Goal: Task Accomplishment & Management: Manage account settings

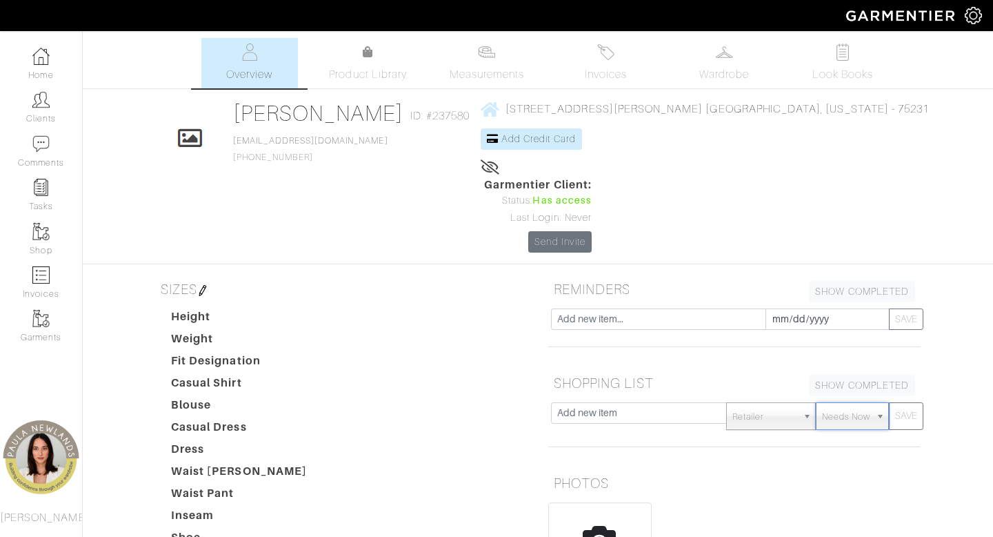
scroll to position [301, 0]
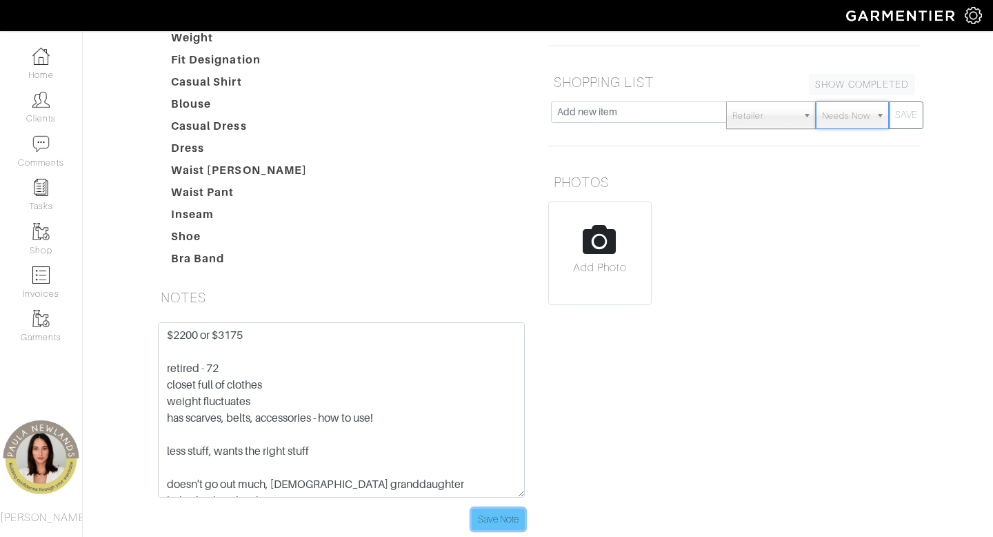
click at [497, 508] on input "Save Note" at bounding box center [498, 518] width 53 height 21
click at [37, 110] on link "Clients" at bounding box center [41, 107] width 82 height 43
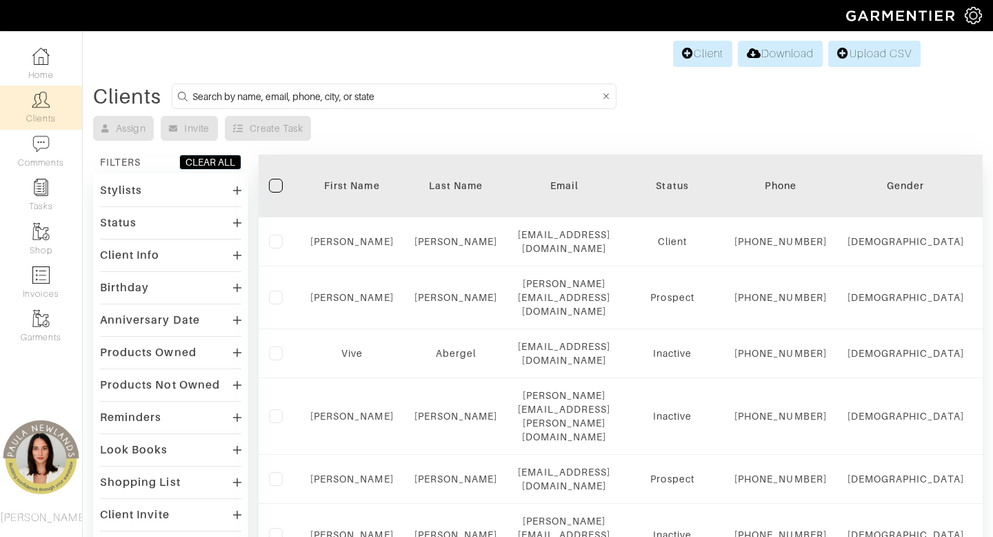
click at [181, 223] on div "Status" at bounding box center [170, 222] width 141 height 20
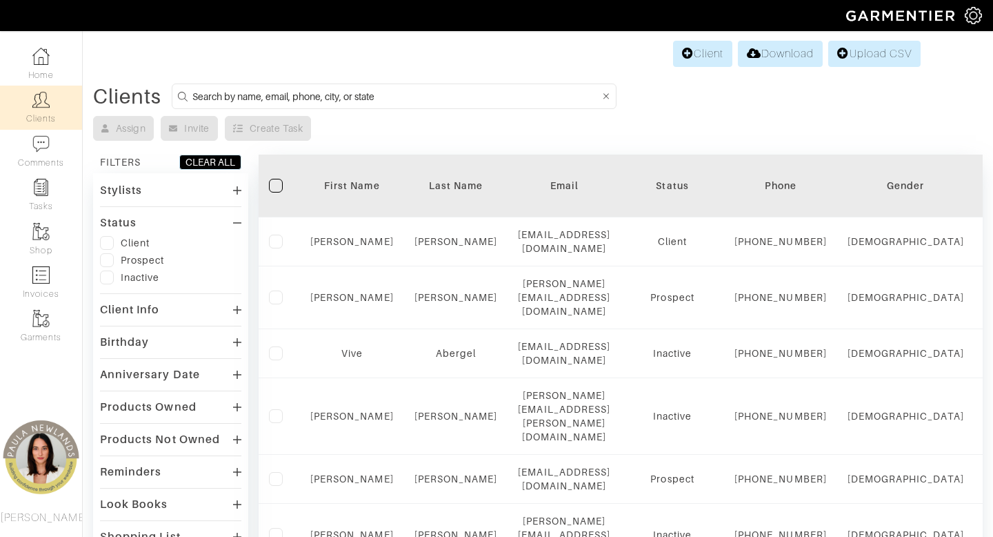
click at [132, 248] on div "Client" at bounding box center [135, 243] width 29 height 14
click at [106, 241] on label at bounding box center [107, 243] width 14 height 14
click at [0, 0] on input "checkbox" at bounding box center [0, 0] width 0 height 0
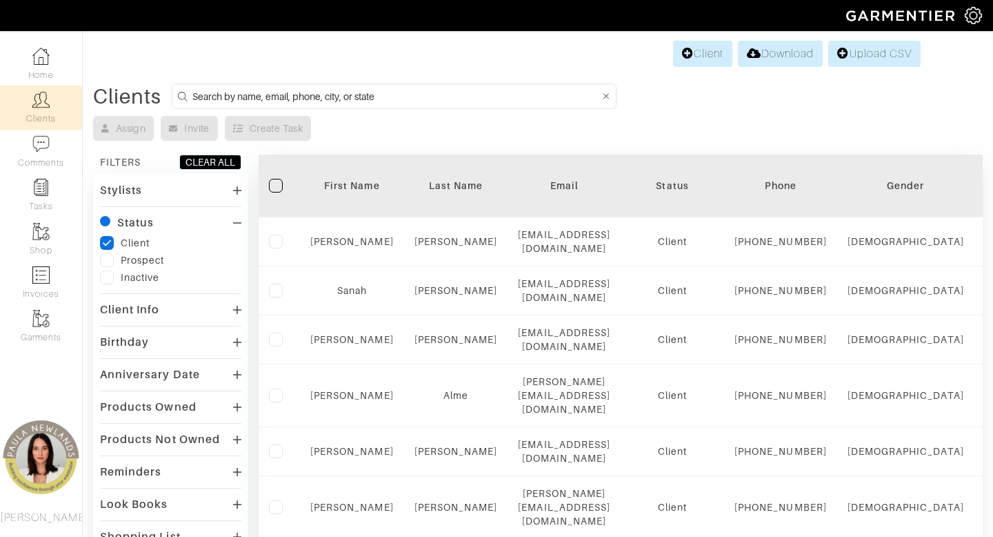
click at [177, 310] on div "Client Info" at bounding box center [170, 309] width 141 height 20
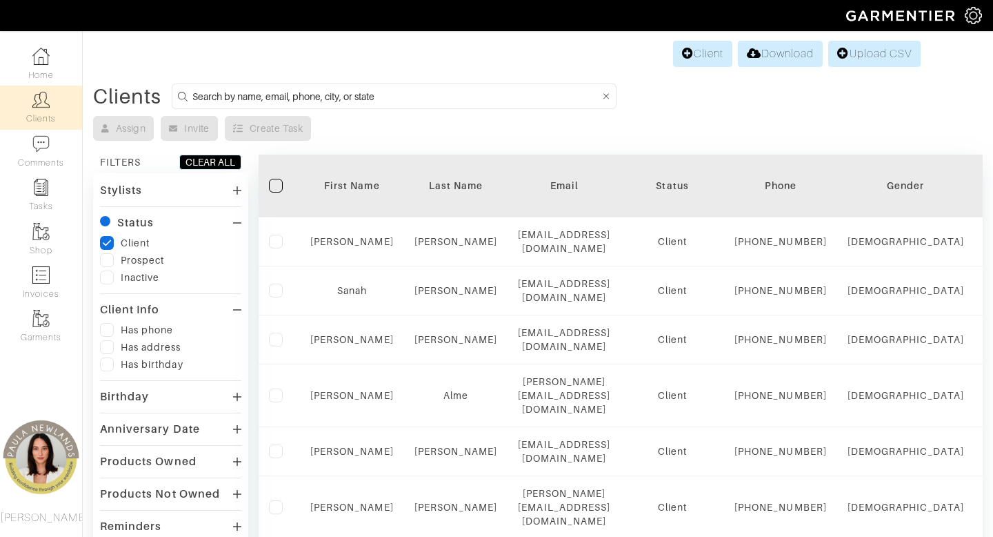
click at [179, 317] on div "Client Info" at bounding box center [170, 309] width 141 height 20
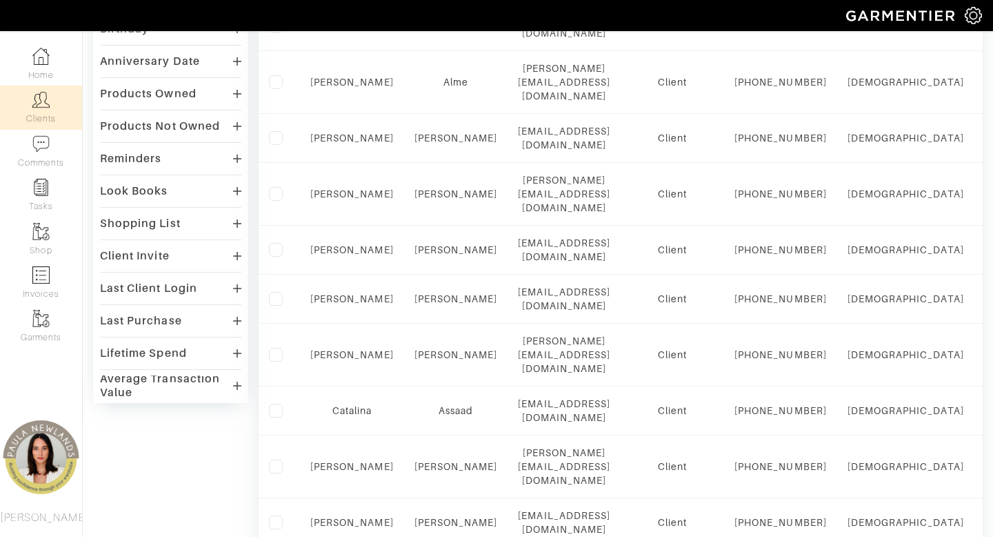
scroll to position [321, 0]
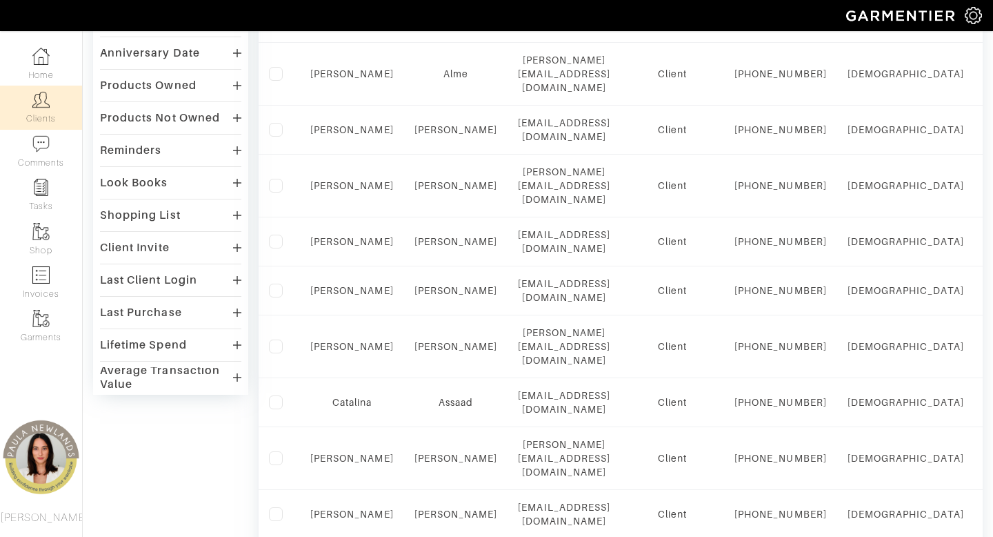
click at [176, 312] on div "Last Purchase" at bounding box center [141, 313] width 82 height 14
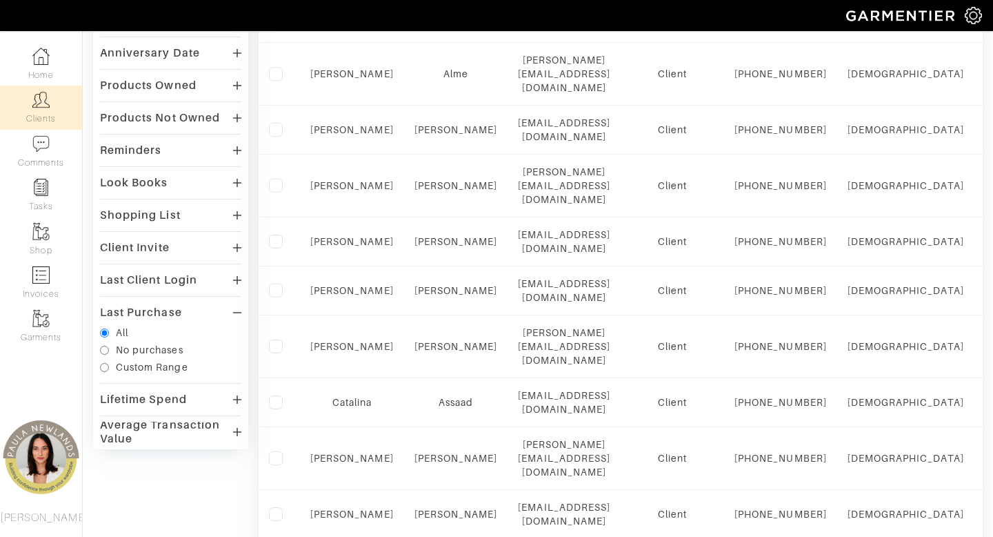
click at [133, 368] on div "Custom Range" at bounding box center [152, 367] width 72 height 14
click at [109, 368] on input "Custom Range" at bounding box center [104, 367] width 9 height 9
radio input "true"
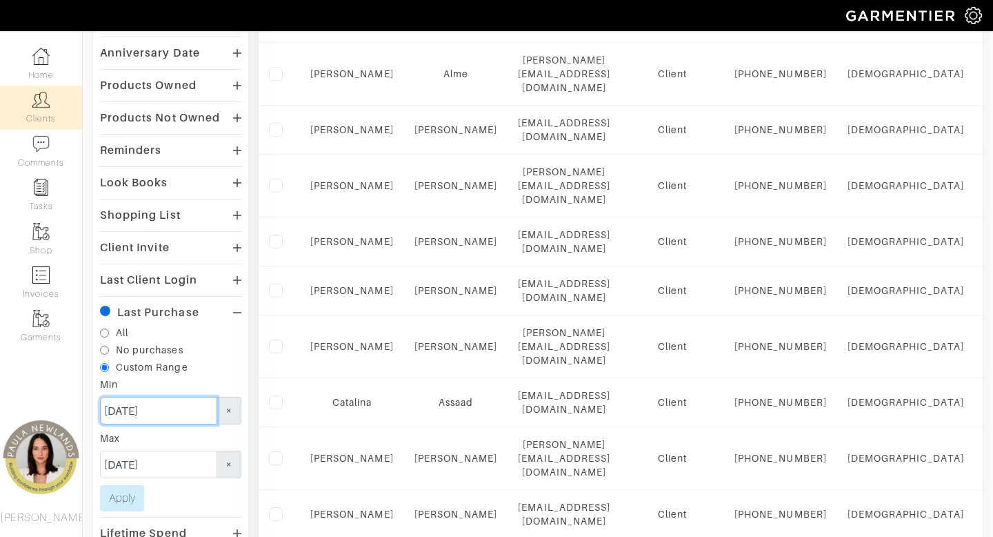
click at [115, 408] on input "09/02/2024" at bounding box center [158, 411] width 117 height 28
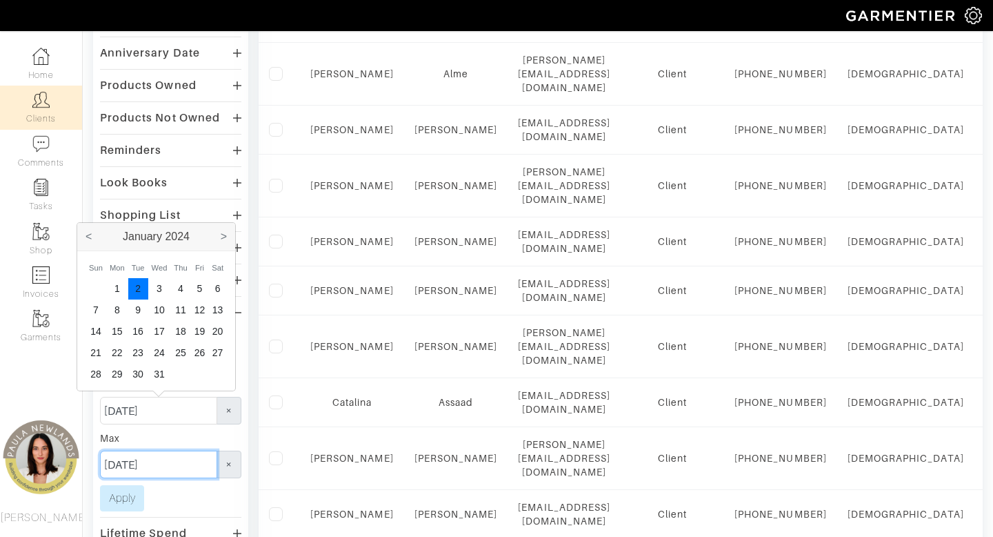
click at [115, 465] on input "09/02/2025" at bounding box center [158, 464] width 117 height 28
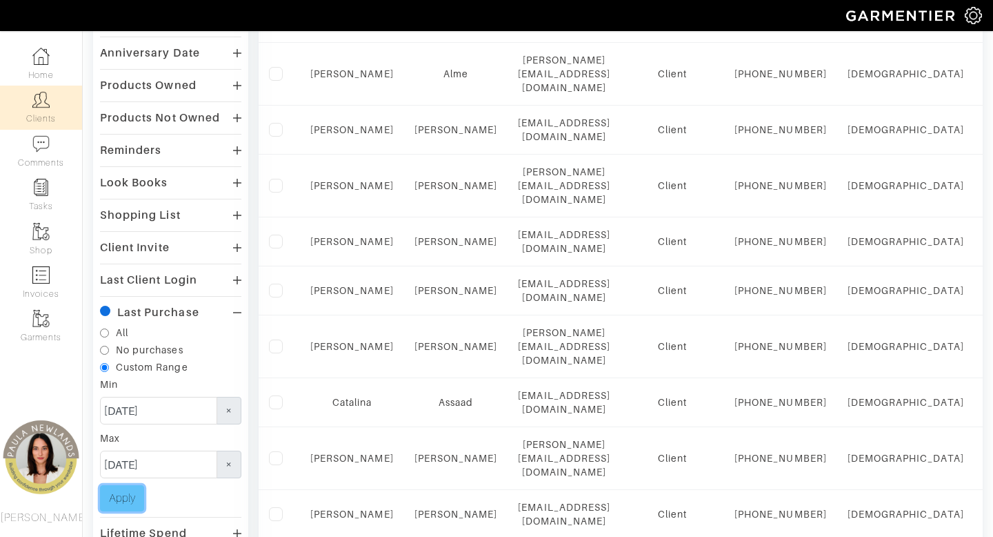
click at [124, 497] on button "Apply" at bounding box center [122, 498] width 44 height 26
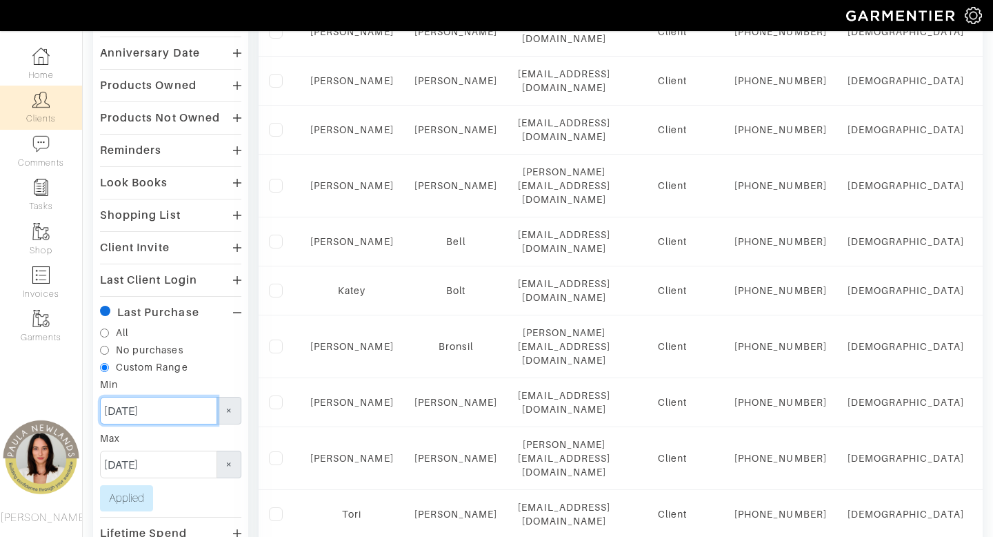
click at [175, 416] on input "01/02/2024" at bounding box center [158, 411] width 117 height 28
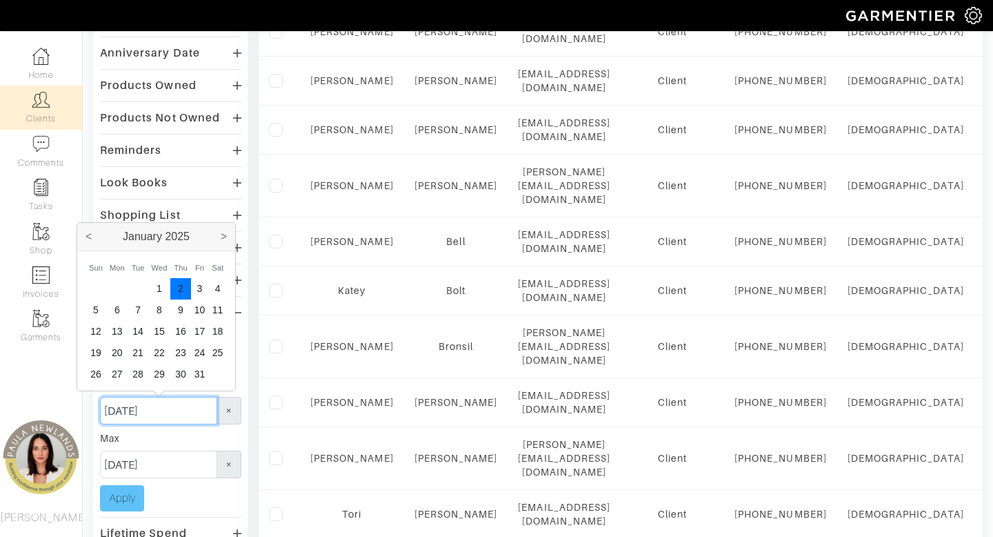
type input "01/02/2025"
click at [122, 500] on button "Apply" at bounding box center [122, 498] width 44 height 26
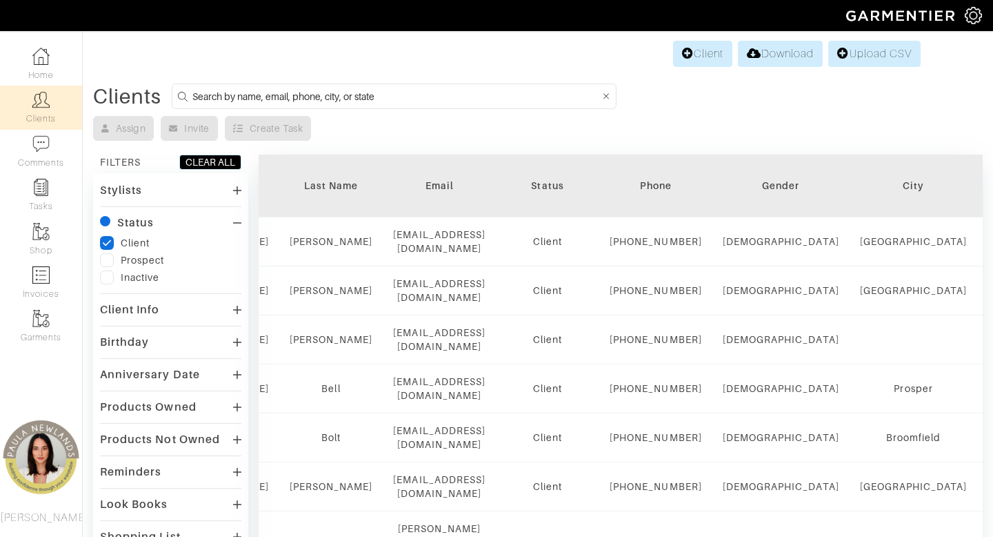
scroll to position [0, 0]
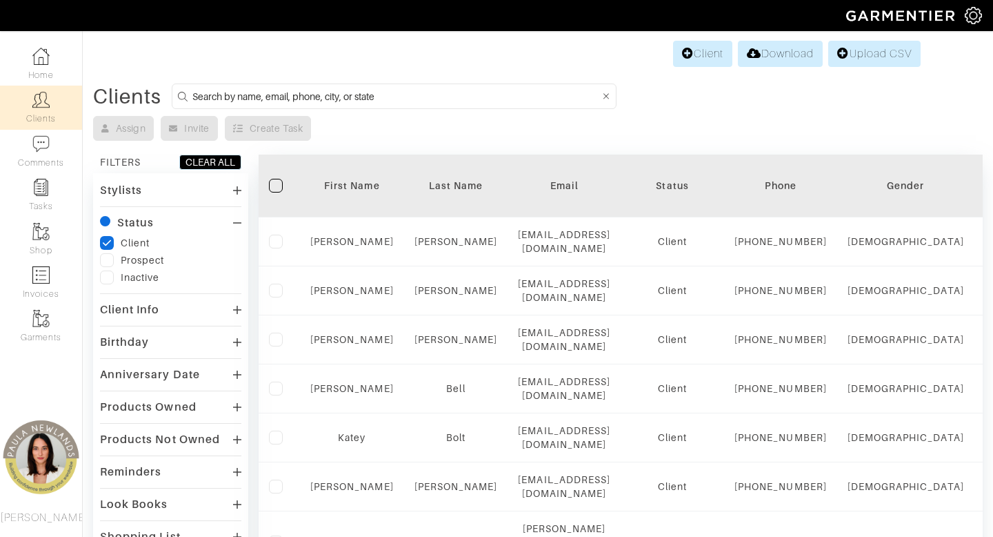
click at [407, 99] on input at bounding box center [396, 96] width 408 height 17
type input "texas"
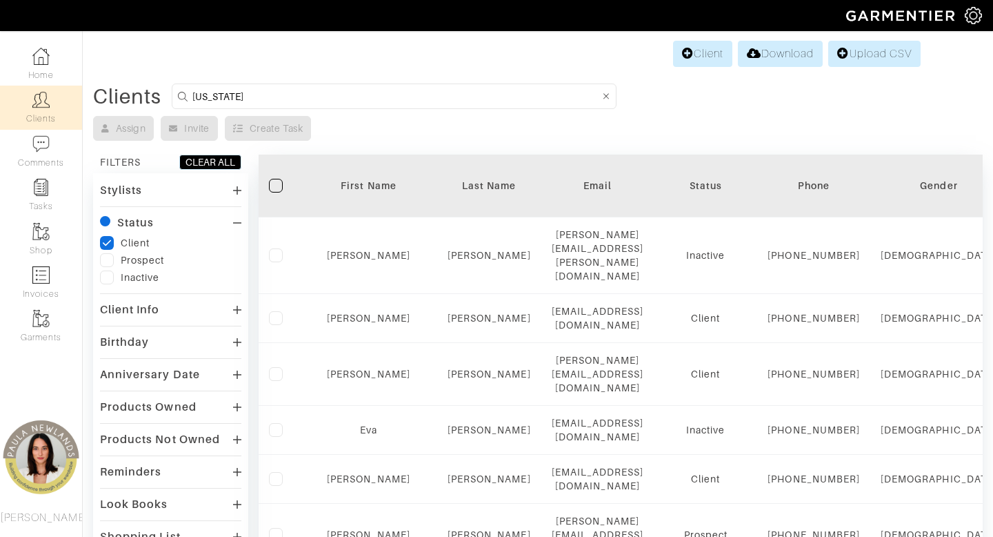
click at [110, 242] on icon "checkedIcon" at bounding box center [107, 243] width 10 height 10
click at [0, 0] on input "checkedIcon" at bounding box center [0, 0] width 0 height 0
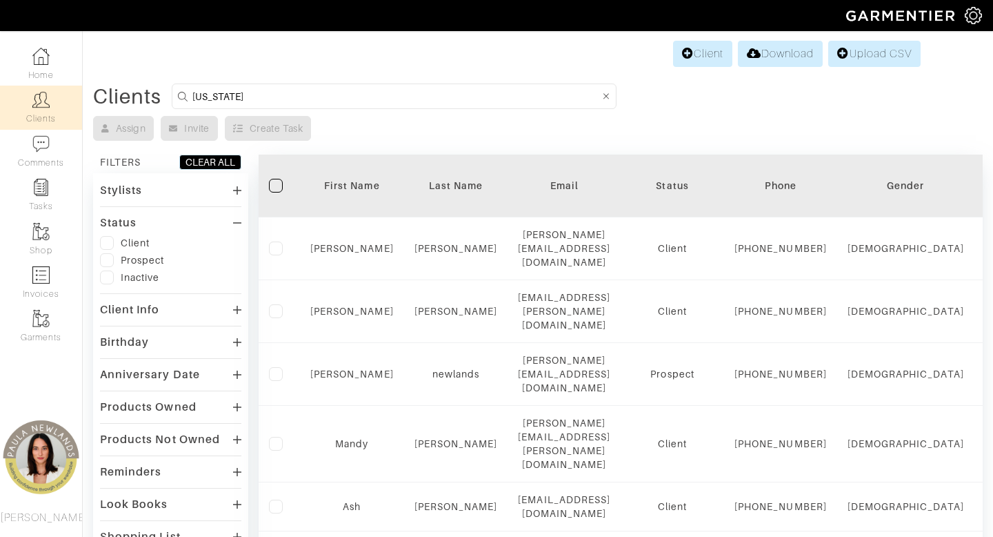
click at [110, 243] on label at bounding box center [107, 243] width 14 height 14
click at [0, 0] on input "checkbox" at bounding box center [0, 0] width 0 height 0
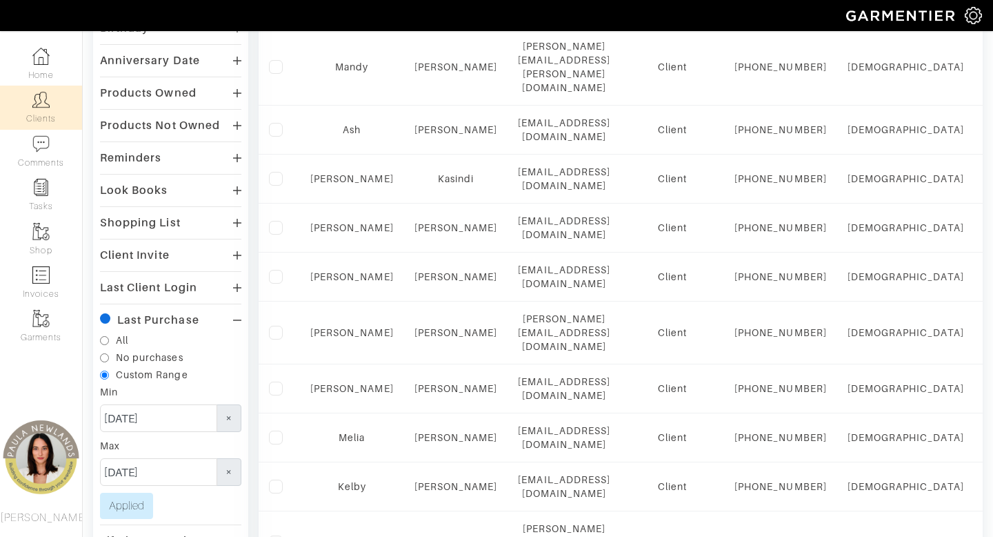
scroll to position [342, 0]
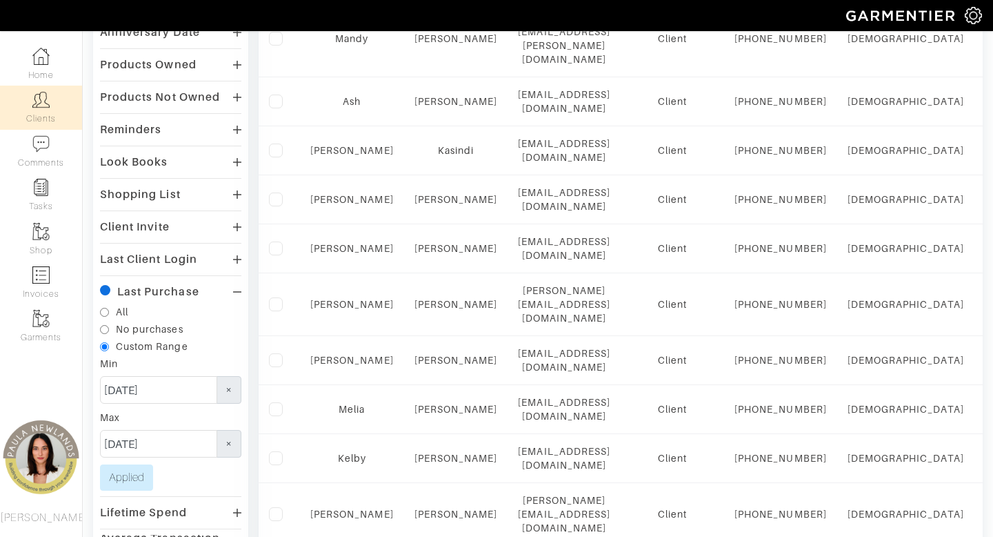
click at [106, 346] on input "Custom Range" at bounding box center [104, 346] width 9 height 9
click at [105, 328] on input "No purchases" at bounding box center [104, 329] width 9 height 9
radio input "true"
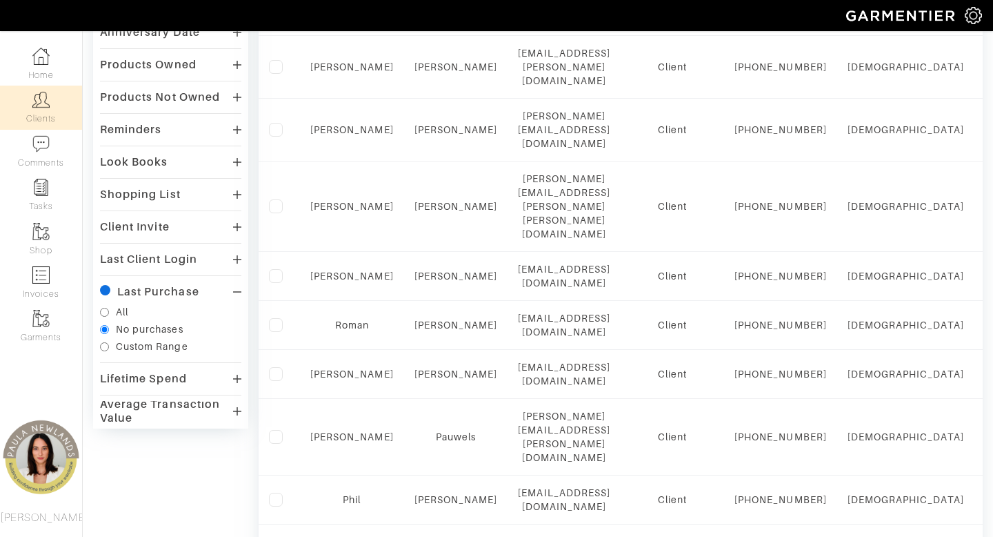
click at [106, 345] on input "Custom Range" at bounding box center [104, 346] width 9 height 9
radio input "true"
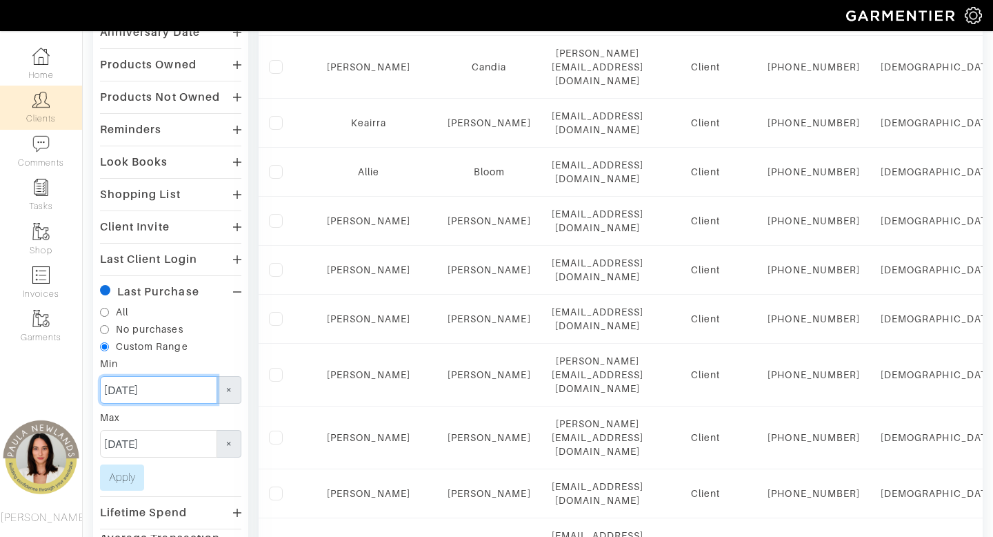
click at [113, 392] on input "09/02/2024" at bounding box center [158, 390] width 117 height 28
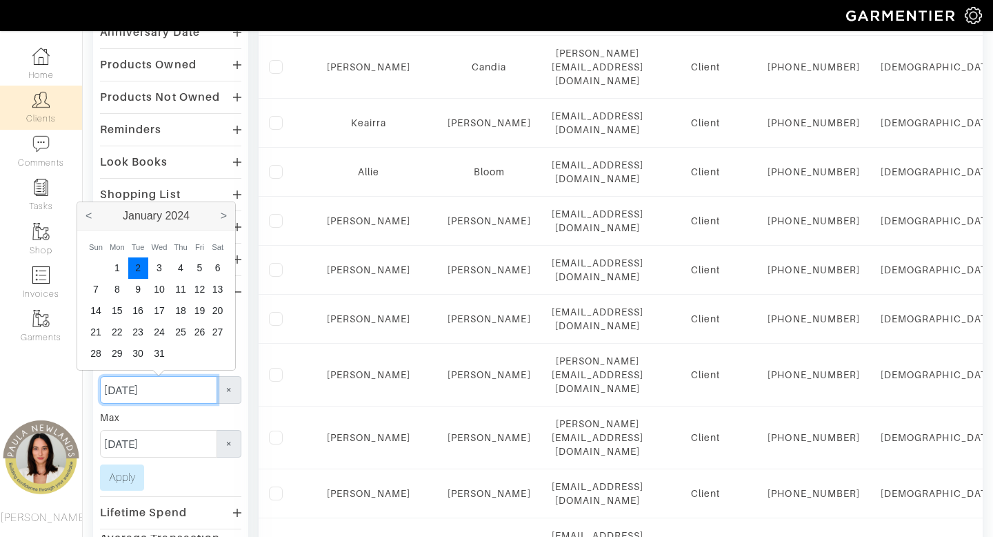
click at [175, 389] on input "01/02/2024" at bounding box center [158, 390] width 117 height 28
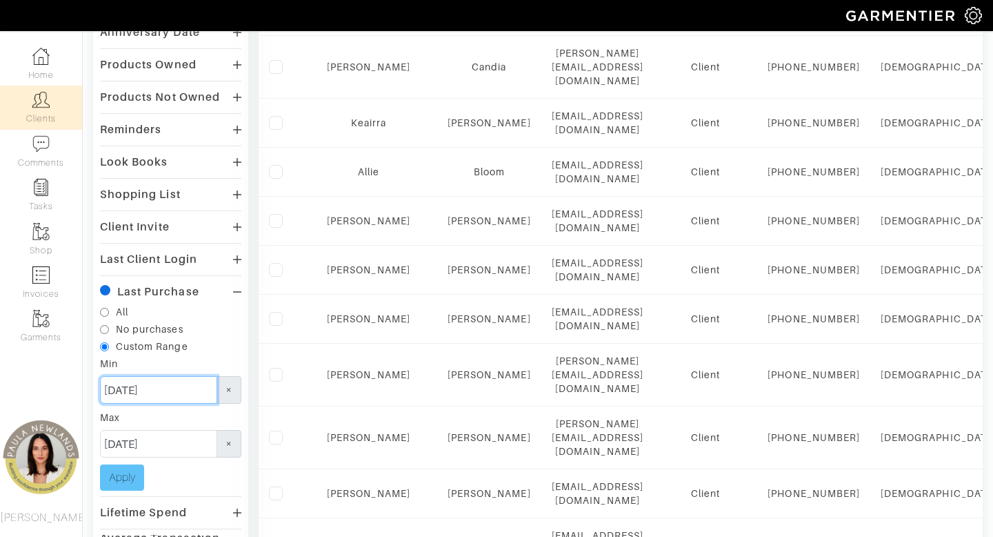
type input "01/02/2025"
click at [135, 484] on button "Apply" at bounding box center [122, 477] width 44 height 26
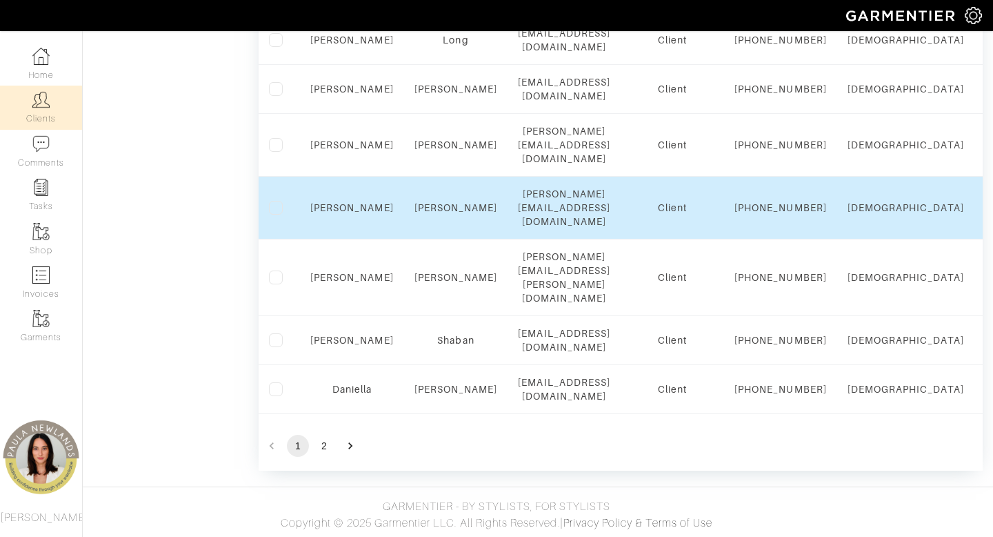
scroll to position [1373, 0]
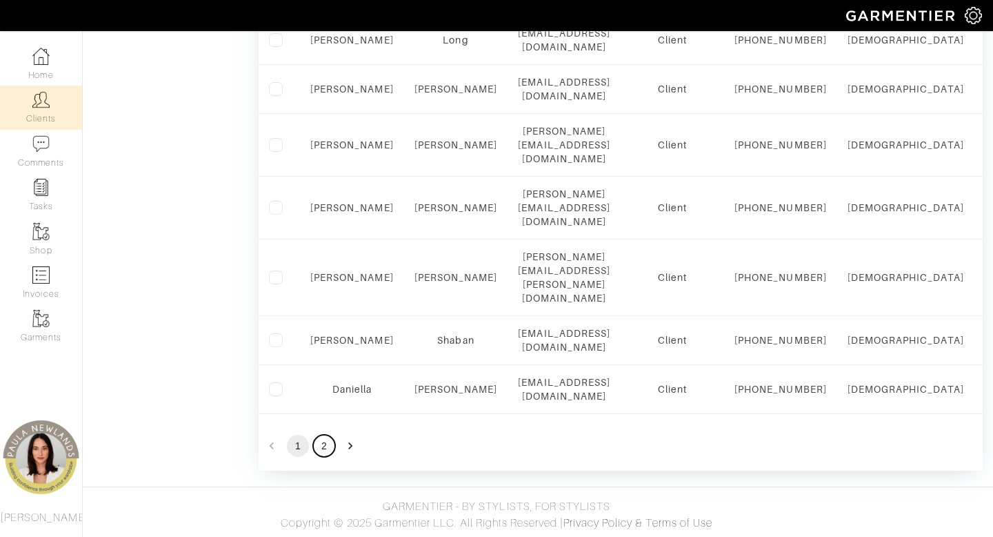
click at [325, 446] on button "2" at bounding box center [324, 446] width 22 height 22
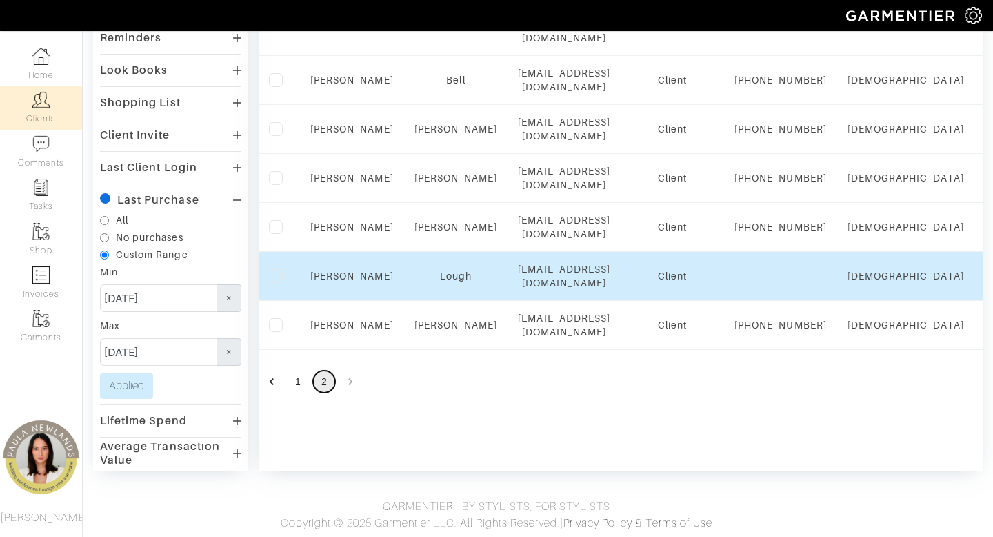
scroll to position [463, 0]
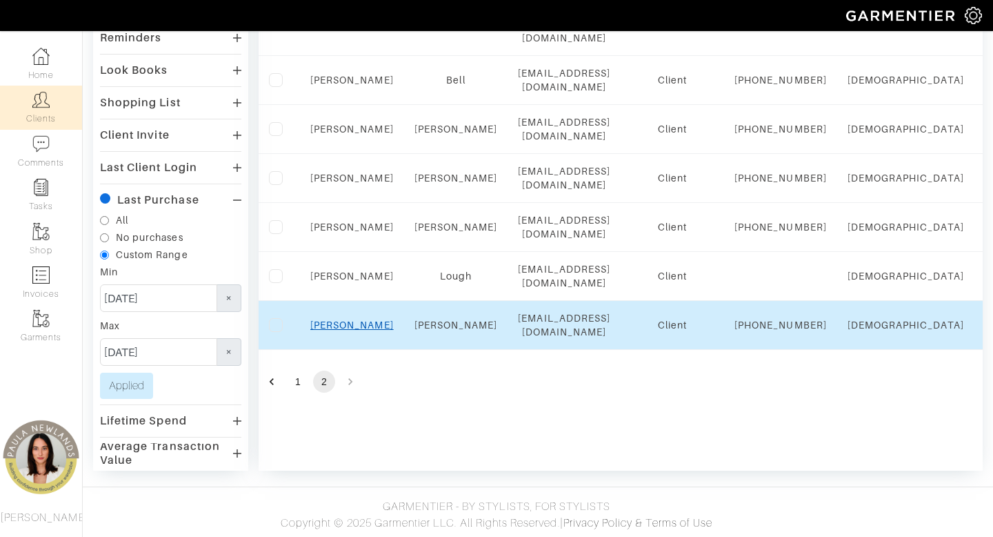
click at [360, 330] on link "Patrick" at bounding box center [351, 324] width 83 height 11
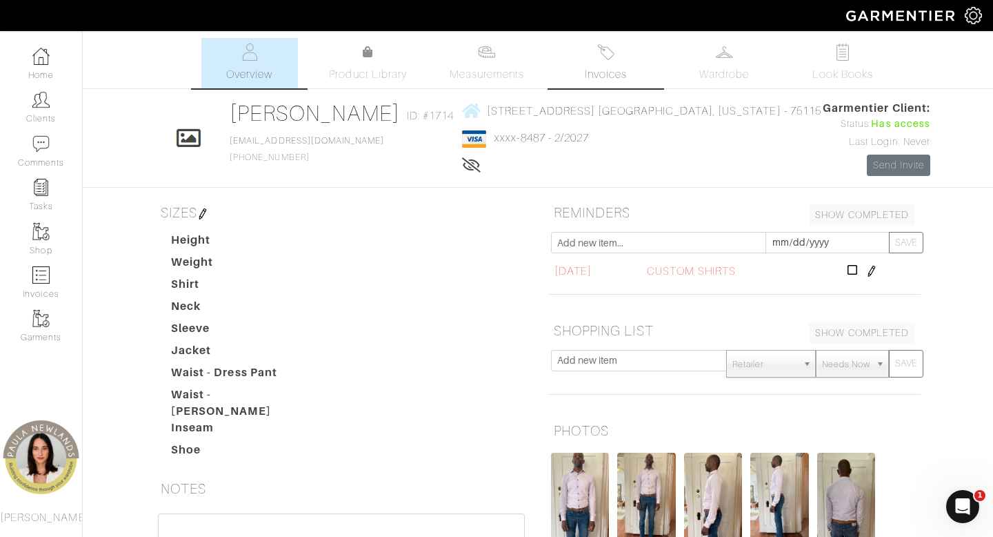
click at [615, 66] on span "Invoices" at bounding box center [606, 74] width 42 height 17
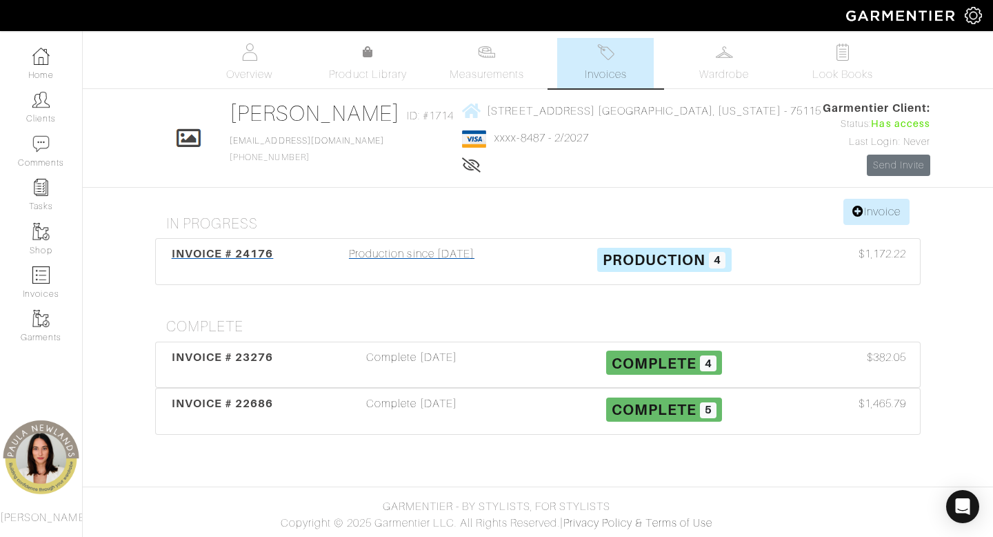
click at [476, 256] on div "Production since 08/06/25" at bounding box center [412, 262] width 252 height 32
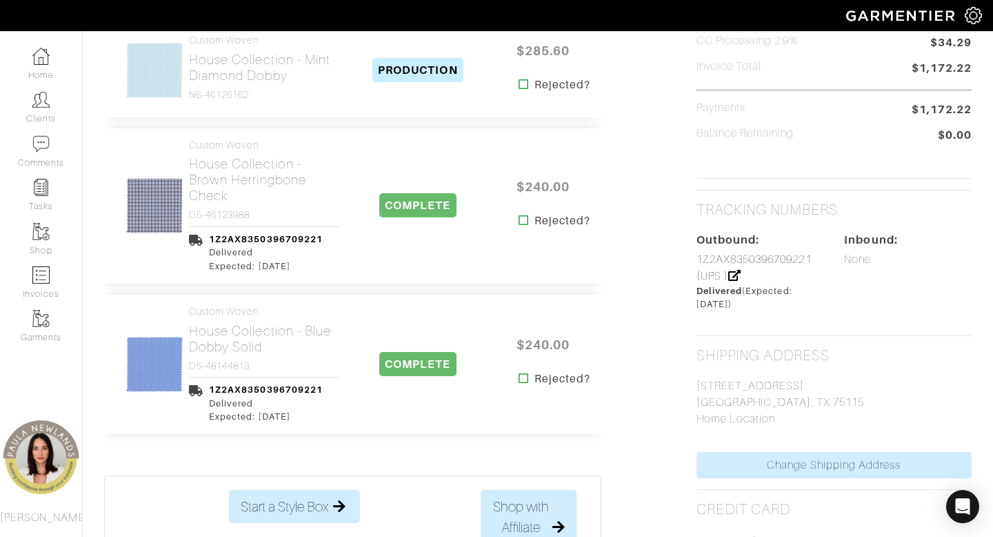
scroll to position [438, 0]
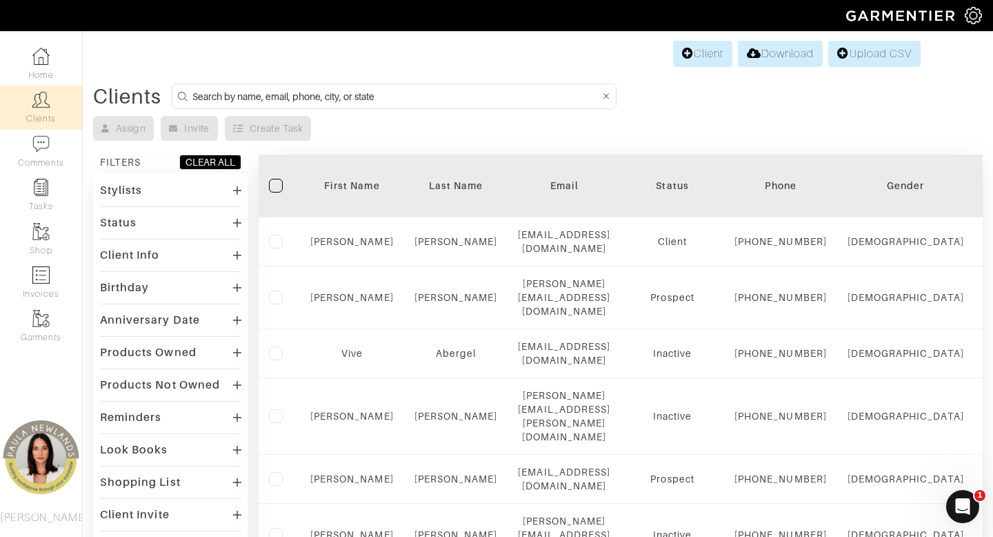
click at [366, 99] on input at bounding box center [396, 96] width 408 height 17
type input "texas"
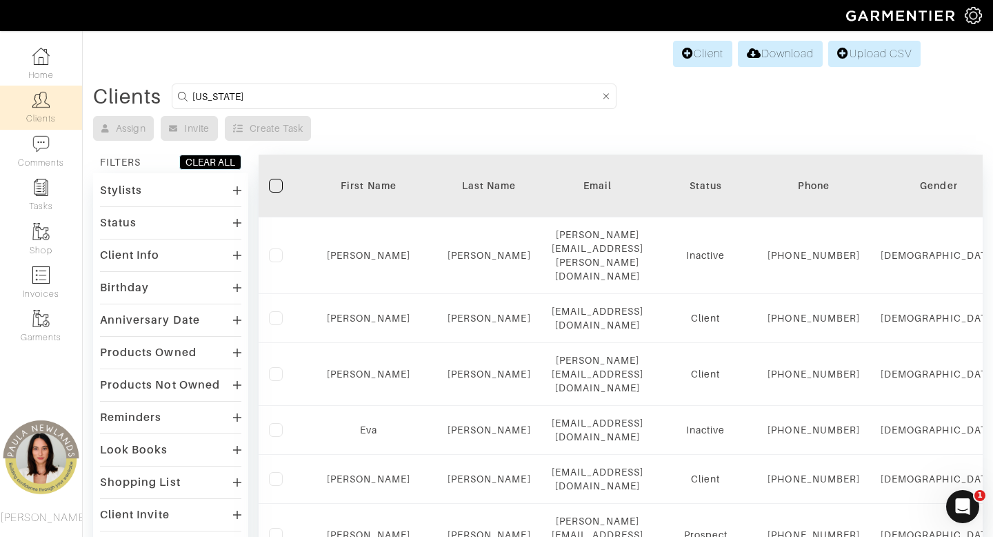
click at [171, 258] on div "Client Info" at bounding box center [170, 255] width 141 height 20
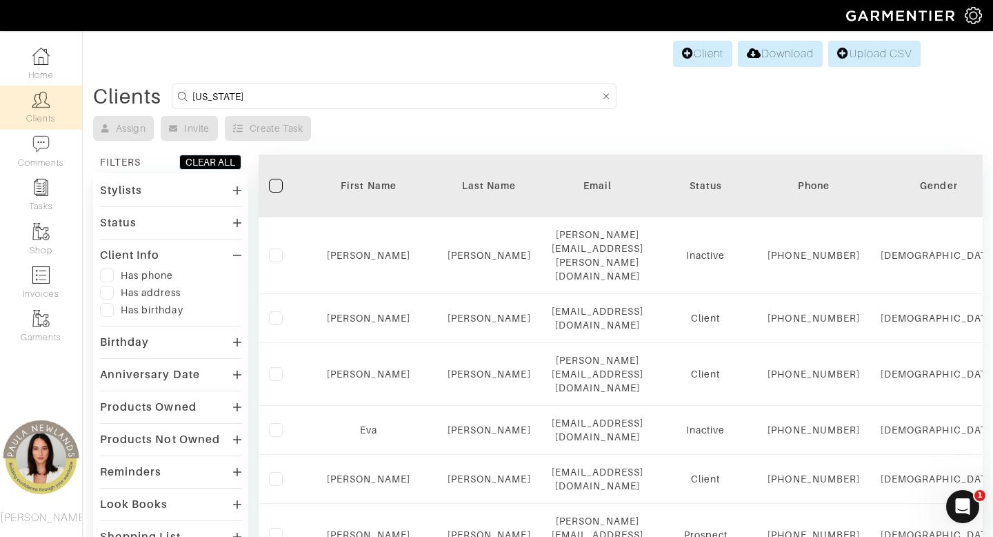
click at [159, 223] on div "Status" at bounding box center [170, 222] width 141 height 20
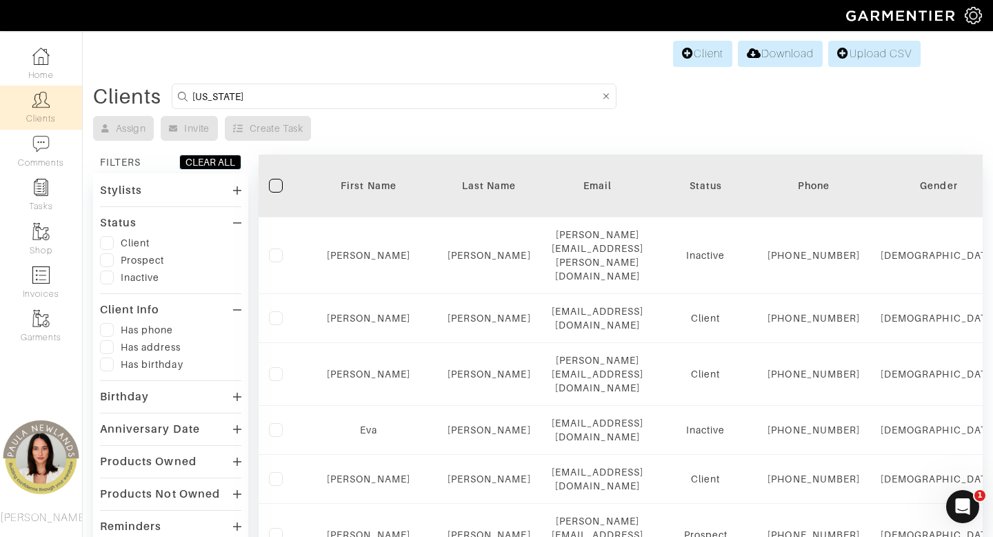
click at [106, 239] on label at bounding box center [107, 243] width 14 height 14
click at [0, 0] on input "checkbox" at bounding box center [0, 0] width 0 height 0
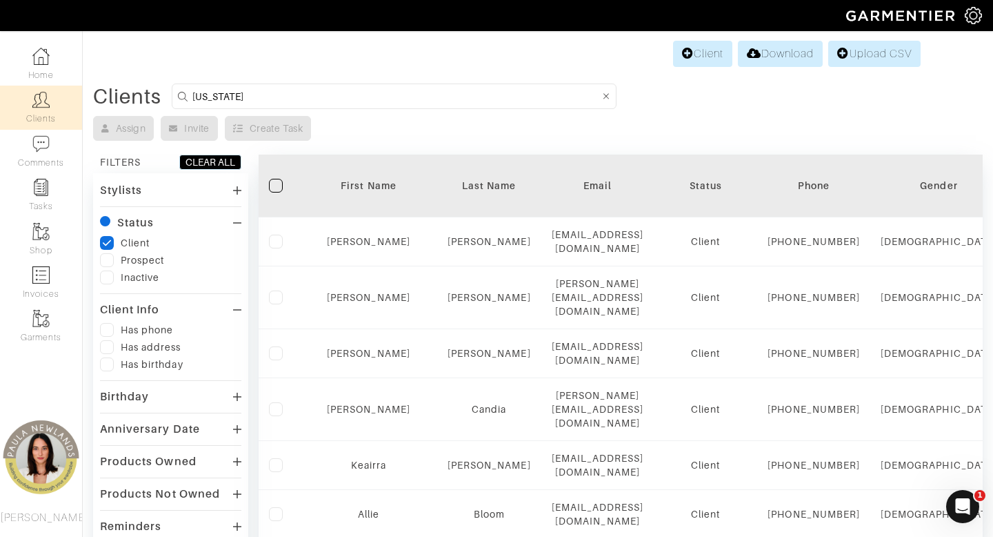
click at [194, 217] on div "Status" at bounding box center [170, 222] width 141 height 20
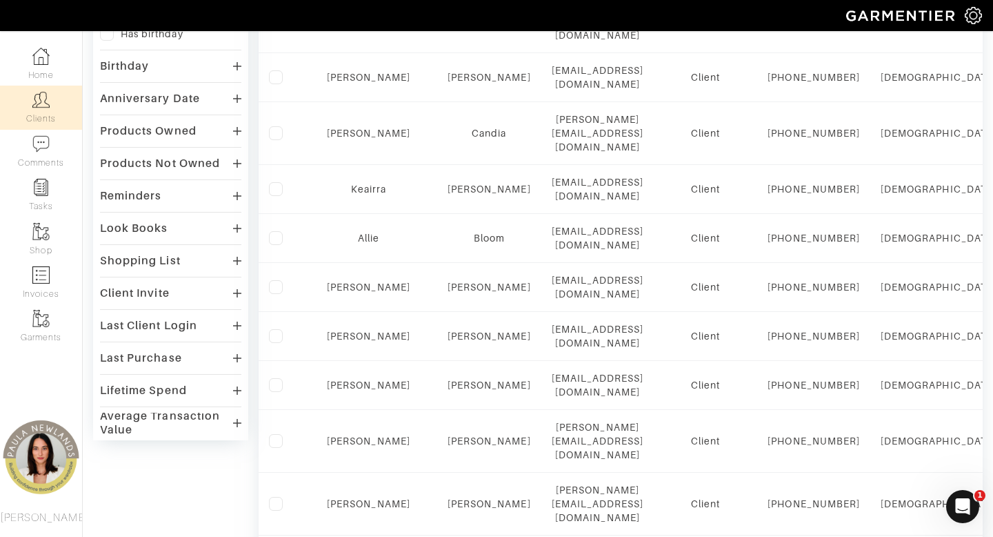
scroll to position [285, 0]
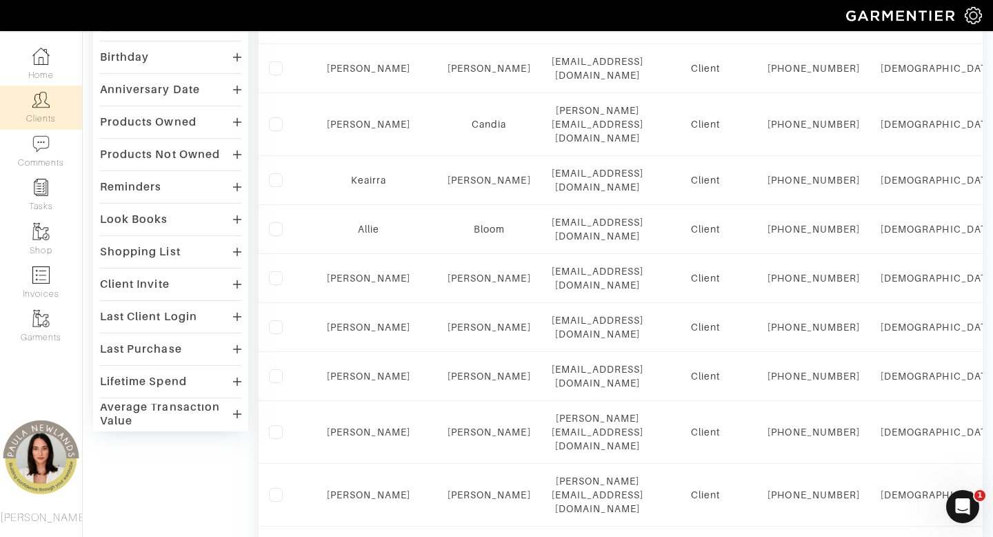
click at [199, 352] on div "Last Purchase" at bounding box center [170, 349] width 141 height 20
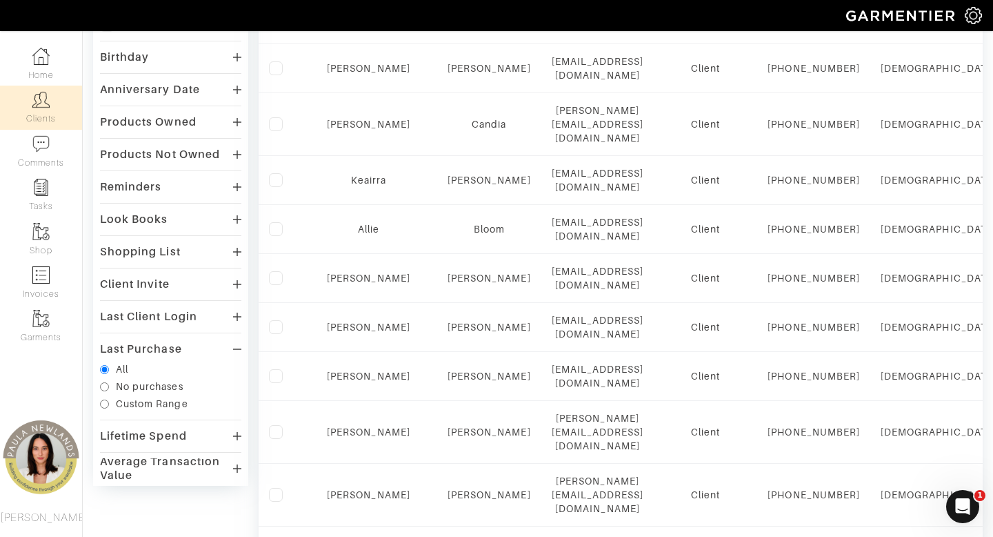
click at [131, 404] on div "Custom Range" at bounding box center [152, 404] width 72 height 14
click at [109, 404] on input "Custom Range" at bounding box center [104, 403] width 9 height 9
radio input "true"
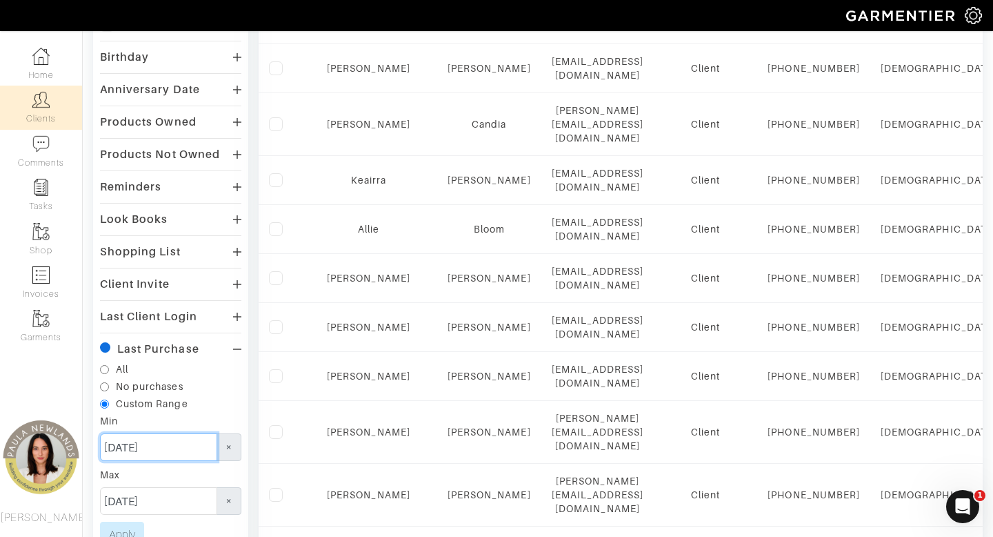
click at [170, 444] on input "09/02/2024" at bounding box center [158, 447] width 117 height 28
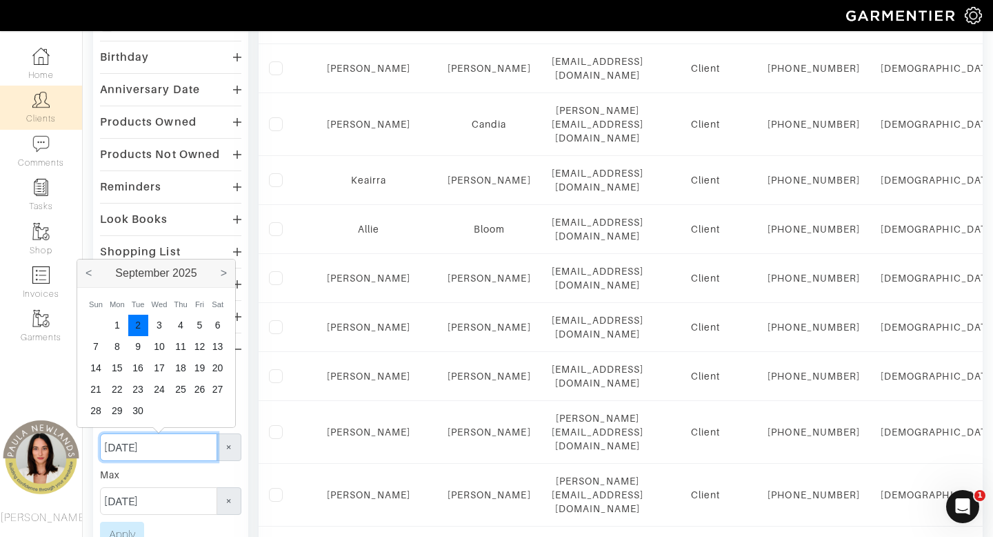
click at [118, 444] on input "09/02/2025" at bounding box center [158, 447] width 117 height 28
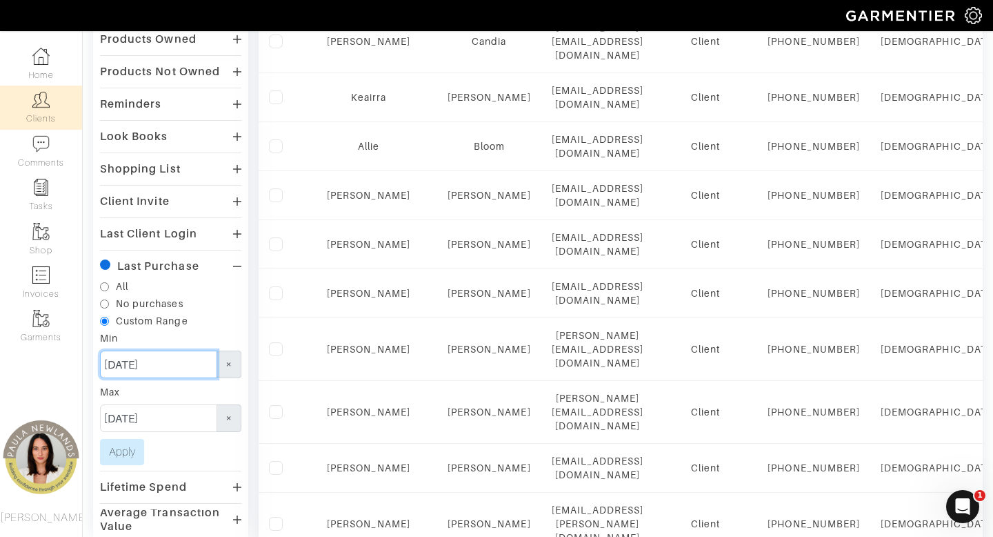
scroll to position [374, 0]
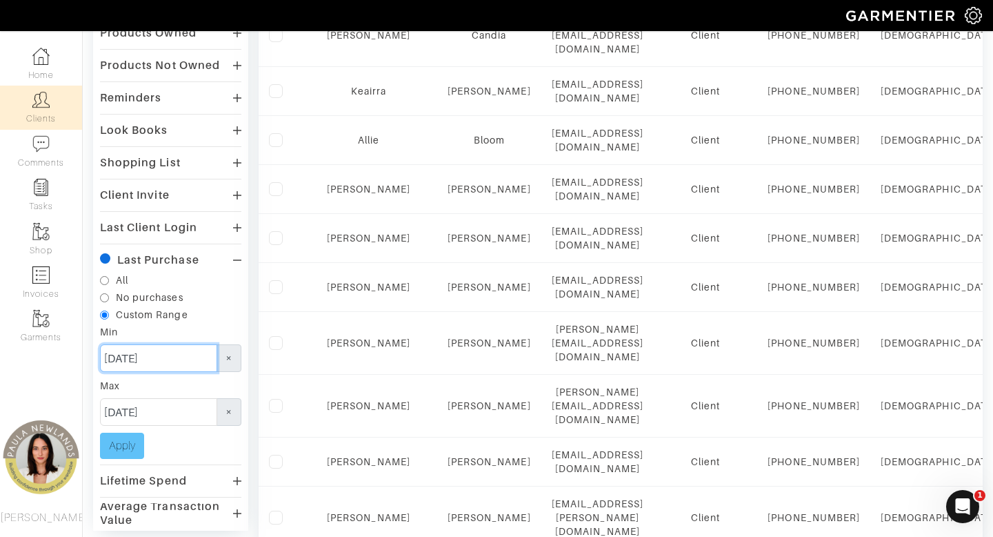
type input "01/02/2025"
click at [132, 444] on button "Apply" at bounding box center [122, 446] width 44 height 26
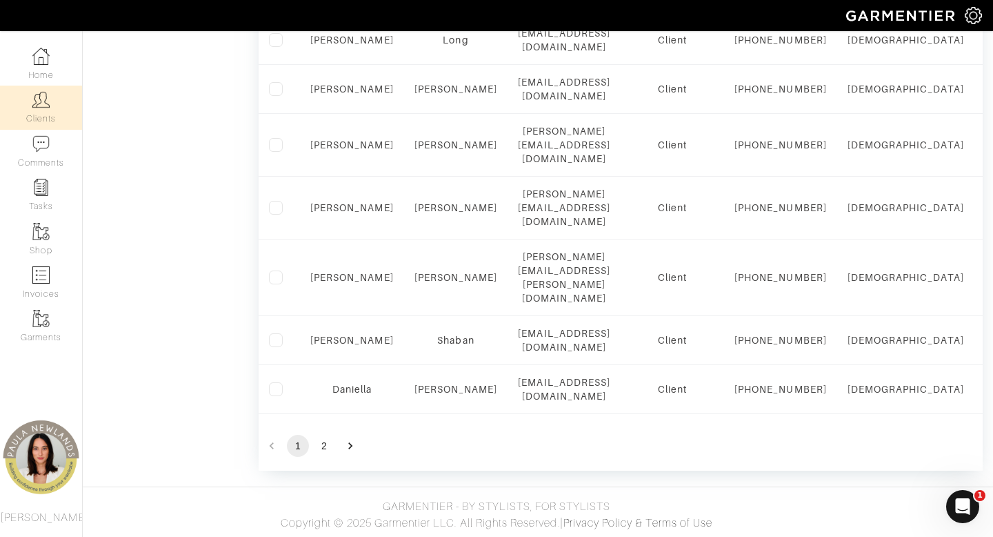
scroll to position [1373, 0]
click at [324, 446] on button "2" at bounding box center [324, 446] width 22 height 22
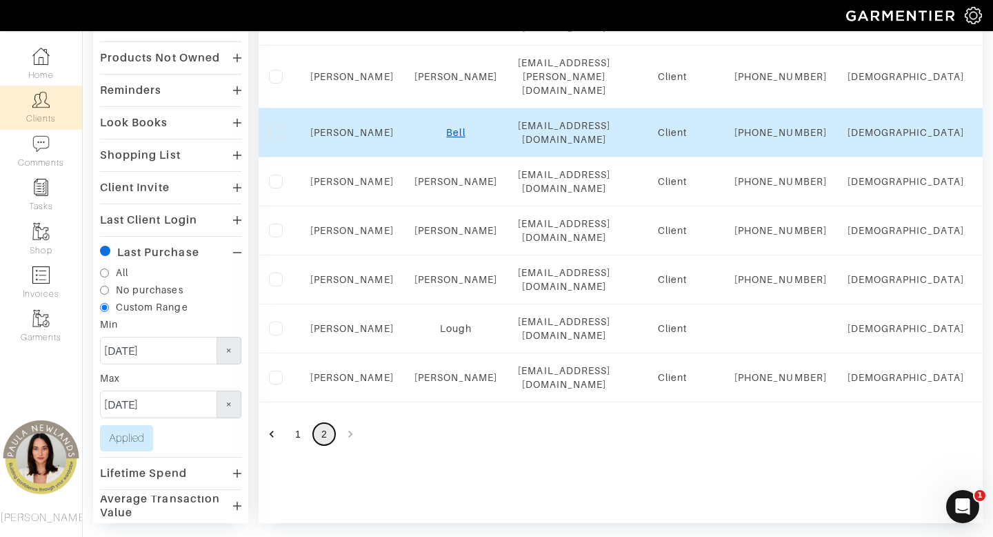
scroll to position [384, 0]
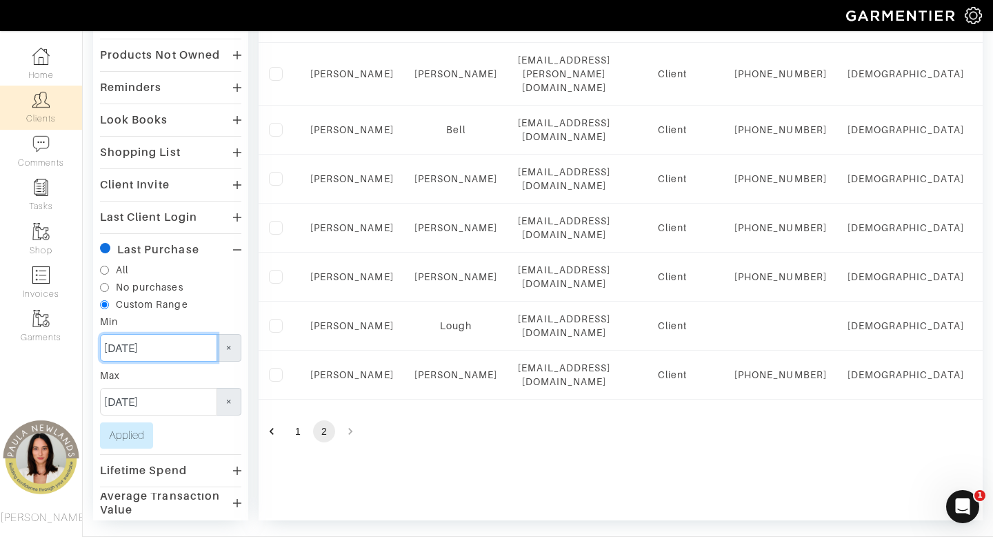
click at [116, 349] on input "01/02/2025" at bounding box center [158, 348] width 117 height 28
click at [179, 401] on input "09/02/2025" at bounding box center [158, 402] width 117 height 28
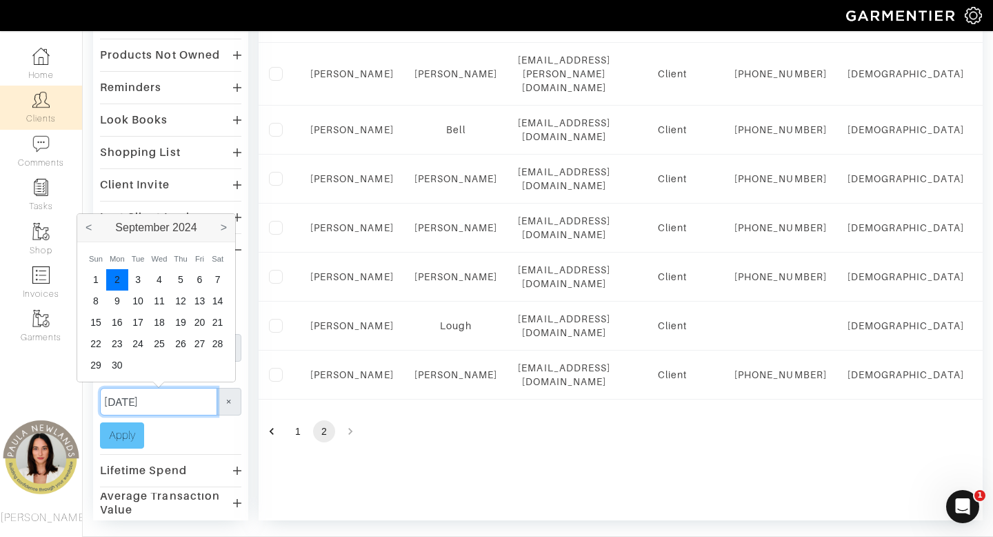
type input "09/02/2024"
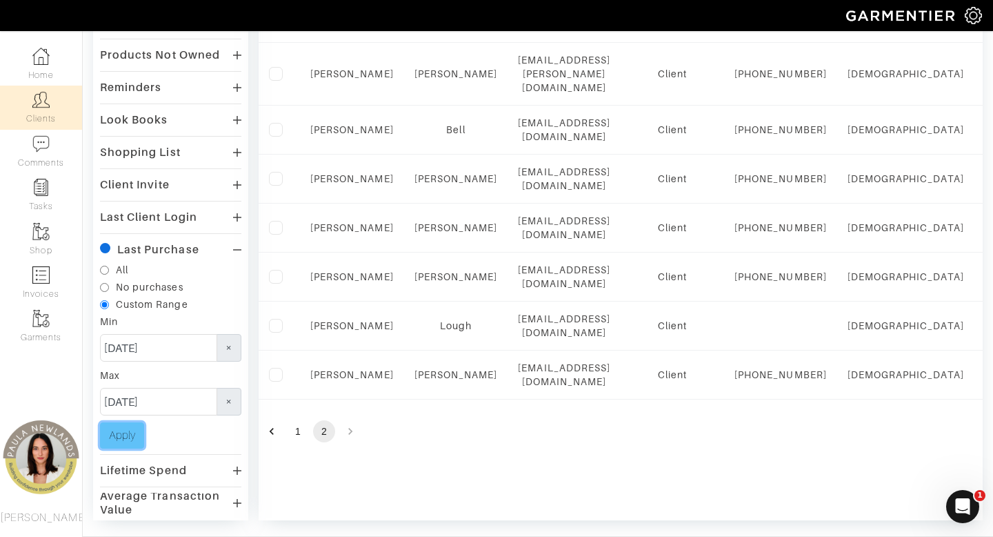
click at [130, 439] on button "Apply" at bounding box center [122, 435] width 44 height 26
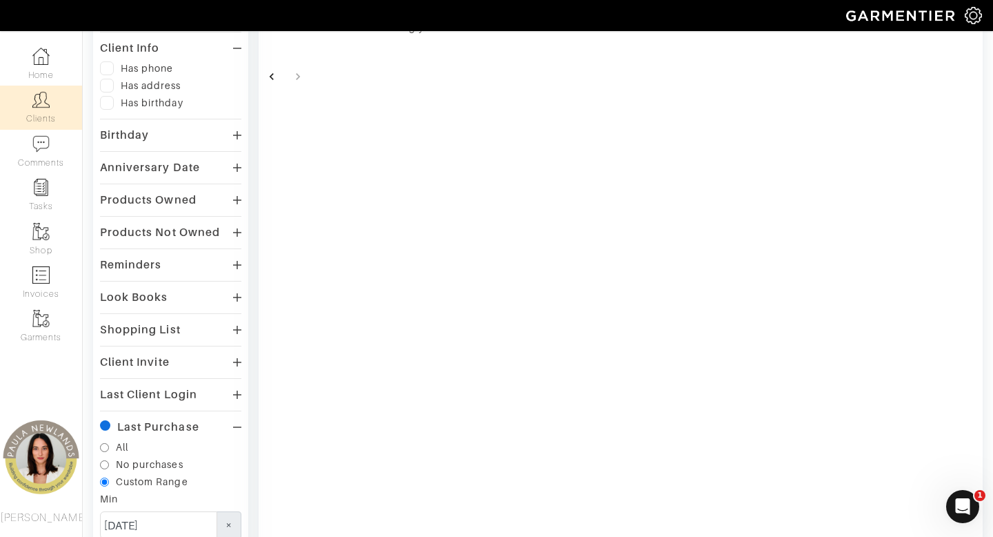
scroll to position [0, 0]
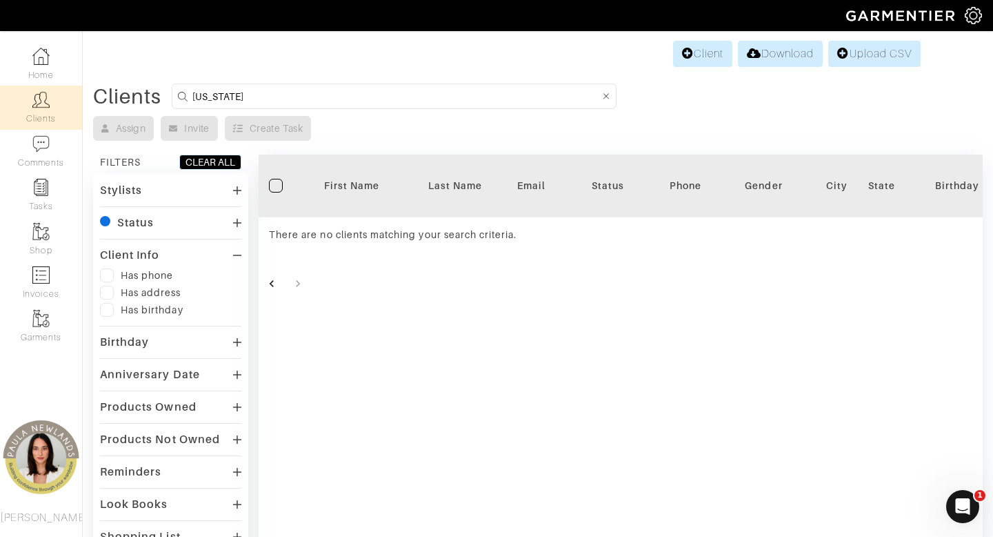
click at [135, 223] on div "Status" at bounding box center [135, 223] width 37 height 14
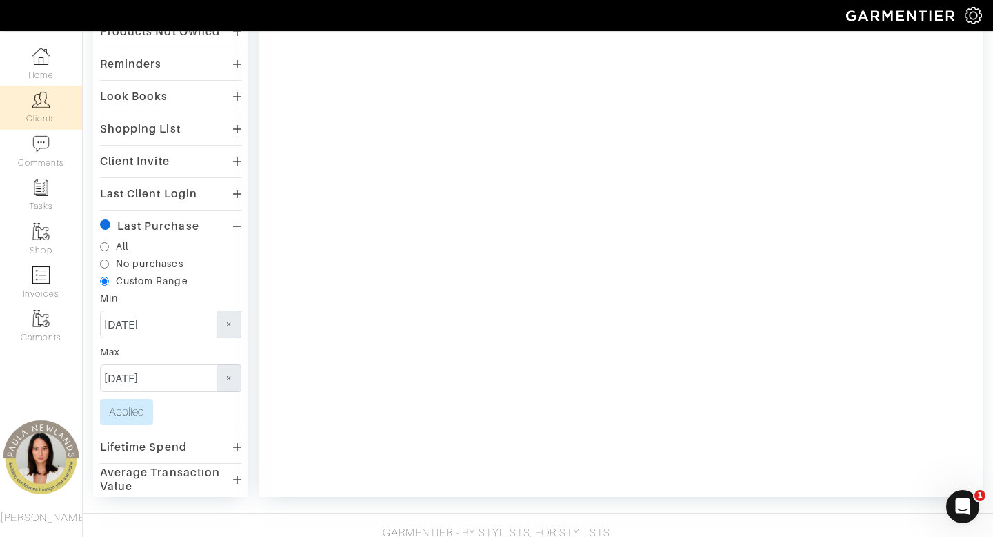
scroll to position [463, 0]
click at [230, 326] on span "×" at bounding box center [229, 324] width 25 height 28
click at [228, 380] on span "×" at bounding box center [229, 378] width 25 height 28
click at [157, 321] on input "text" at bounding box center [158, 324] width 117 height 28
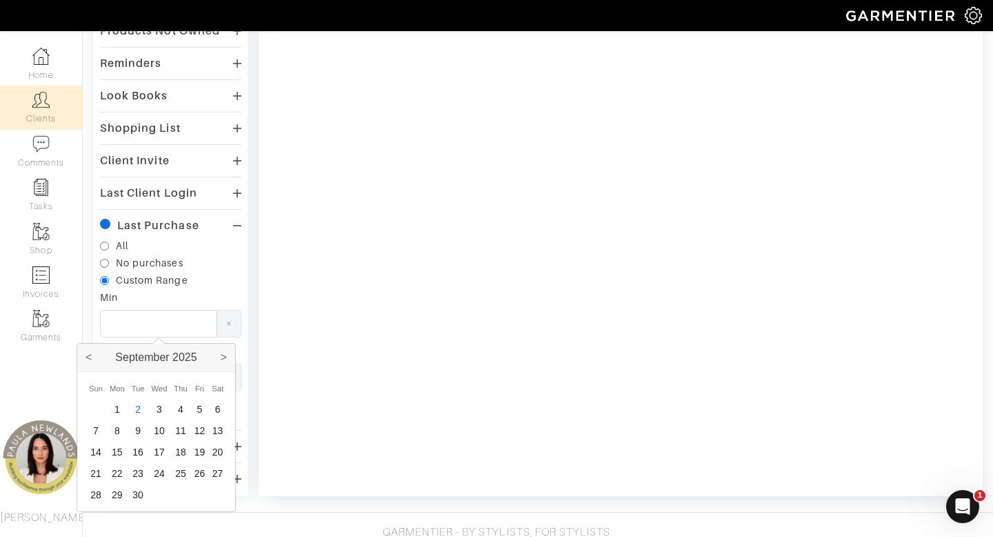
click at [139, 407] on td "2" at bounding box center [138, 409] width 20 height 21
type input "09/02/2025"
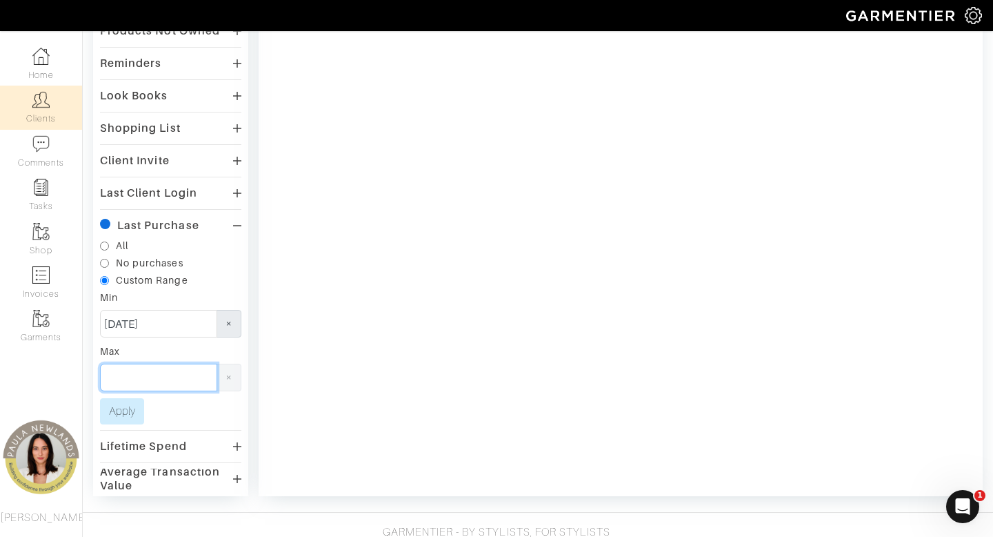
click at [141, 370] on input "text" at bounding box center [158, 378] width 117 height 28
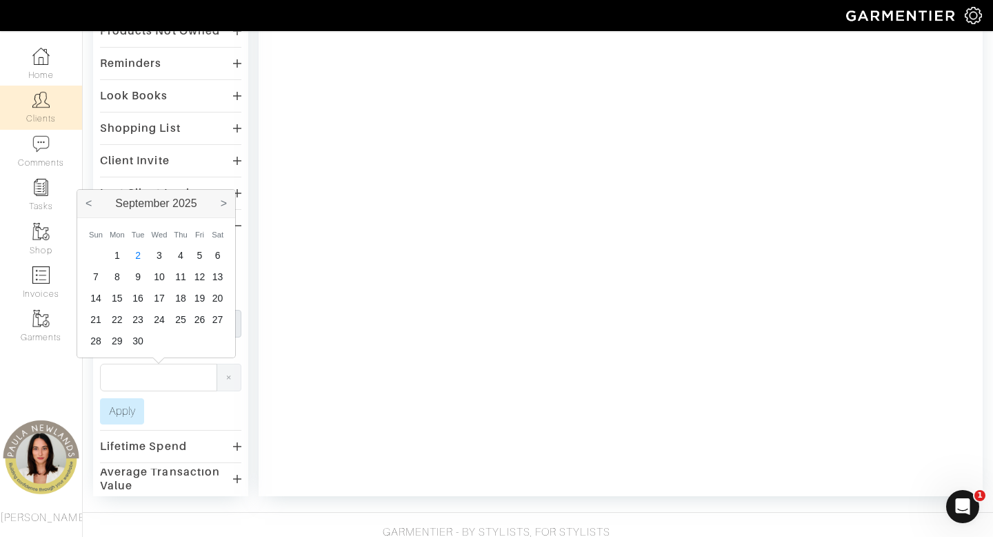
click at [138, 257] on td "2" at bounding box center [138, 255] width 20 height 21
type input "09/02/2025"
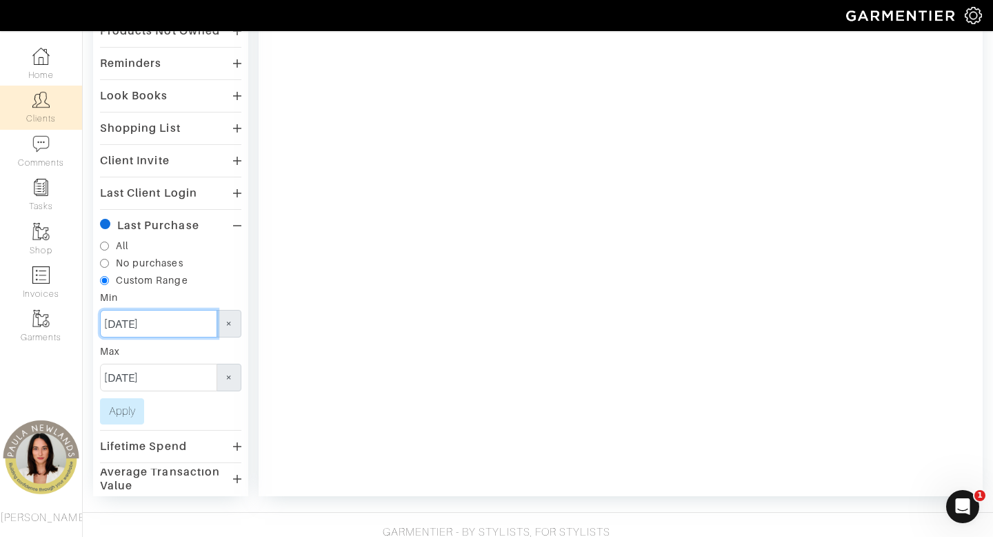
click at [179, 328] on input "09/02/2025" at bounding box center [158, 324] width 117 height 28
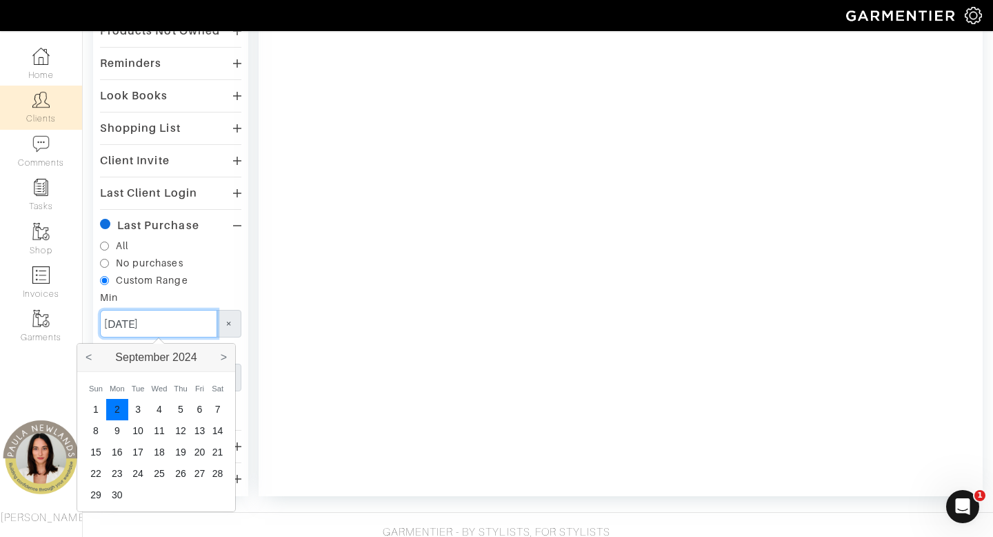
type input "09/02/2024"
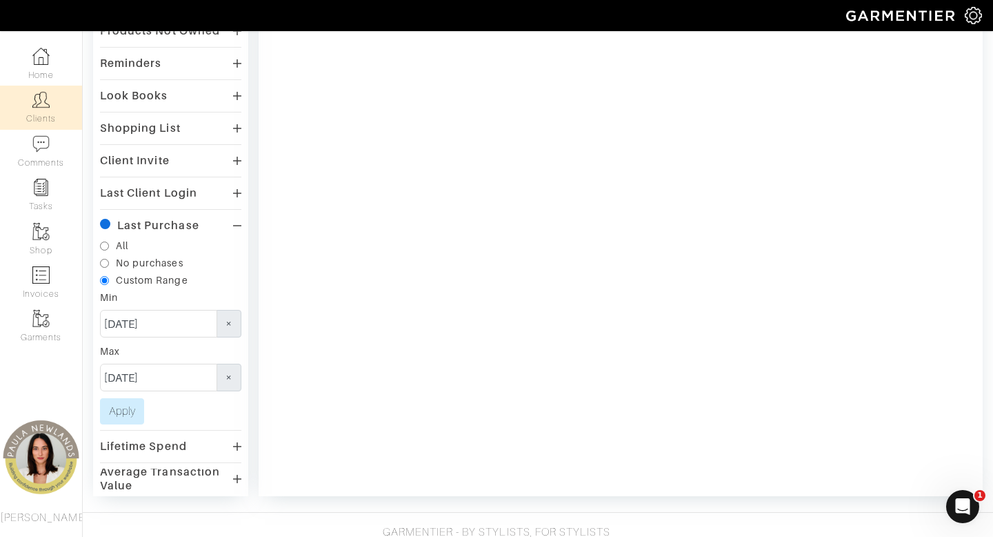
click at [239, 259] on div "No purchases" at bounding box center [170, 263] width 141 height 14
click at [121, 415] on button "Apply" at bounding box center [122, 411] width 44 height 26
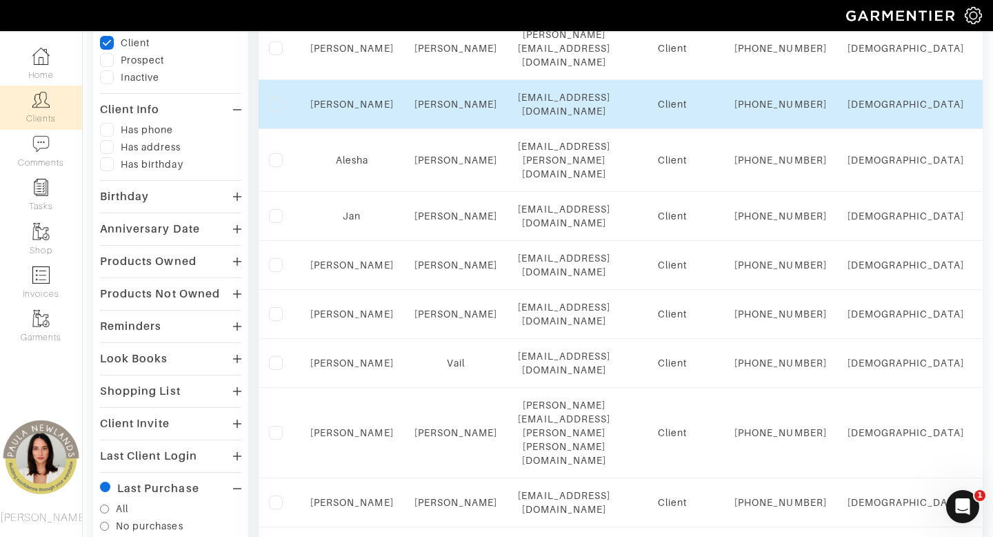
scroll to position [0, 0]
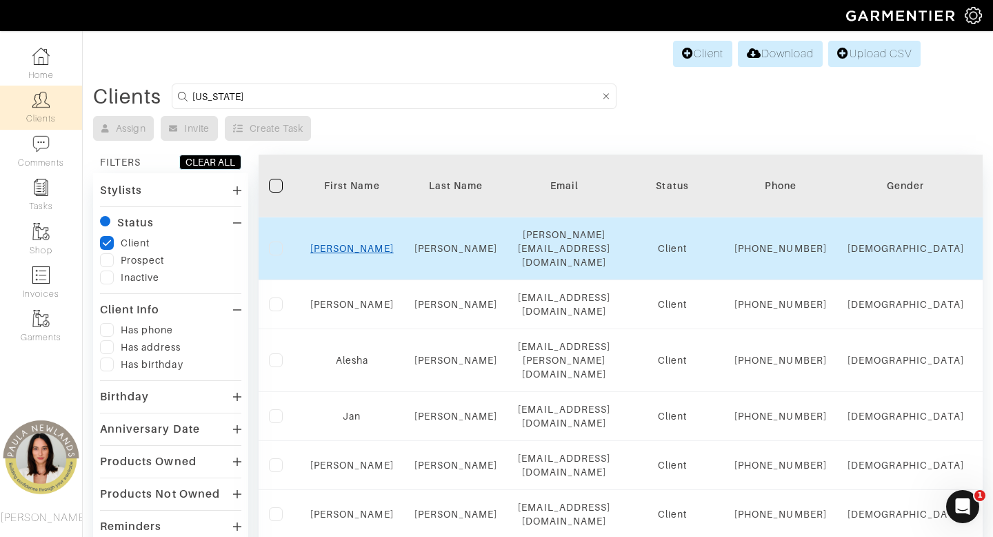
click at [361, 250] on link "Kathryn" at bounding box center [351, 248] width 83 height 11
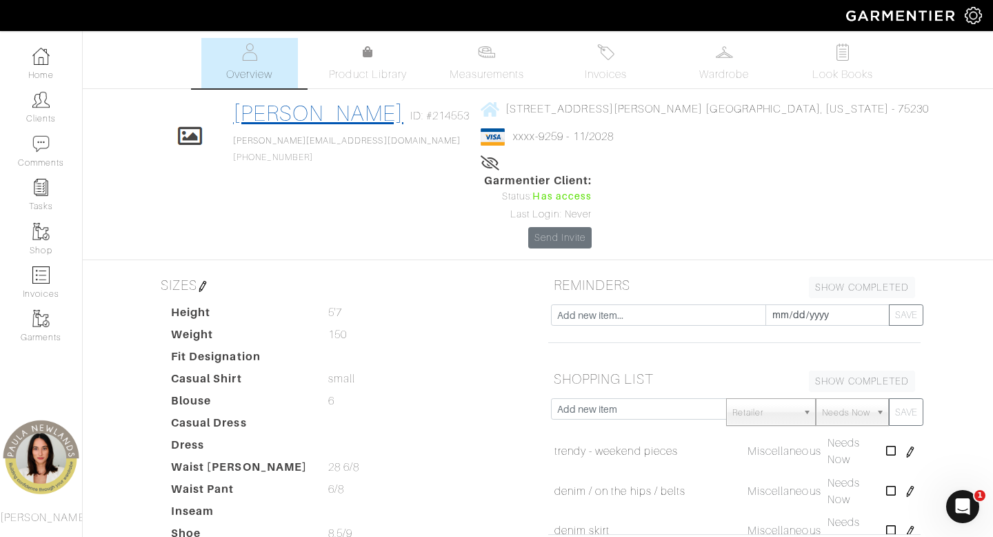
click at [365, 115] on link "Kathryn Bauer" at bounding box center [318, 113] width 170 height 25
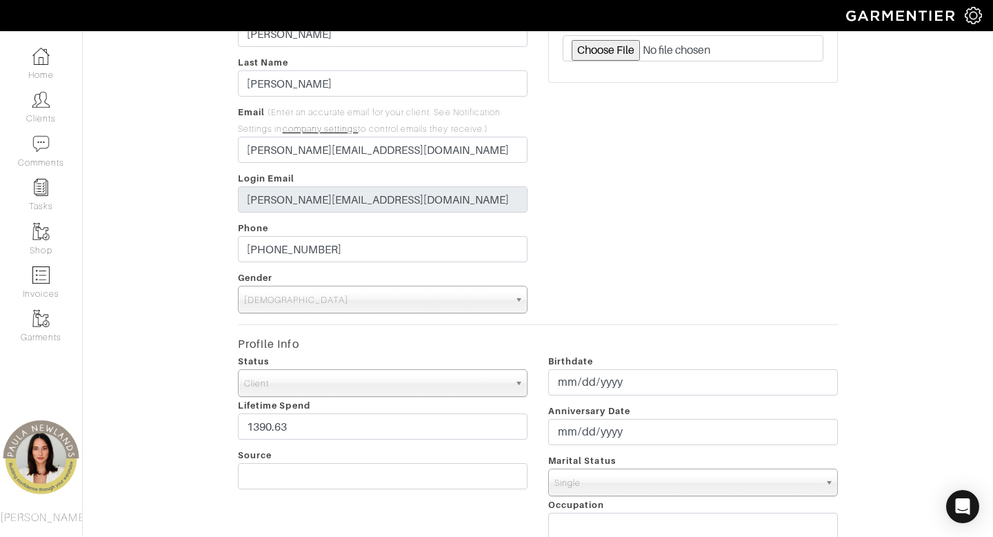
scroll to position [130, 0]
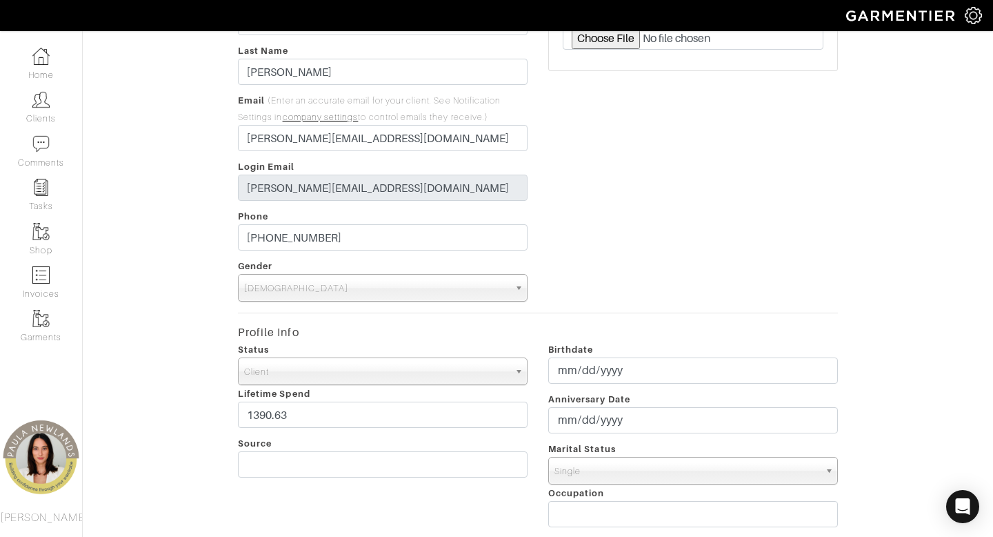
click at [351, 375] on span "Client" at bounding box center [376, 372] width 265 height 28
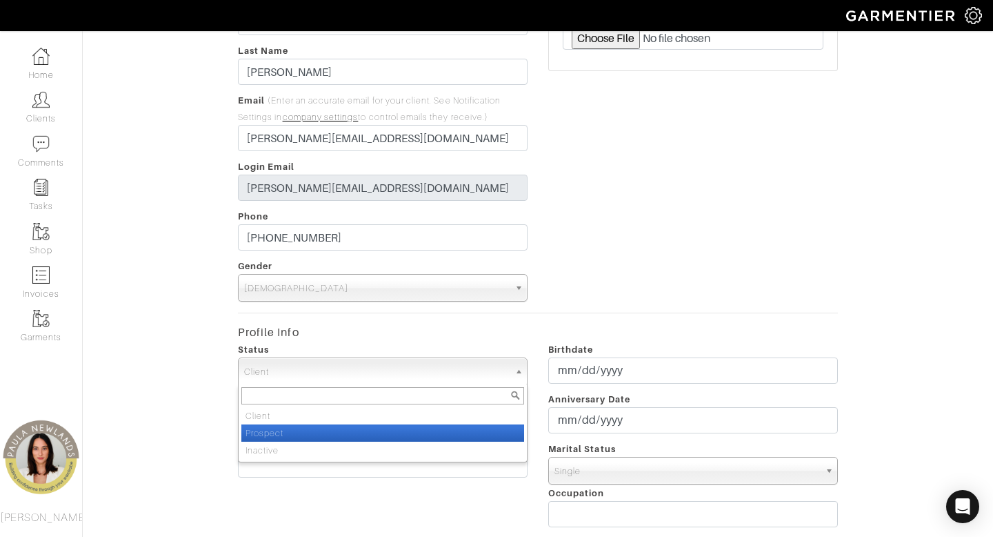
click at [348, 435] on li "Prospect" at bounding box center [382, 432] width 283 height 17
select select "Prospect"
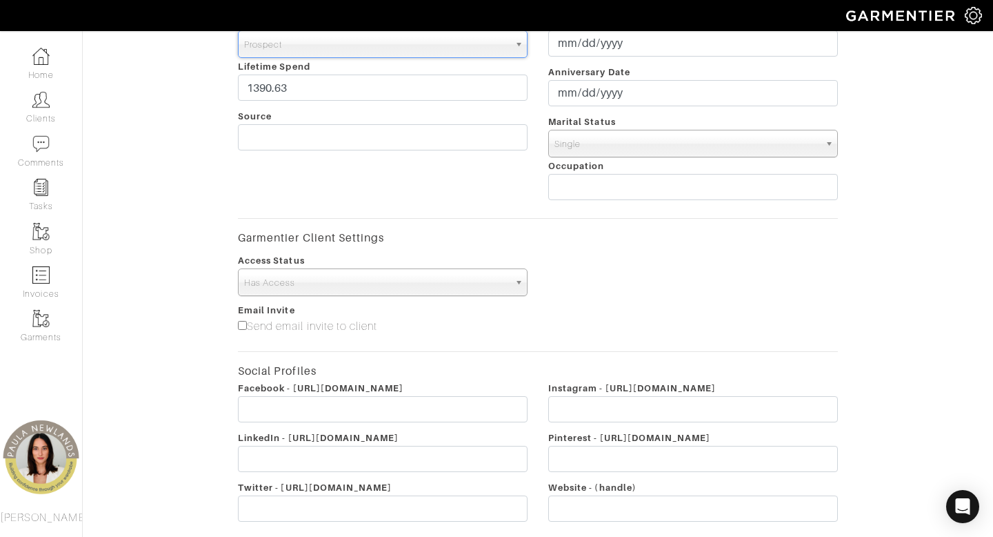
scroll to position [580, 0]
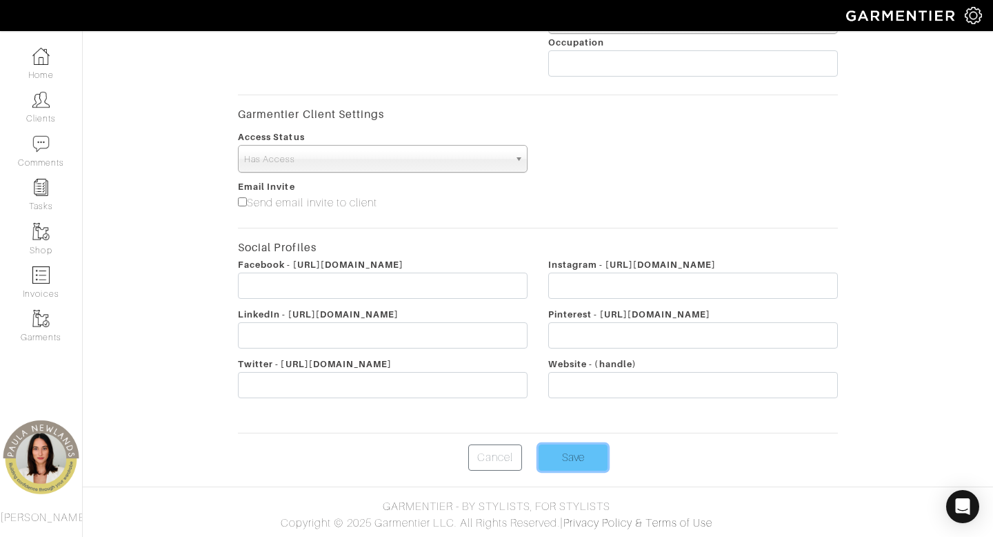
click at [563, 461] on input "Save" at bounding box center [573, 457] width 69 height 26
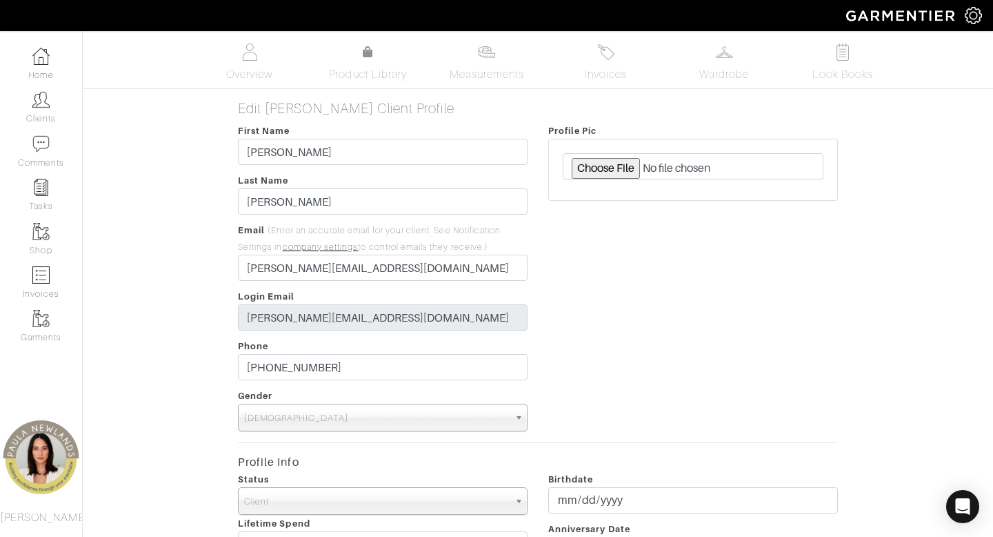
select select "Prospect"
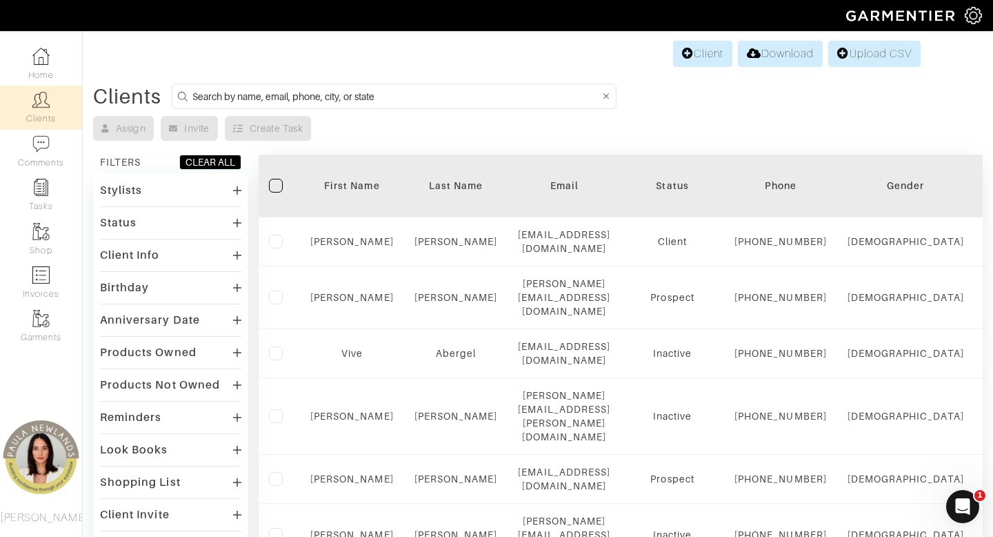
click at [394, 97] on input at bounding box center [396, 96] width 408 height 17
type input "texas"
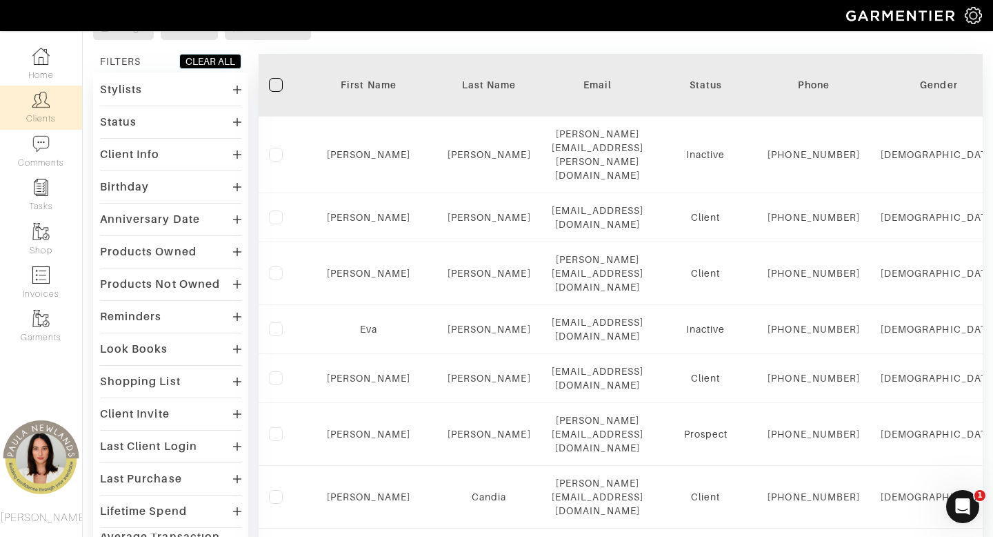
scroll to position [101, 0]
click at [144, 121] on div "Status" at bounding box center [170, 121] width 141 height 20
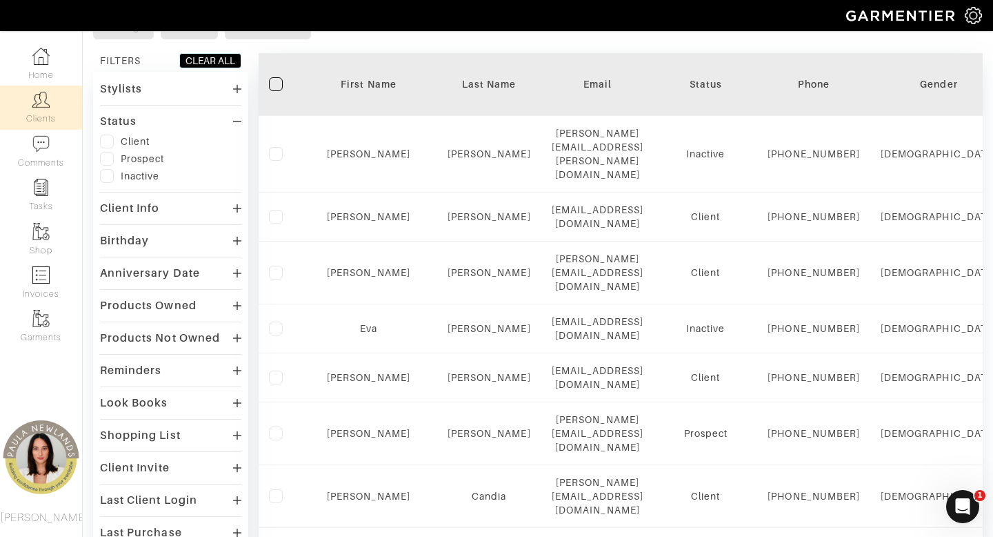
click at [112, 144] on label at bounding box center [107, 142] width 14 height 14
click at [0, 0] on input "checkbox" at bounding box center [0, 0] width 0 height 0
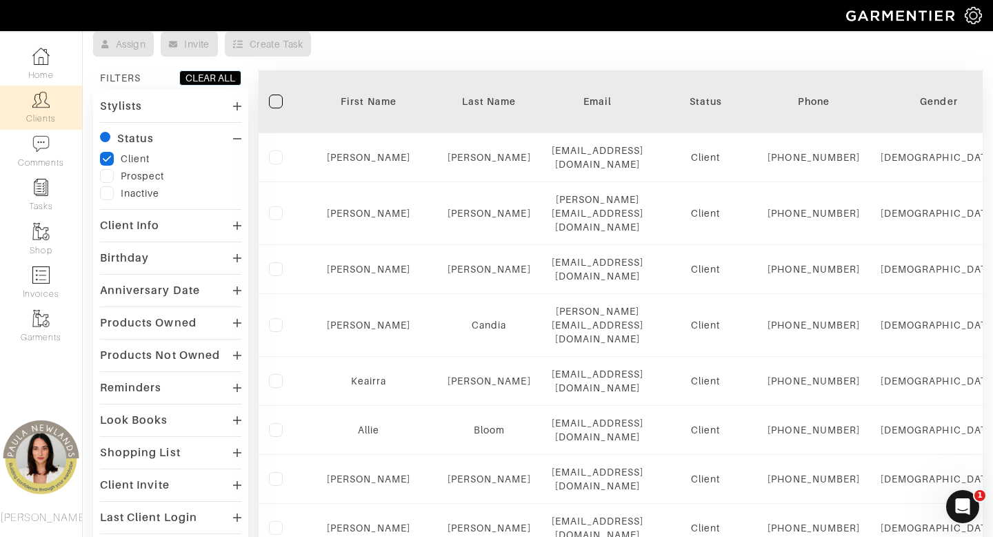
scroll to position [83, 0]
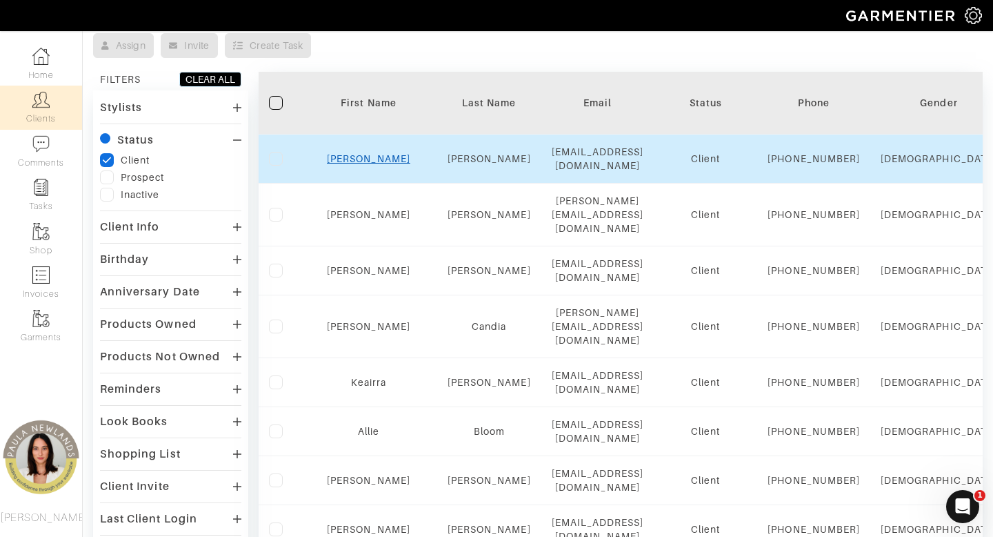
click at [361, 164] on link "[PERSON_NAME]" at bounding box center [368, 158] width 83 height 11
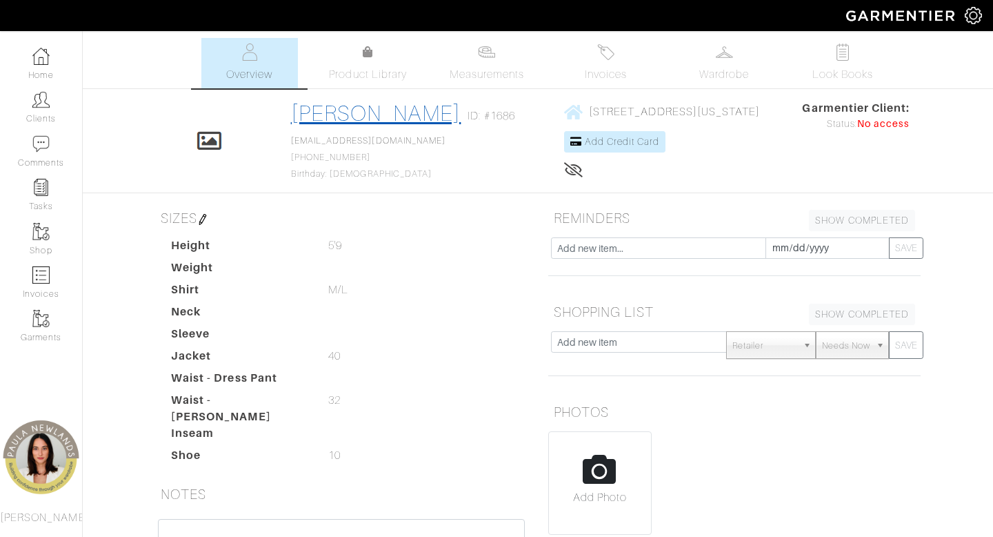
click at [328, 111] on link "[PERSON_NAME]" at bounding box center [376, 113] width 170 height 25
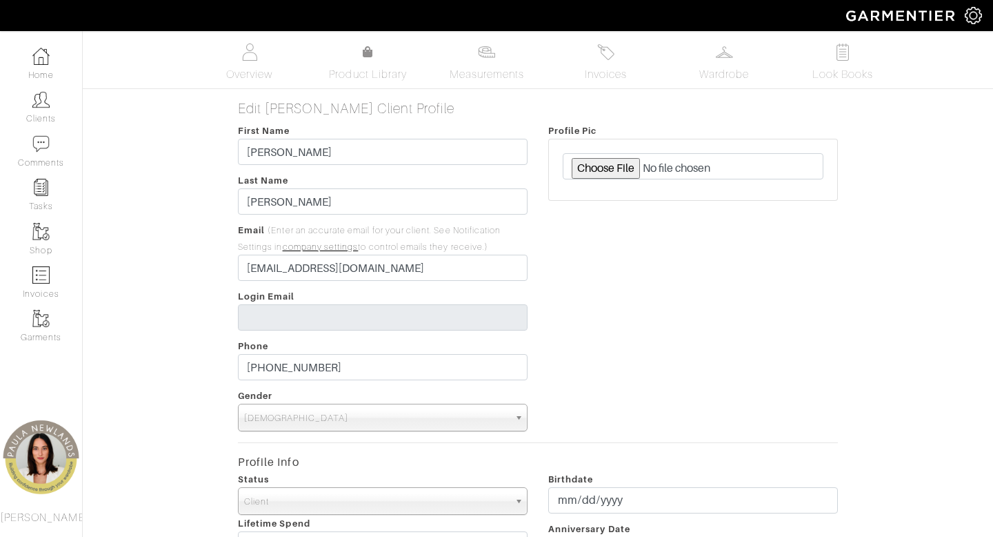
click at [315, 501] on span "Client" at bounding box center [376, 502] width 265 height 28
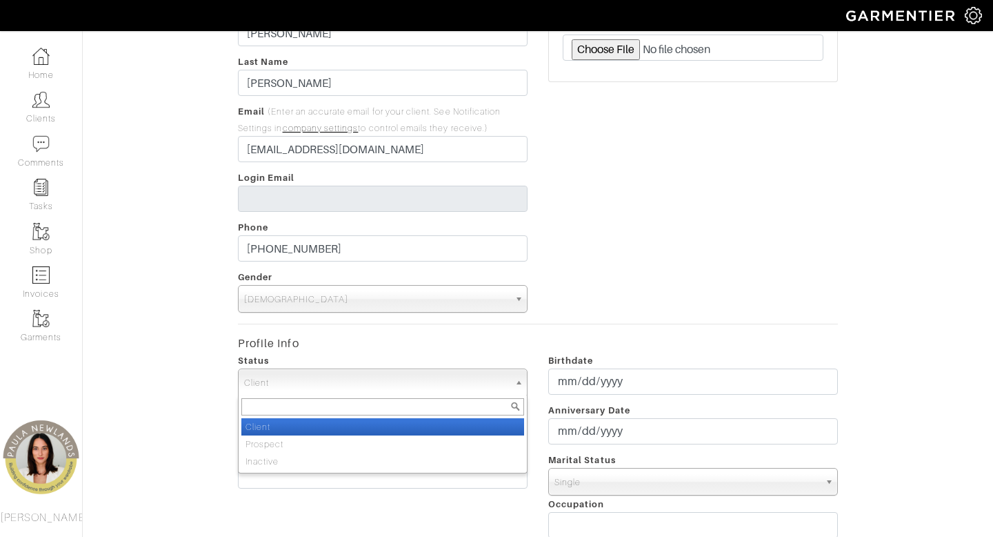
scroll to position [131, 0]
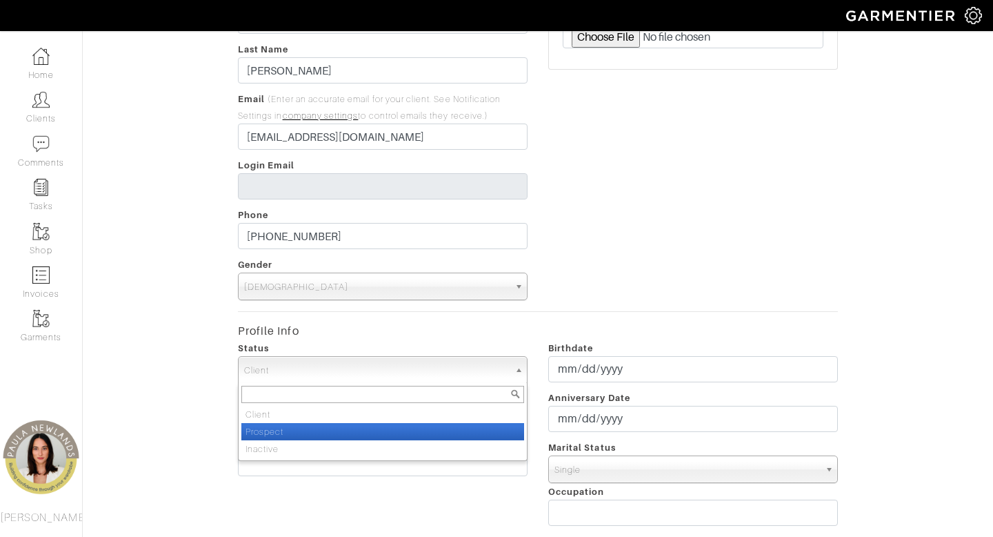
click at [312, 431] on li "Prospect" at bounding box center [382, 431] width 283 height 17
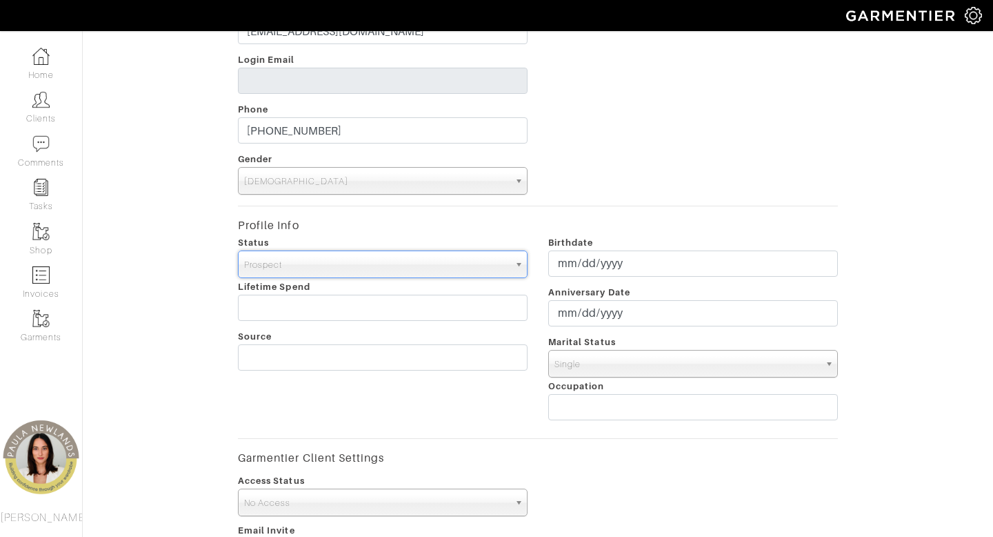
scroll to position [236, 0]
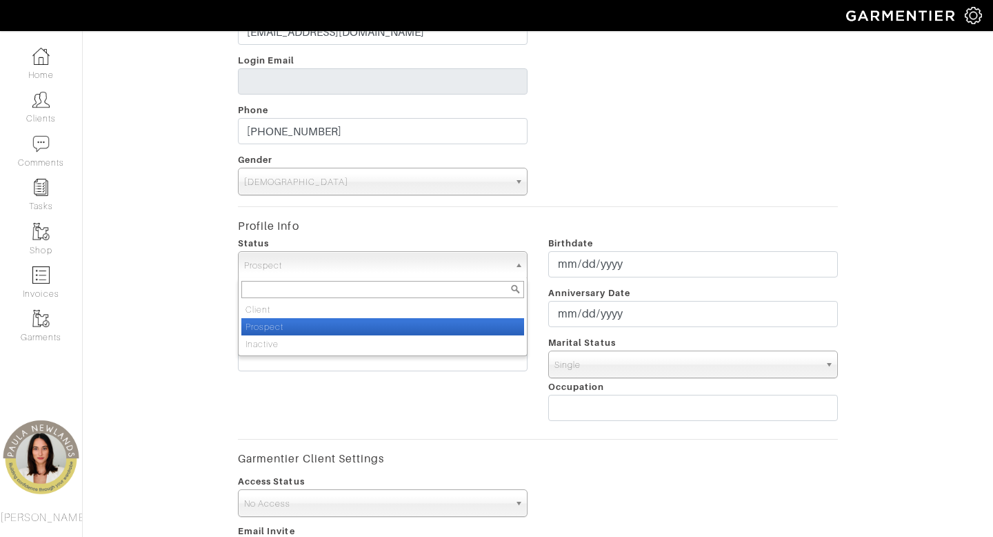
click at [384, 266] on span "Prospect" at bounding box center [376, 266] width 265 height 28
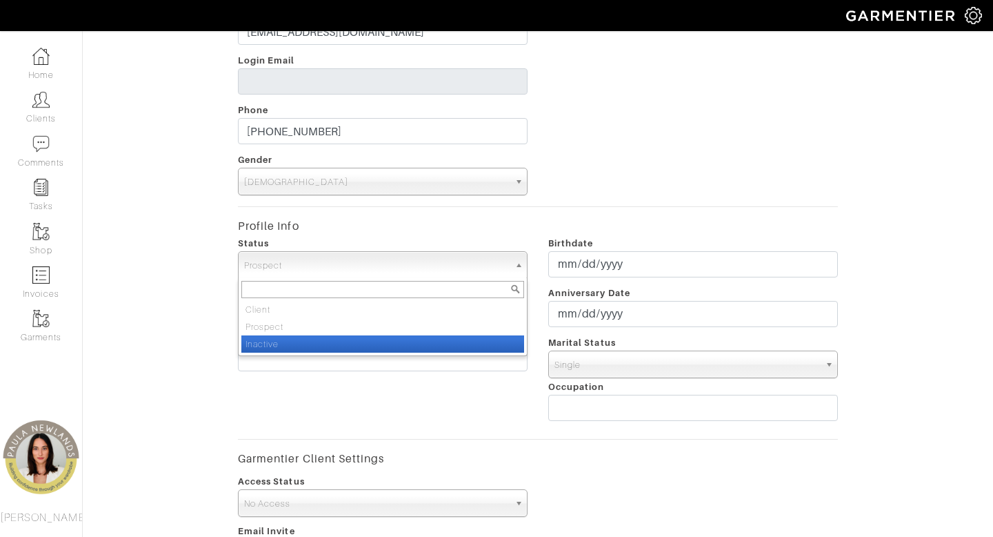
click at [359, 346] on li "Inactive" at bounding box center [382, 343] width 283 height 17
select select "Inactive"
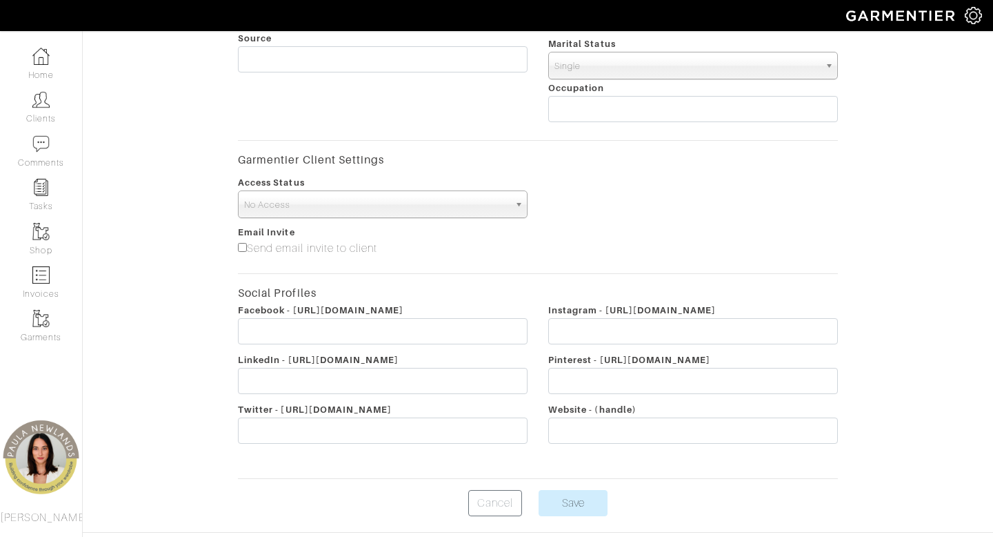
scroll to position [548, 0]
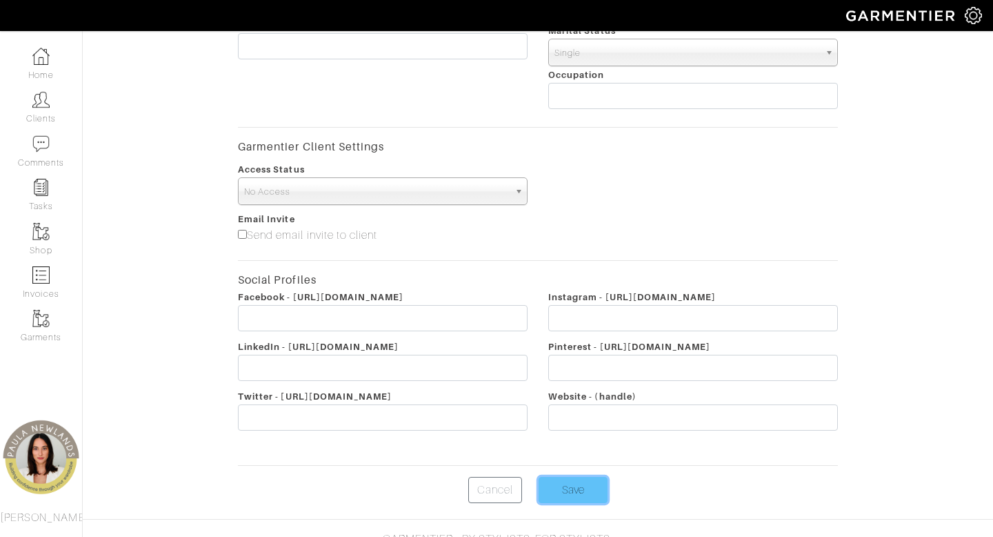
click at [564, 490] on input "Save" at bounding box center [573, 490] width 69 height 26
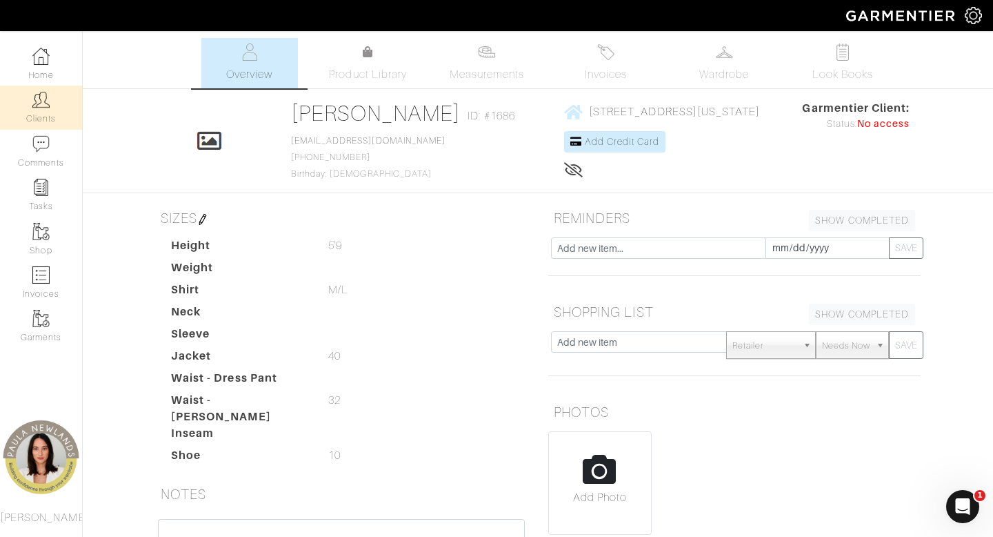
click at [49, 100] on img at bounding box center [40, 99] width 17 height 17
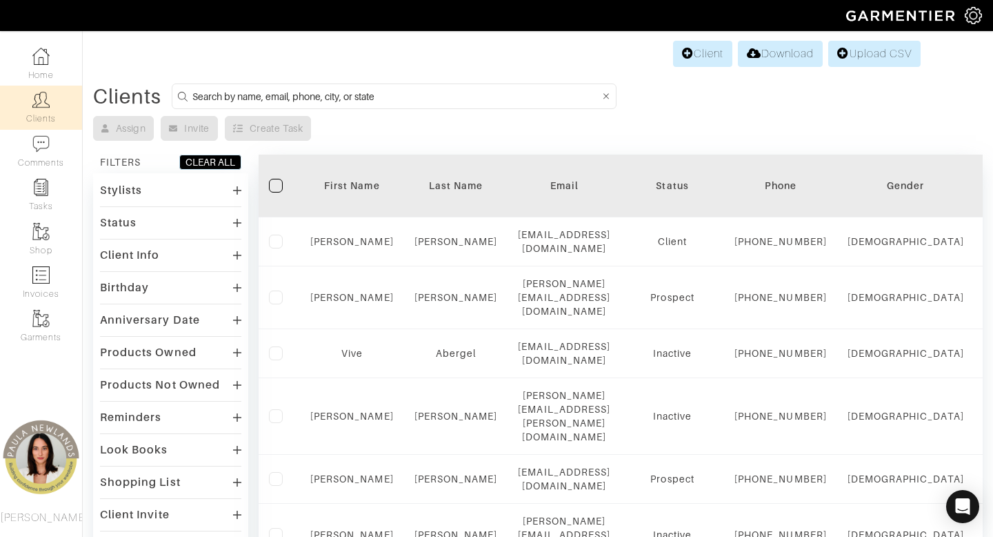
click at [397, 97] on input at bounding box center [396, 96] width 408 height 17
type input "[US_STATE]"
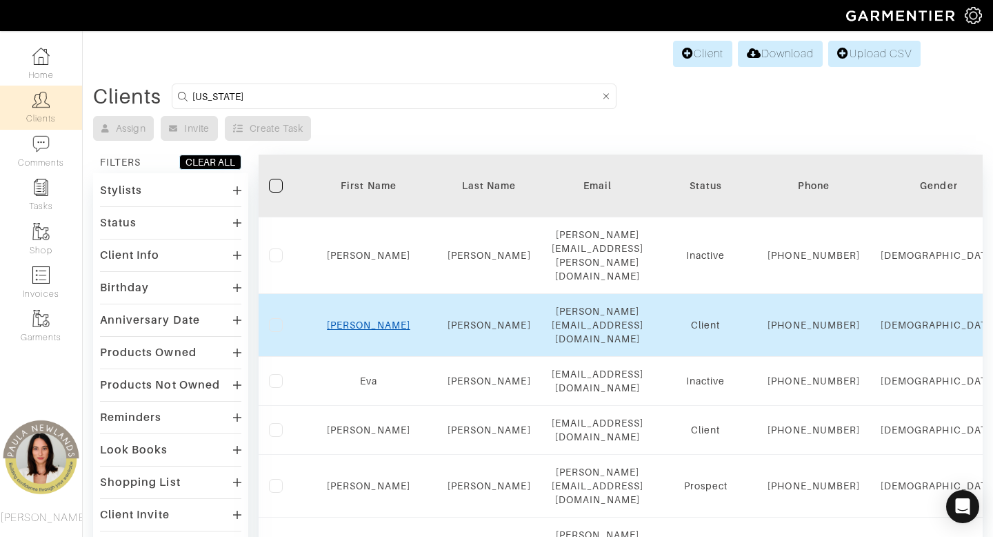
click at [353, 319] on link "[PERSON_NAME]" at bounding box center [368, 324] width 83 height 11
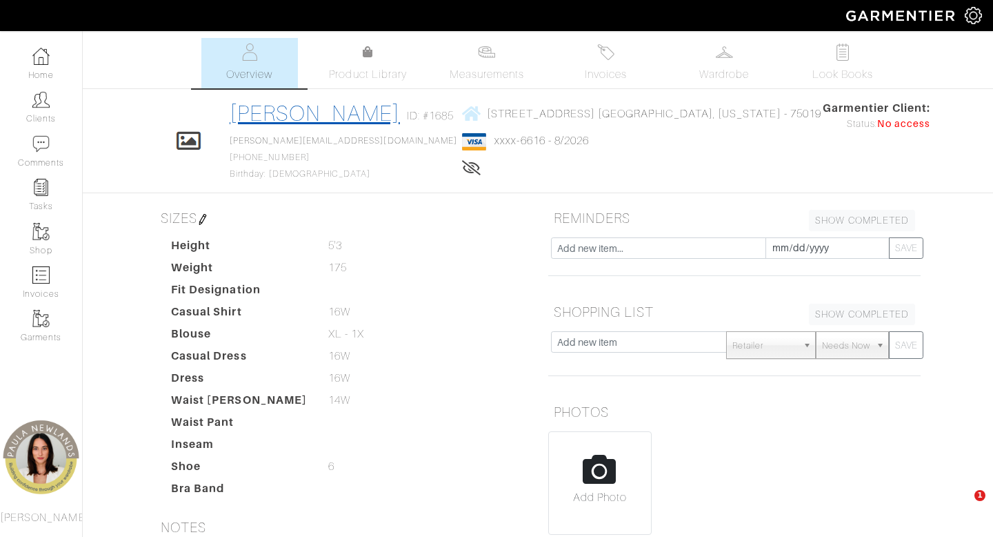
click at [344, 117] on link "Willa Zandi" at bounding box center [315, 113] width 170 height 25
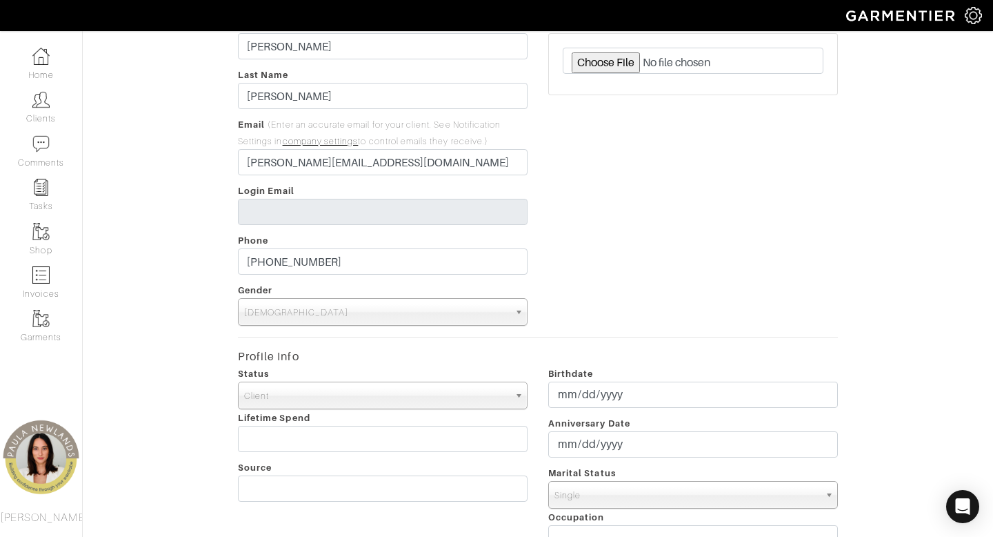
scroll to position [202, 0]
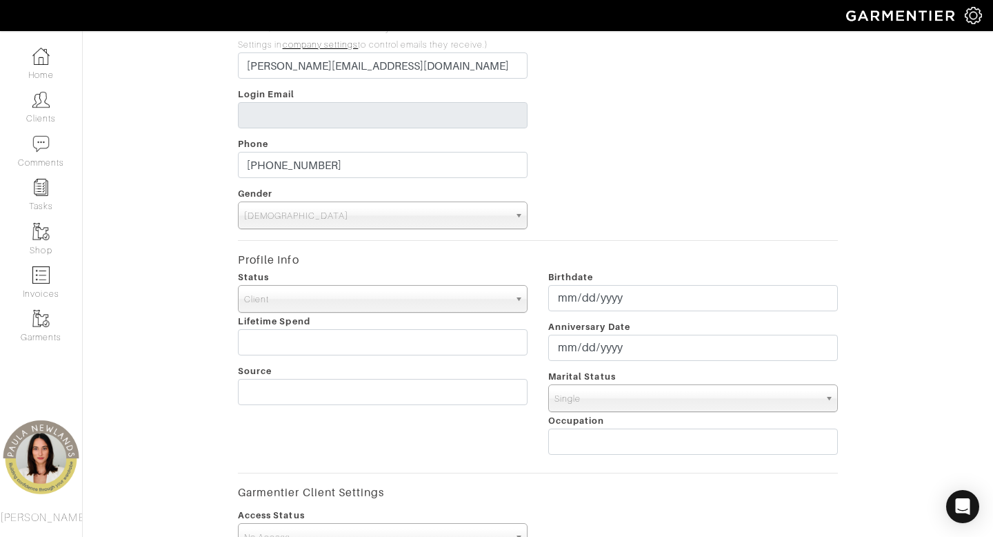
click at [323, 300] on span "Client" at bounding box center [376, 300] width 265 height 28
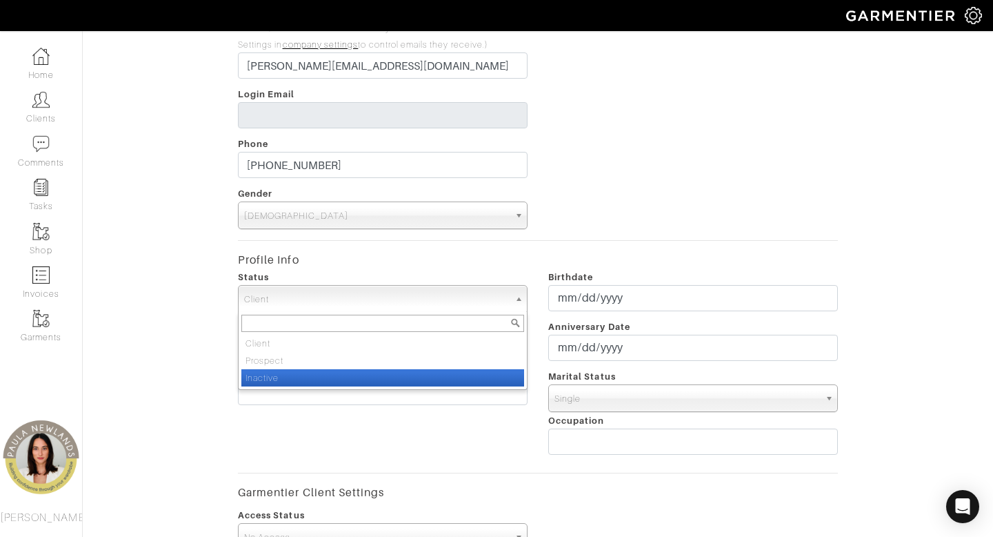
click at [318, 377] on li "Inactive" at bounding box center [382, 377] width 283 height 17
select select "Inactive"
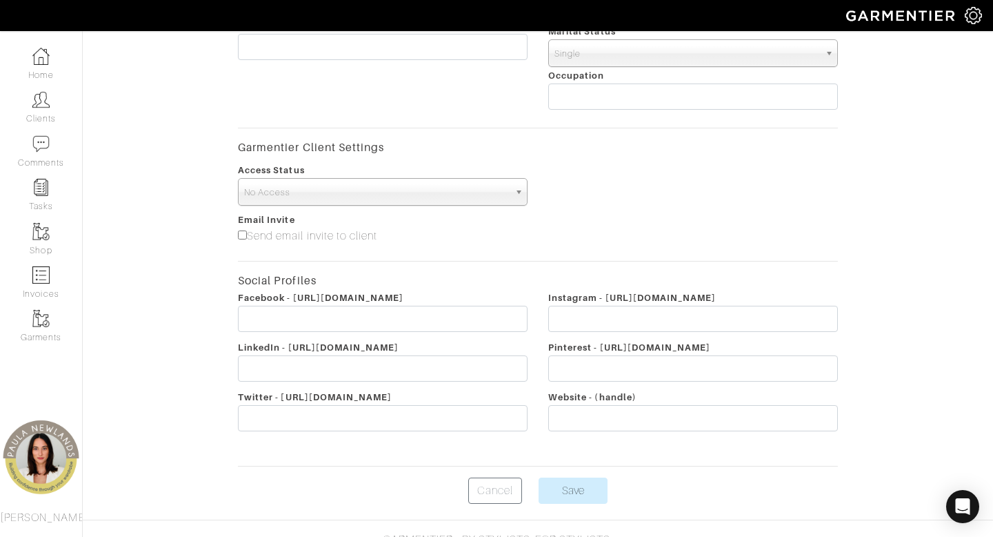
scroll to position [575, 0]
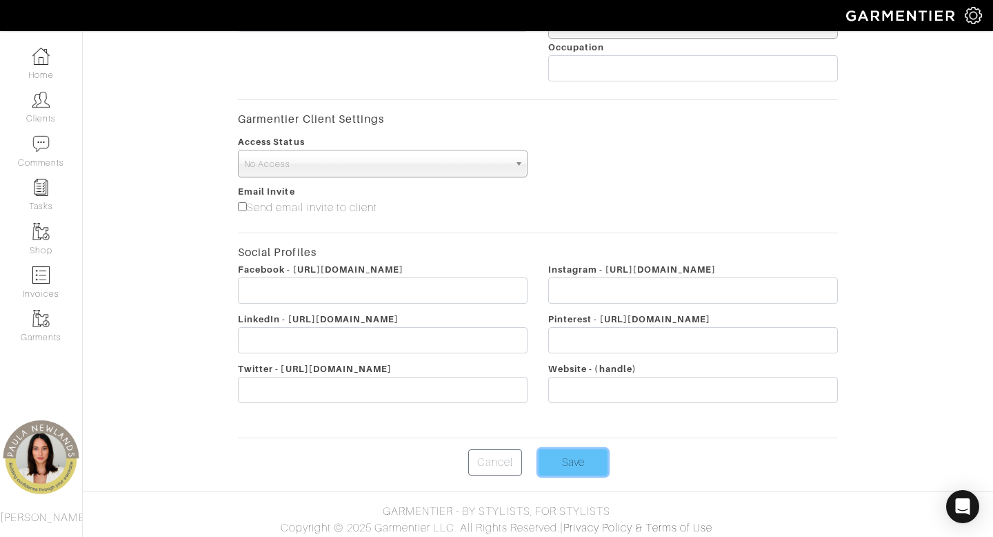
click at [576, 459] on input "Save" at bounding box center [573, 462] width 69 height 26
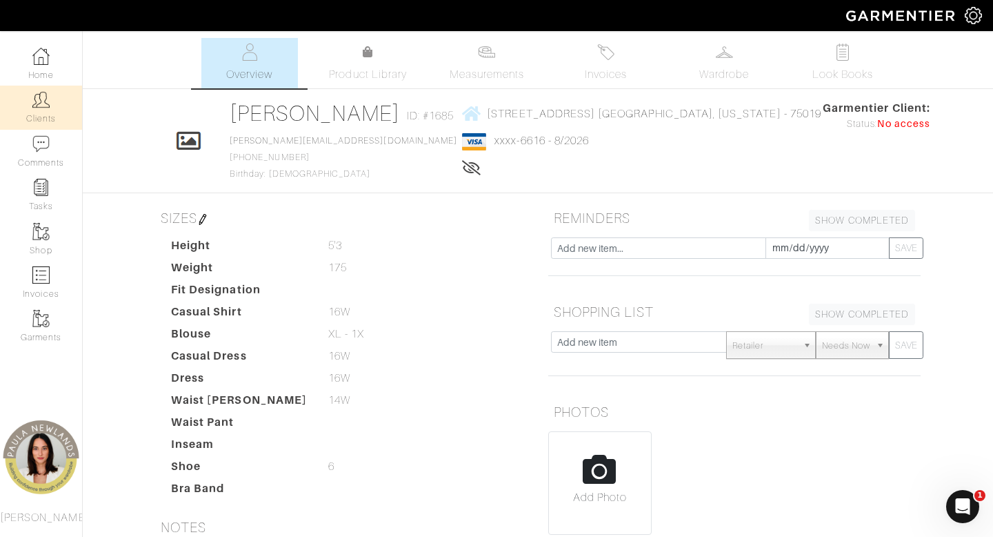
click at [39, 104] on img at bounding box center [40, 99] width 17 height 17
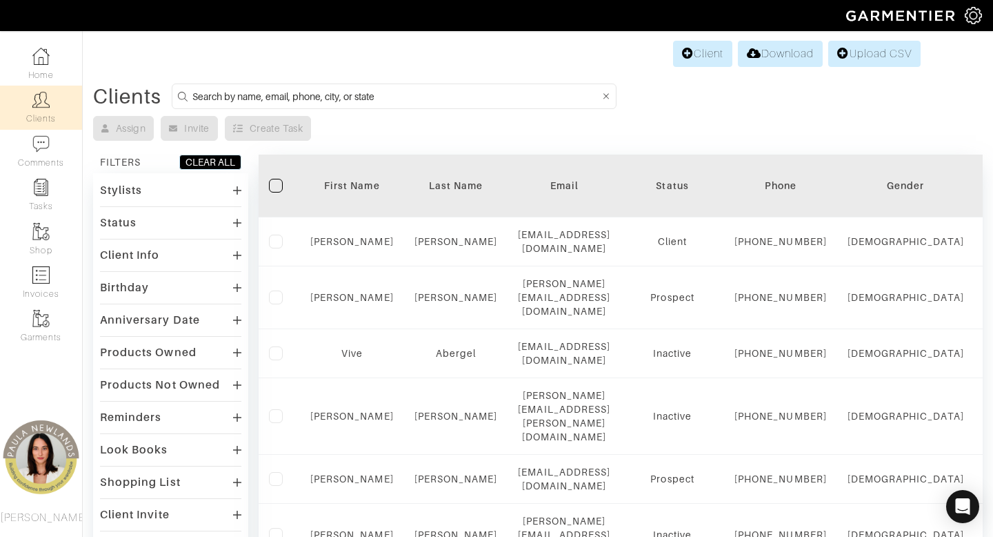
click at [441, 98] on input at bounding box center [396, 96] width 408 height 17
type input "[US_STATE]"
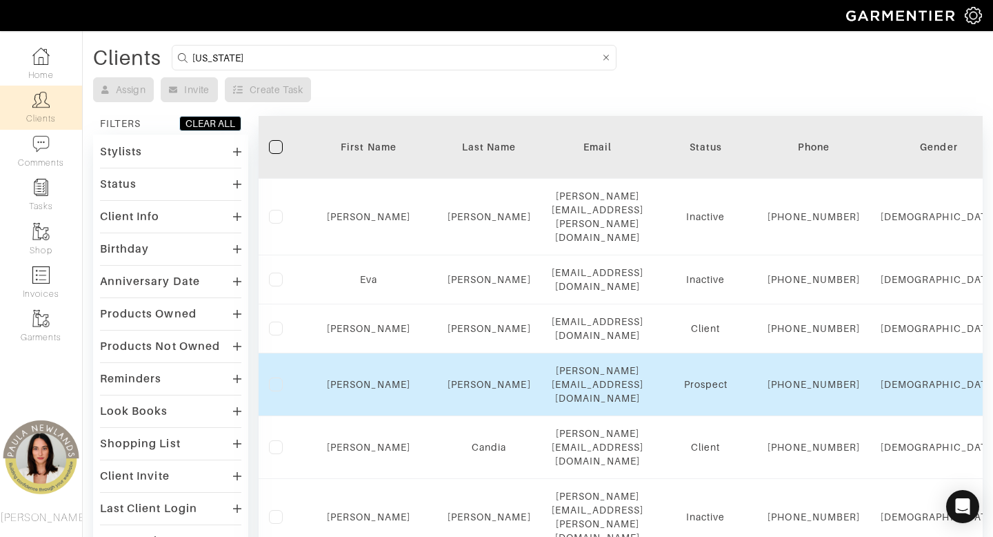
scroll to position [73, 0]
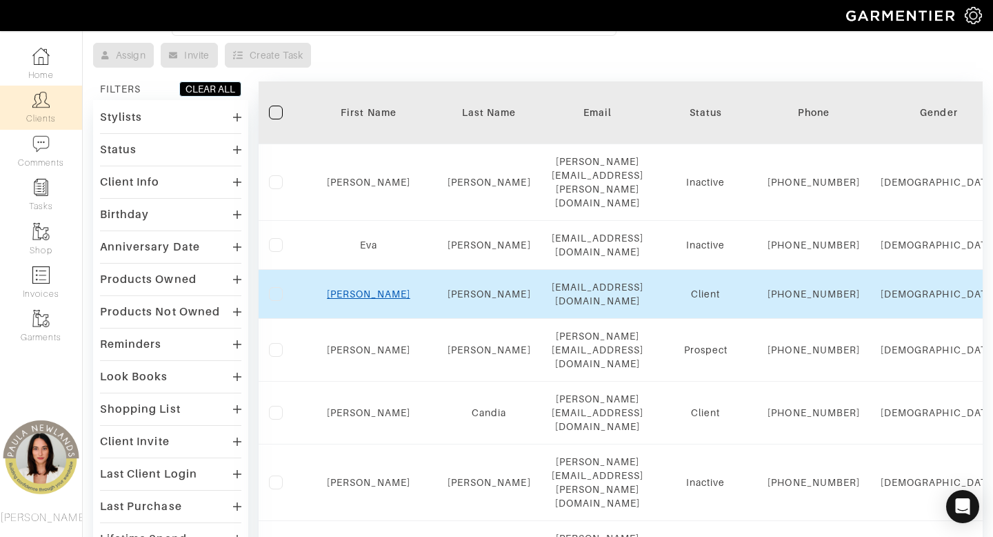
click at [356, 299] on link "Allison" at bounding box center [368, 293] width 83 height 11
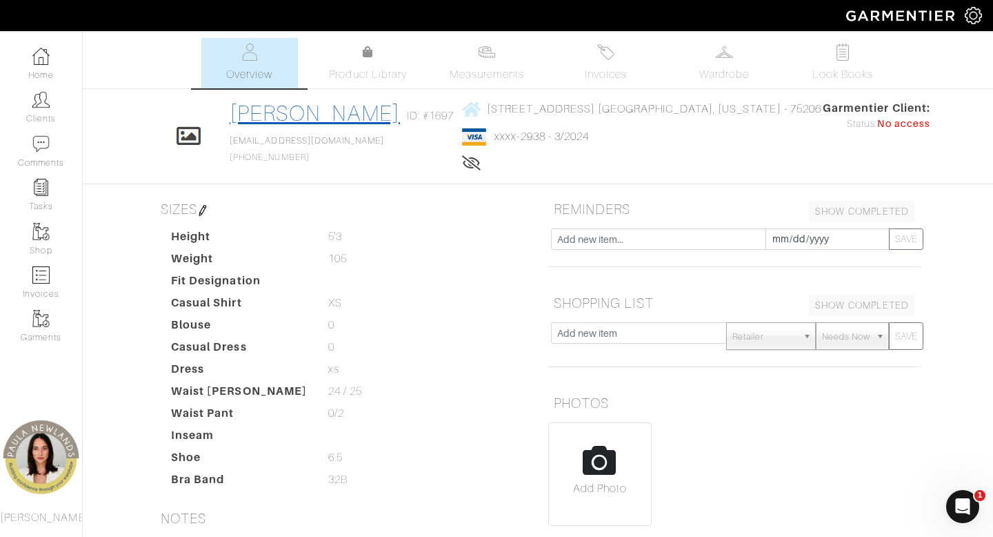
click at [372, 106] on link "[PERSON_NAME]" at bounding box center [315, 113] width 170 height 25
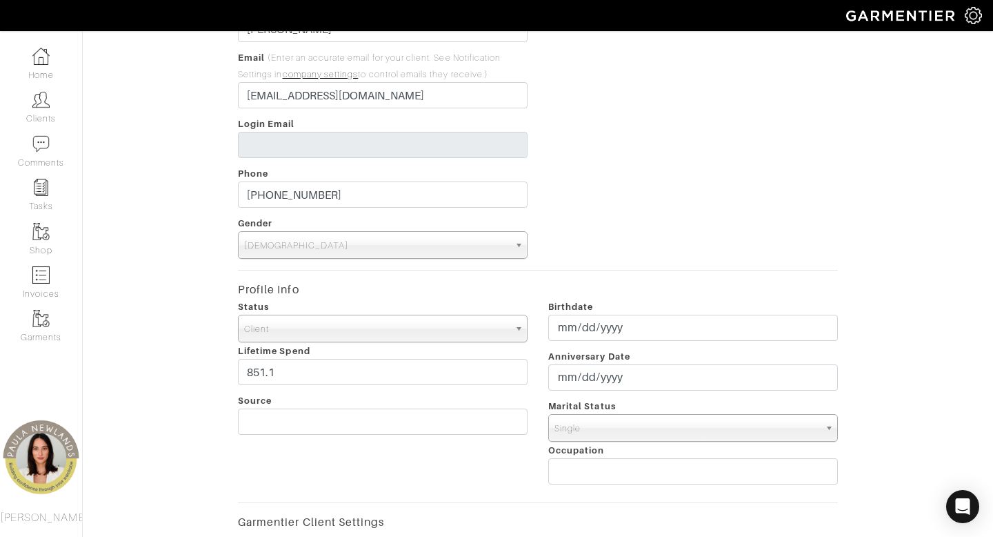
scroll to position [175, 0]
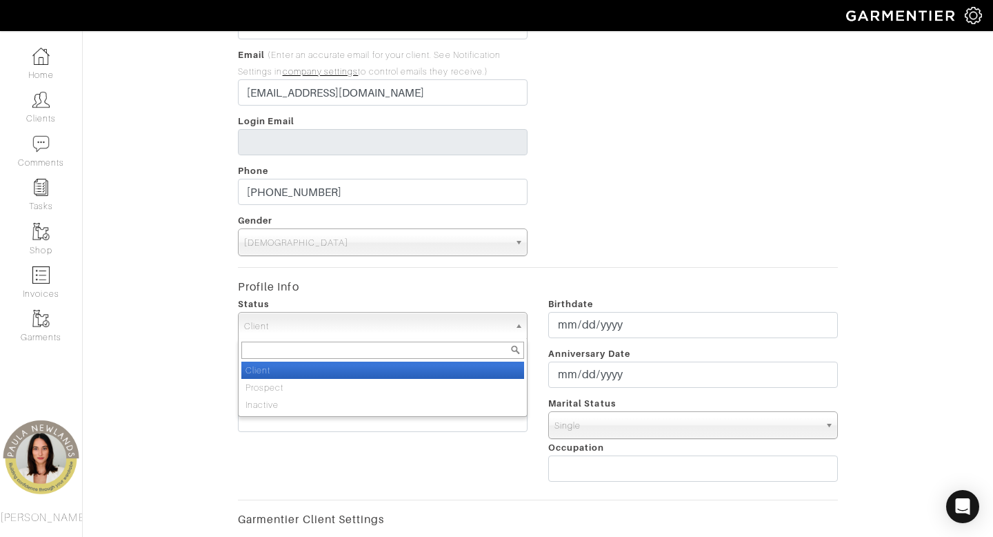
click at [350, 326] on span "Client" at bounding box center [376, 326] width 265 height 28
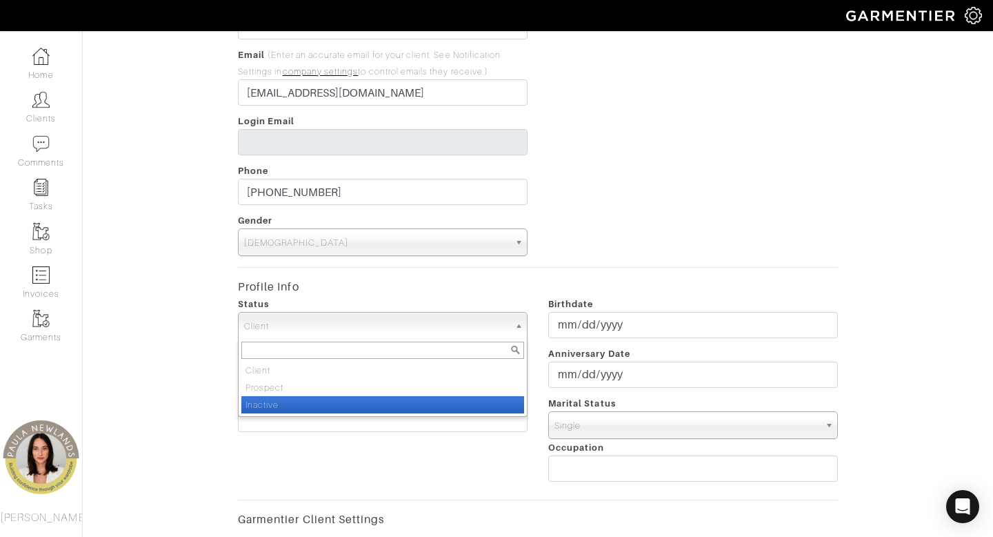
click at [350, 406] on li "Inactive" at bounding box center [382, 404] width 283 height 17
select select "Inactive"
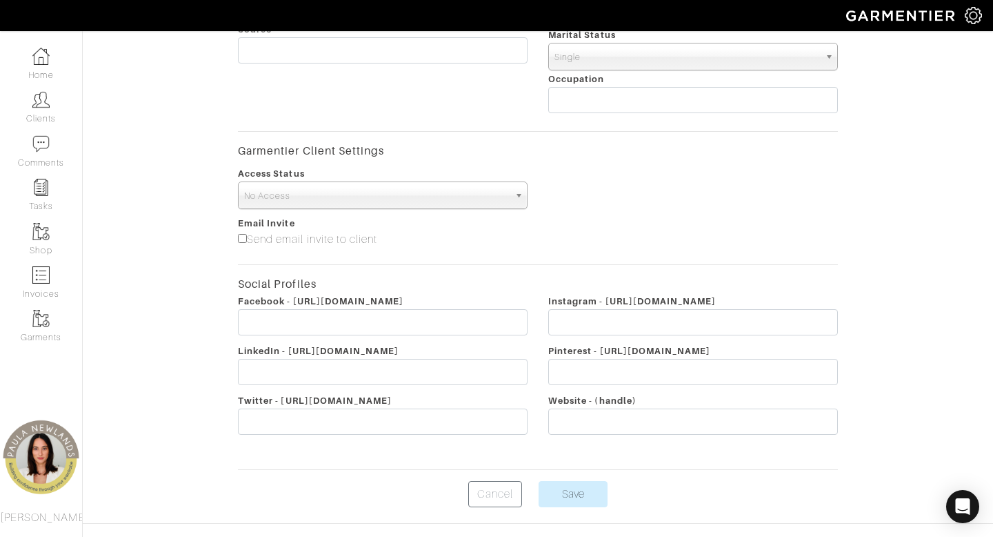
scroll to position [580, 0]
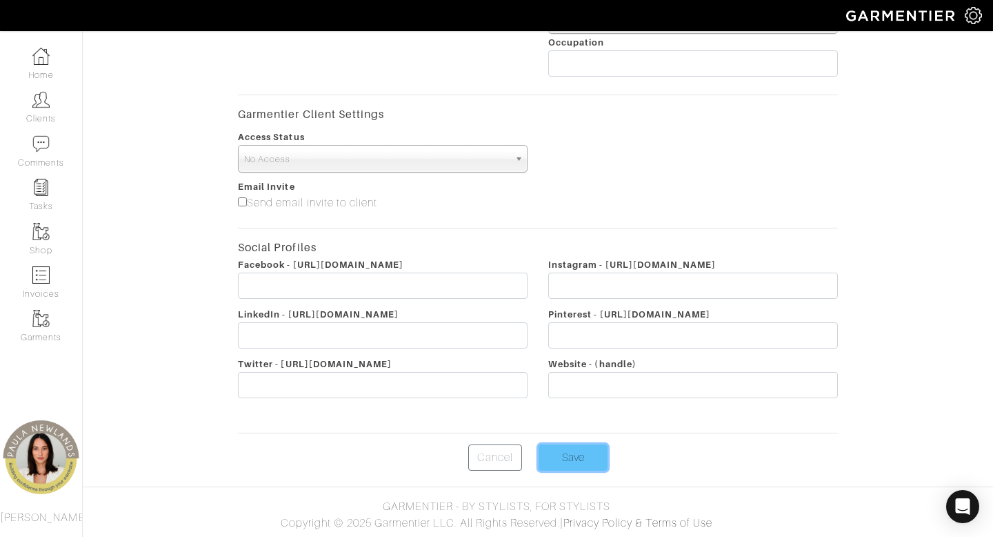
click at [572, 459] on input "Save" at bounding box center [573, 457] width 69 height 26
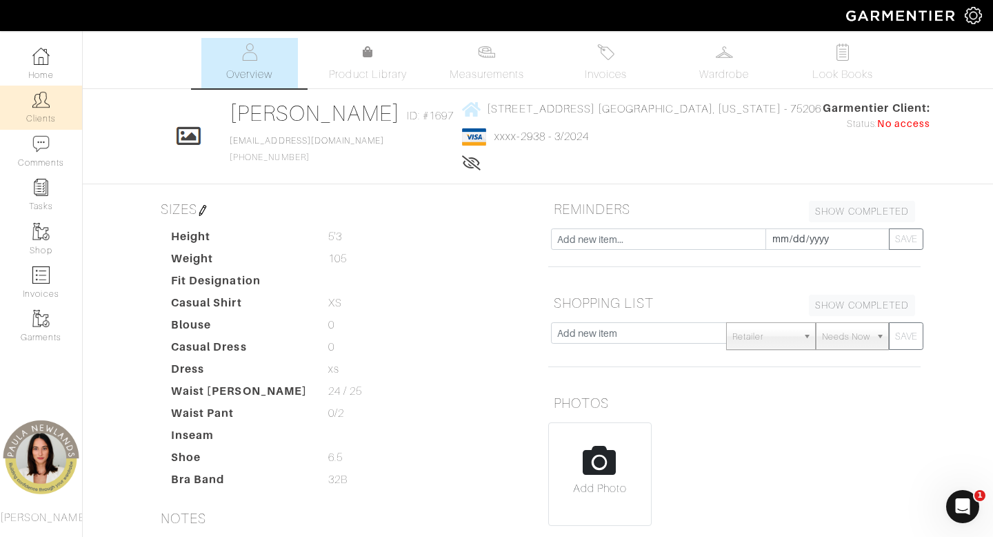
click at [46, 104] on img at bounding box center [40, 99] width 17 height 17
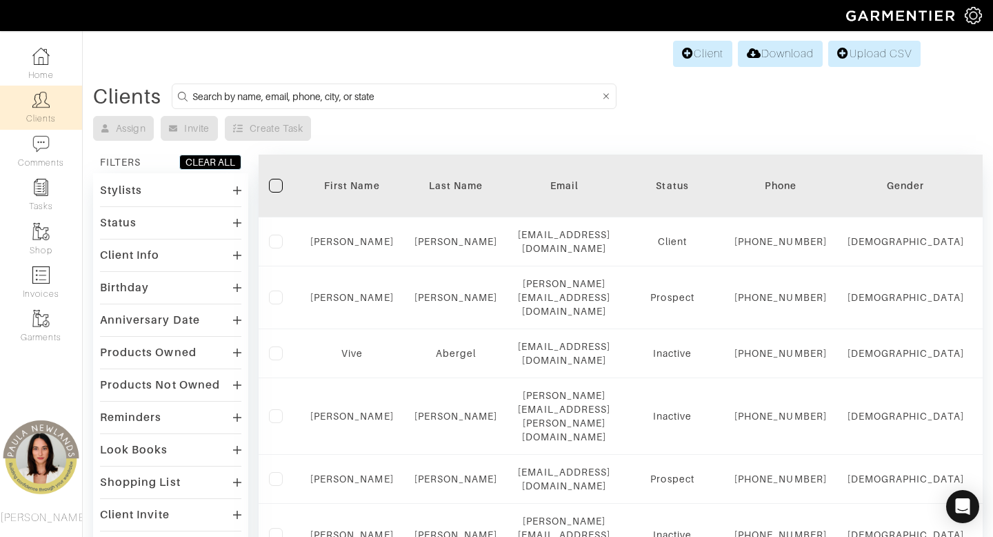
click at [441, 96] on input at bounding box center [396, 96] width 408 height 17
type input "[US_STATE]"
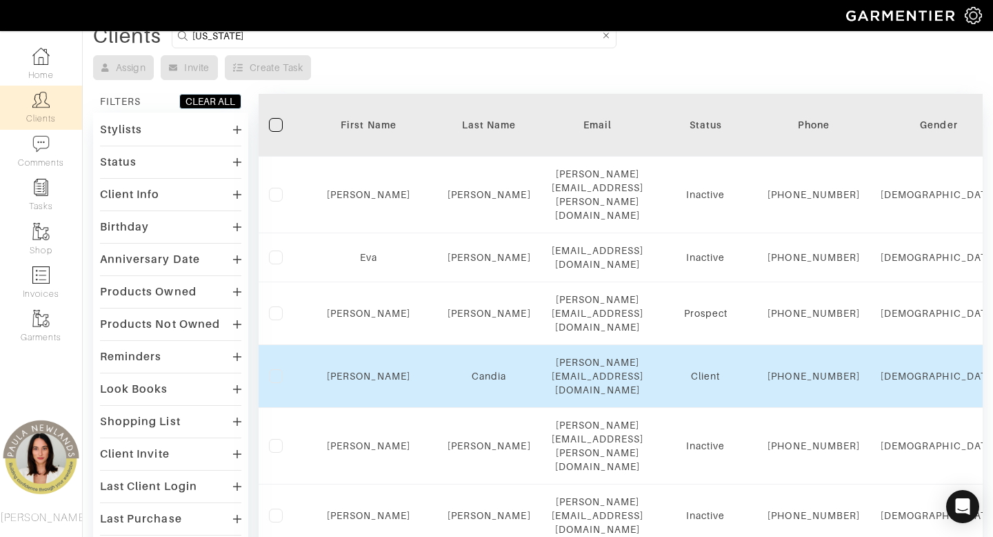
scroll to position [78, 0]
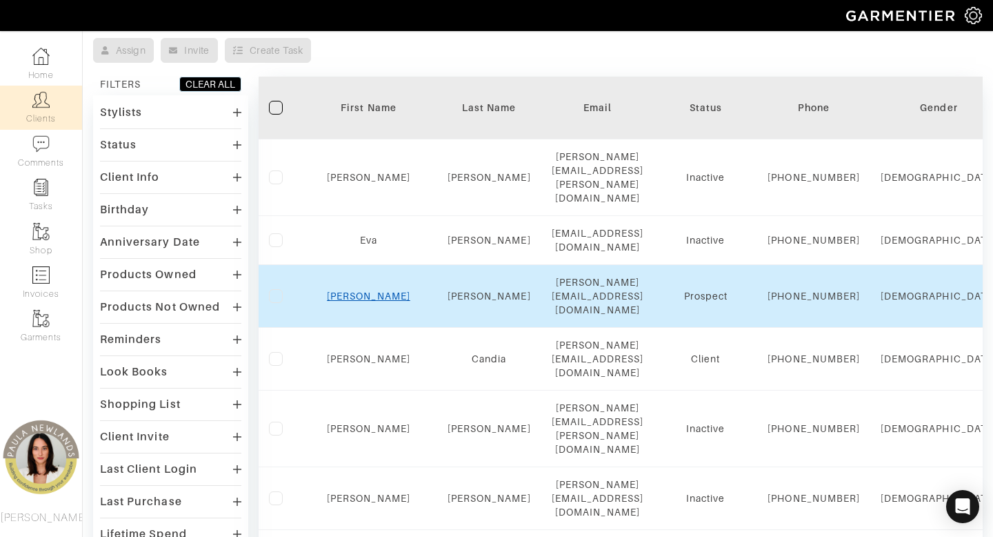
click at [365, 290] on link "[PERSON_NAME]" at bounding box center [368, 295] width 83 height 11
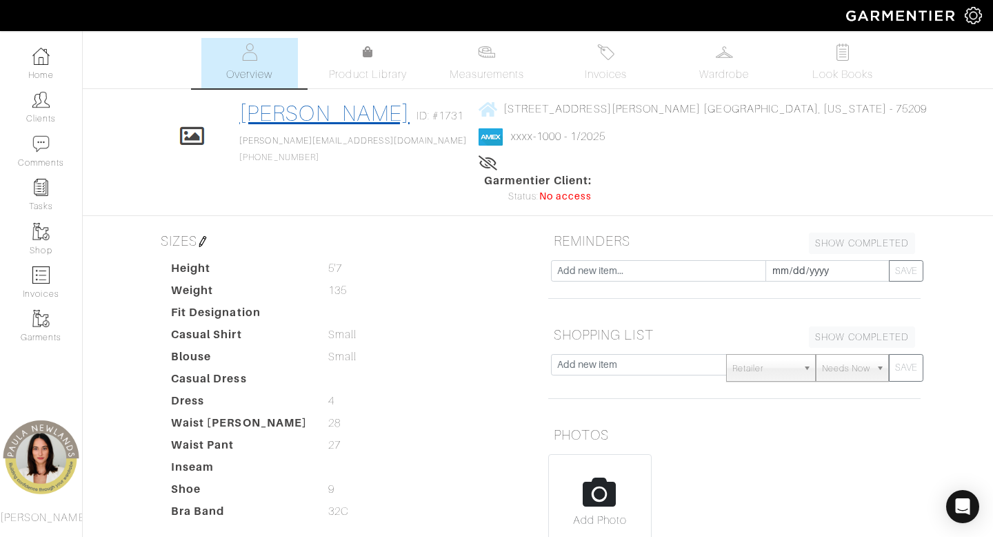
click at [372, 115] on link "[PERSON_NAME]" at bounding box center [324, 113] width 170 height 25
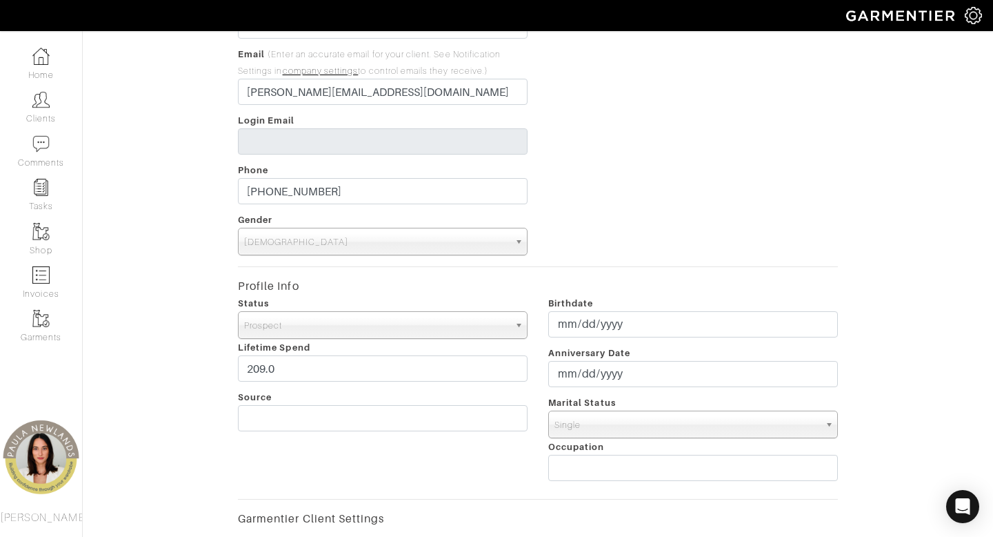
scroll to position [182, 0]
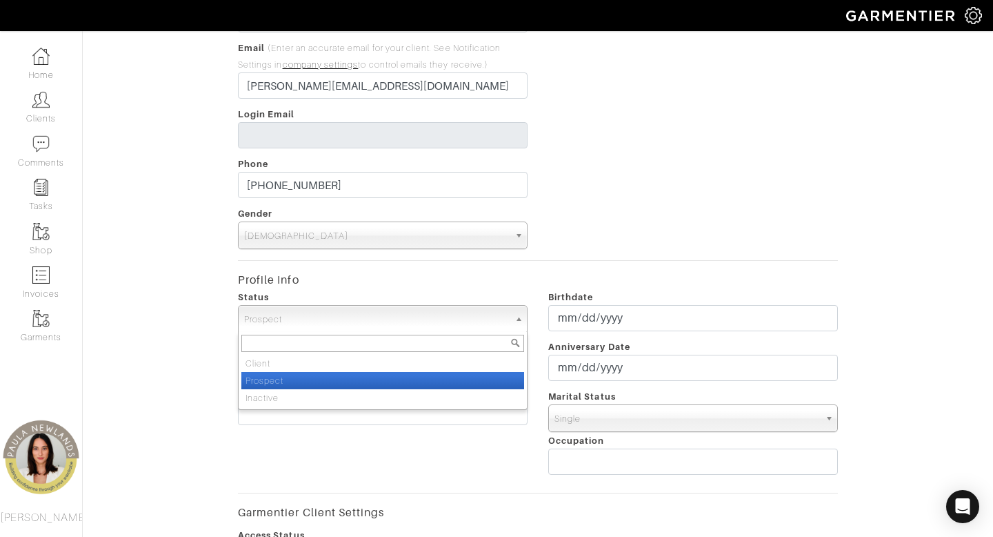
click at [393, 315] on span "Prospect" at bounding box center [376, 320] width 265 height 28
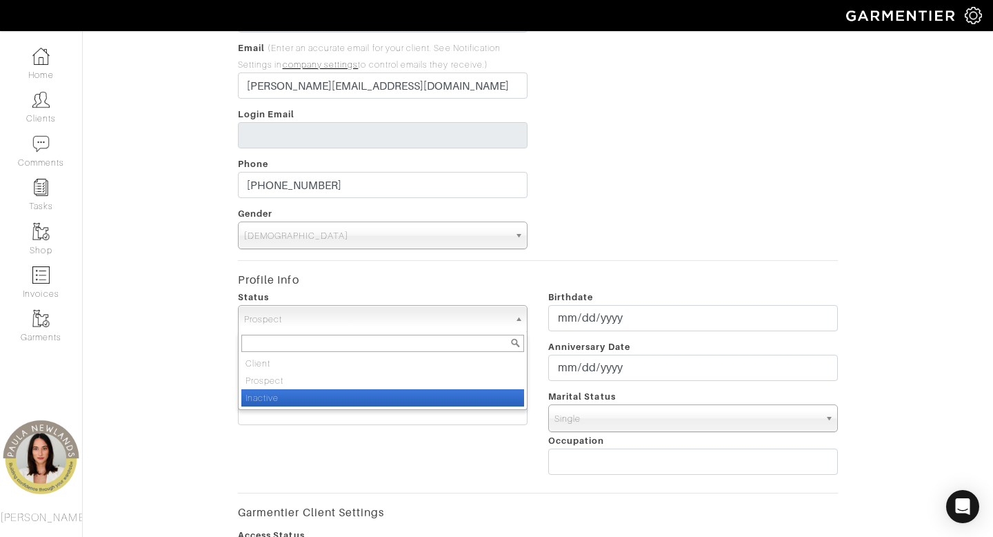
click at [392, 401] on li "Inactive" at bounding box center [382, 397] width 283 height 17
select select "Inactive"
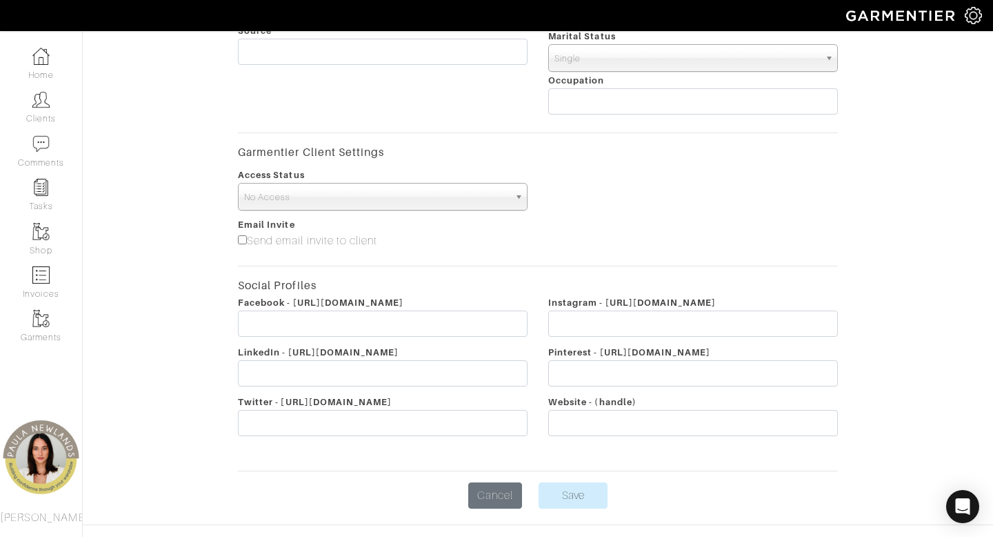
scroll to position [545, 0]
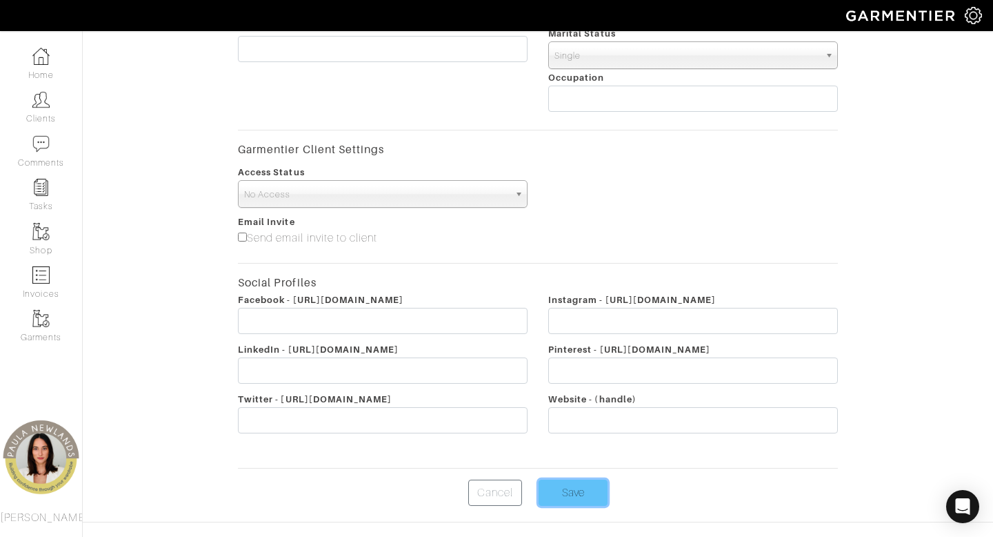
click at [568, 497] on input "Save" at bounding box center [573, 492] width 69 height 26
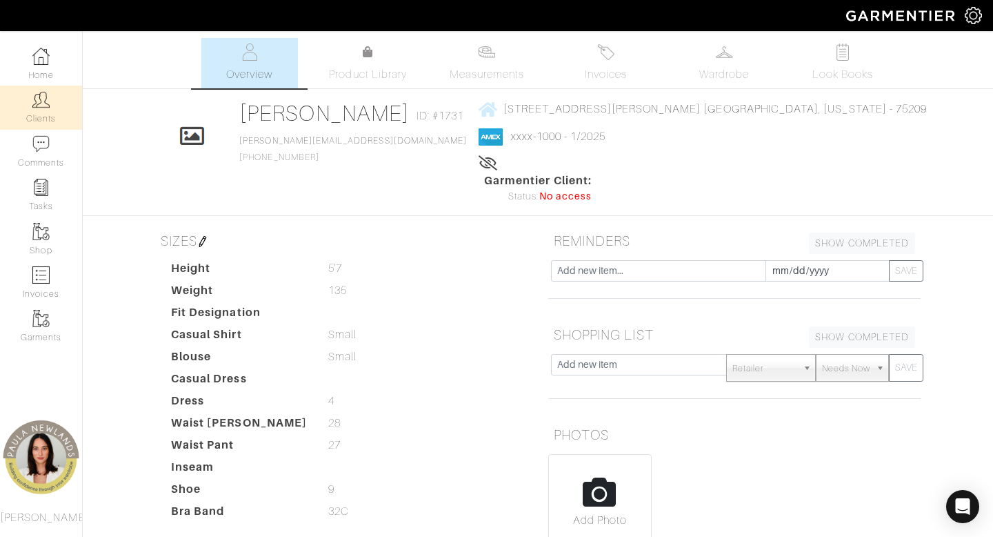
click at [41, 105] on img at bounding box center [40, 99] width 17 height 17
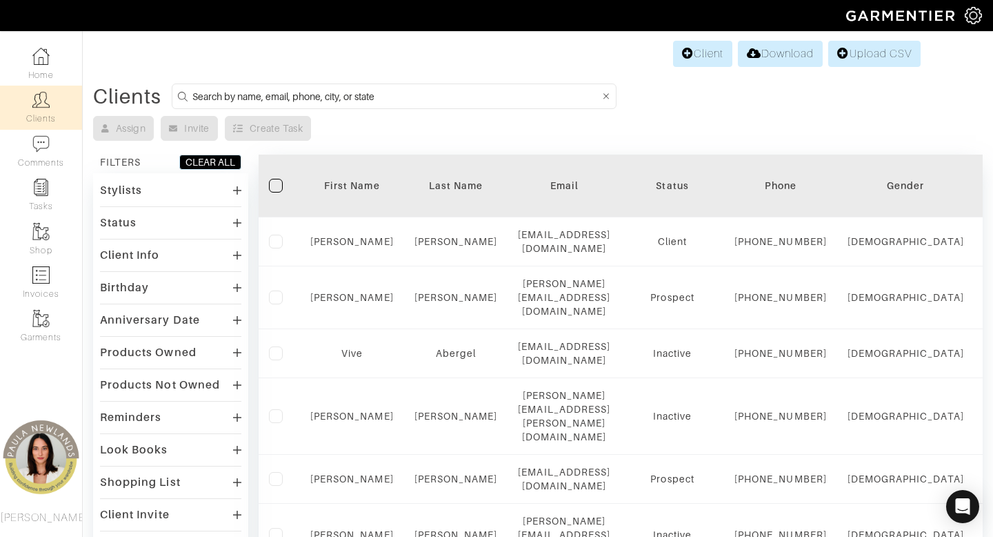
click at [466, 100] on input at bounding box center [396, 96] width 408 height 17
type input "[US_STATE]"
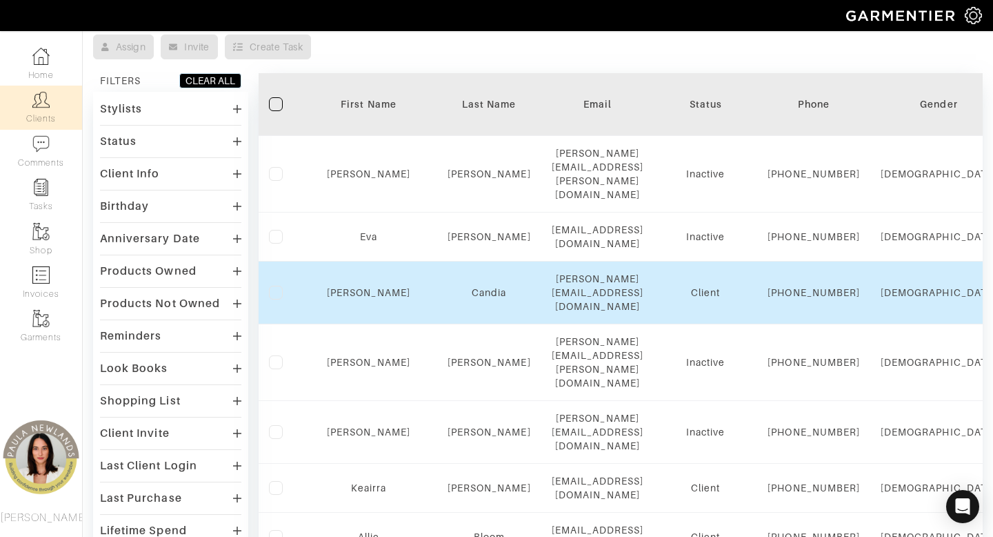
scroll to position [135, 0]
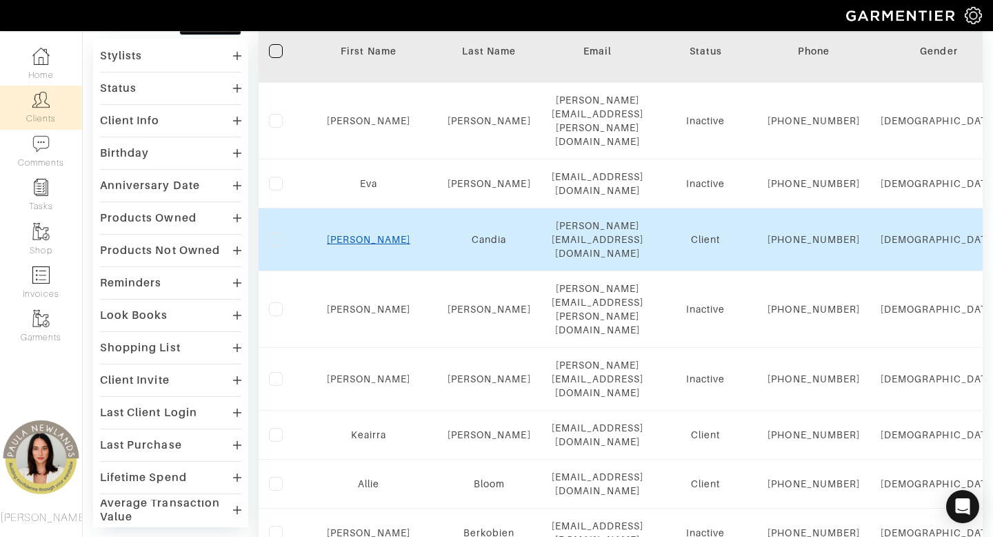
click at [357, 237] on link "[PERSON_NAME]" at bounding box center [368, 239] width 83 height 11
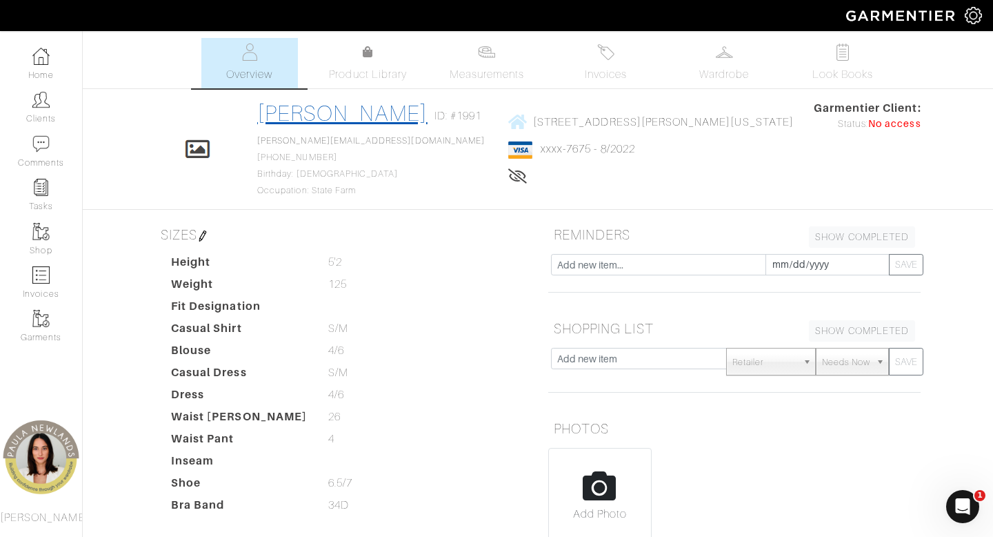
click at [373, 113] on link "Ranae Candia" at bounding box center [342, 113] width 170 height 25
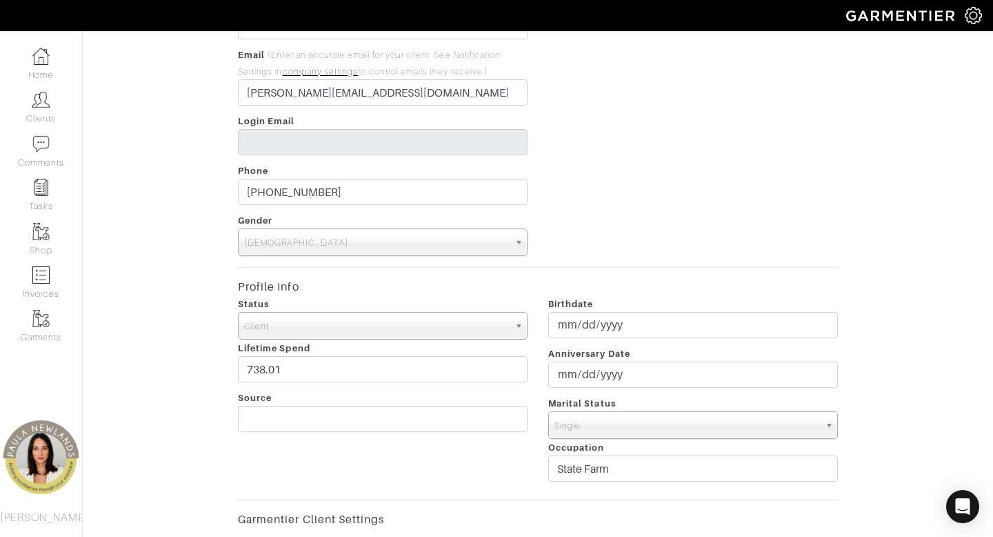
scroll to position [207, 0]
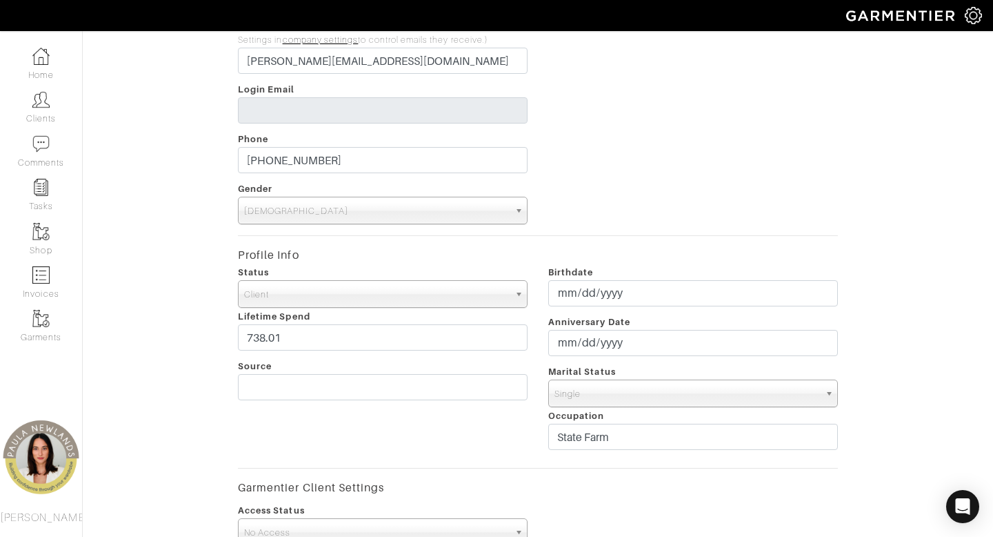
click at [431, 293] on span "Client" at bounding box center [376, 295] width 265 height 28
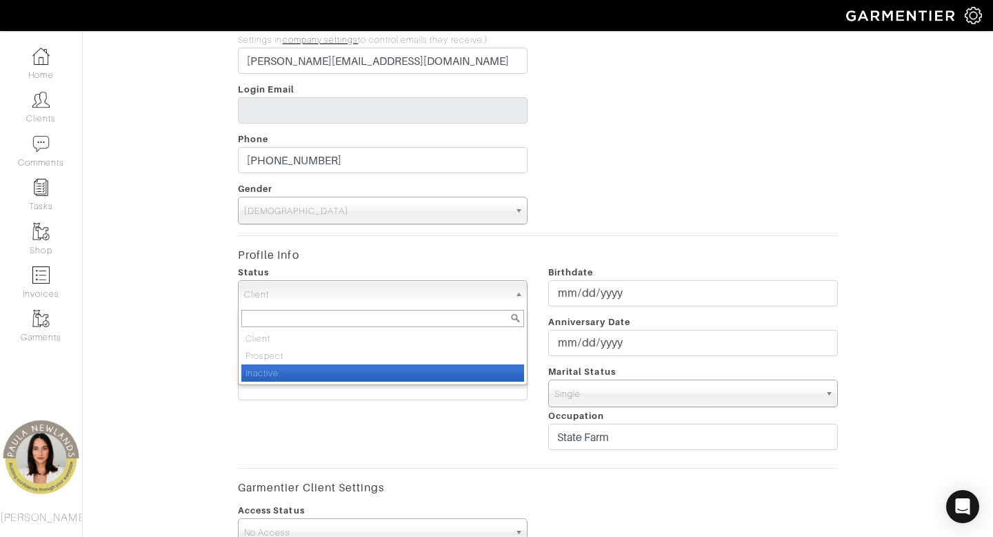
click at [431, 375] on li "Inactive" at bounding box center [382, 372] width 283 height 17
select select "Inactive"
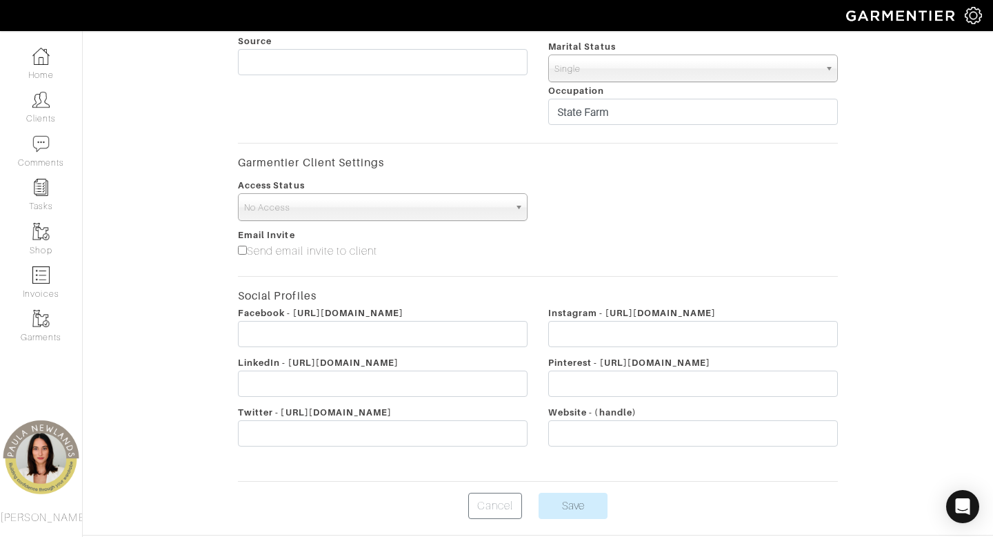
scroll to position [580, 0]
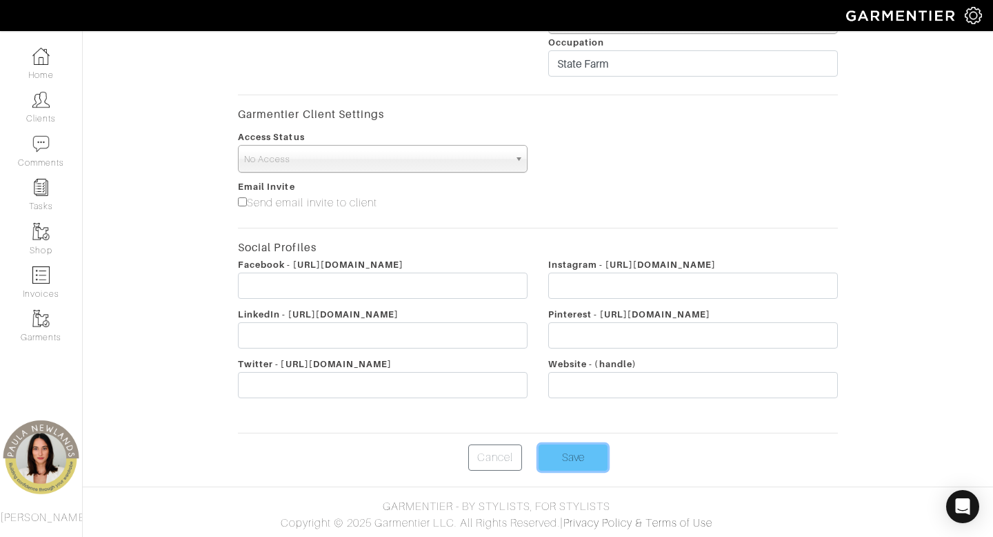
click at [585, 457] on input "Save" at bounding box center [573, 457] width 69 height 26
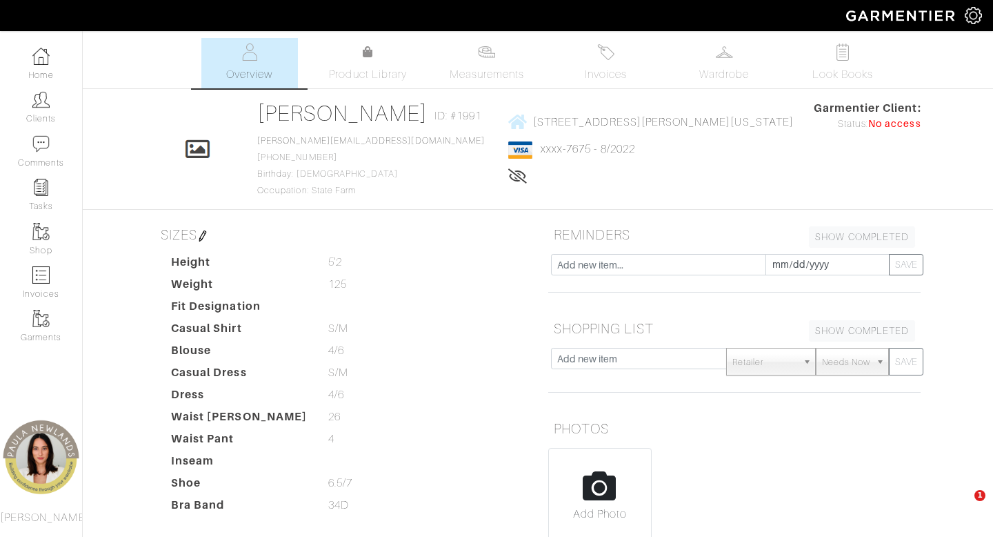
click at [37, 113] on link "Clients" at bounding box center [41, 107] width 82 height 43
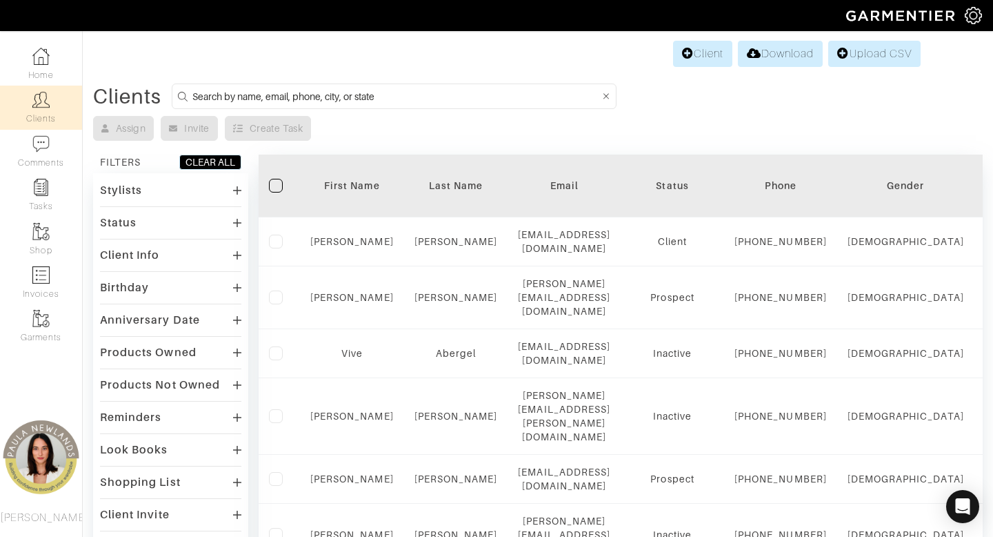
click at [388, 99] on input at bounding box center [396, 96] width 408 height 17
type input "texas"
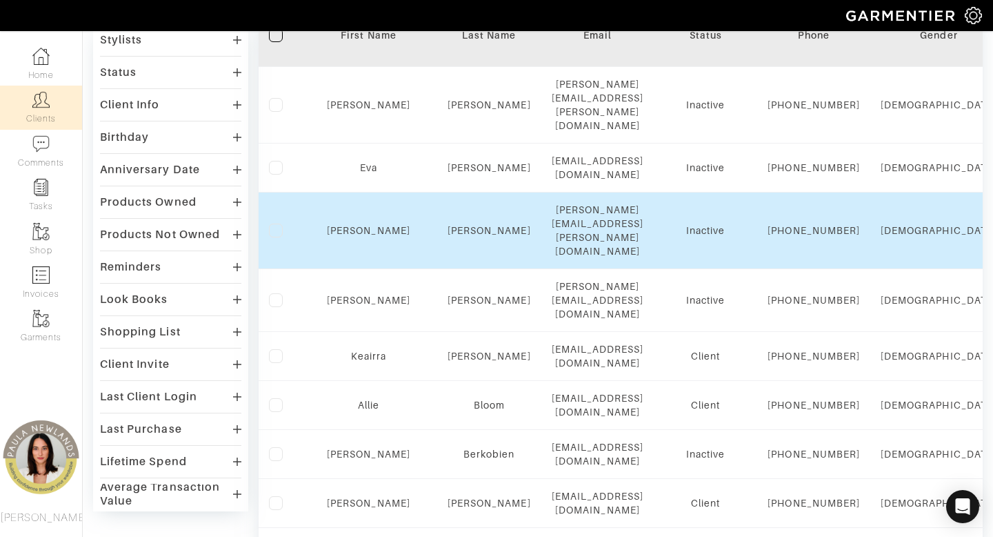
scroll to position [191, 0]
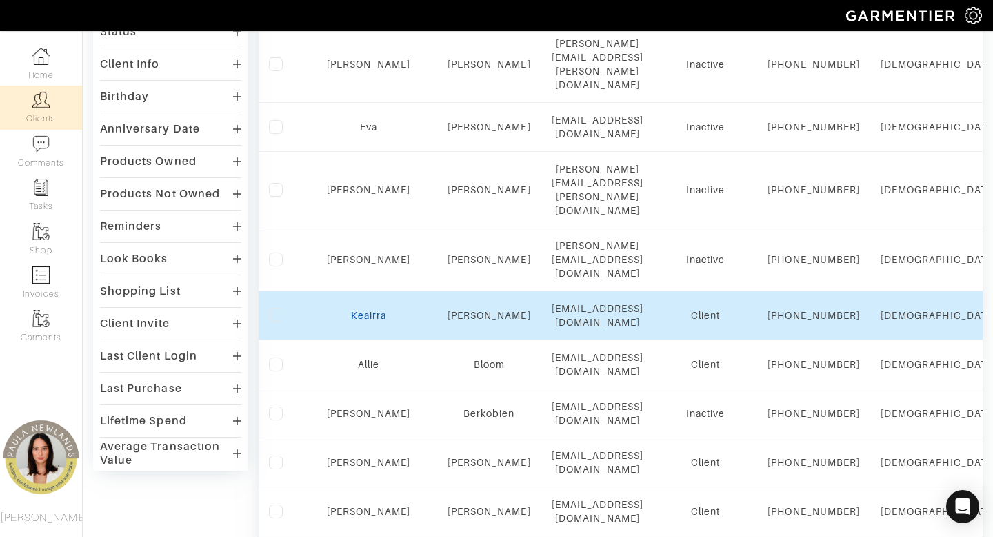
click at [359, 310] on link "Keairra" at bounding box center [368, 315] width 35 height 11
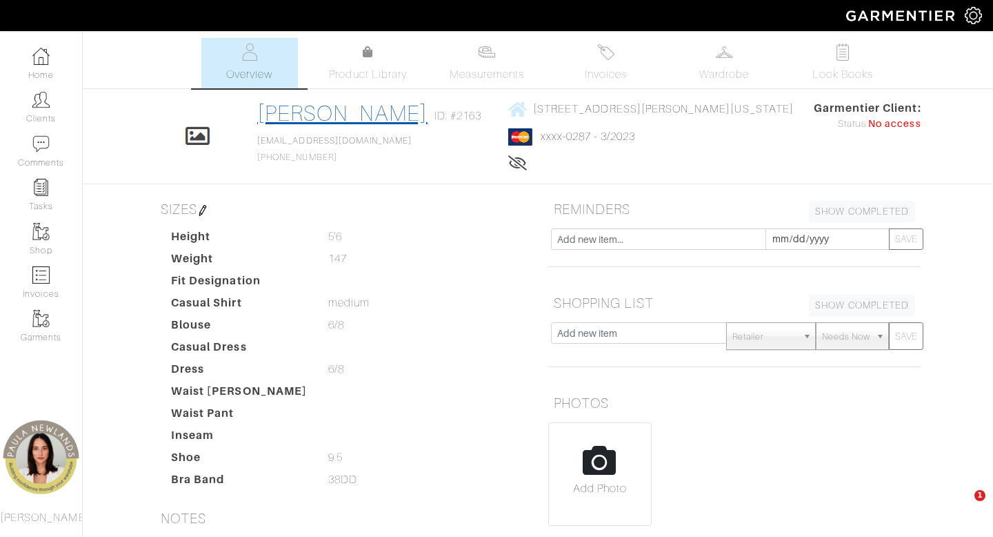
click at [384, 119] on link "[PERSON_NAME]" at bounding box center [342, 113] width 170 height 25
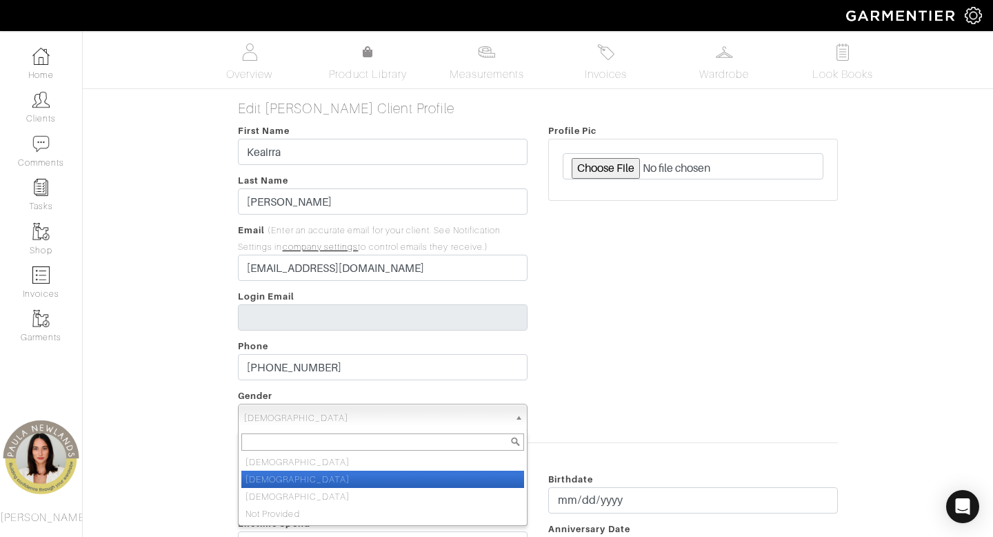
click at [388, 419] on span "[DEMOGRAPHIC_DATA]" at bounding box center [376, 418] width 265 height 28
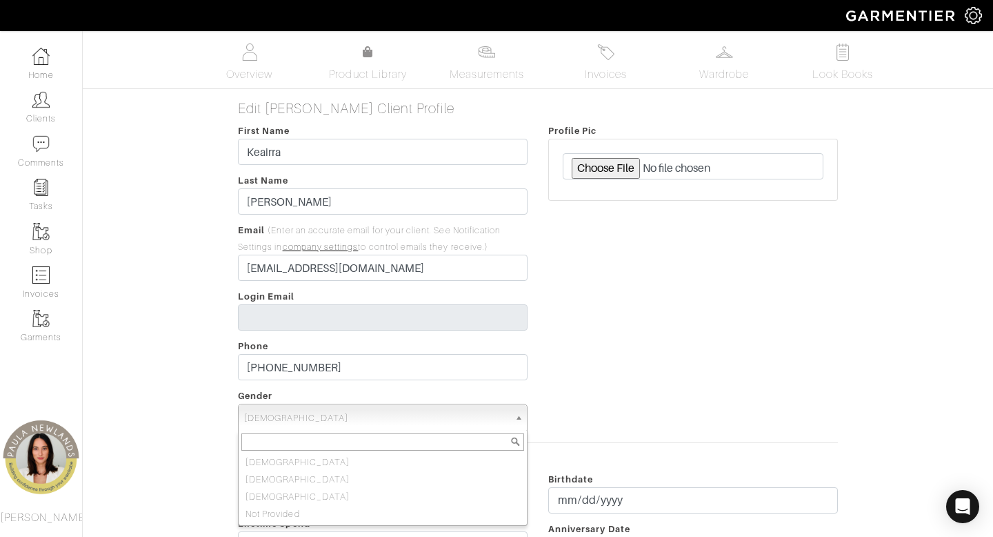
click at [630, 326] on div "Profile Pic" at bounding box center [693, 276] width 310 height 309
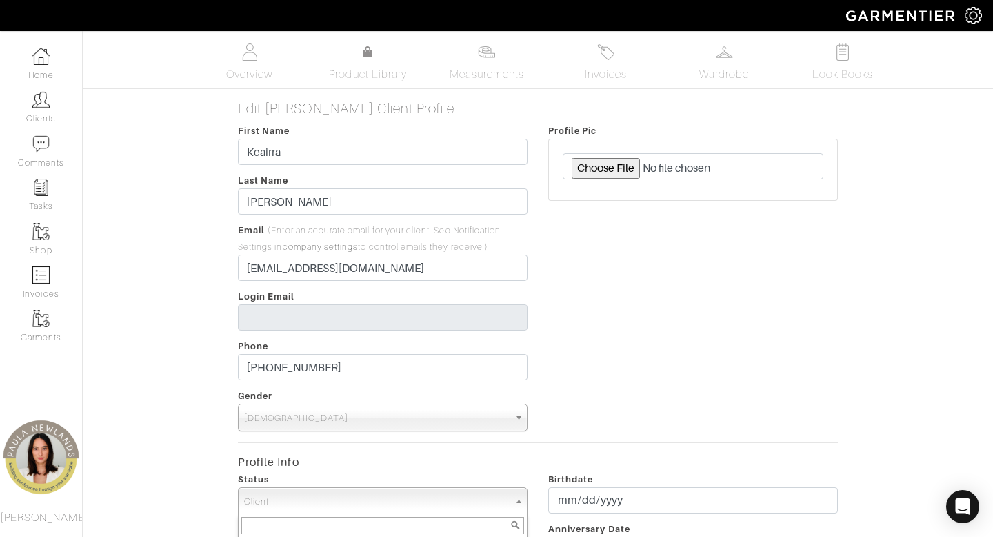
click at [336, 501] on span "Client" at bounding box center [376, 502] width 265 height 28
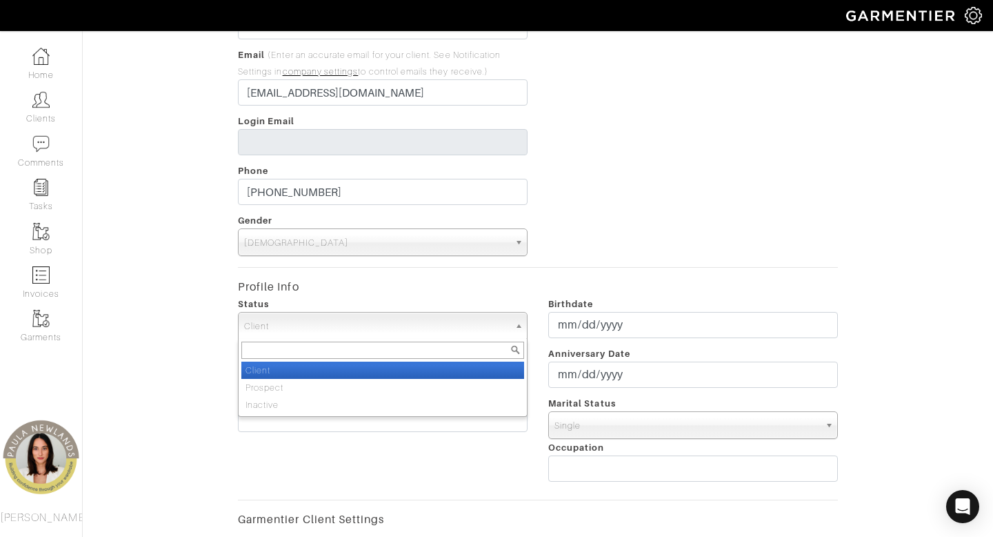
scroll to position [186, 0]
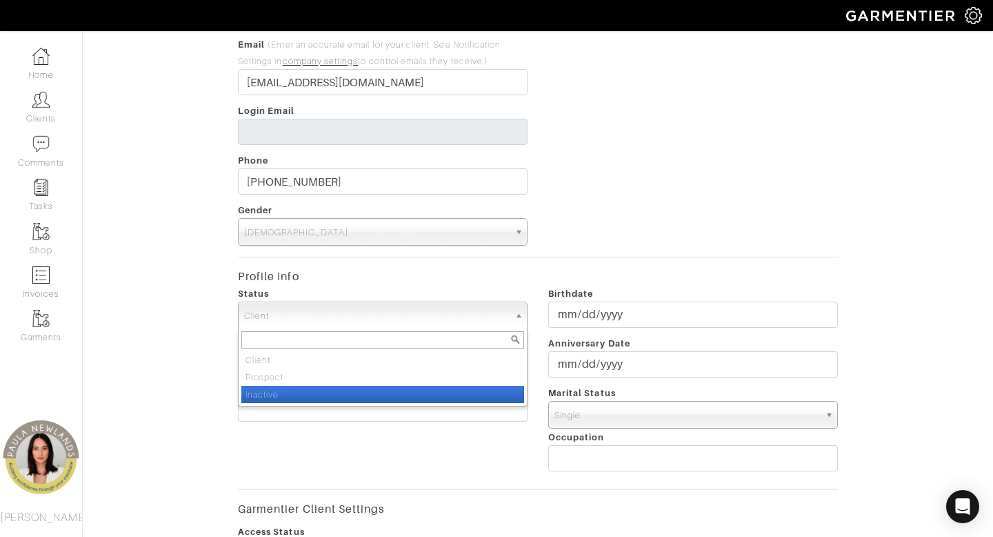
click at [335, 400] on li "Inactive" at bounding box center [382, 394] width 283 height 17
select select "Inactive"
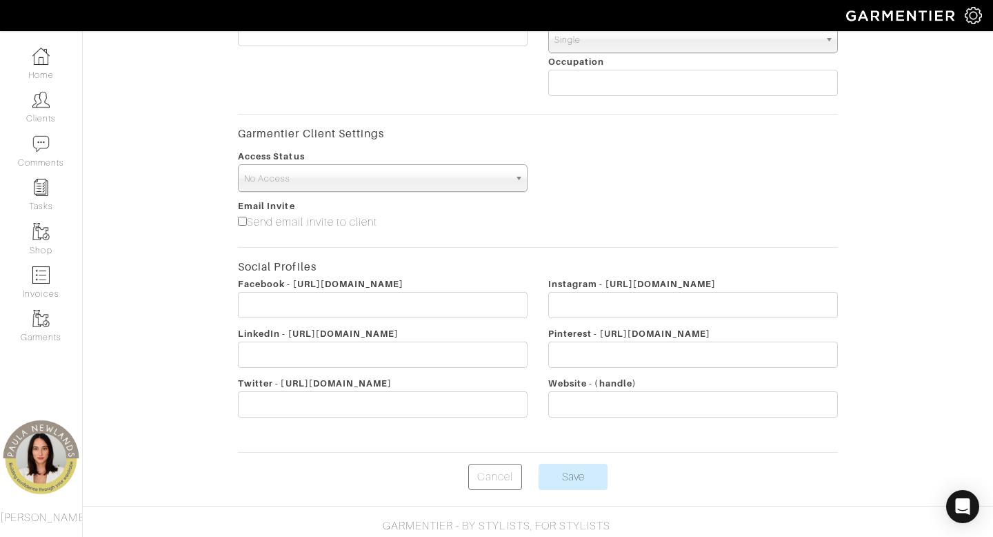
scroll to position [580, 0]
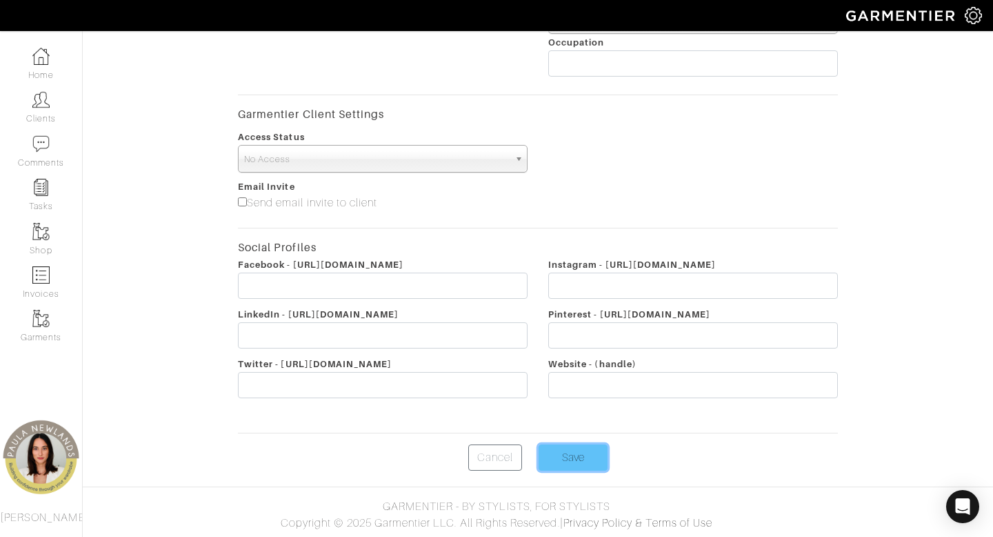
click at [564, 457] on input "Save" at bounding box center [573, 457] width 69 height 26
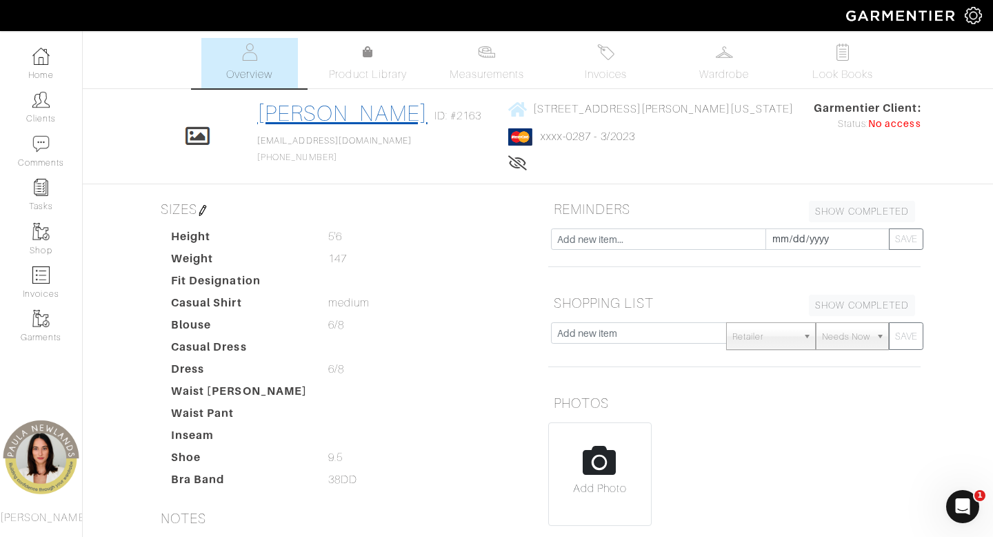
click at [372, 110] on link "Keairra Singleton" at bounding box center [342, 113] width 170 height 25
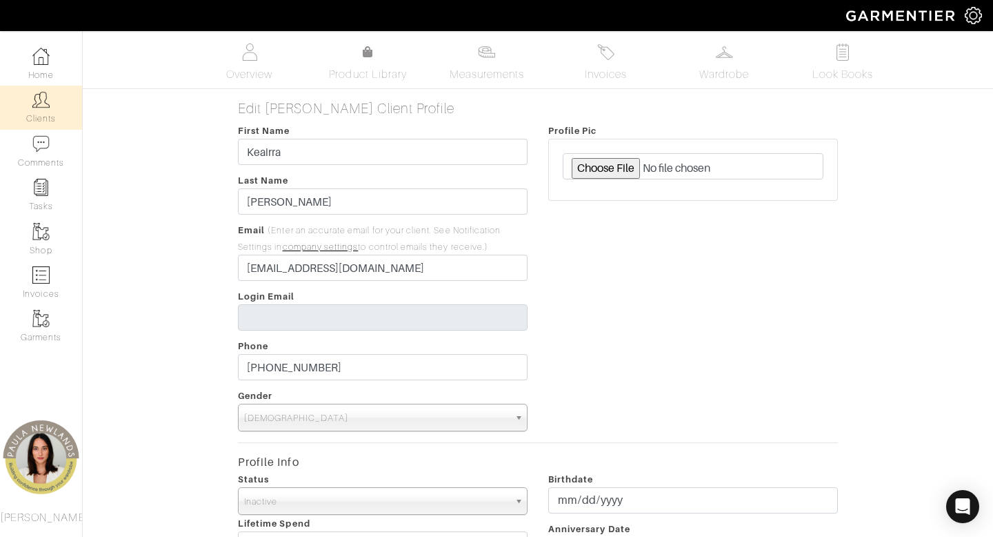
click at [48, 97] on img at bounding box center [40, 99] width 17 height 17
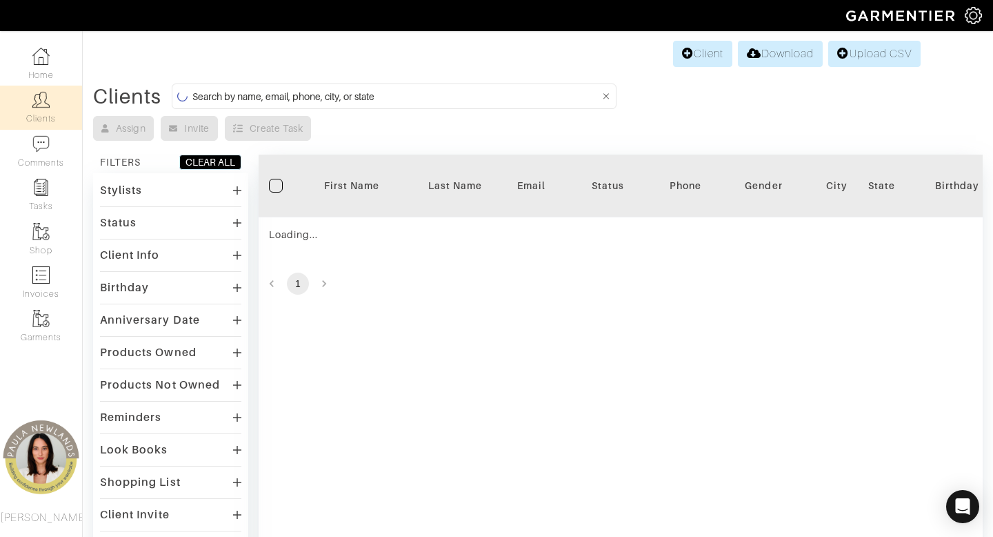
click at [444, 96] on input at bounding box center [396, 96] width 408 height 17
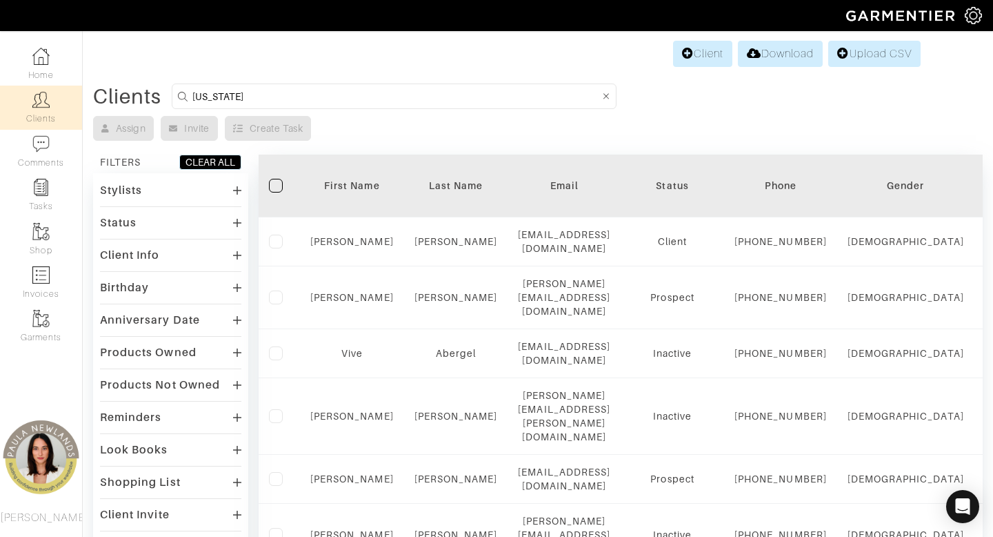
type input "[US_STATE]"
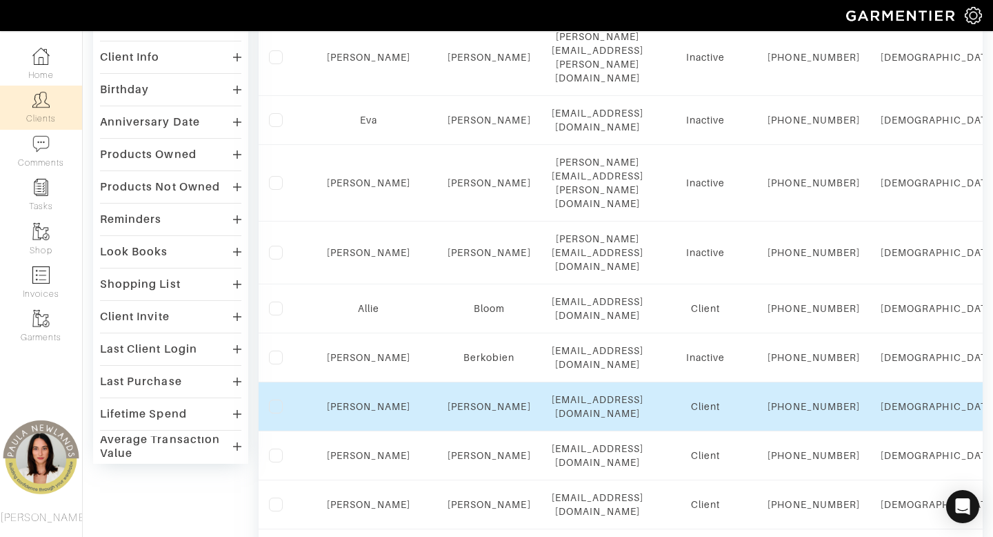
scroll to position [210, 0]
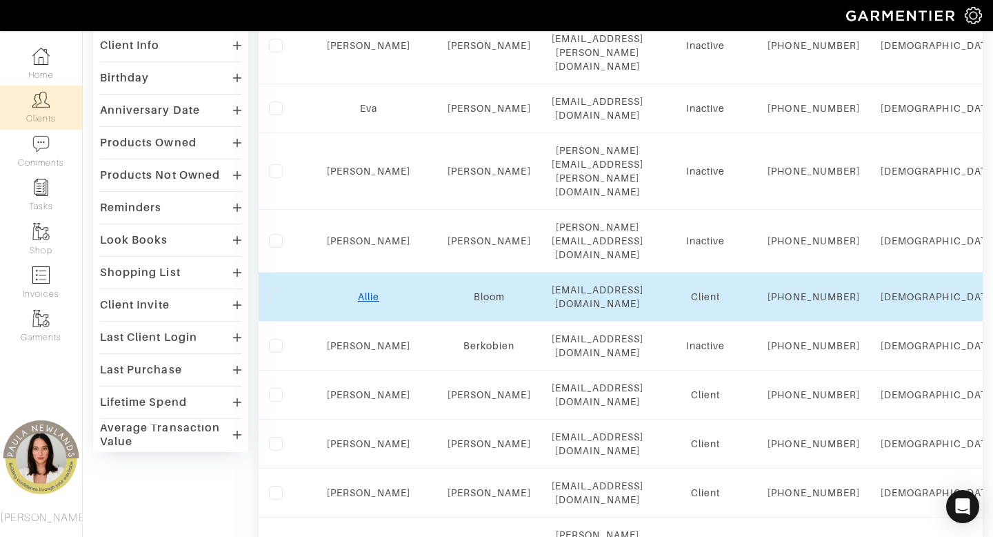
click at [358, 291] on link "Allie" at bounding box center [368, 296] width 21 height 11
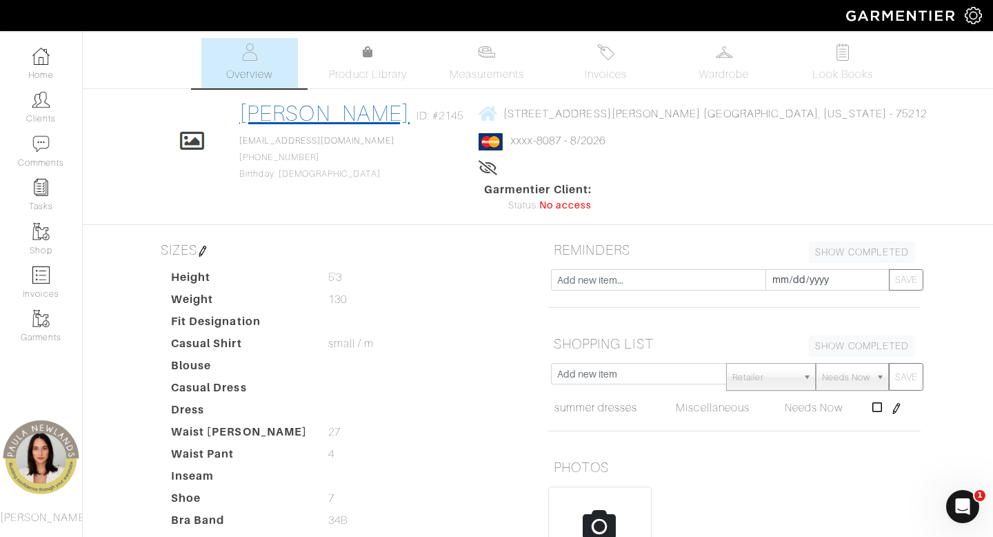
click at [363, 118] on link "[PERSON_NAME]" at bounding box center [324, 113] width 170 height 25
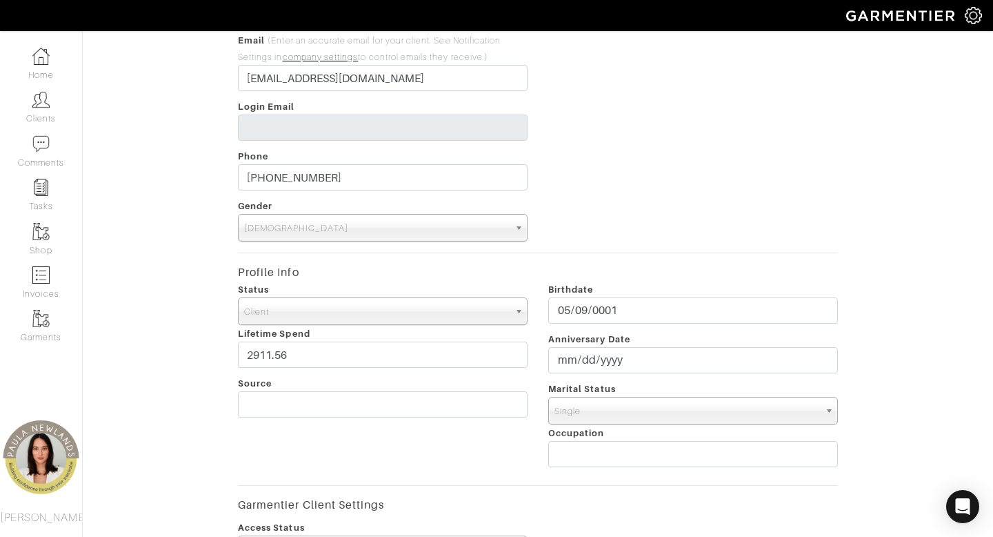
scroll to position [244, 0]
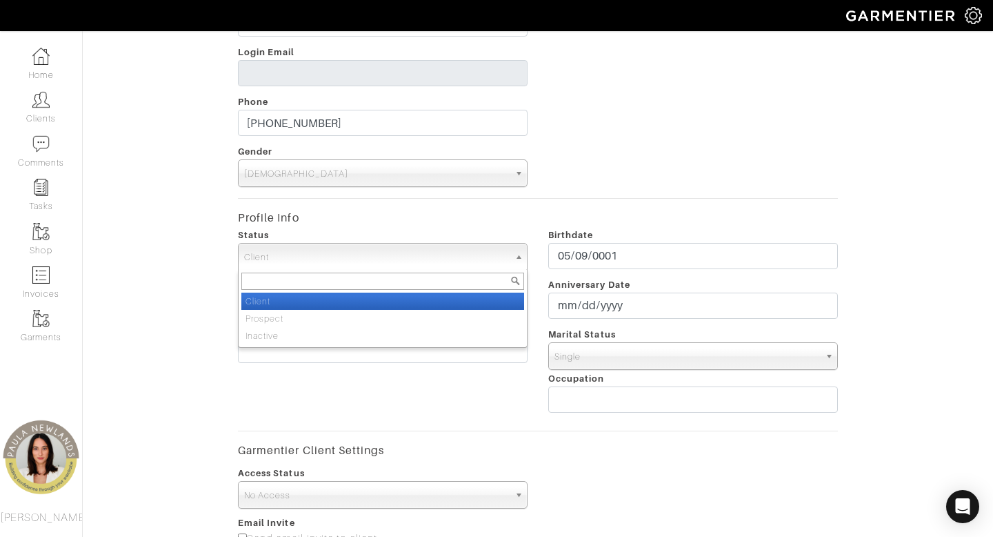
click at [386, 251] on span "Client" at bounding box center [376, 258] width 265 height 28
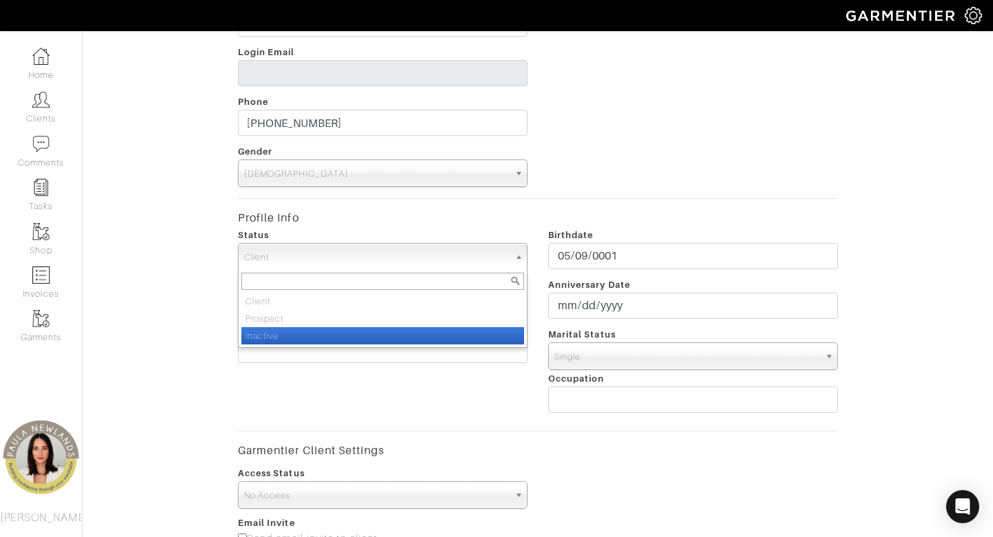
click at [368, 333] on li "Inactive" at bounding box center [382, 335] width 283 height 17
select select "Inactive"
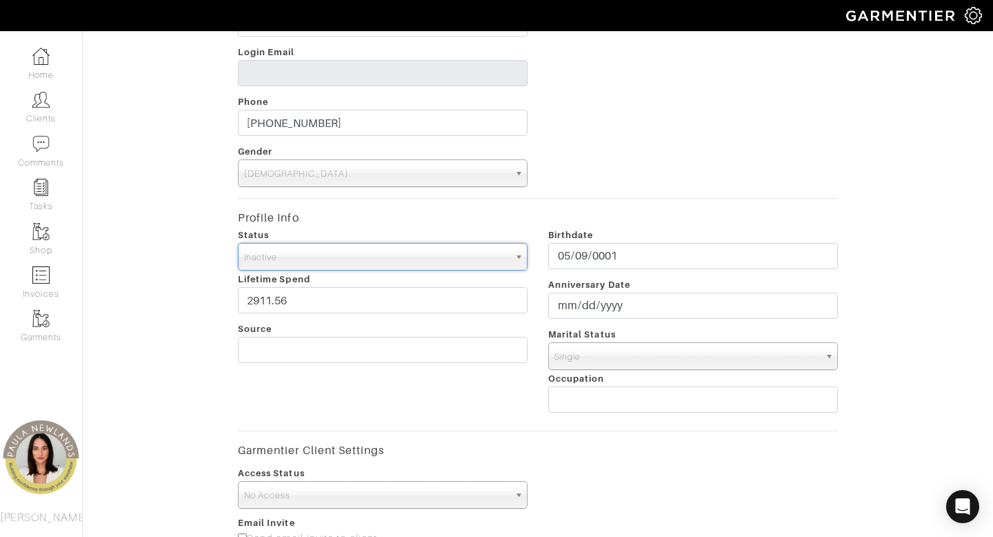
scroll to position [580, 0]
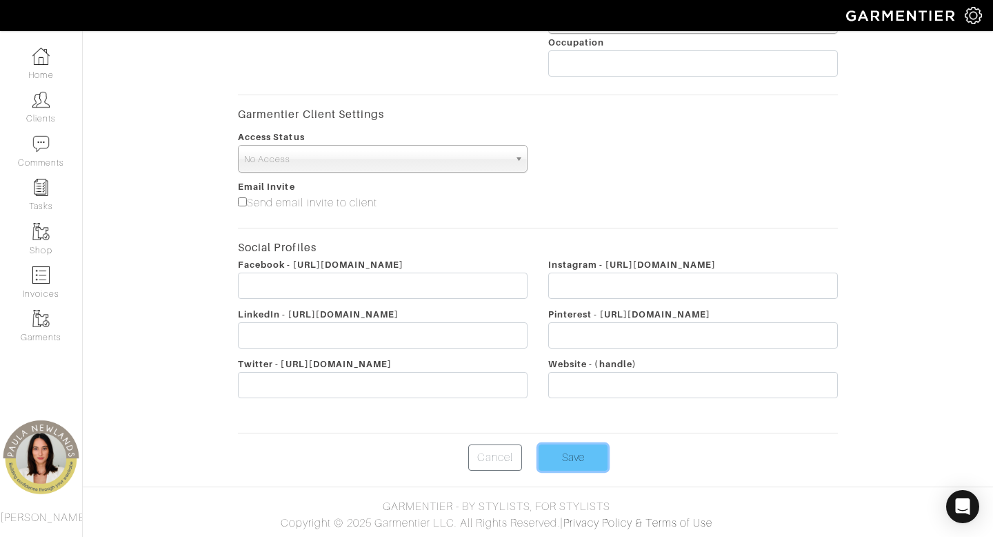
click at [579, 464] on input "Save" at bounding box center [573, 457] width 69 height 26
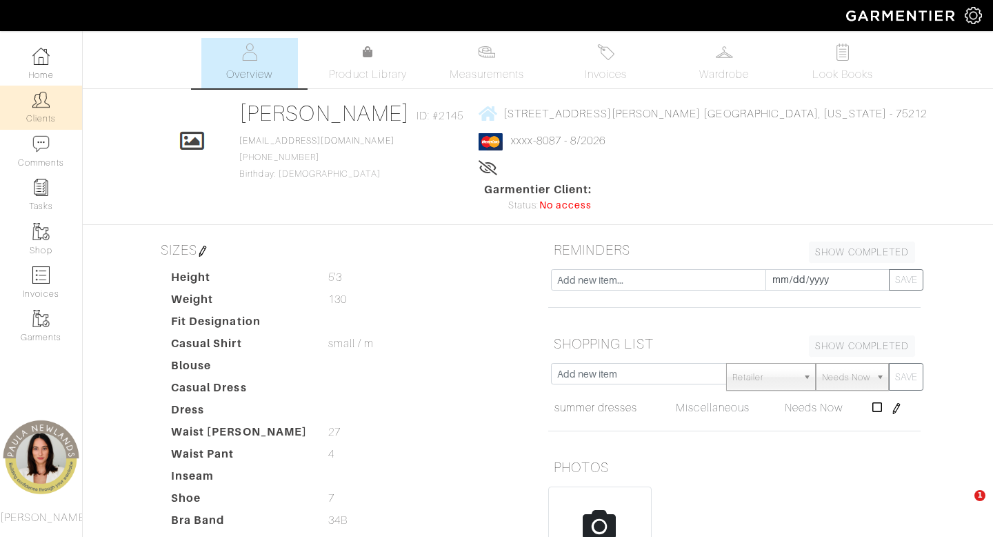
click at [46, 113] on link "Clients" at bounding box center [41, 107] width 82 height 43
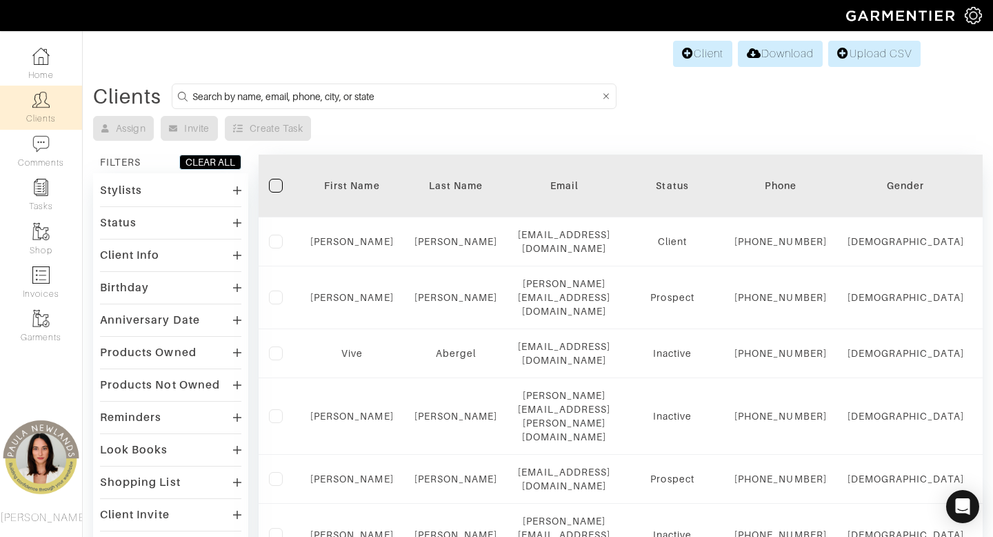
click at [372, 98] on input at bounding box center [396, 96] width 408 height 17
type input "texas"
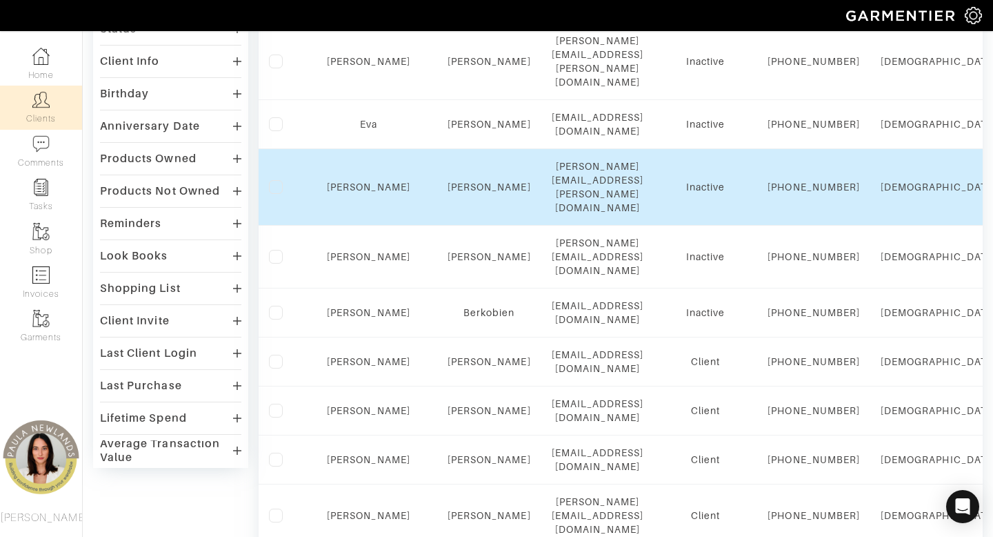
scroll to position [230, 0]
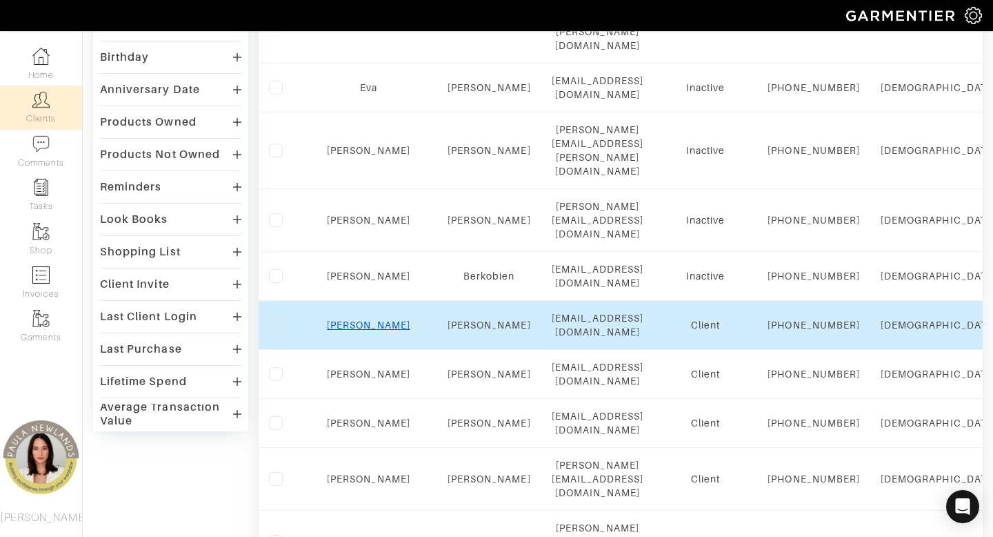
click at [355, 330] on link "[PERSON_NAME]" at bounding box center [368, 324] width 83 height 11
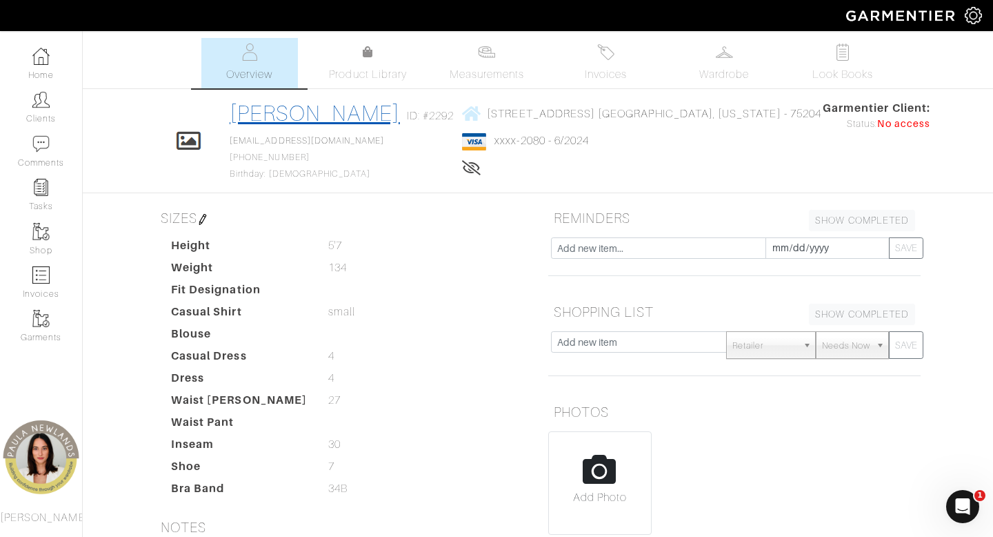
click at [370, 116] on link "[PERSON_NAME]" at bounding box center [315, 113] width 170 height 25
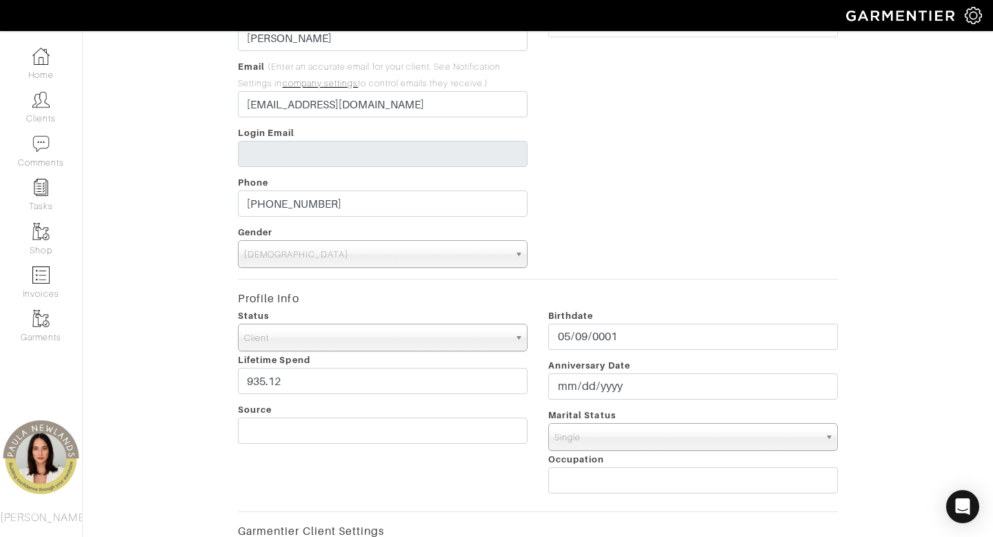
scroll to position [166, 0]
click at [435, 330] on span "Client" at bounding box center [376, 335] width 265 height 28
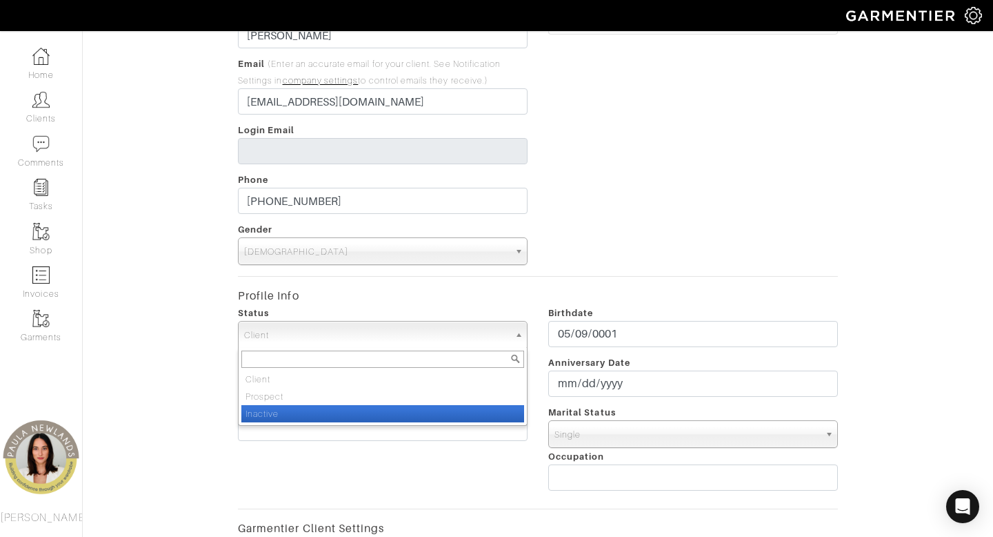
click at [413, 416] on li "Inactive" at bounding box center [382, 413] width 283 height 17
select select "Inactive"
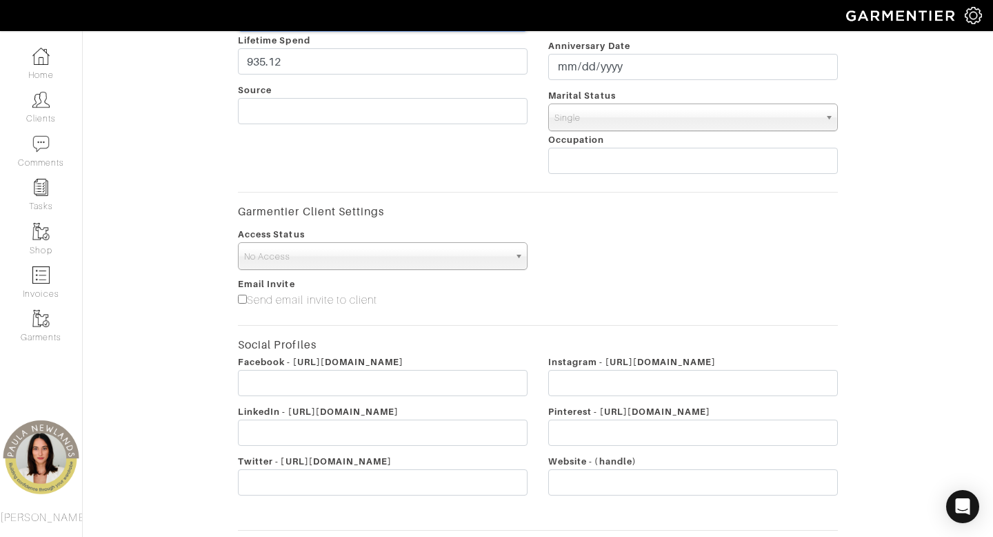
scroll to position [580, 0]
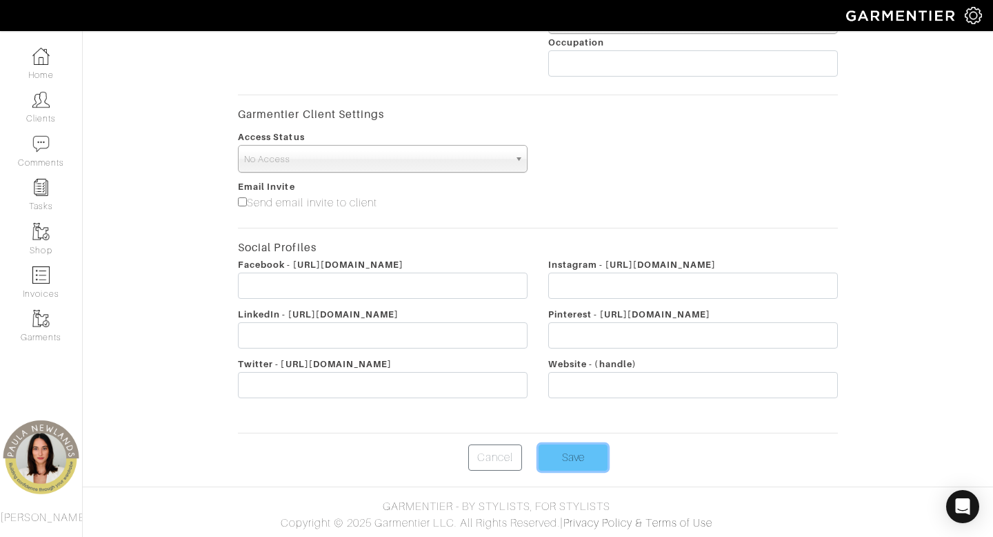
click at [577, 459] on input "Save" at bounding box center [573, 457] width 69 height 26
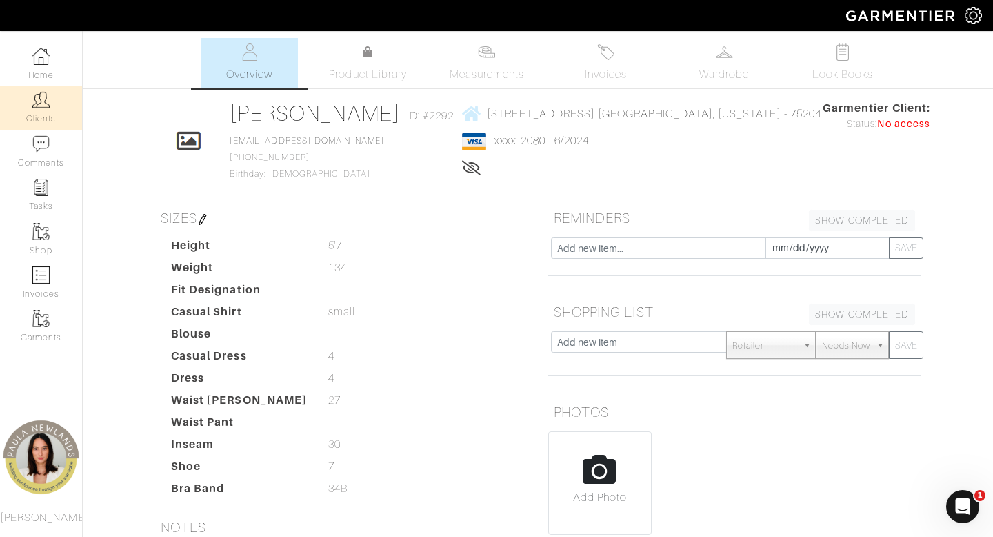
click at [41, 107] on img at bounding box center [40, 99] width 17 height 17
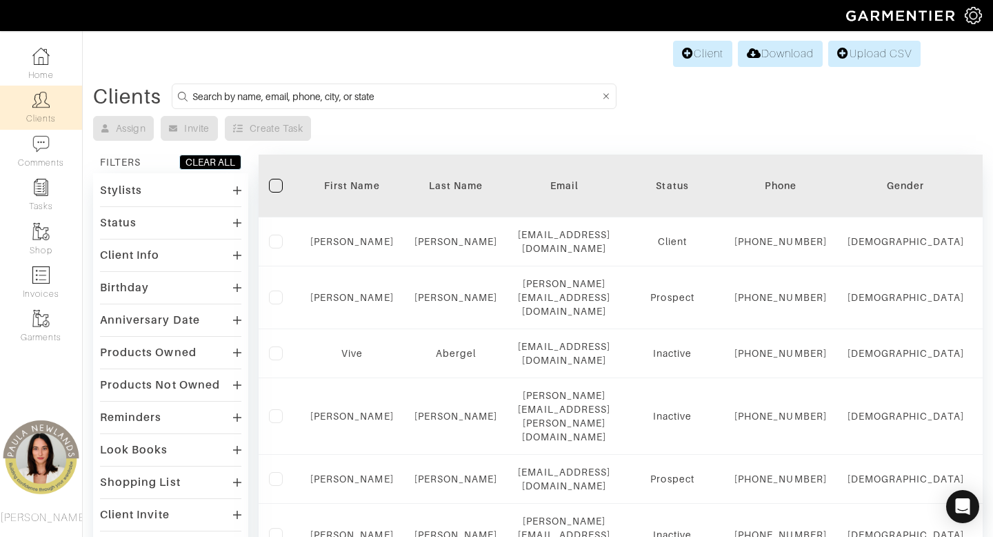
click at [463, 97] on input at bounding box center [396, 96] width 408 height 17
type input "[US_STATE]"
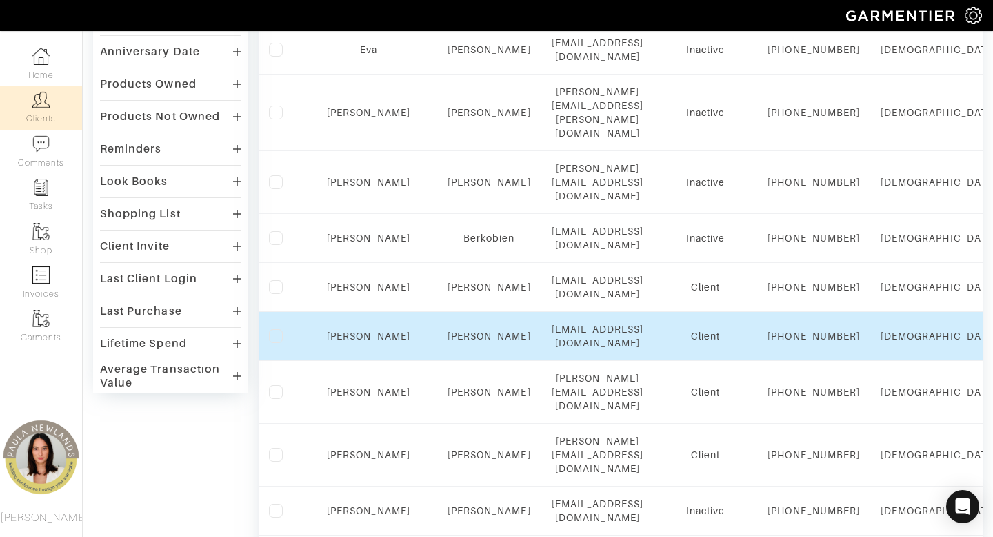
scroll to position [273, 0]
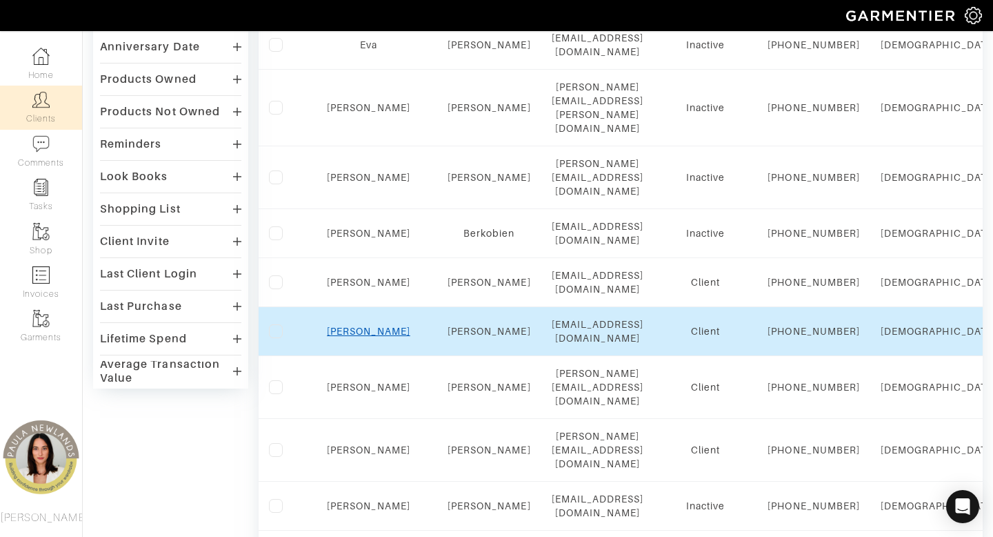
click at [351, 337] on link "Mary" at bounding box center [368, 331] width 83 height 11
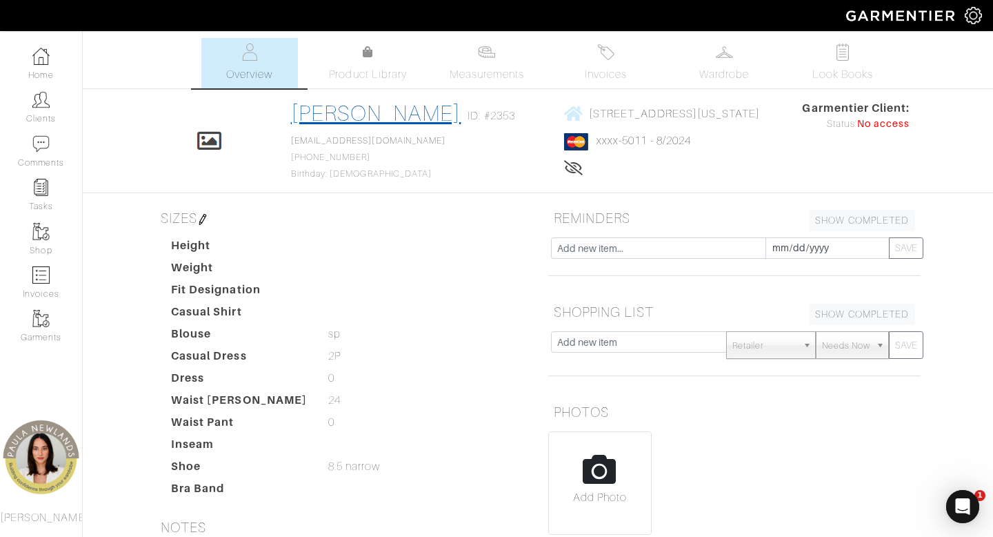
click at [381, 117] on link "[PERSON_NAME]" at bounding box center [376, 113] width 170 height 25
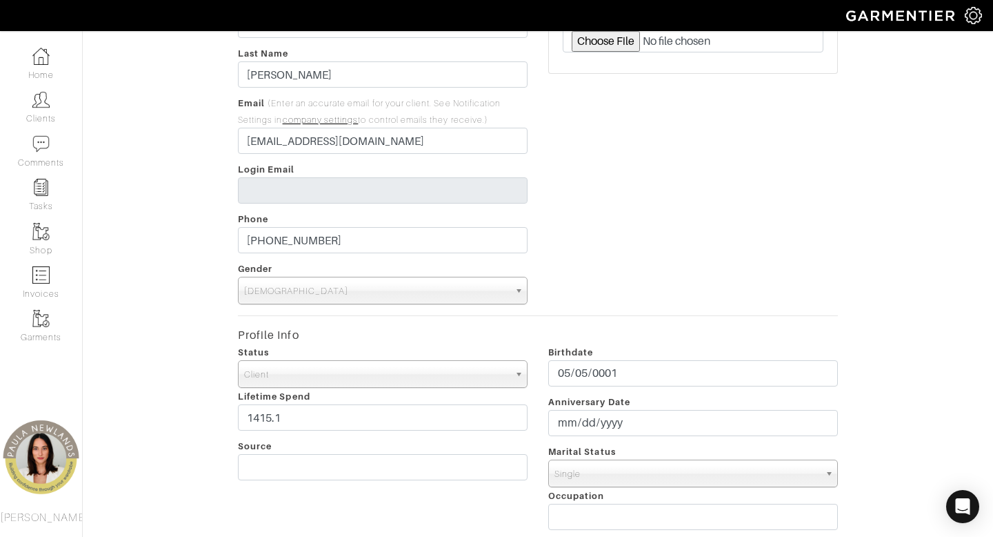
scroll to position [193, 0]
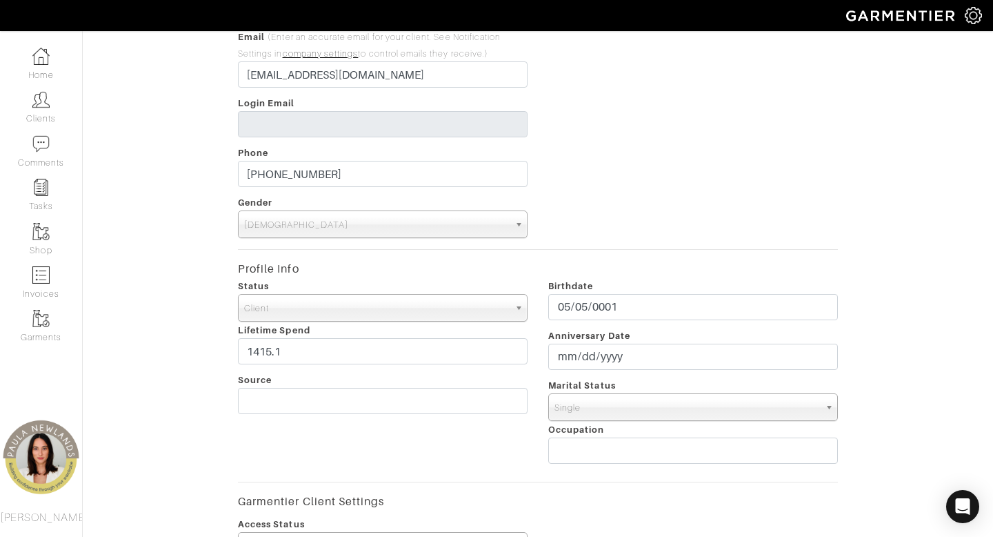
click at [365, 306] on span "Client" at bounding box center [376, 309] width 265 height 28
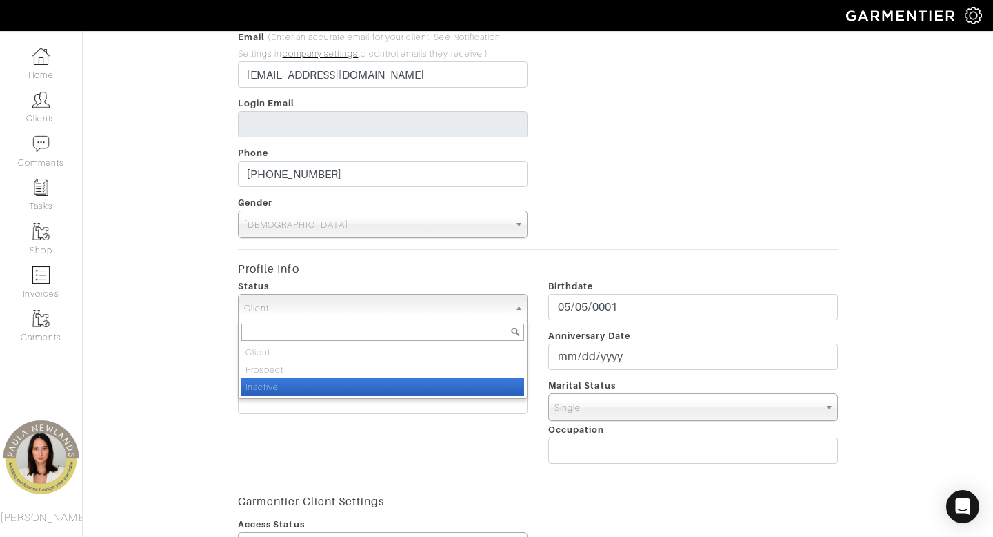
click at [344, 388] on li "Inactive" at bounding box center [382, 386] width 283 height 17
select select "Inactive"
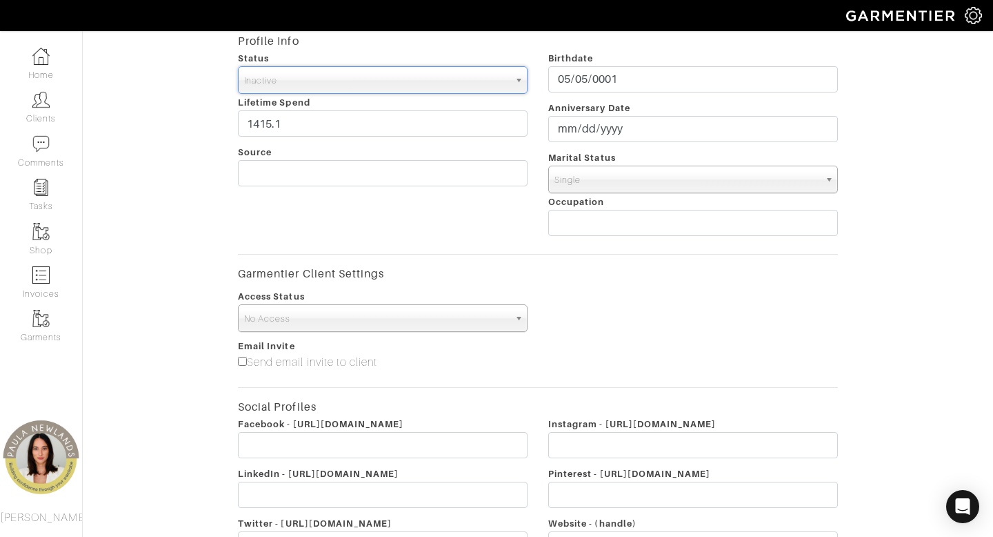
scroll to position [580, 0]
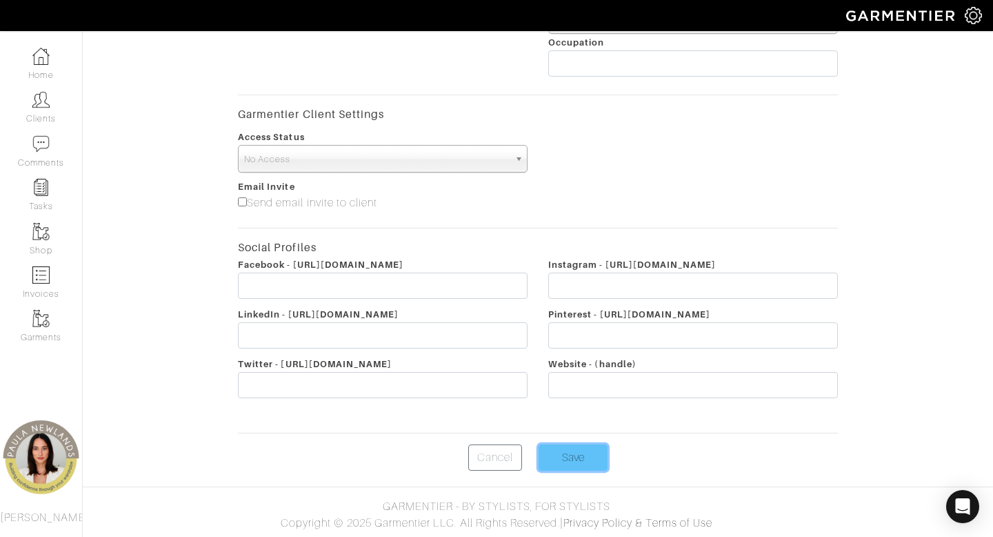
click at [573, 450] on input "Save" at bounding box center [573, 457] width 69 height 26
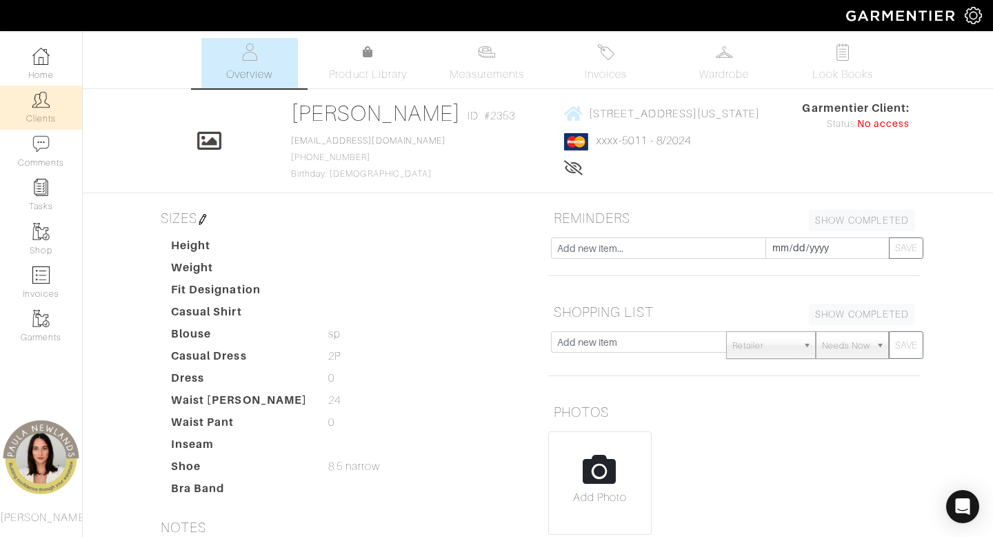
click at [46, 114] on link "Clients" at bounding box center [41, 107] width 82 height 43
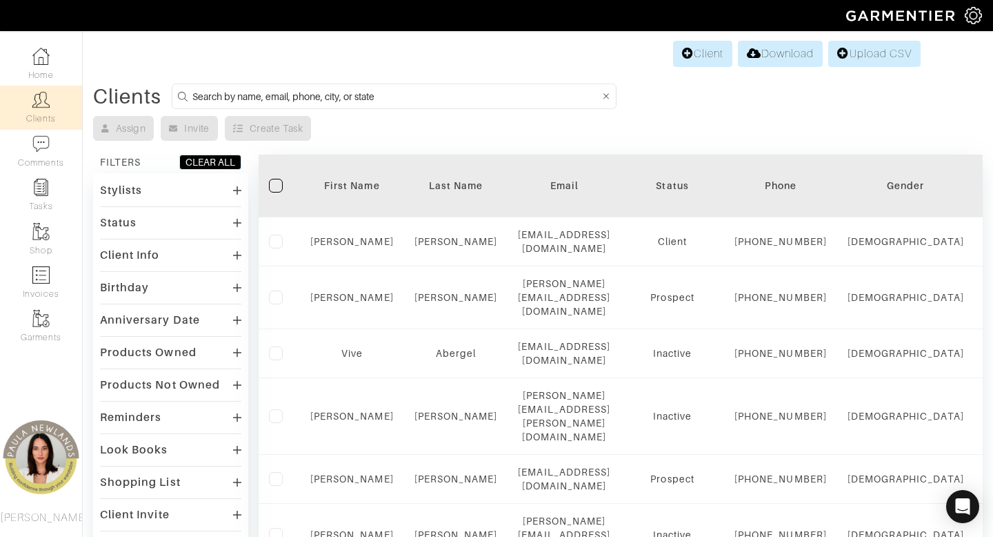
click at [414, 95] on input at bounding box center [396, 96] width 408 height 17
type input "texas"
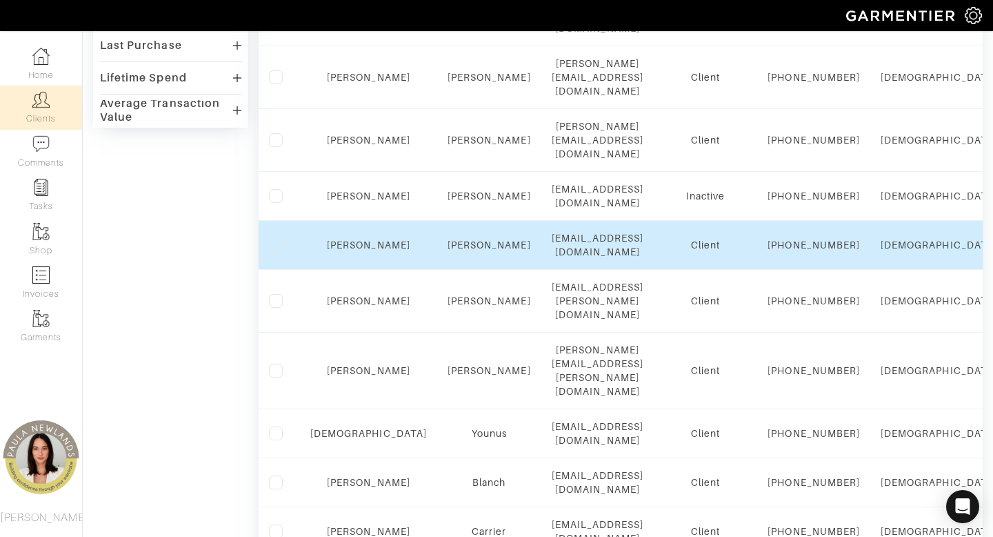
scroll to position [541, 0]
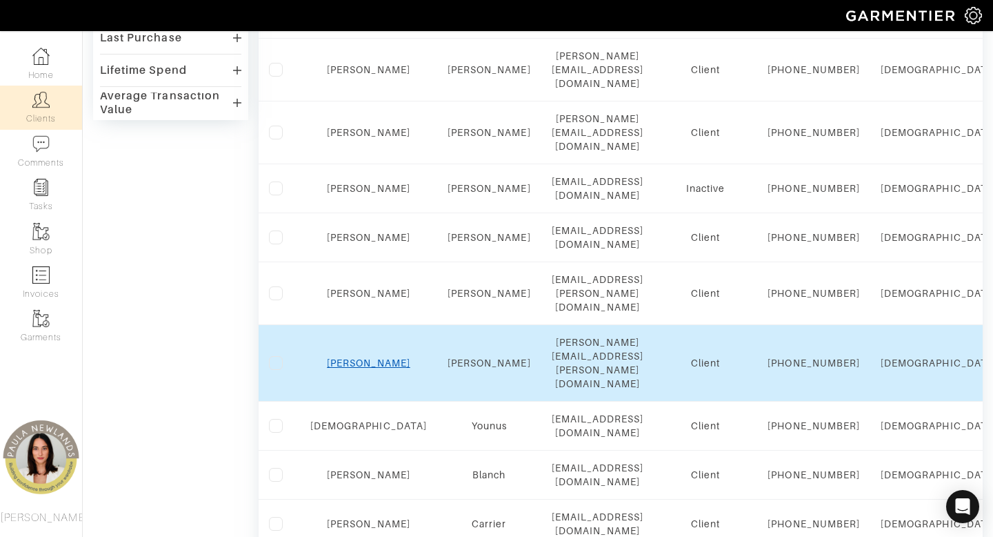
click at [346, 368] on link "Sherri" at bounding box center [368, 362] width 83 height 11
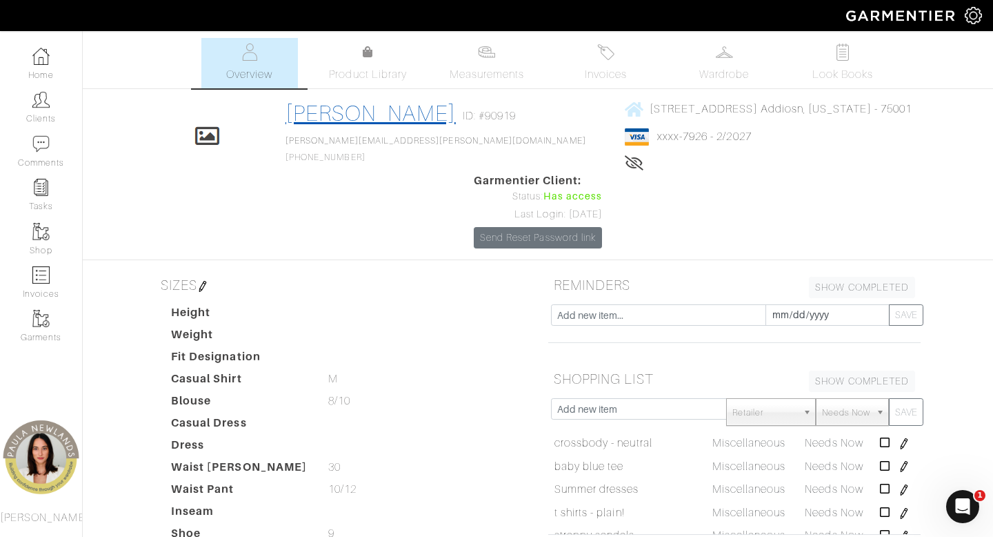
click at [381, 115] on link "Sherri Van Hess" at bounding box center [371, 113] width 170 height 25
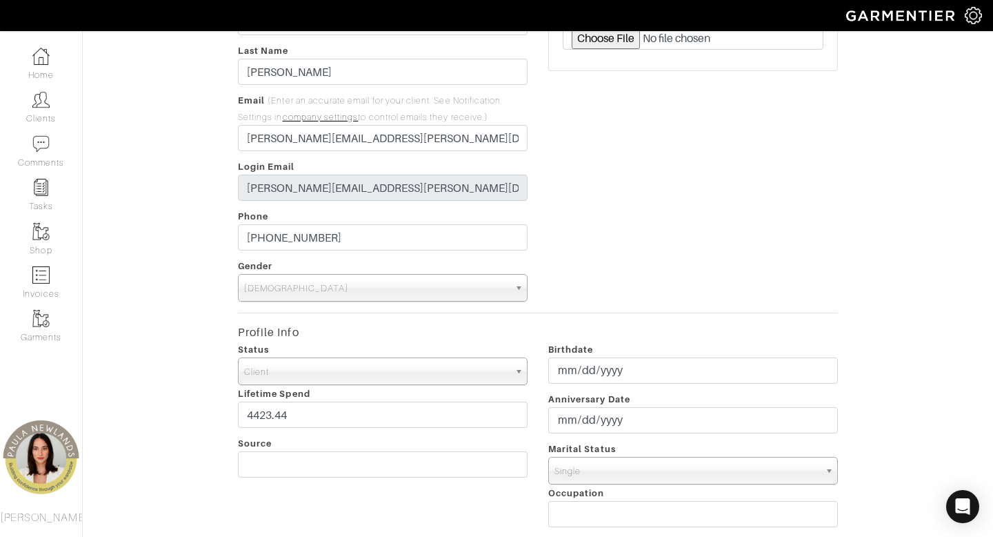
scroll to position [219, 0]
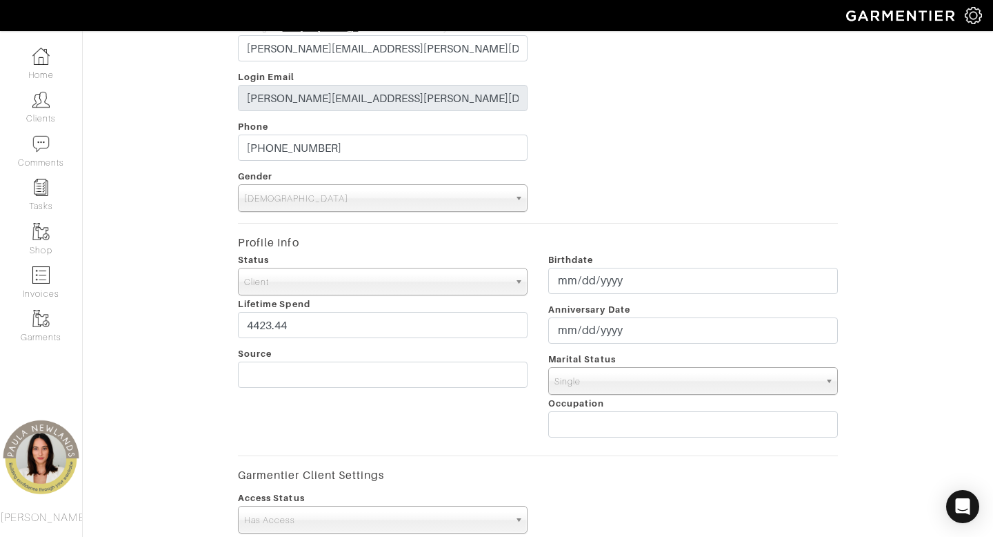
click at [379, 274] on span "Client" at bounding box center [376, 282] width 265 height 28
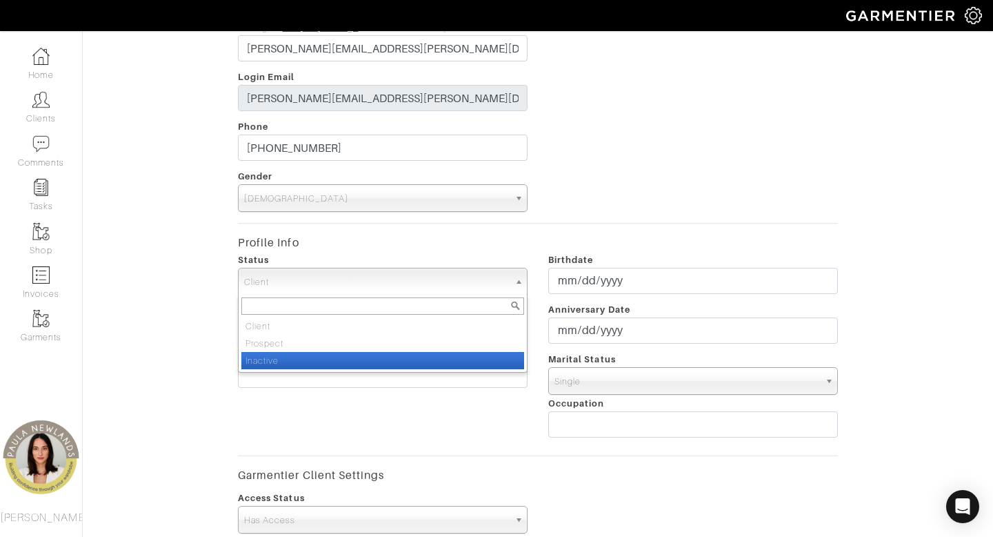
click at [370, 364] on li "Inactive" at bounding box center [382, 360] width 283 height 17
select select "Inactive"
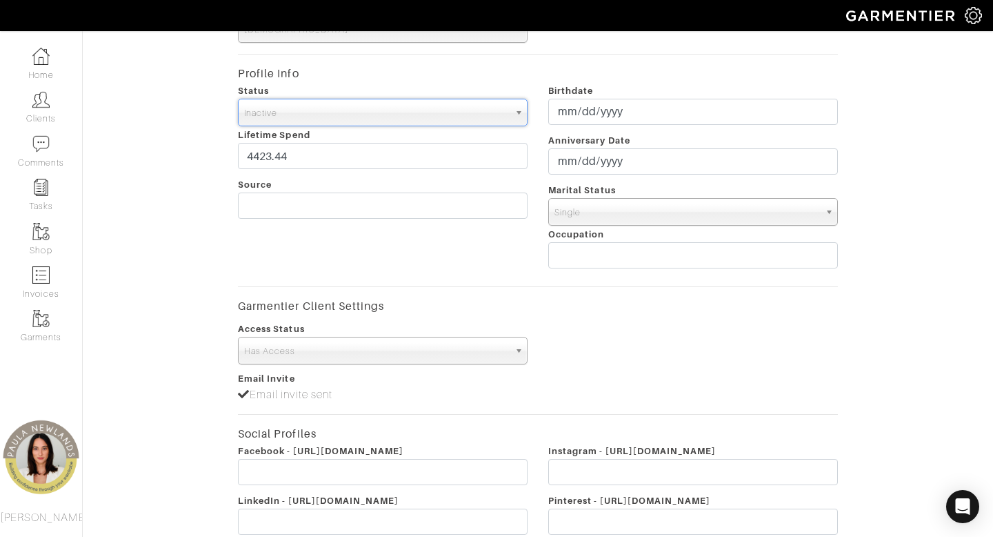
scroll to position [575, 0]
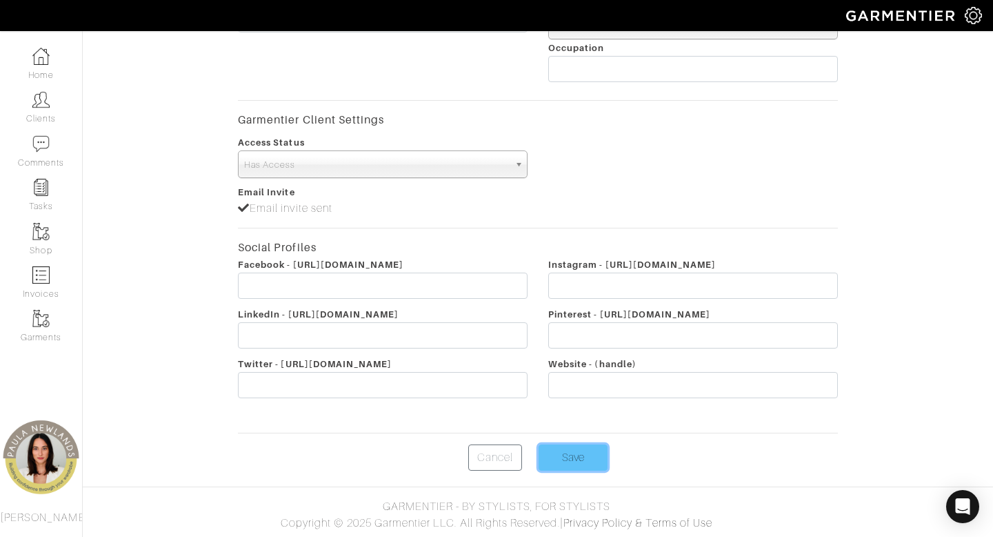
click at [568, 455] on input "Save" at bounding box center [573, 457] width 69 height 26
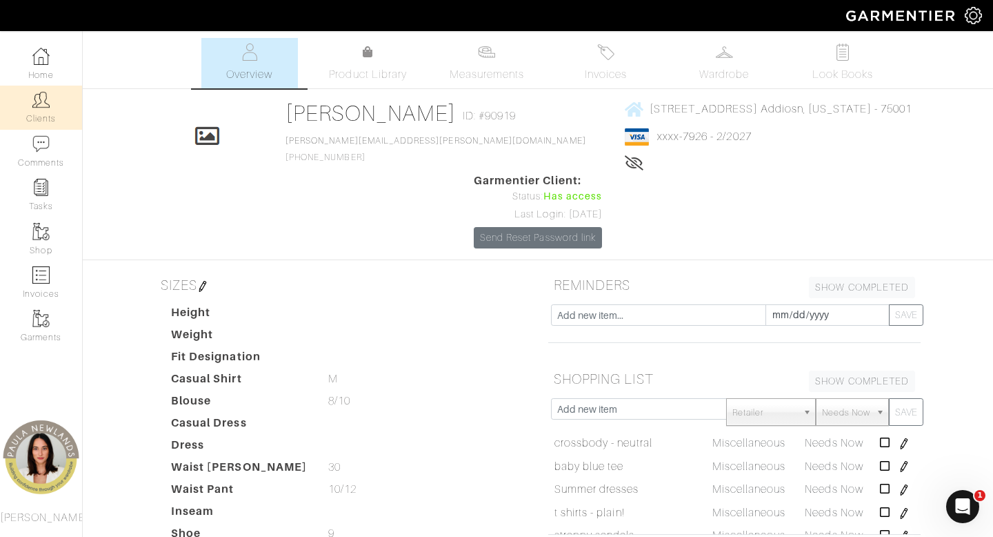
click at [47, 113] on link "Clients" at bounding box center [41, 107] width 82 height 43
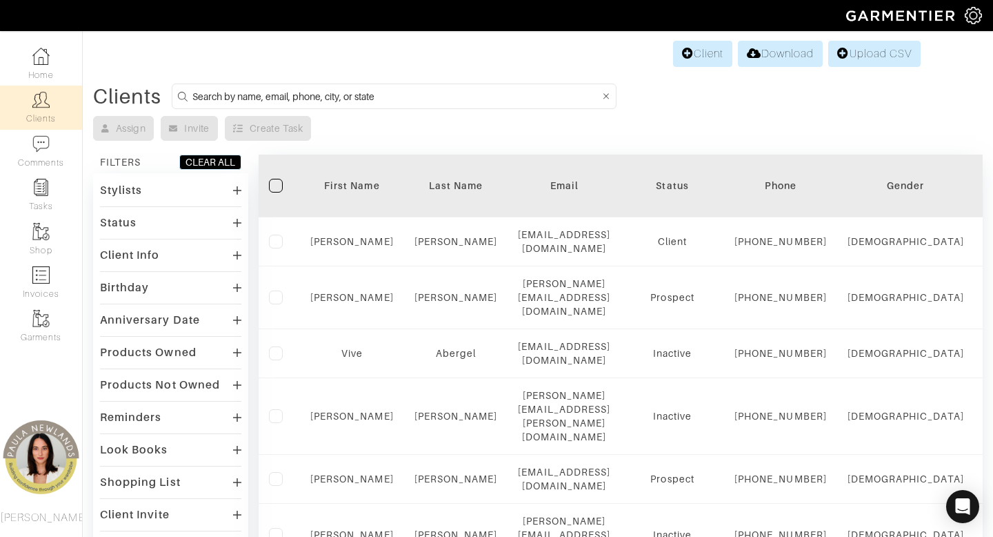
click at [408, 96] on input at bounding box center [396, 96] width 408 height 17
type input "[US_STATE]"
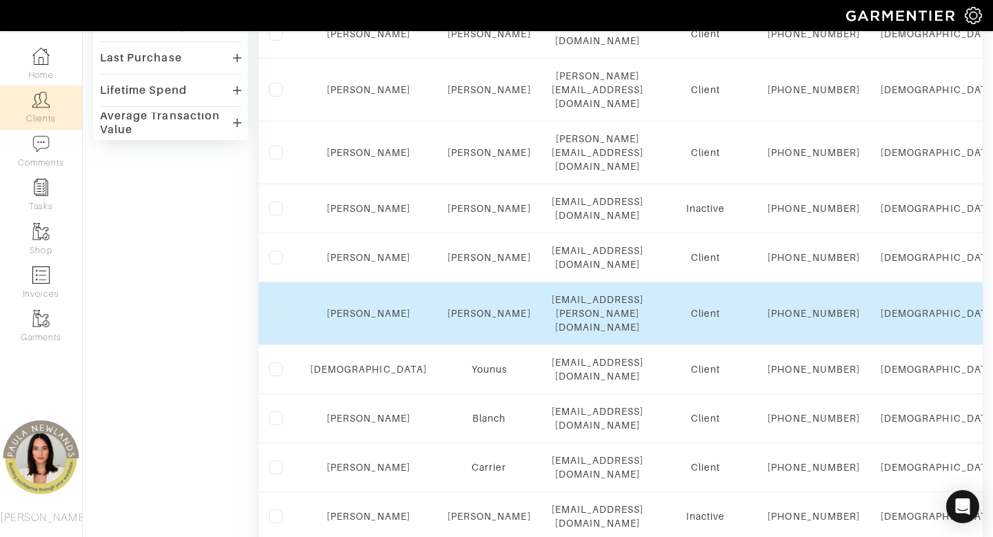
scroll to position [546, 0]
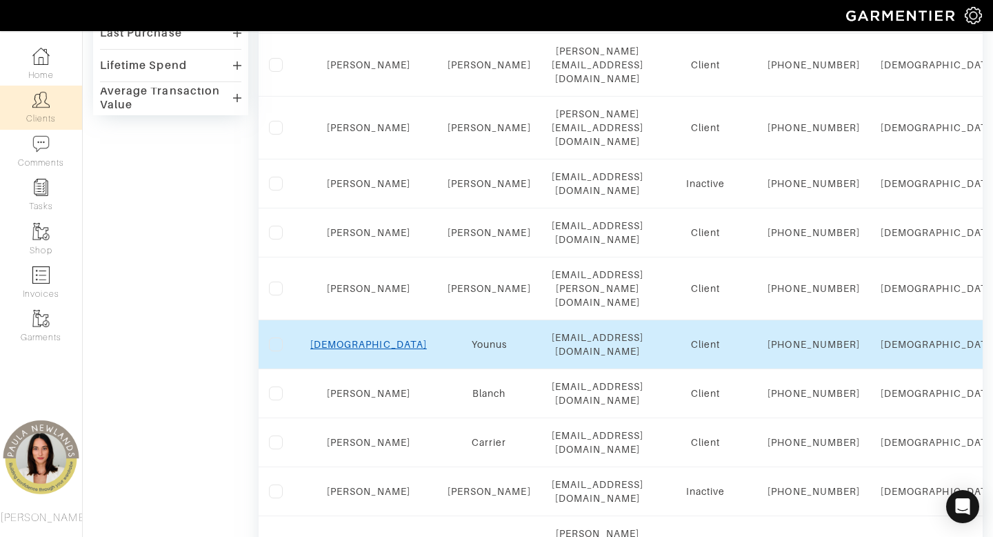
click at [364, 350] on link "Muhammad" at bounding box center [368, 344] width 117 height 11
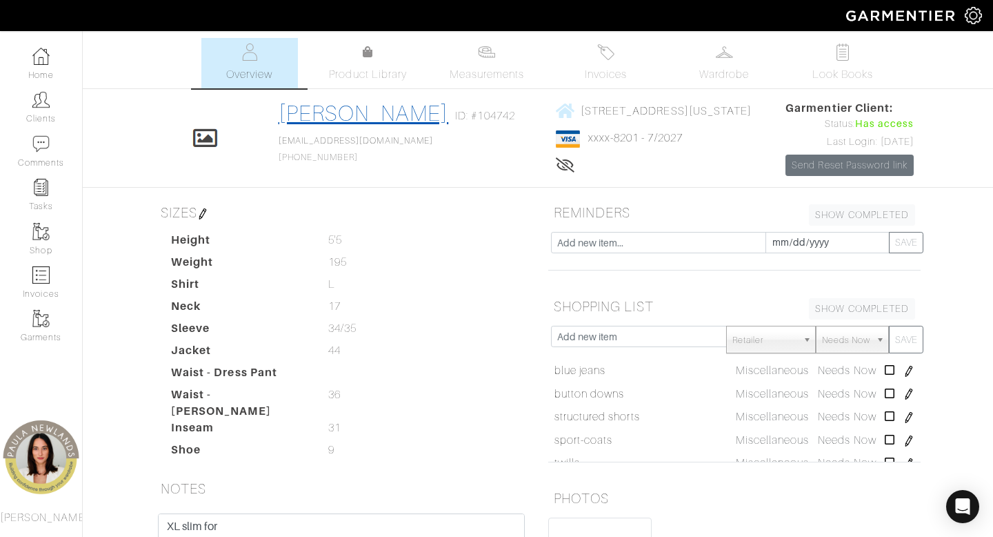
click at [406, 112] on link "[PERSON_NAME]" at bounding box center [364, 113] width 170 height 25
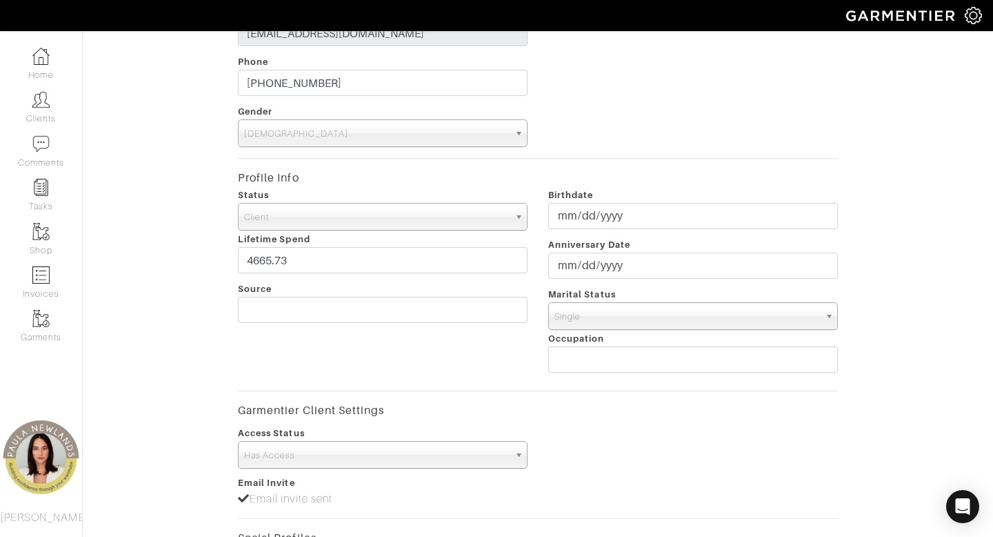
scroll to position [297, 0]
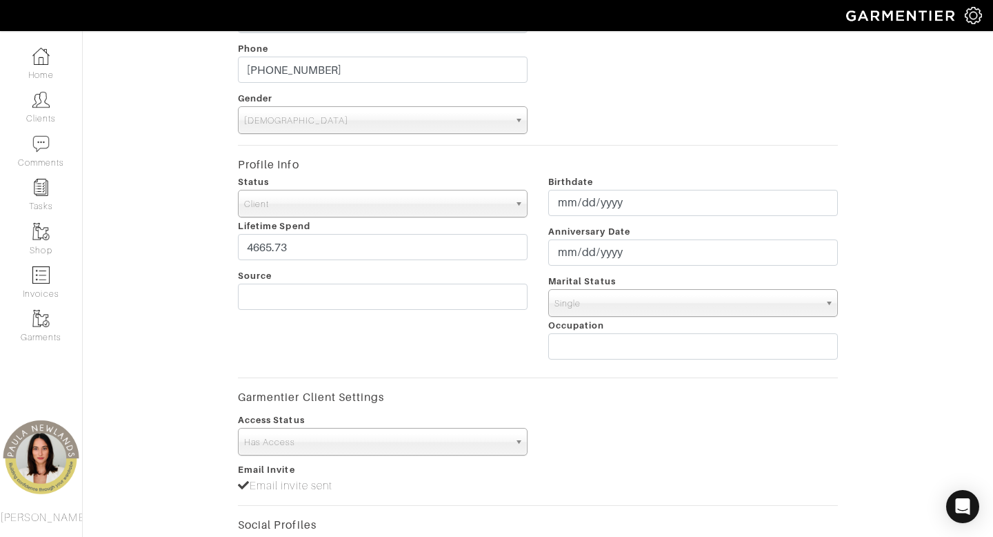
click at [404, 202] on span "Client" at bounding box center [376, 204] width 265 height 28
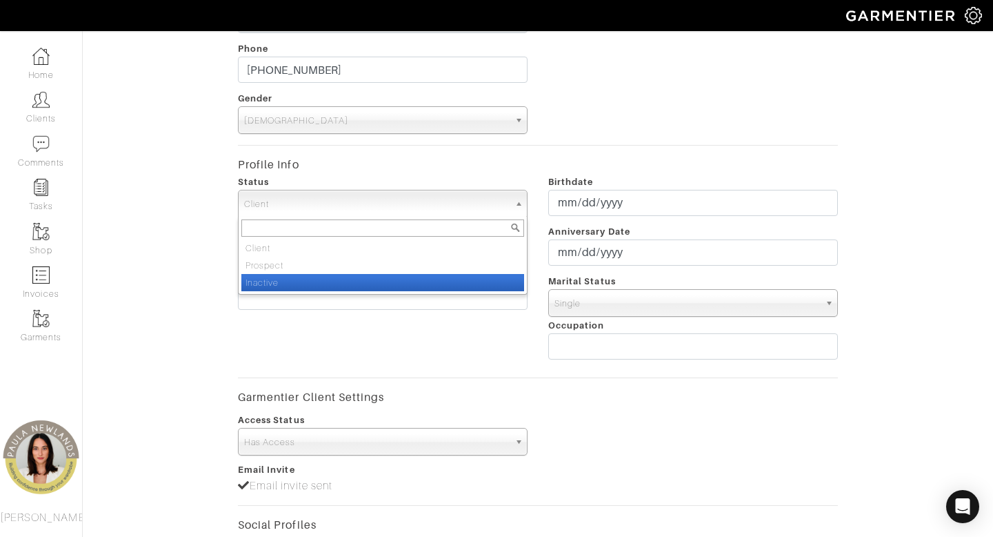
click at [402, 281] on li "Inactive" at bounding box center [382, 282] width 283 height 17
select select "Inactive"
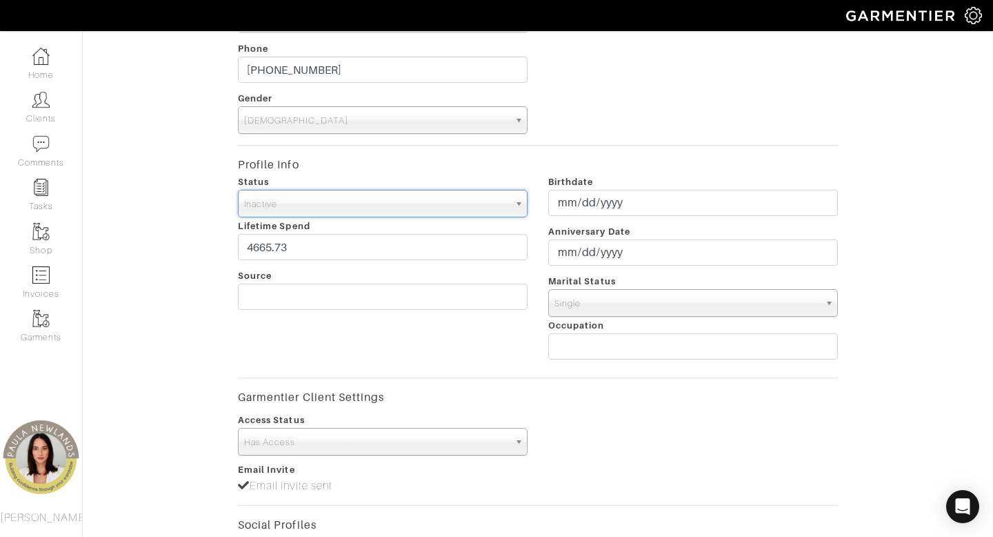
scroll to position [575, 0]
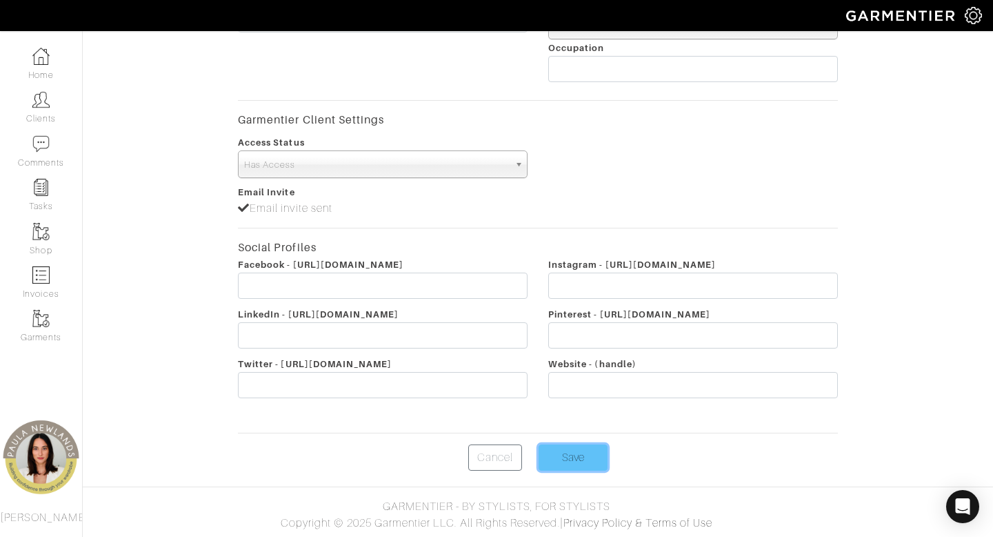
click at [590, 463] on input "Save" at bounding box center [573, 457] width 69 height 26
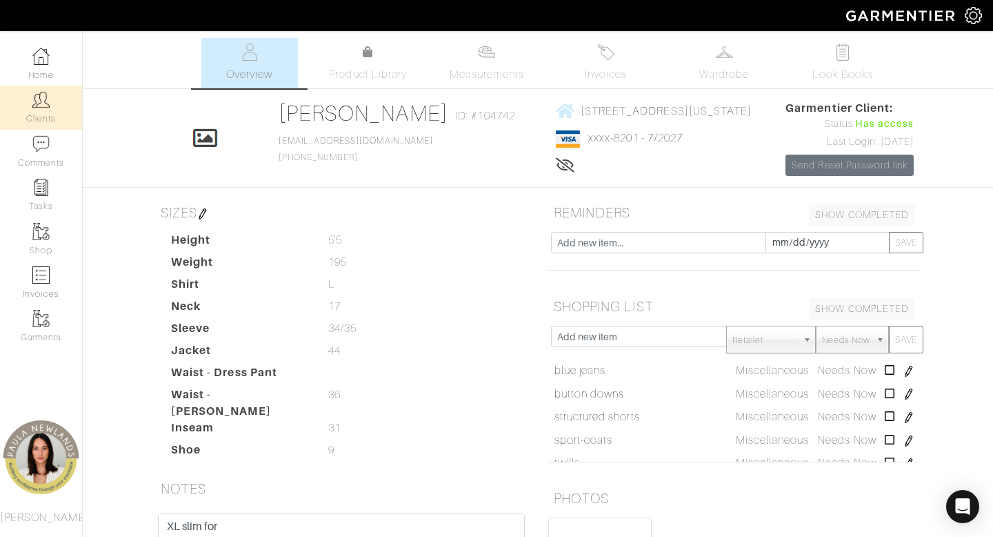
click at [57, 114] on link "Clients" at bounding box center [41, 107] width 82 height 43
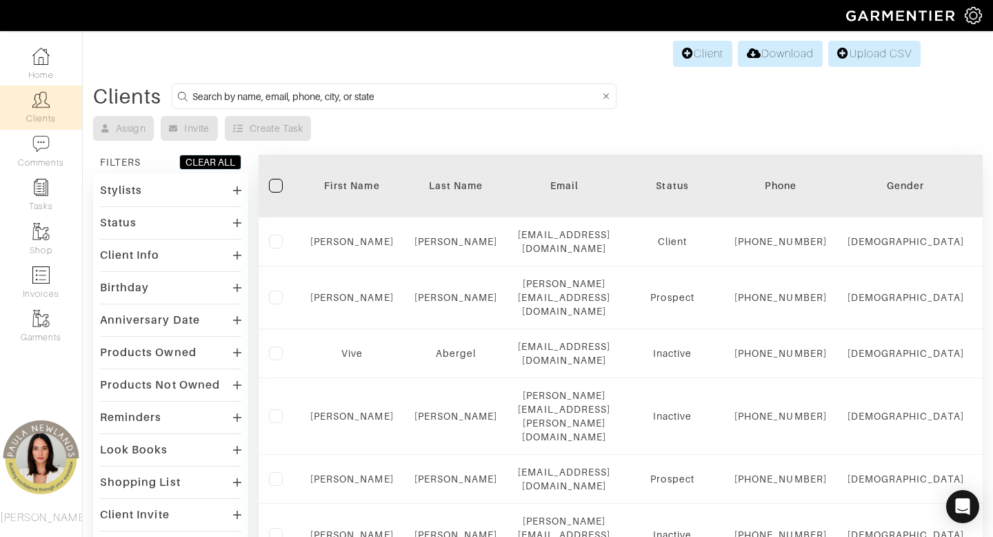
click at [404, 94] on input at bounding box center [396, 96] width 408 height 17
type input "[US_STATE]"
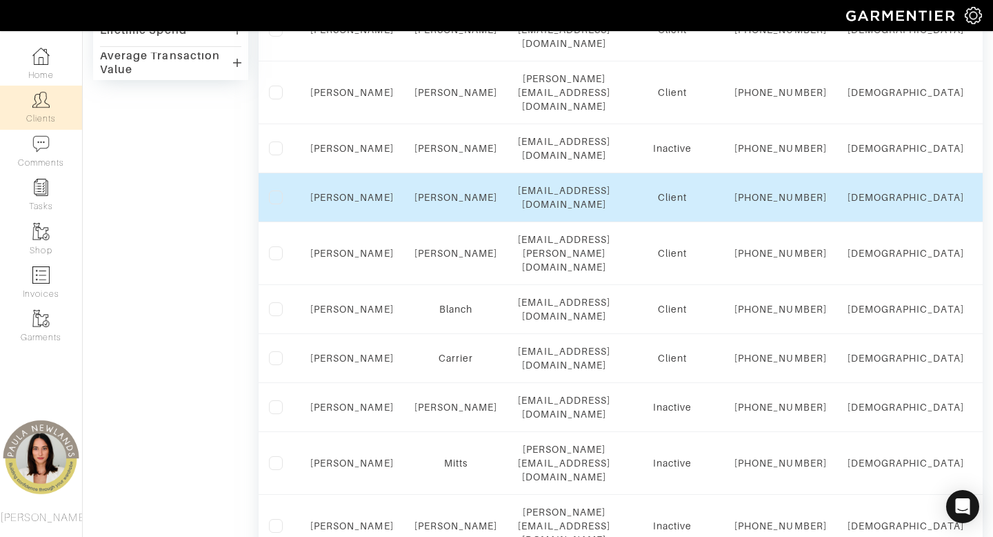
scroll to position [584, 0]
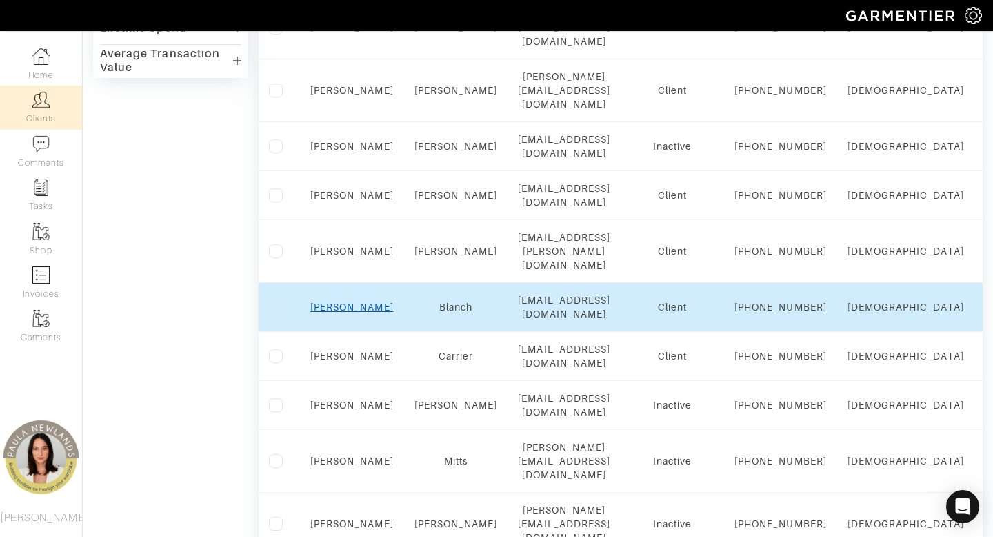
click at [352, 312] on link "Lauri" at bounding box center [351, 306] width 83 height 11
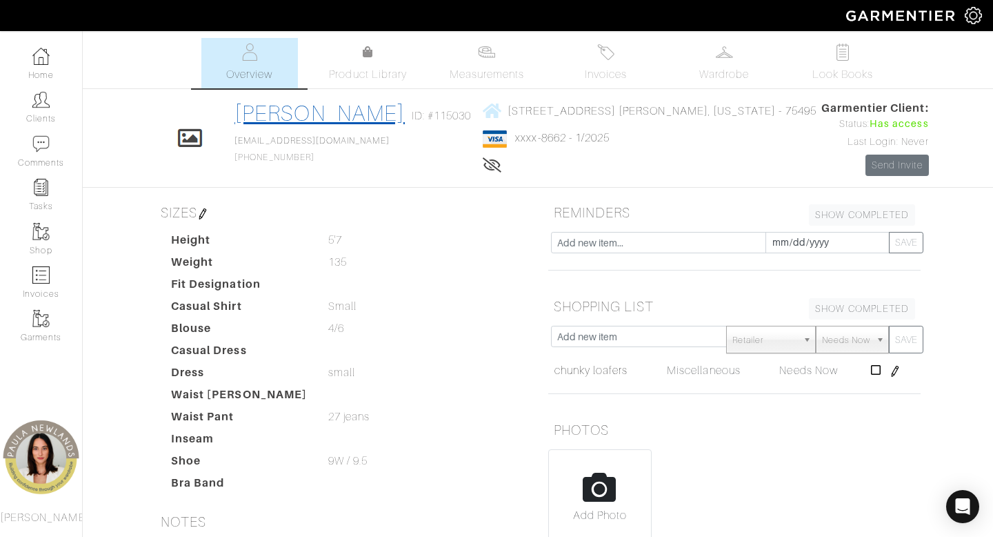
click at [375, 107] on link "Lauri Blanch" at bounding box center [320, 113] width 170 height 25
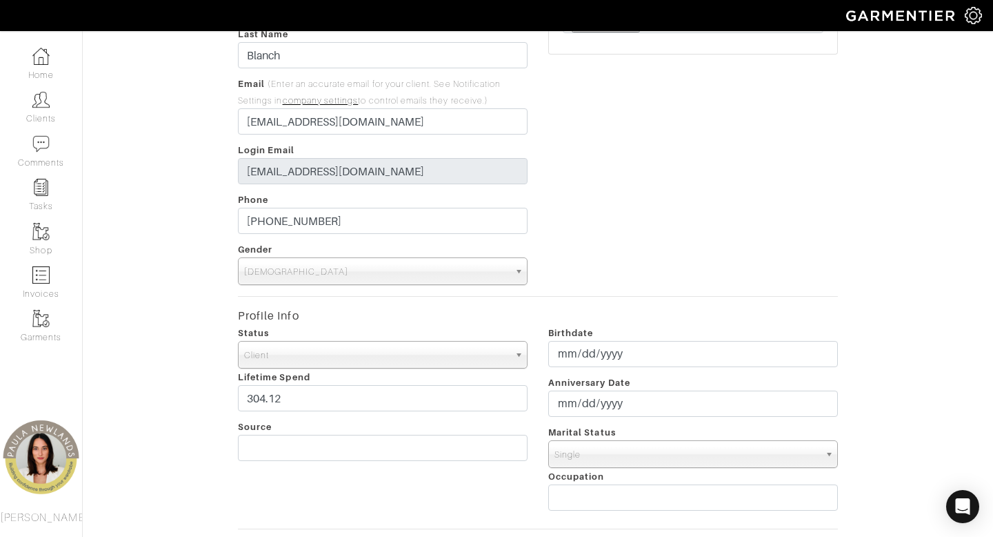
scroll to position [149, 0]
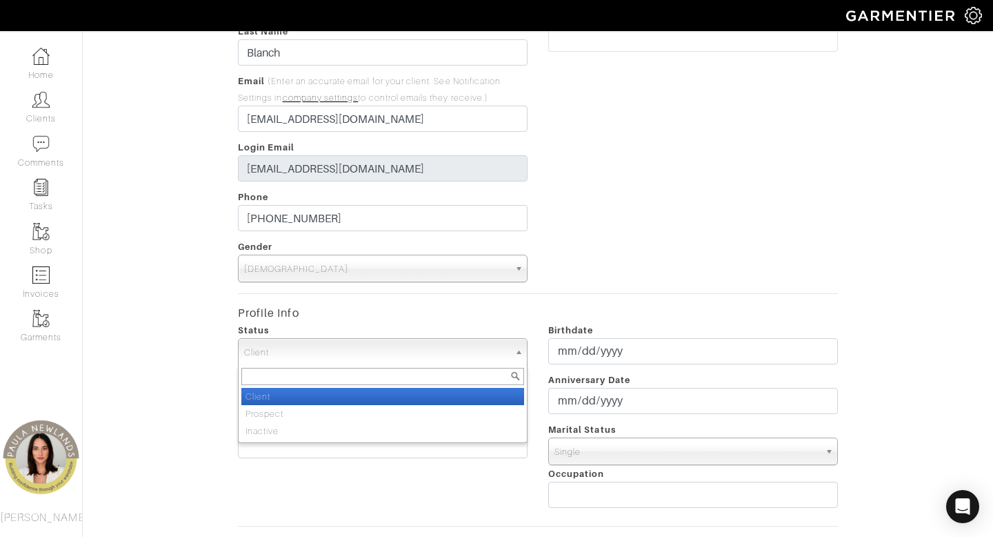
click at [392, 354] on span "Client" at bounding box center [376, 353] width 265 height 28
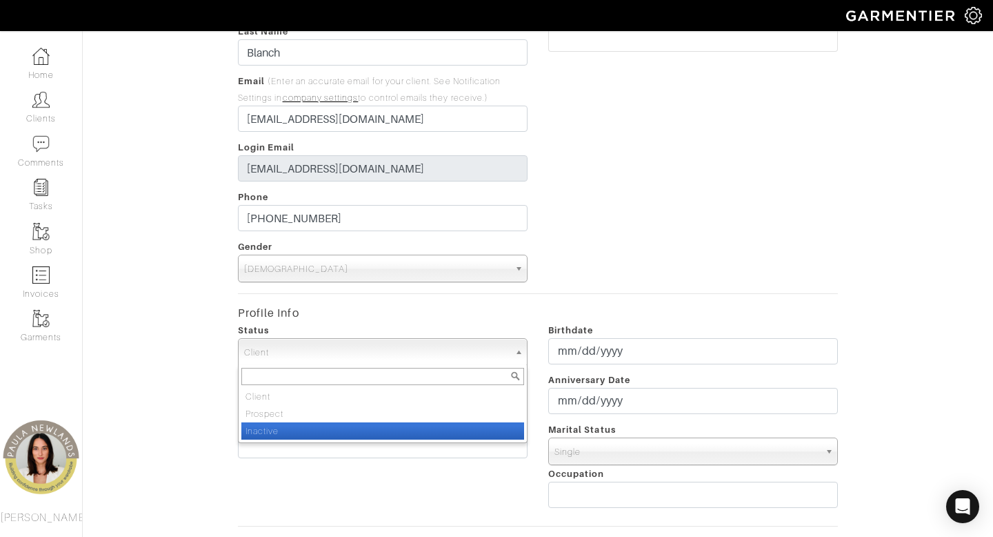
click at [391, 432] on li "Inactive" at bounding box center [382, 430] width 283 height 17
select select "Inactive"
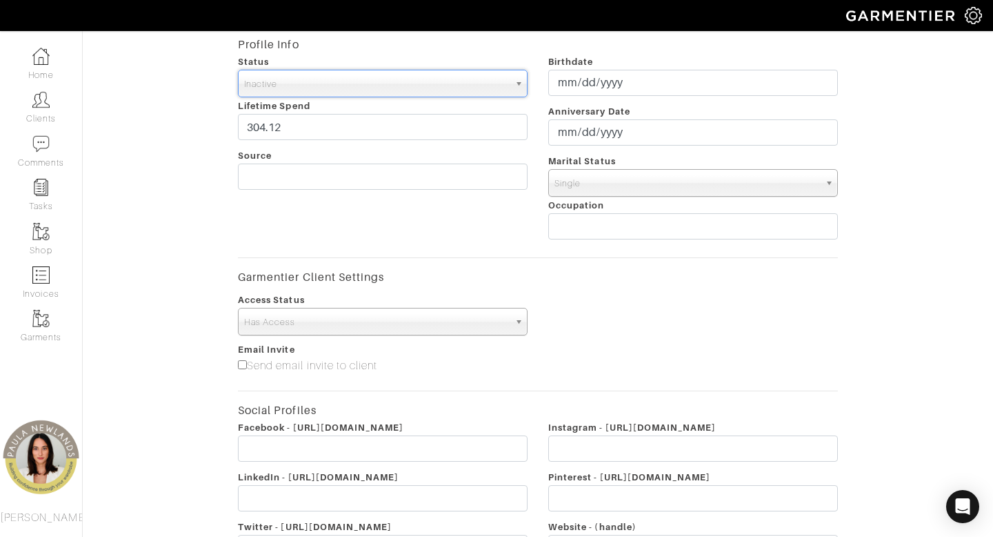
scroll to position [580, 0]
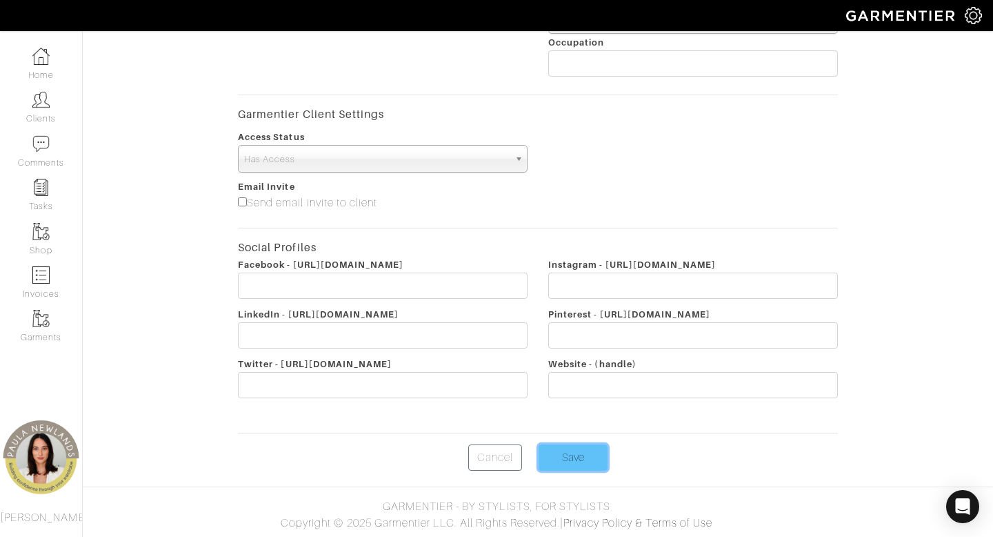
click at [566, 451] on input "Save" at bounding box center [573, 457] width 69 height 26
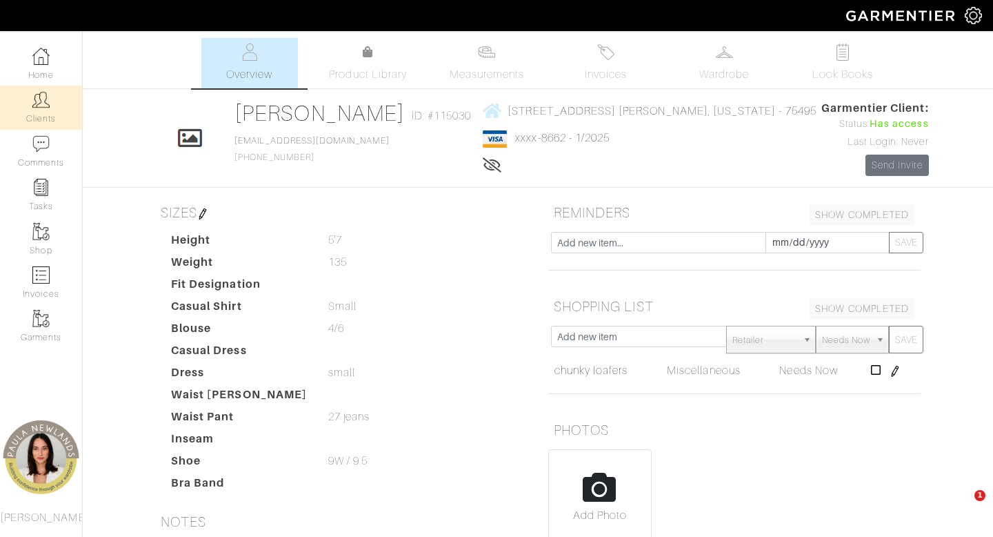
click at [59, 111] on link "Clients" at bounding box center [41, 107] width 82 height 43
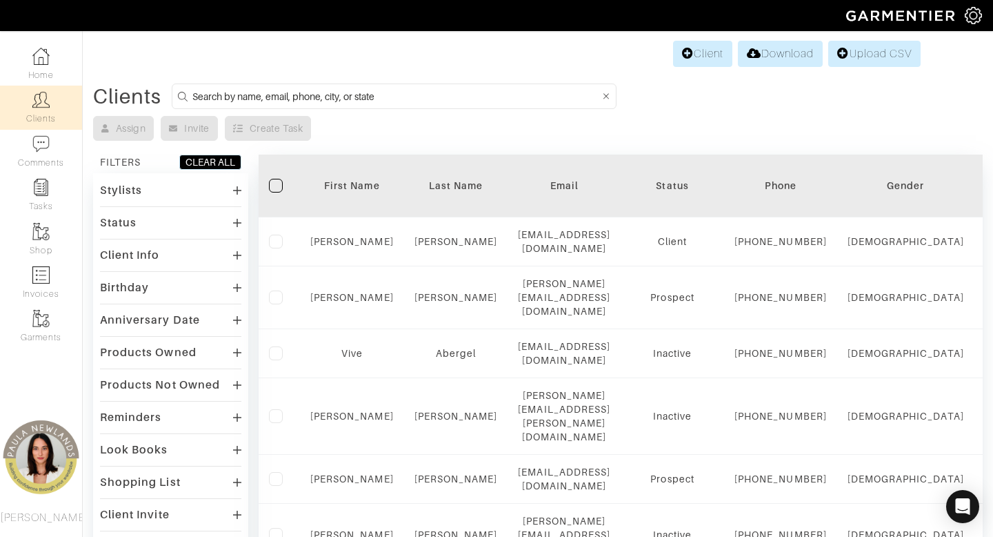
click at [426, 95] on input at bounding box center [396, 96] width 408 height 17
type input "[US_STATE]"
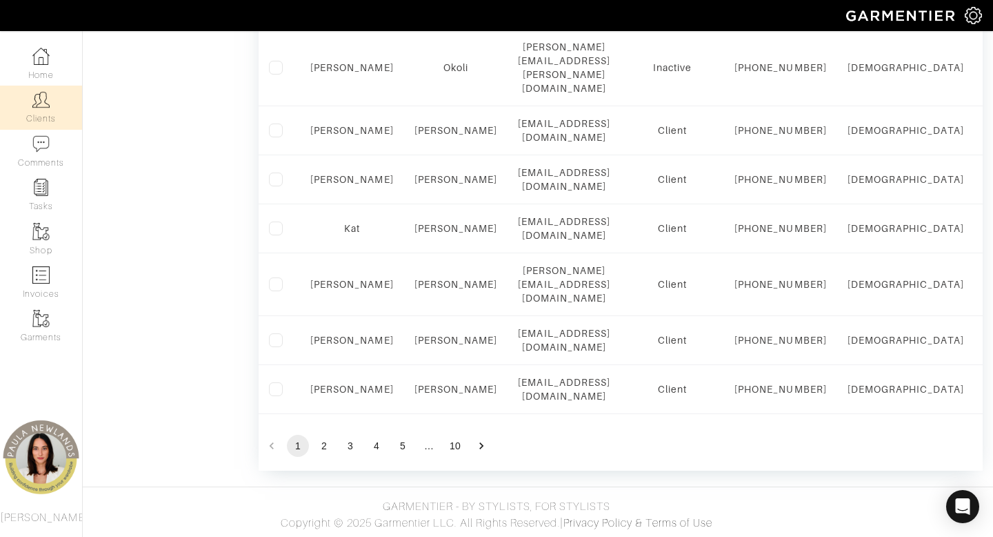
scroll to position [1269, 0]
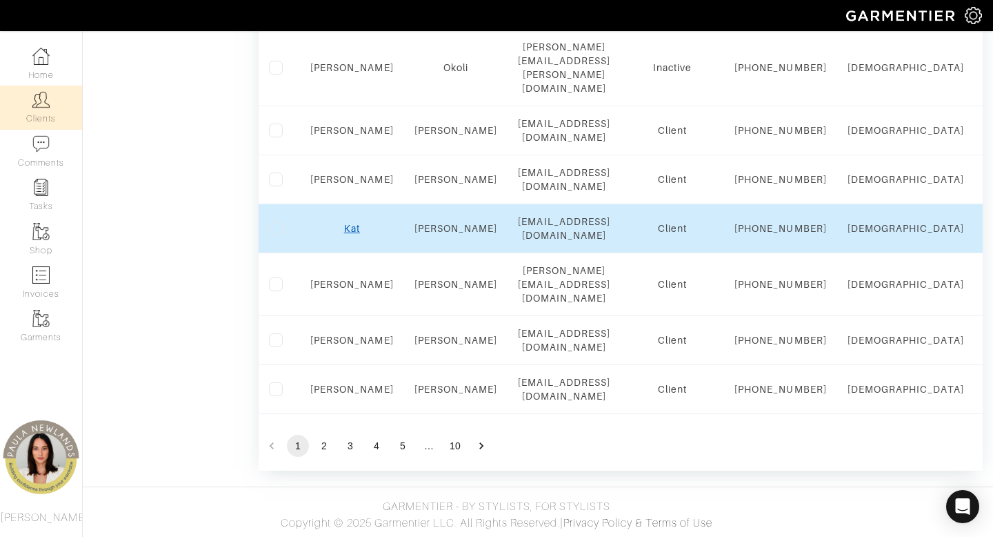
click at [351, 234] on link "Kat" at bounding box center [352, 228] width 16 height 11
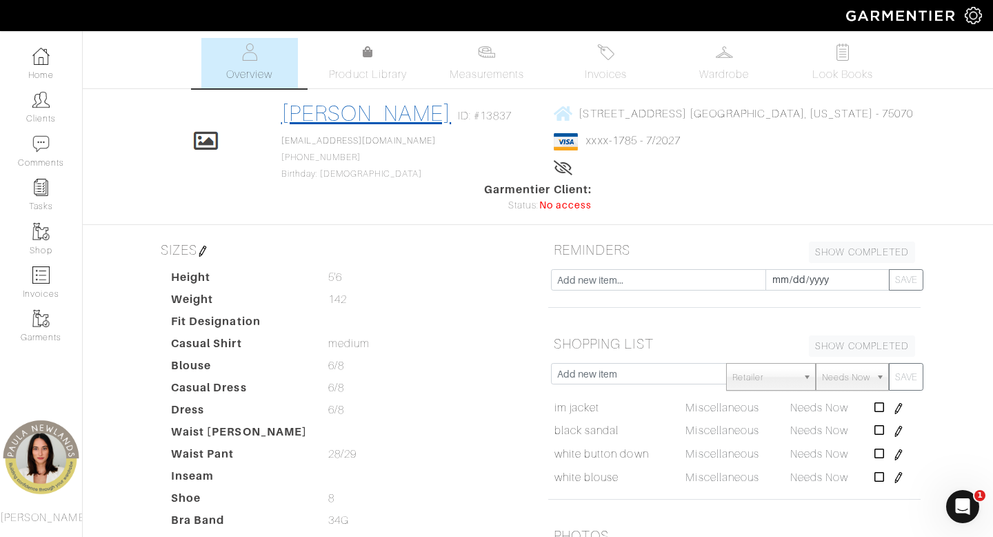
click at [315, 115] on link "[PERSON_NAME]" at bounding box center [366, 113] width 170 height 25
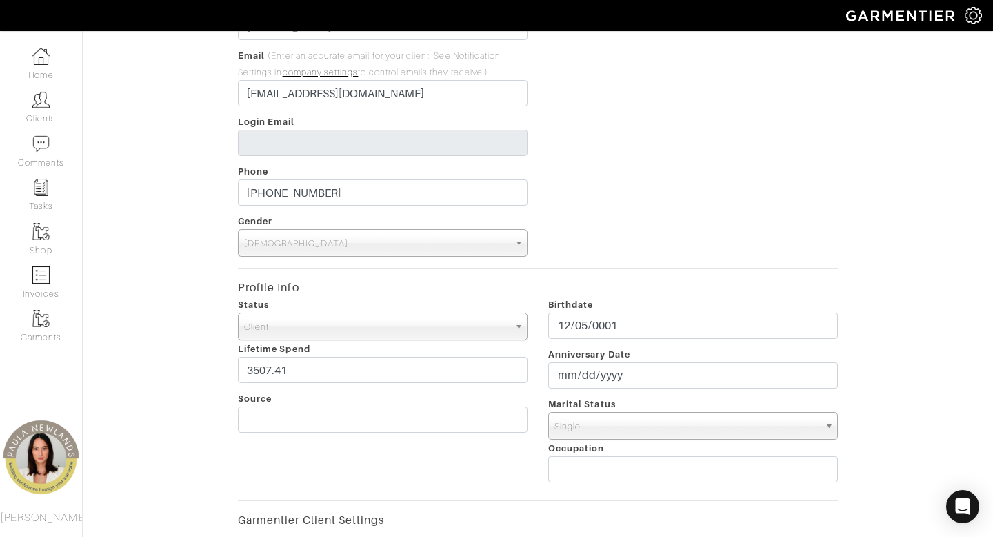
scroll to position [179, 0]
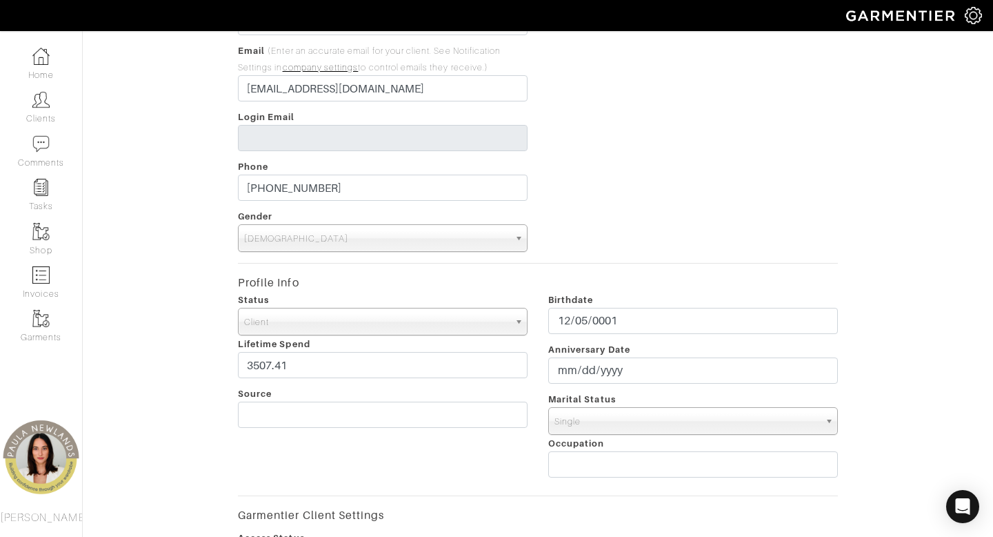
click at [358, 317] on span "Client" at bounding box center [376, 322] width 265 height 28
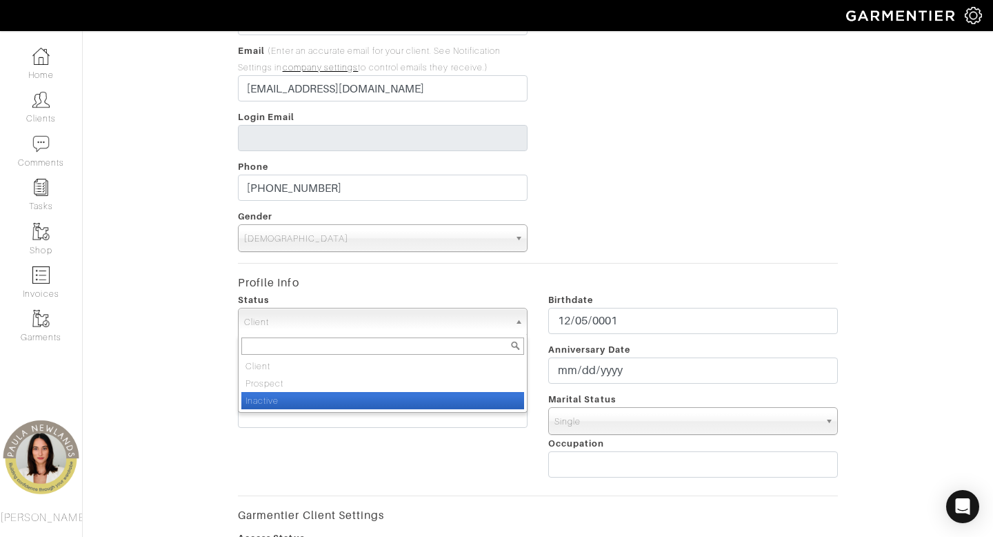
click at [342, 403] on li "Inactive" at bounding box center [382, 400] width 283 height 17
select select "Inactive"
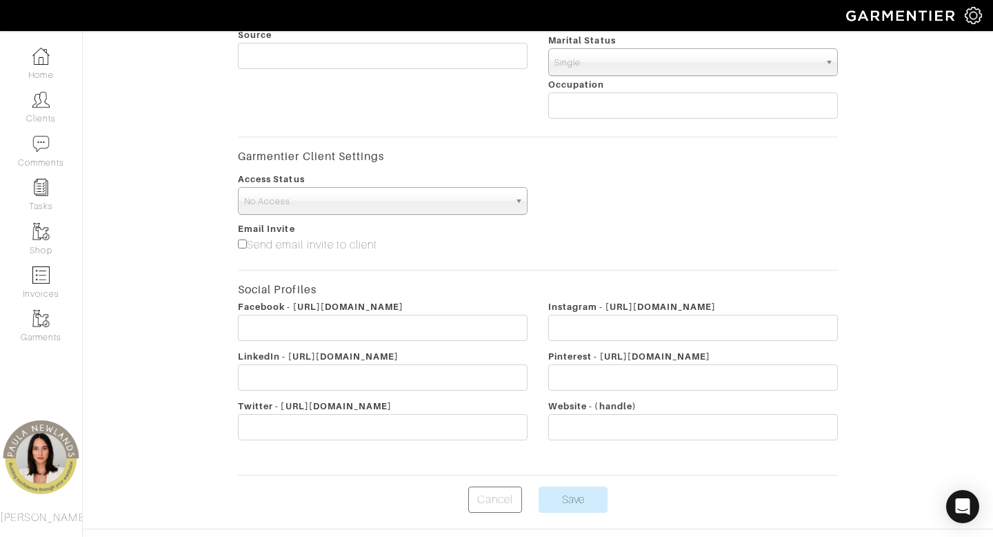
scroll to position [564, 0]
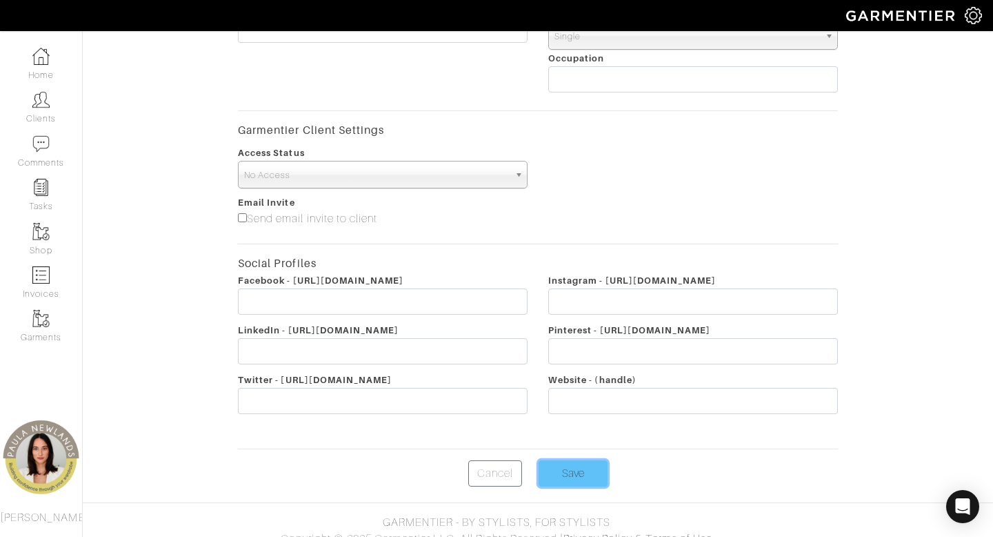
click at [577, 471] on input "Save" at bounding box center [573, 473] width 69 height 26
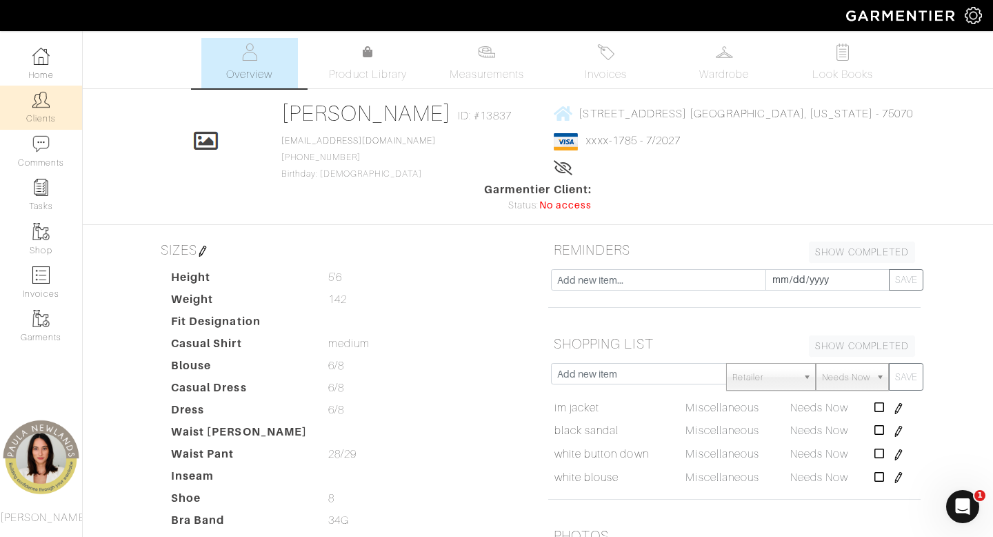
click at [46, 101] on img at bounding box center [40, 99] width 17 height 17
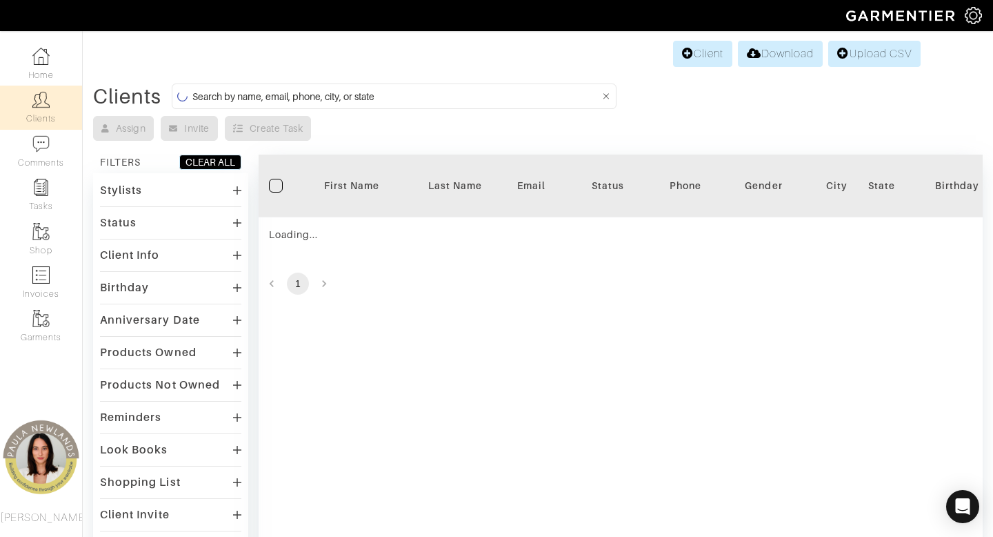
click at [406, 90] on input at bounding box center [396, 96] width 408 height 17
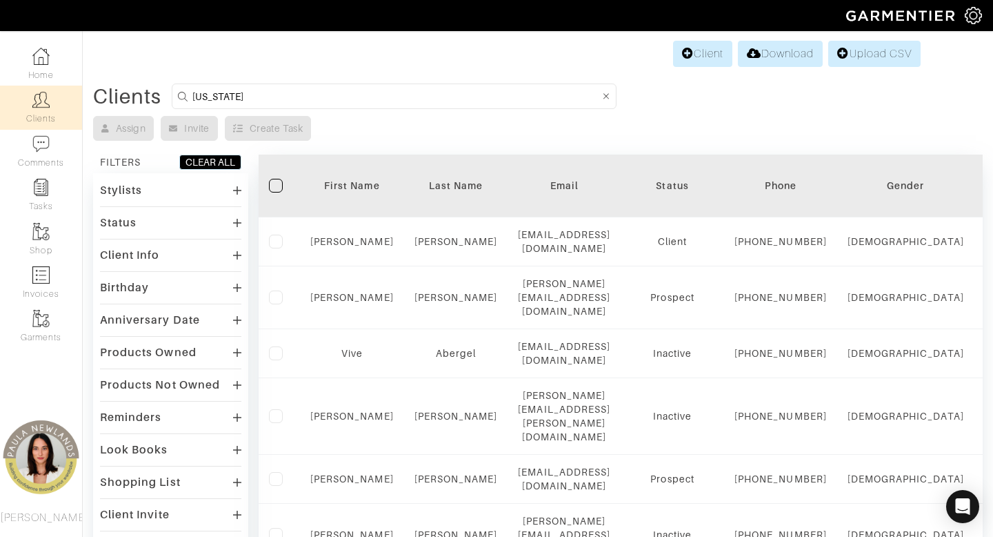
type input "texas"
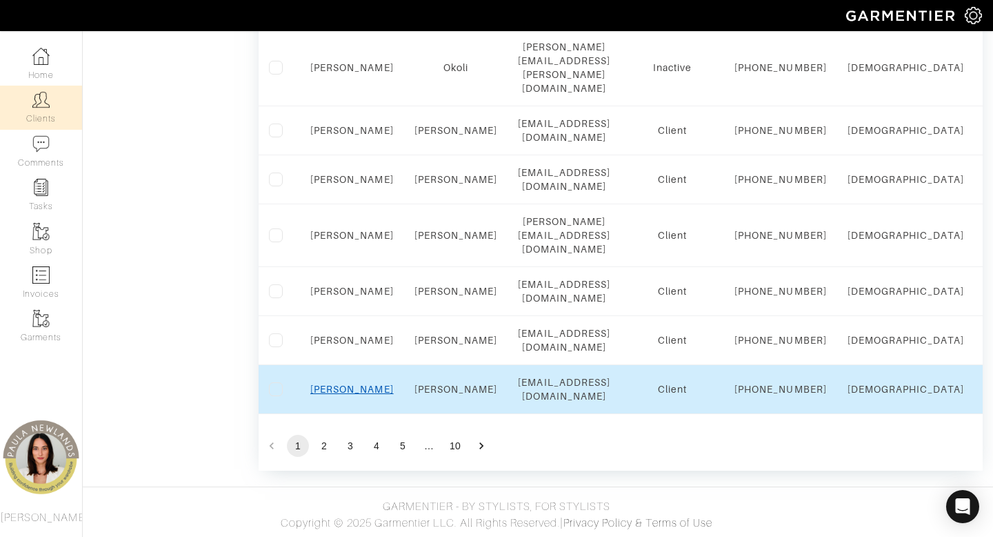
scroll to position [1242, 0]
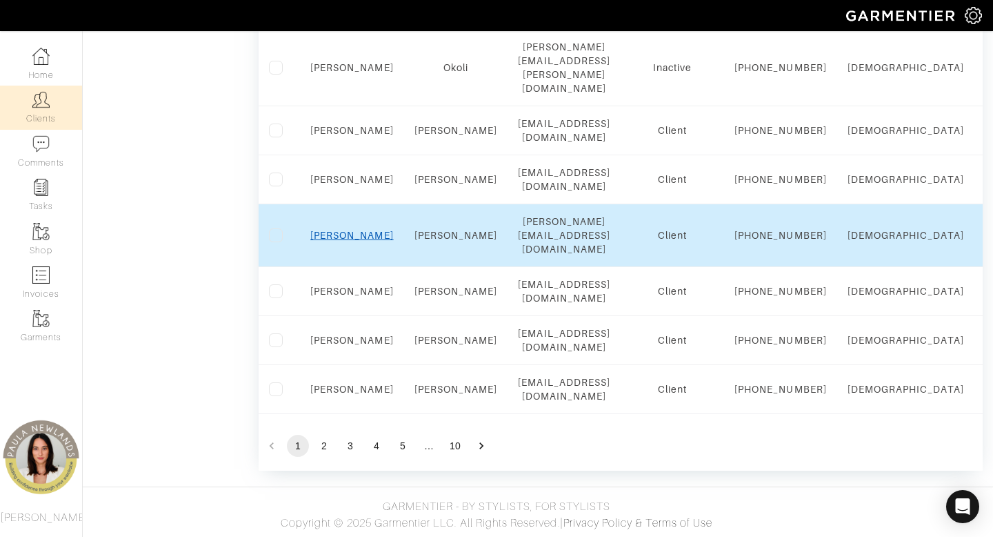
click at [351, 241] on link "Anne" at bounding box center [351, 235] width 83 height 11
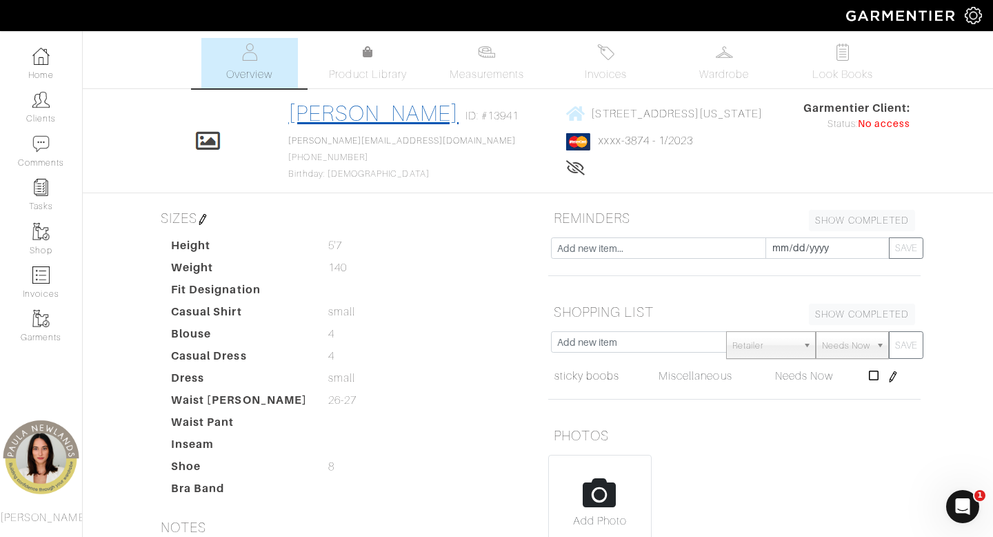
click at [388, 108] on link "Anne Peterson" at bounding box center [373, 113] width 170 height 25
click at [386, 295] on dd at bounding box center [428, 289] width 220 height 17
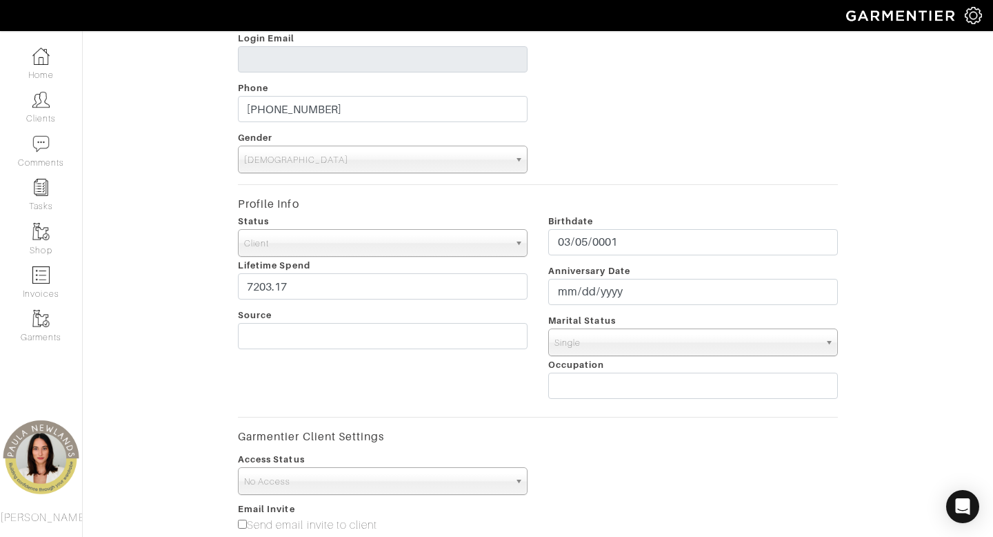
scroll to position [259, 0]
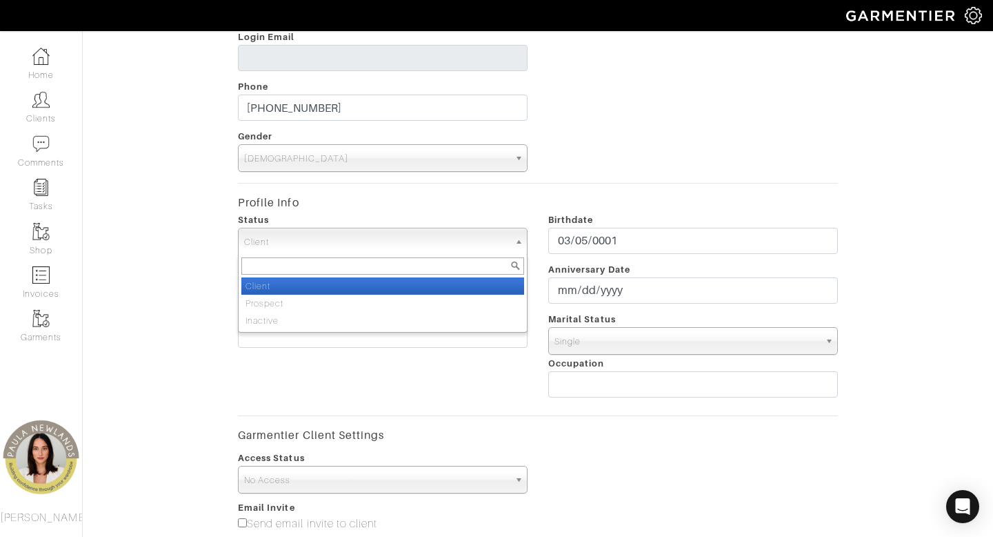
click at [386, 244] on span "Client" at bounding box center [376, 242] width 265 height 28
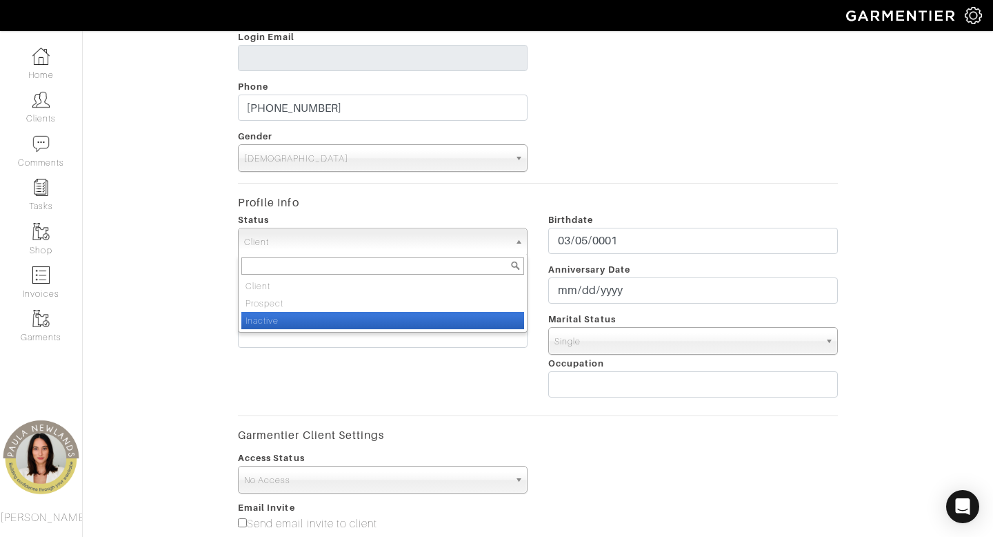
click at [378, 317] on li "Inactive" at bounding box center [382, 320] width 283 height 17
select select "Inactive"
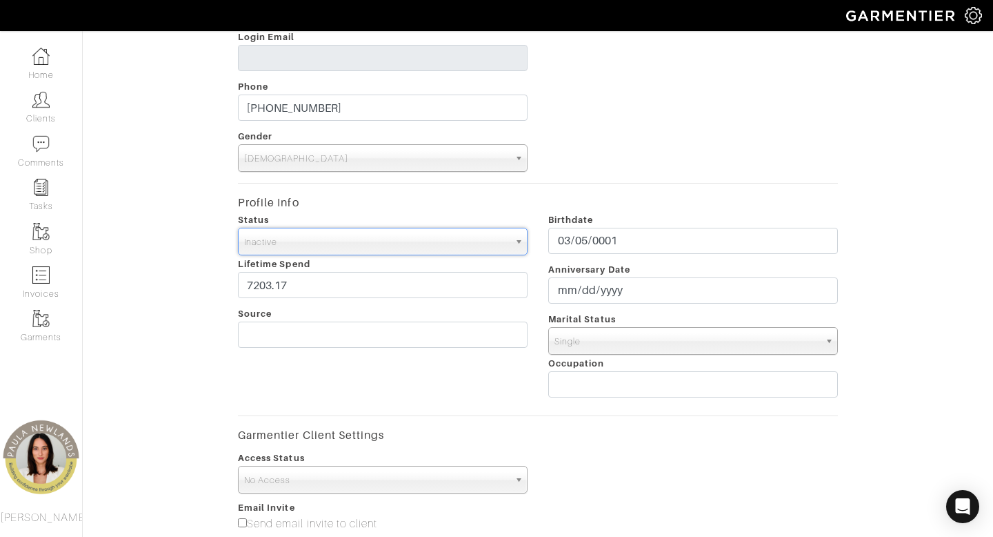
scroll to position [580, 0]
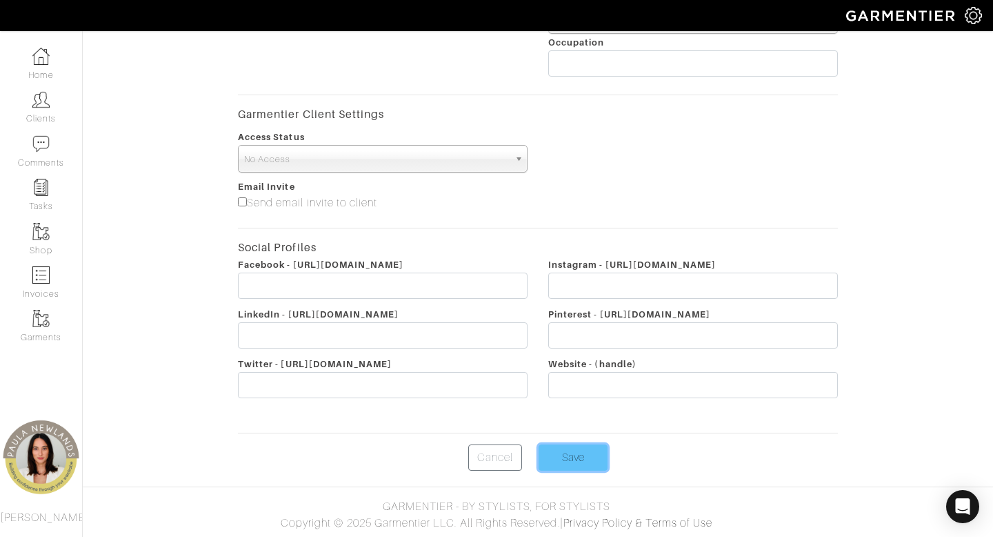
click at [570, 457] on input "Save" at bounding box center [573, 457] width 69 height 26
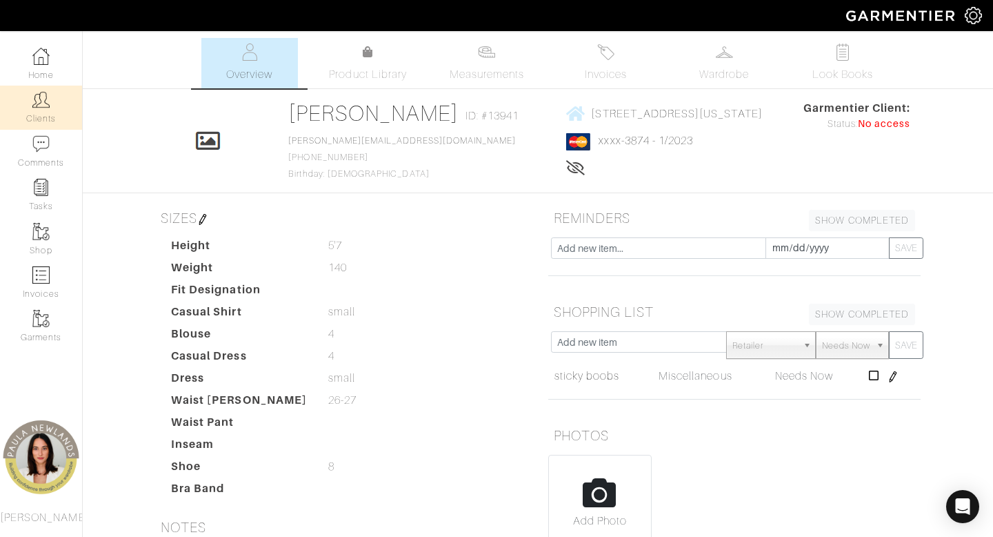
click at [48, 115] on link "Clients" at bounding box center [41, 107] width 82 height 43
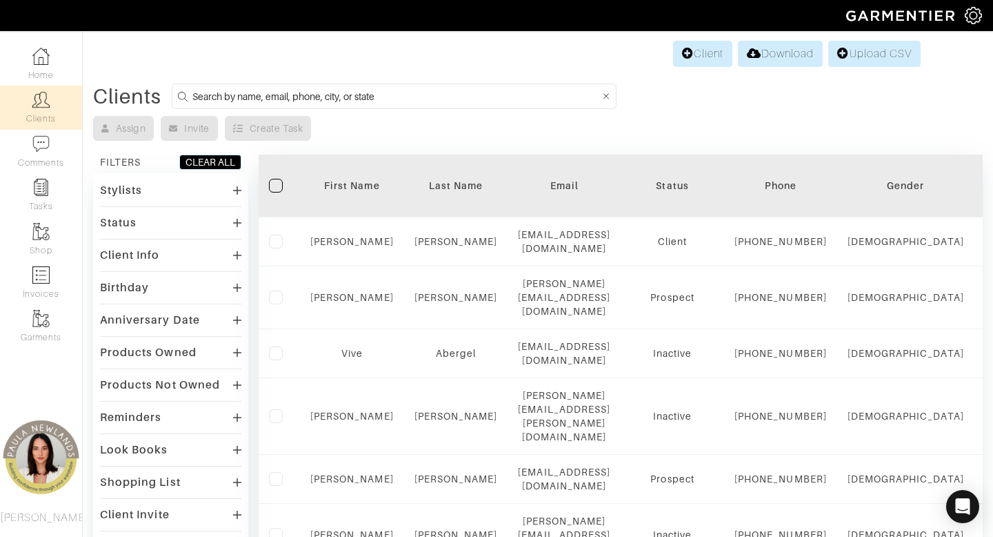
click at [434, 94] on input at bounding box center [396, 96] width 408 height 17
type input "[US_STATE]"
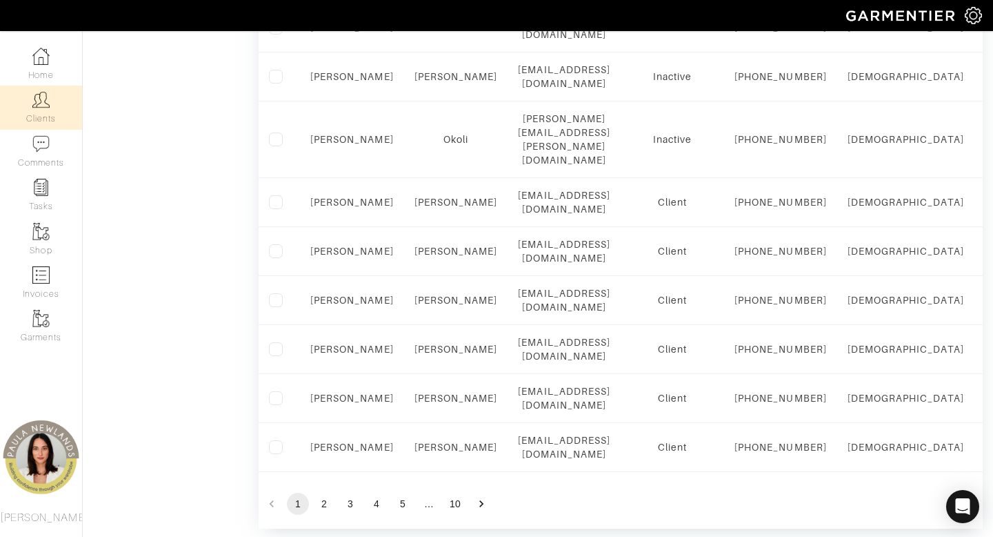
scroll to position [1373, 0]
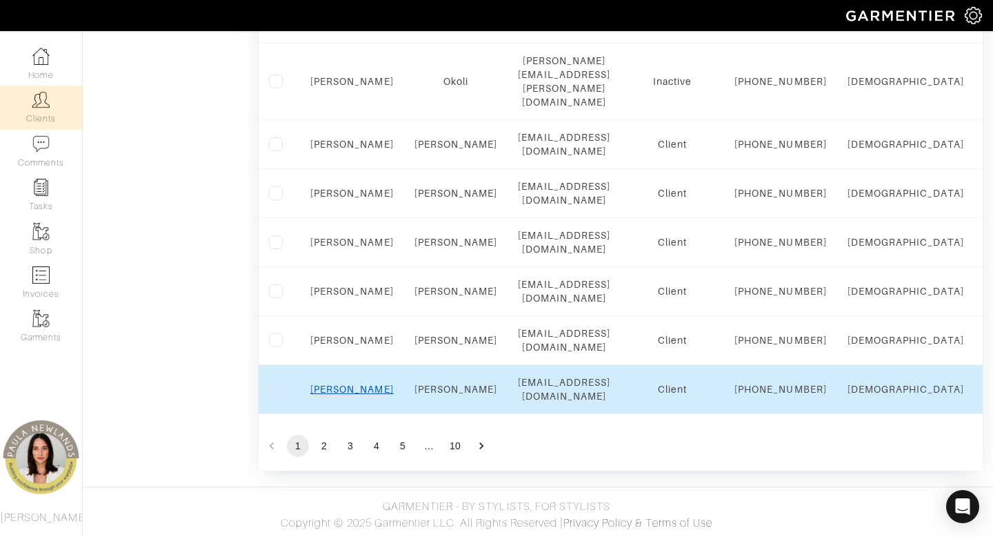
click at [352, 384] on link "Deborah" at bounding box center [351, 389] width 83 height 11
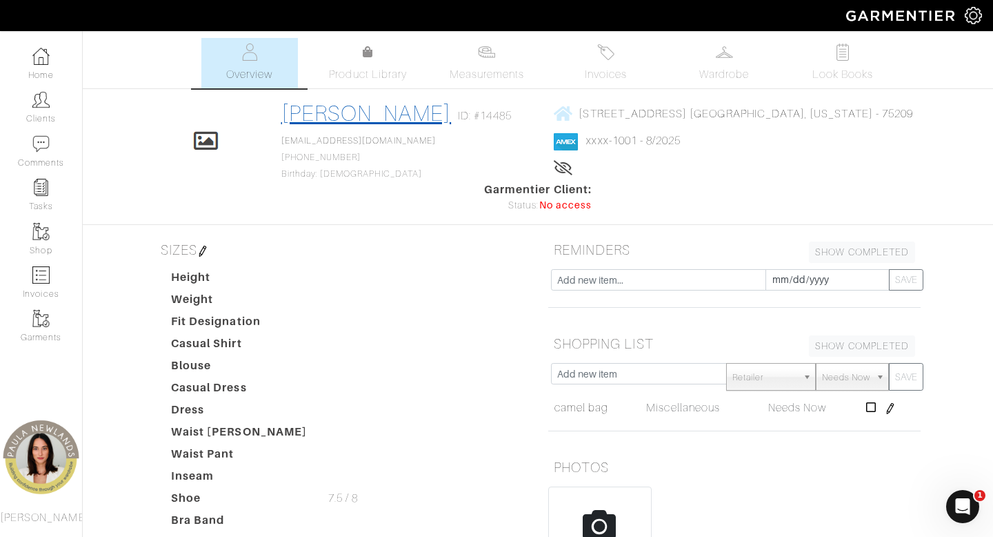
click at [403, 112] on link "[PERSON_NAME]" at bounding box center [366, 113] width 170 height 25
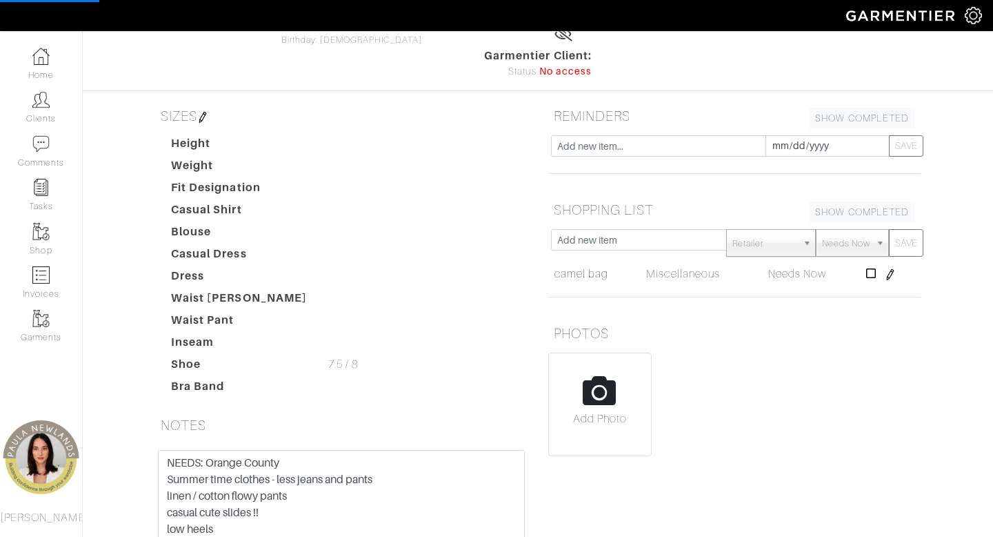
scroll to position [12, 0]
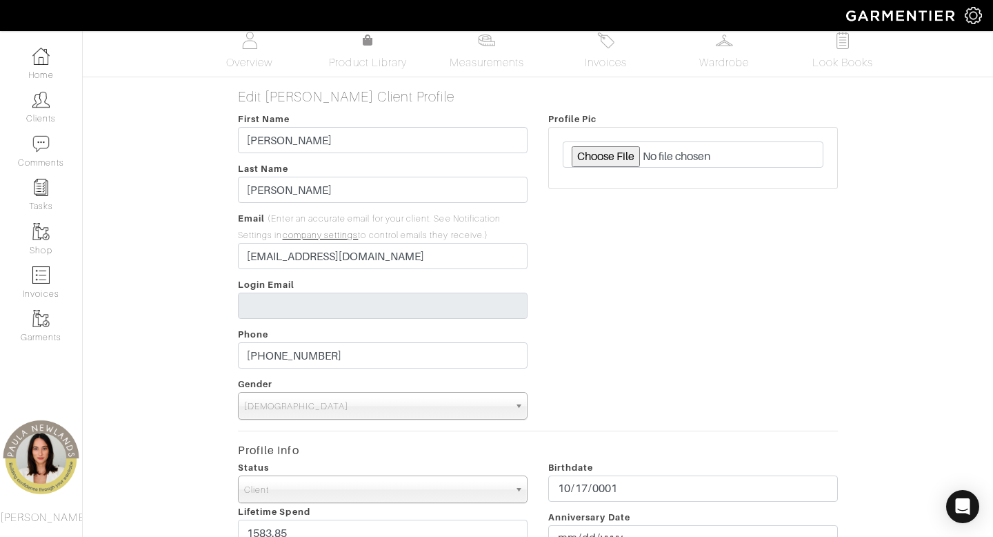
click at [395, 490] on span "Client" at bounding box center [376, 490] width 265 height 28
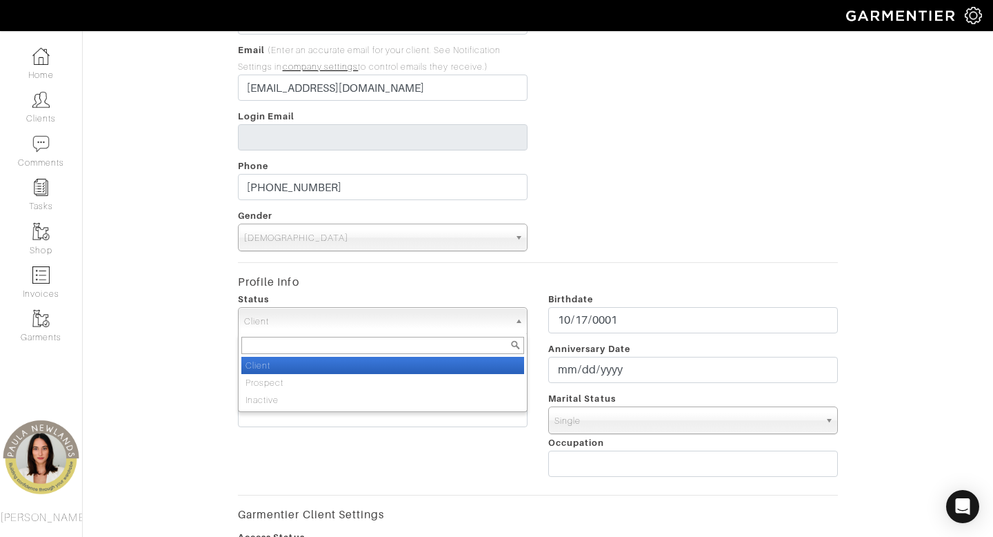
scroll to position [185, 0]
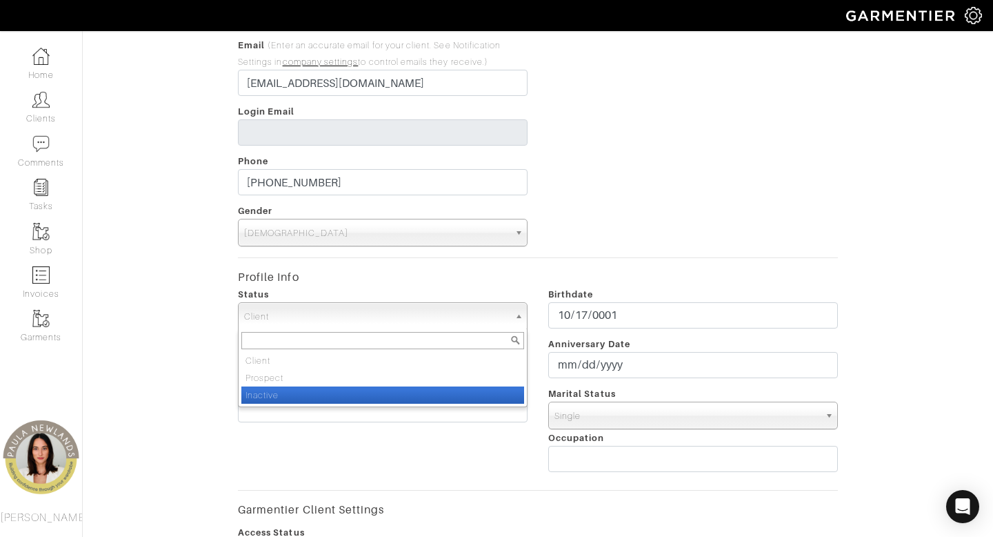
click at [401, 391] on li "Inactive" at bounding box center [382, 394] width 283 height 17
select select "Inactive"
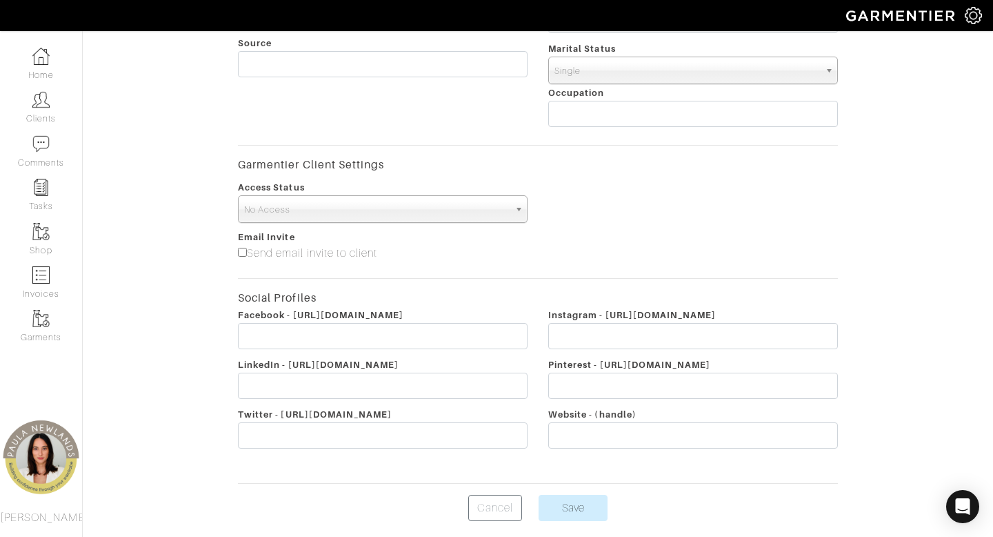
scroll to position [553, 0]
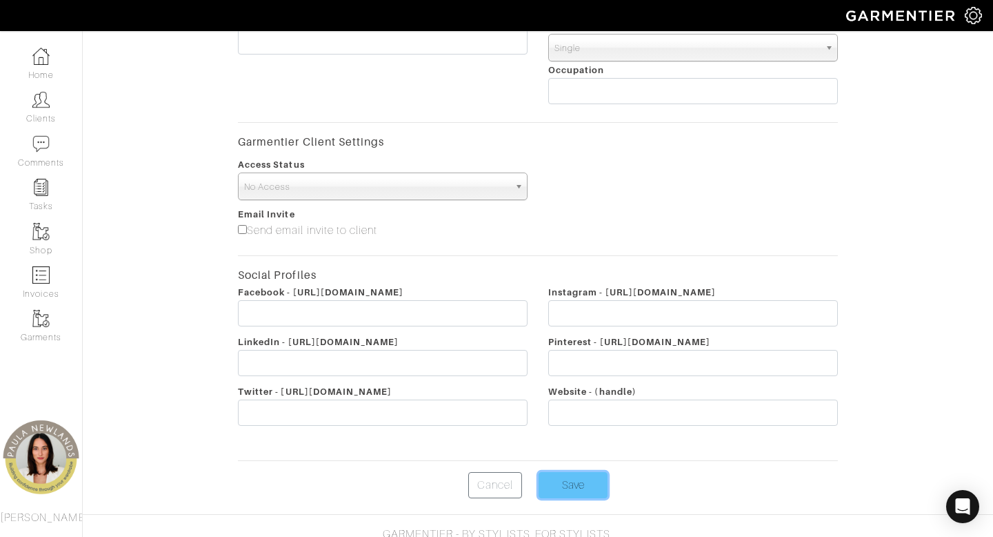
click at [561, 481] on input "Save" at bounding box center [573, 485] width 69 height 26
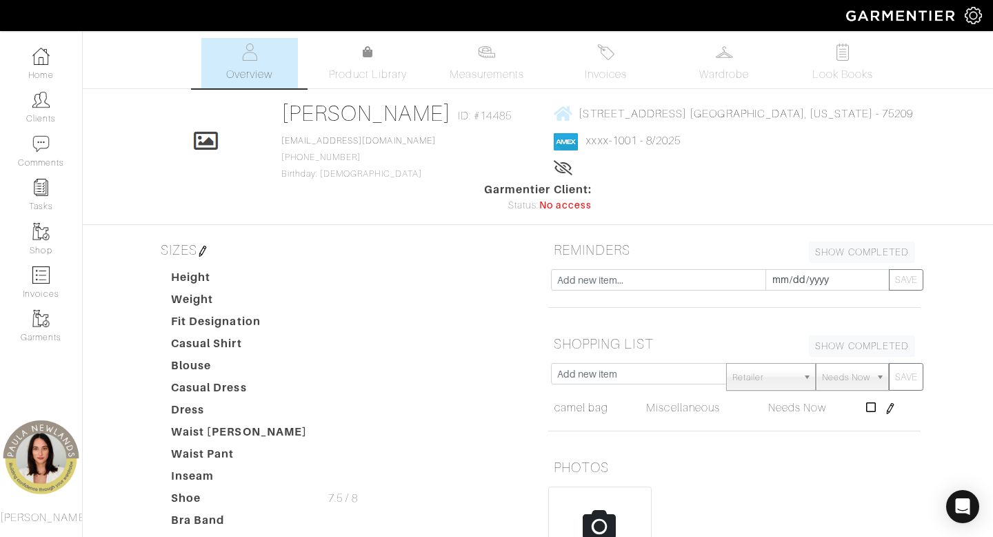
click at [43, 123] on link "Clients" at bounding box center [41, 107] width 82 height 43
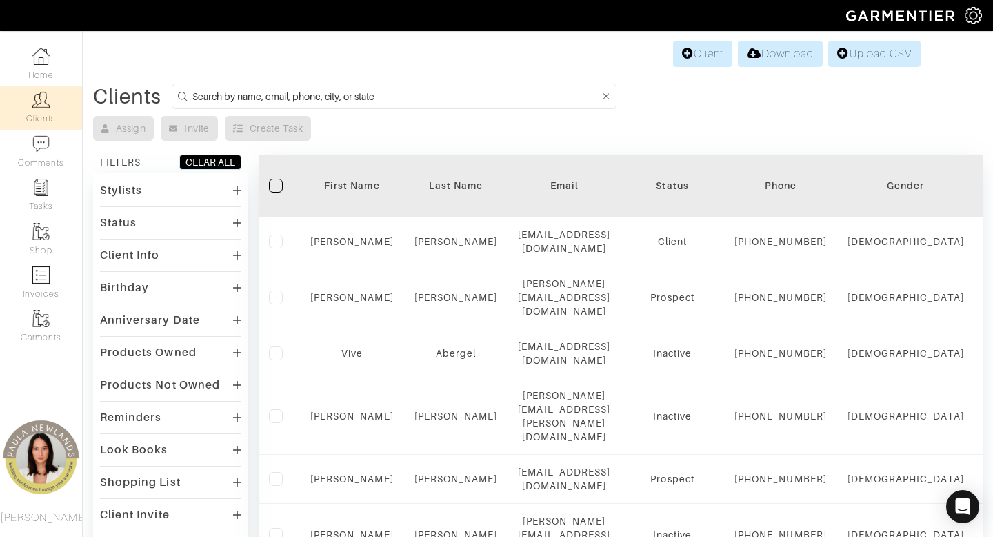
click at [393, 101] on input at bounding box center [396, 96] width 408 height 17
type input "texas"
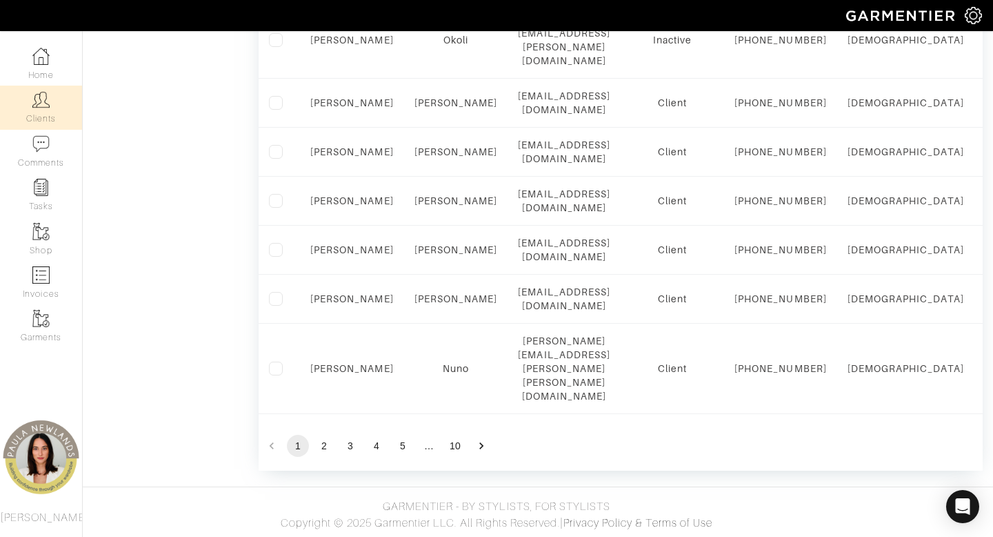
scroll to position [1373, 0]
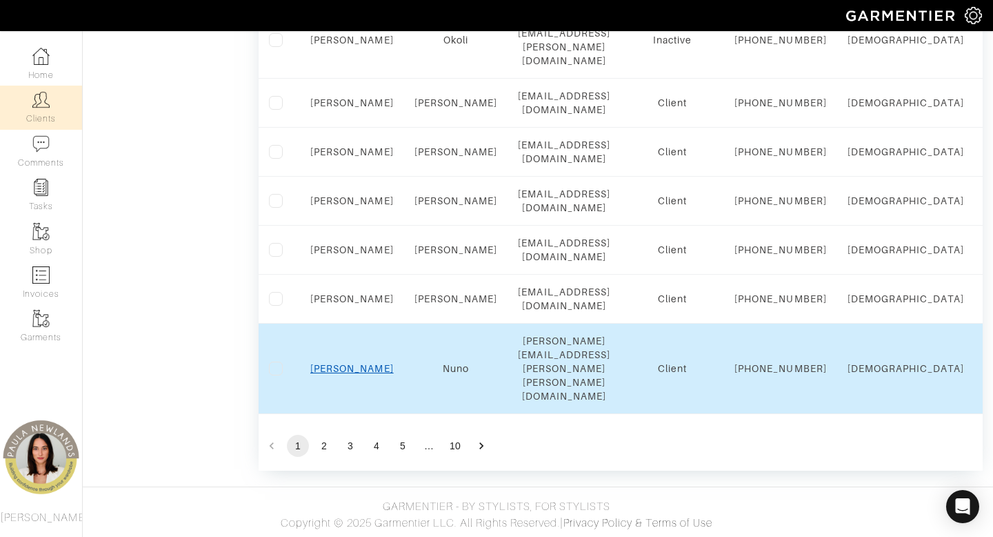
click at [349, 374] on link "Tracy" at bounding box center [351, 368] width 83 height 11
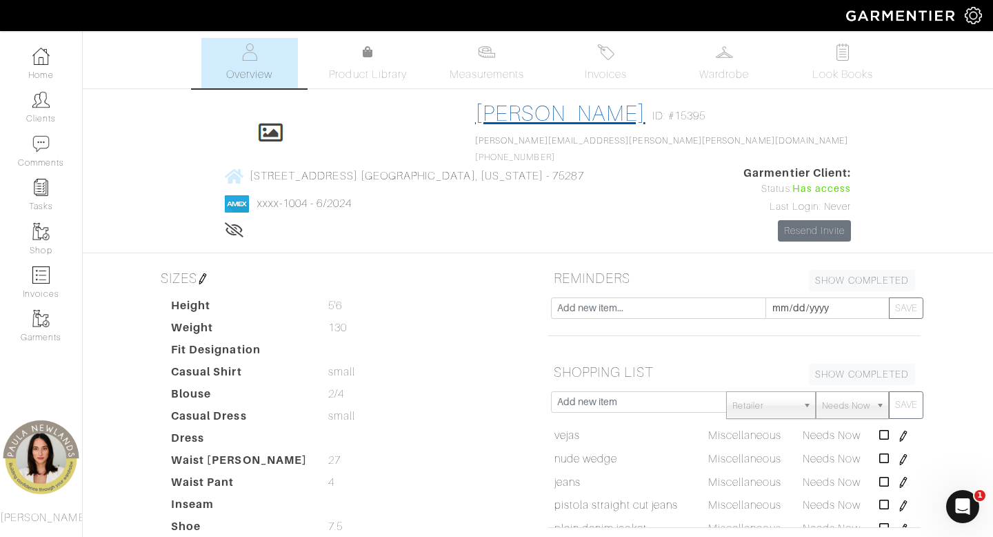
click at [475, 108] on link "Tracy Nuno" at bounding box center [560, 113] width 170 height 25
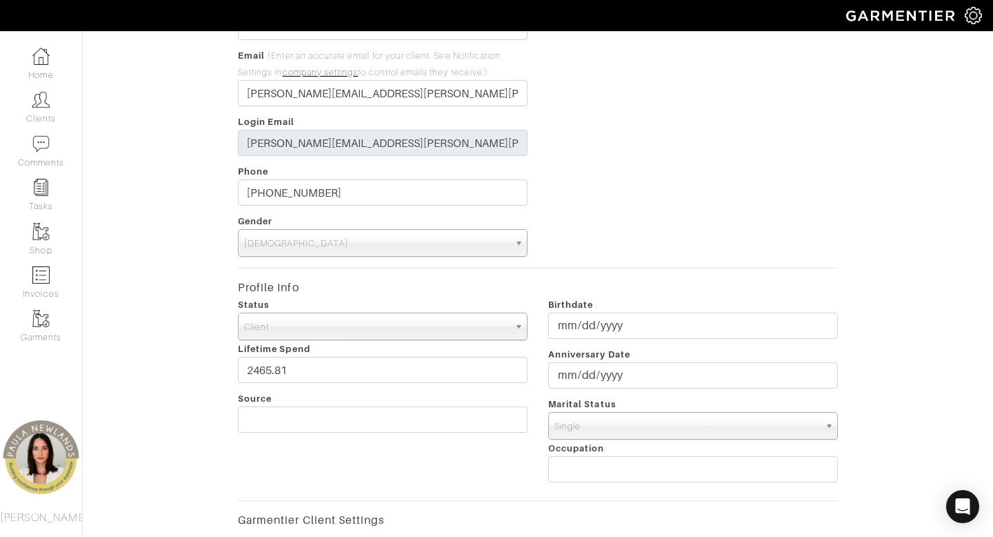
scroll to position [175, 0]
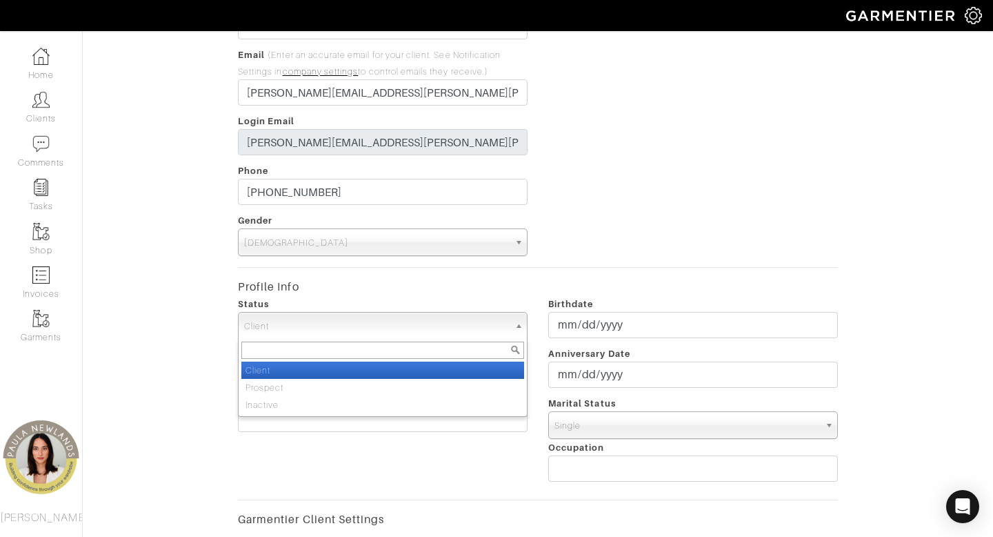
click at [363, 323] on span "Client" at bounding box center [376, 326] width 265 height 28
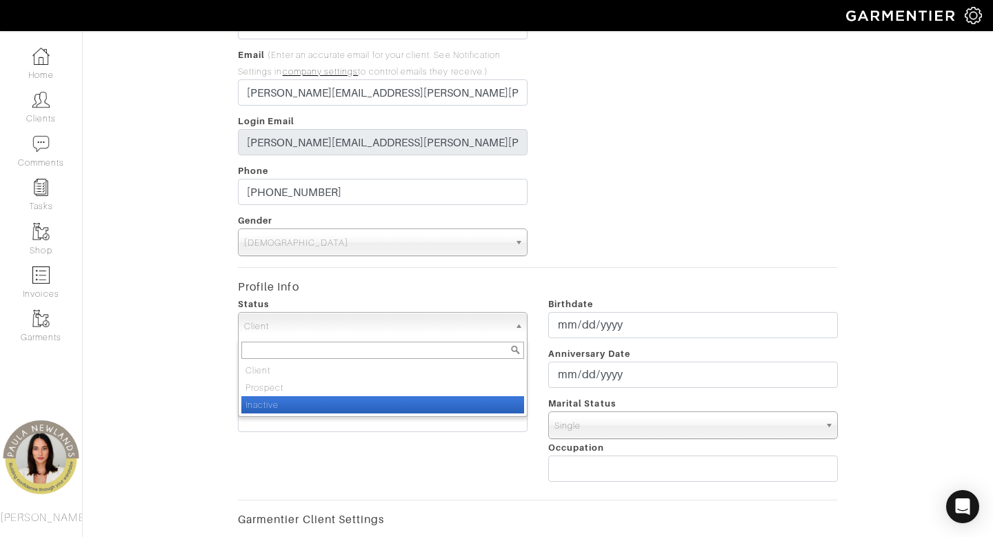
click at [364, 406] on li "Inactive" at bounding box center [382, 404] width 283 height 17
select select "Inactive"
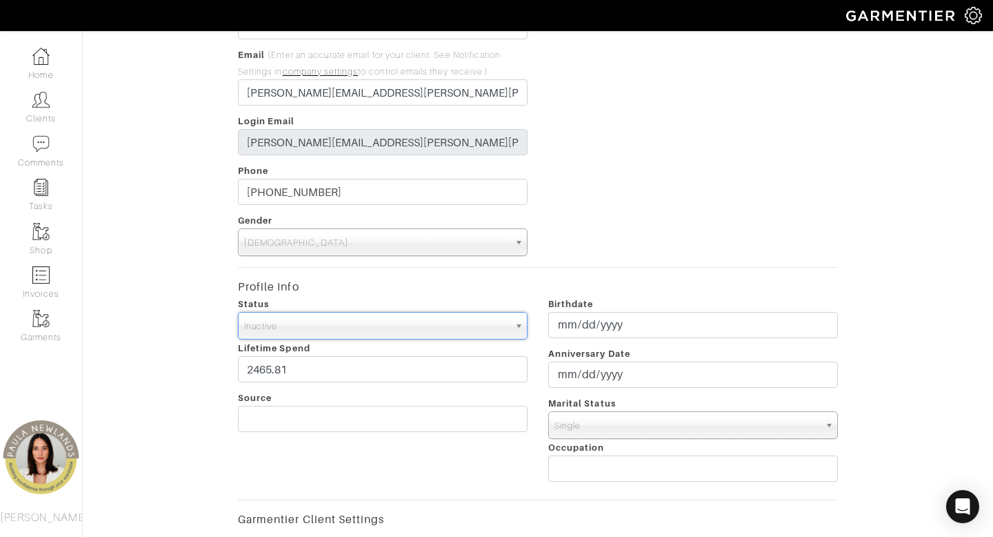
scroll to position [575, 0]
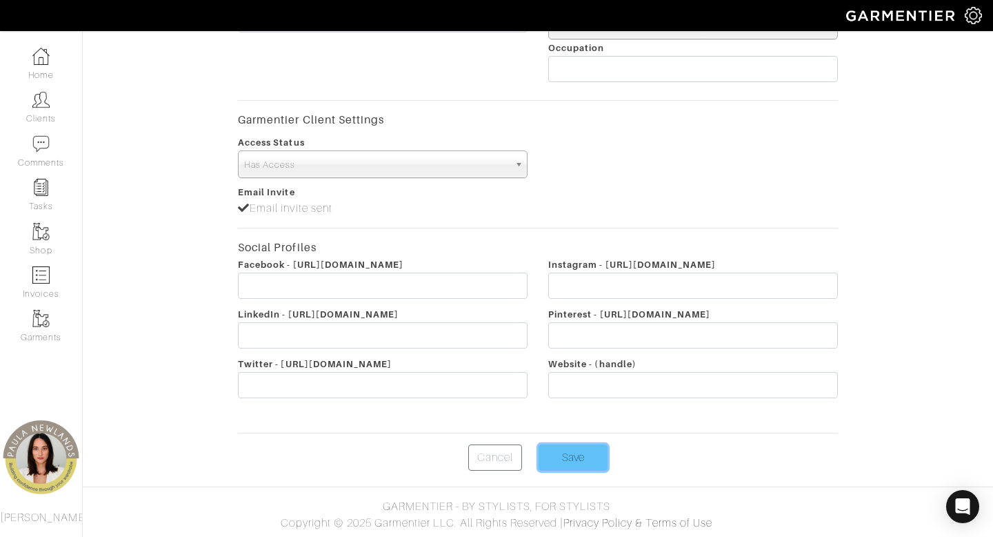
click at [584, 459] on input "Save" at bounding box center [573, 457] width 69 height 26
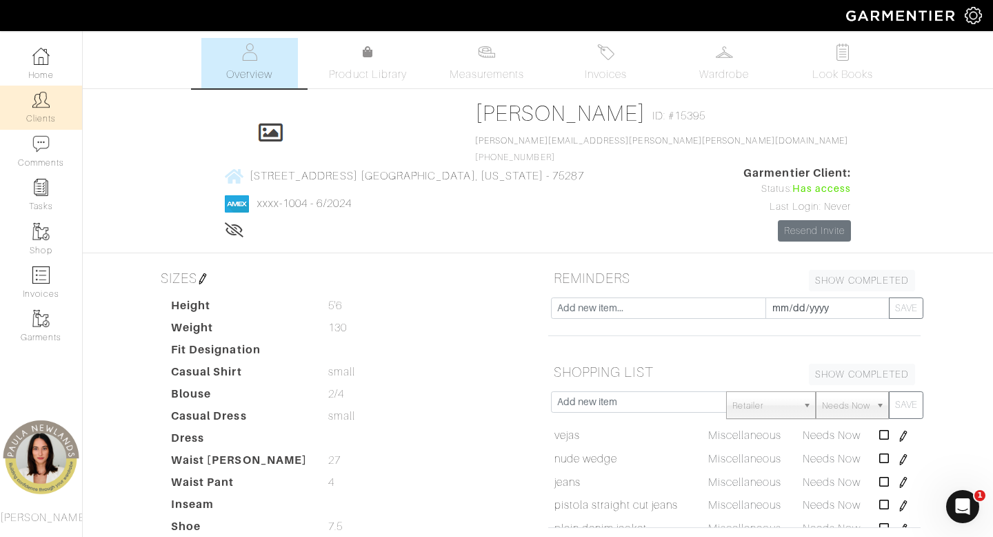
click at [34, 106] on img at bounding box center [40, 99] width 17 height 17
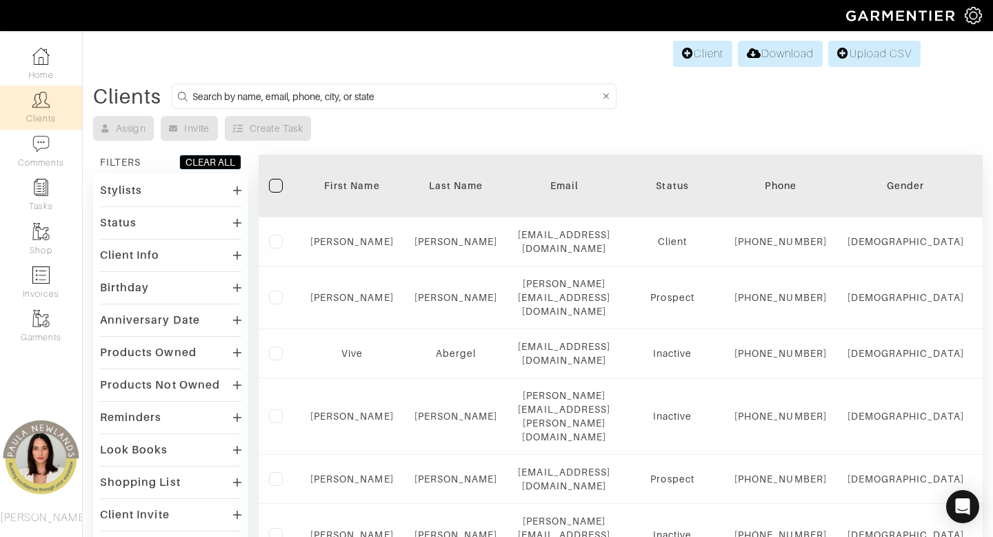
click at [399, 92] on input at bounding box center [396, 96] width 408 height 17
type input "[US_STATE]"
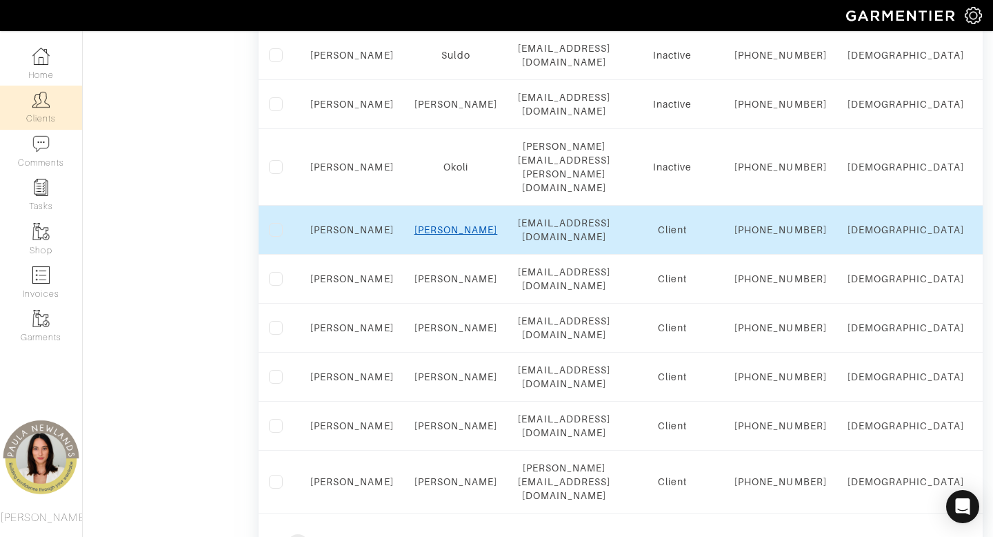
scroll to position [1137, 0]
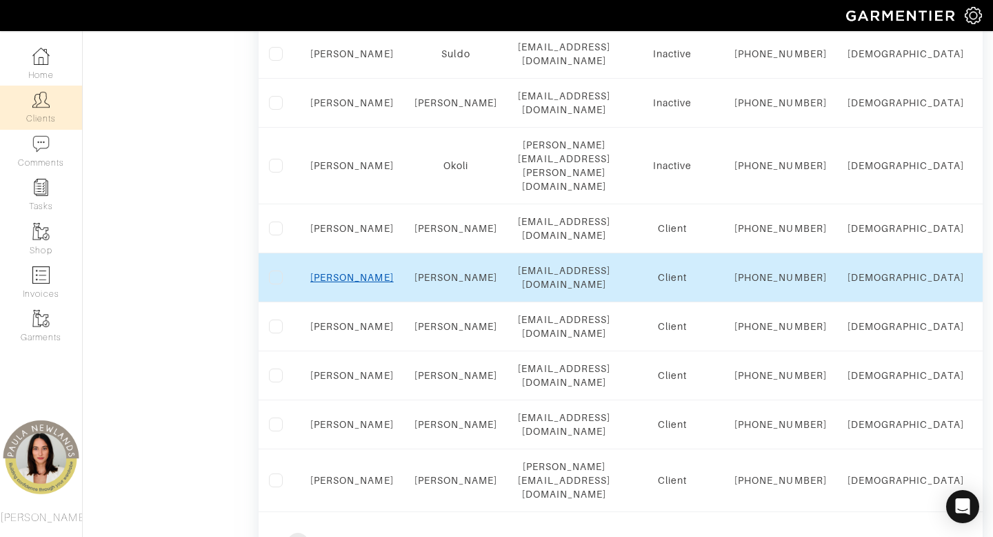
click at [349, 283] on link "Tamatha" at bounding box center [351, 277] width 83 height 11
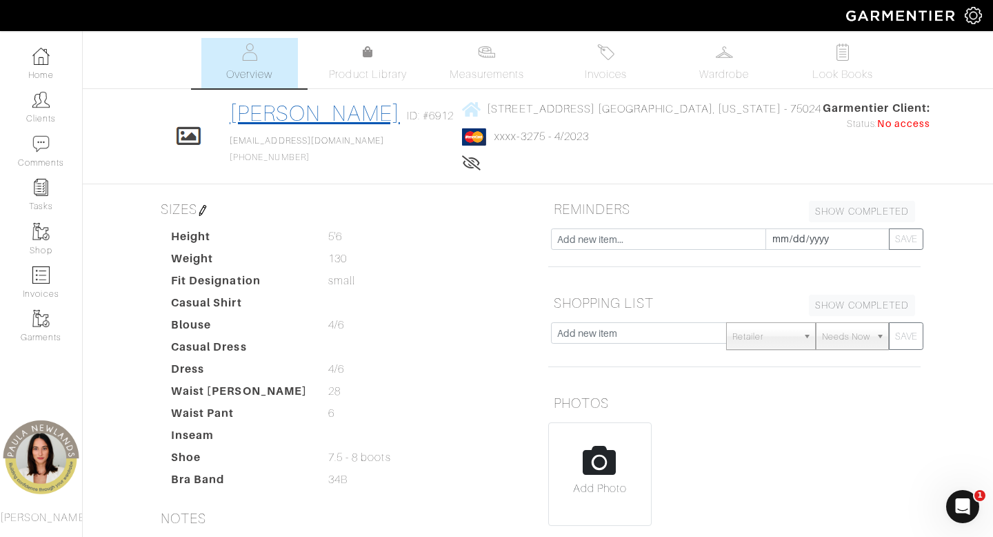
click at [346, 121] on link "[PERSON_NAME]" at bounding box center [315, 113] width 170 height 25
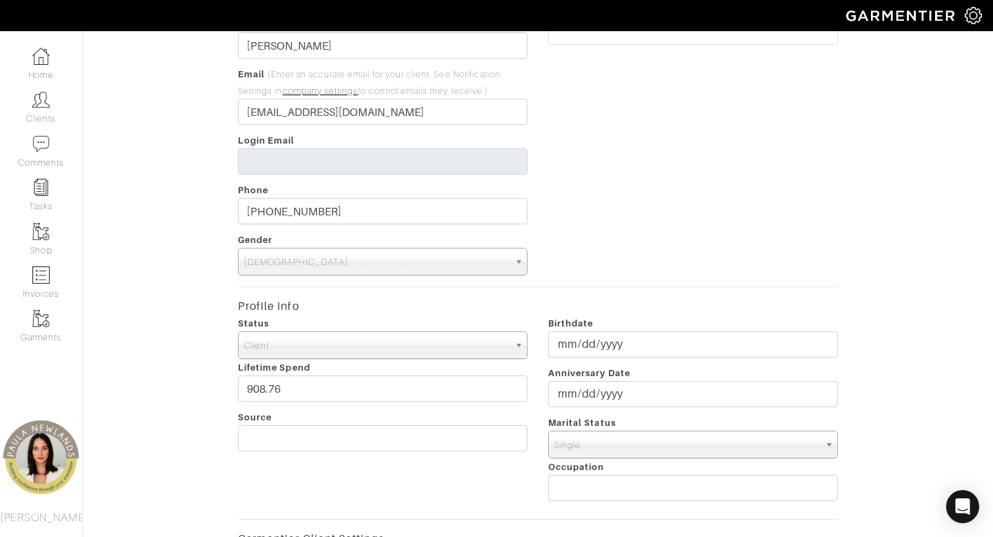
scroll to position [160, 0]
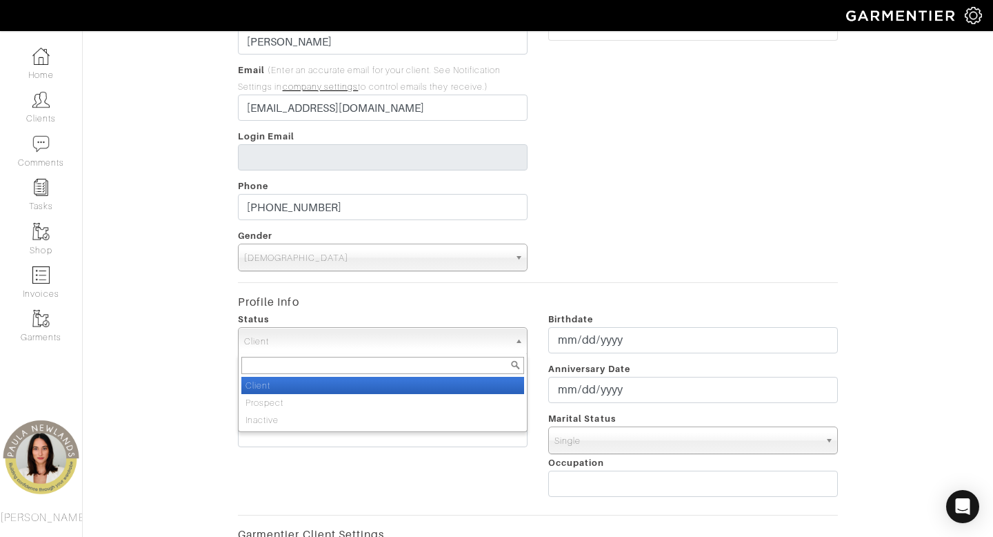
click at [312, 344] on span "Client" at bounding box center [376, 342] width 265 height 28
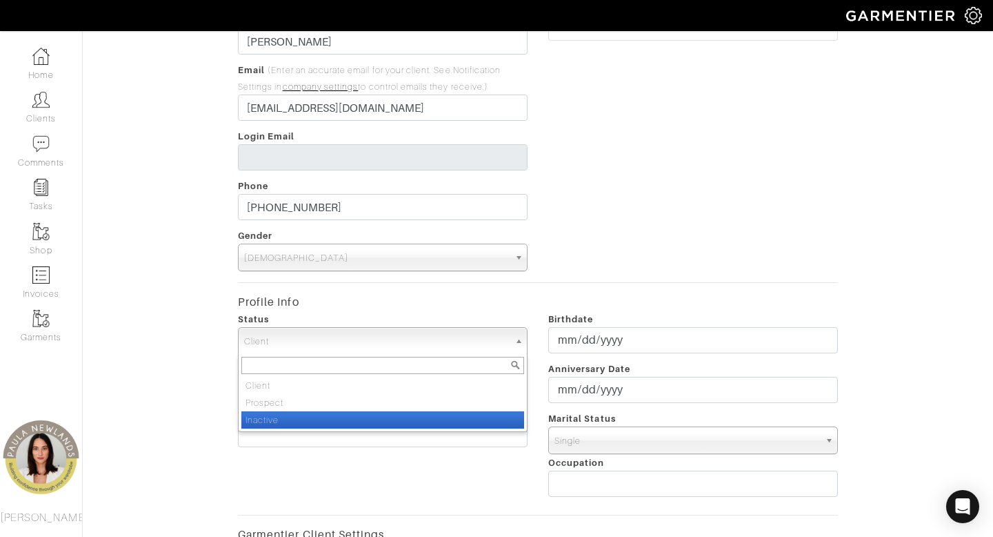
click at [310, 421] on li "Inactive" at bounding box center [382, 419] width 283 height 17
select select "Inactive"
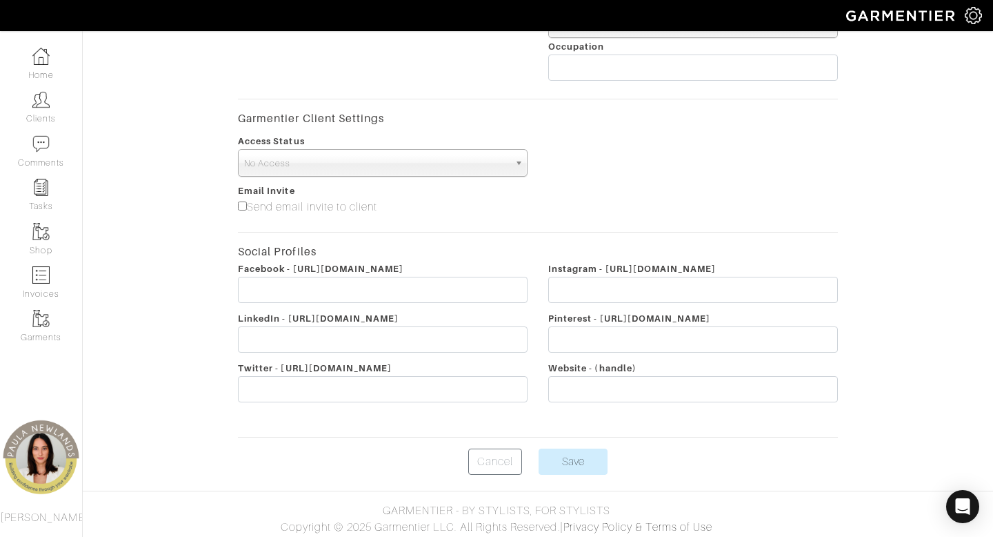
scroll to position [580, 0]
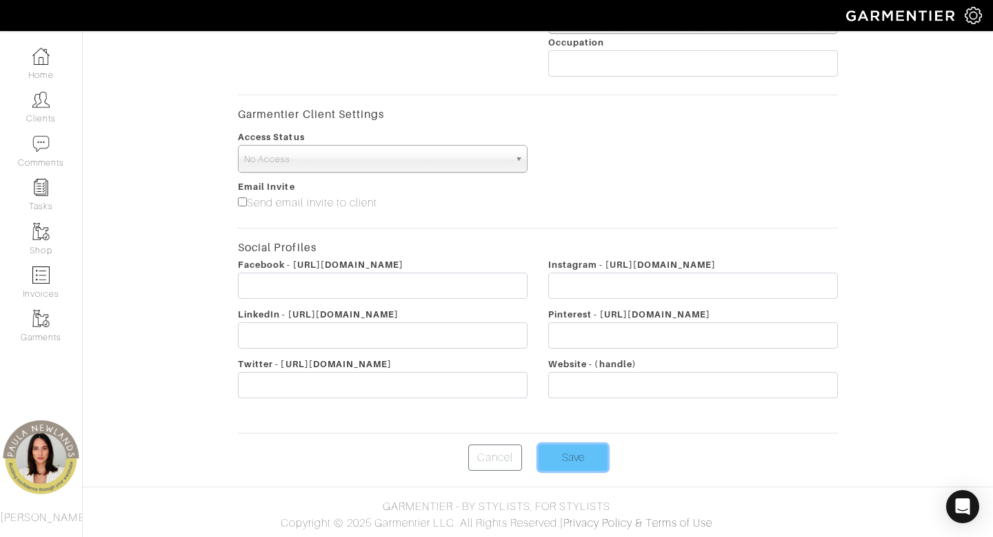
click at [575, 459] on input "Save" at bounding box center [573, 457] width 69 height 26
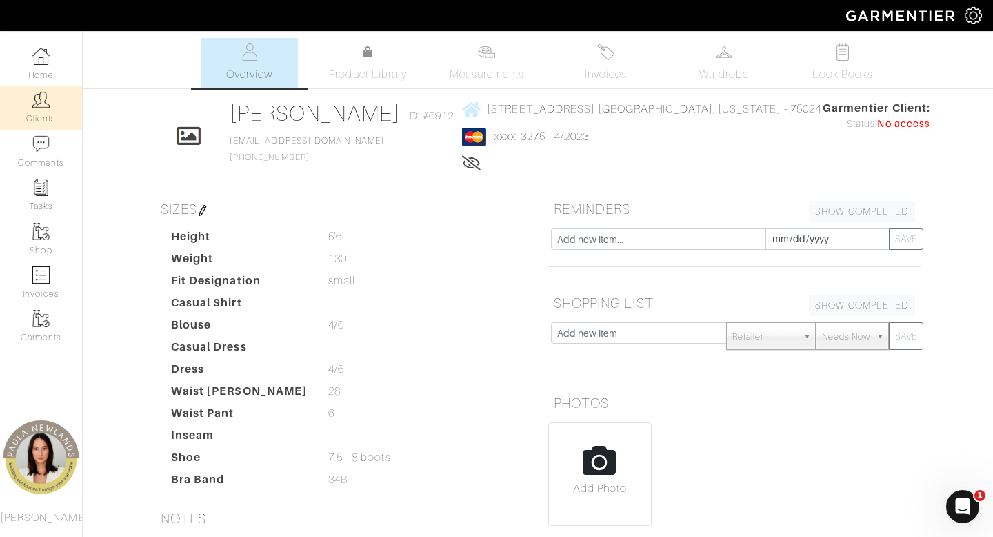
click at [45, 108] on img at bounding box center [40, 99] width 17 height 17
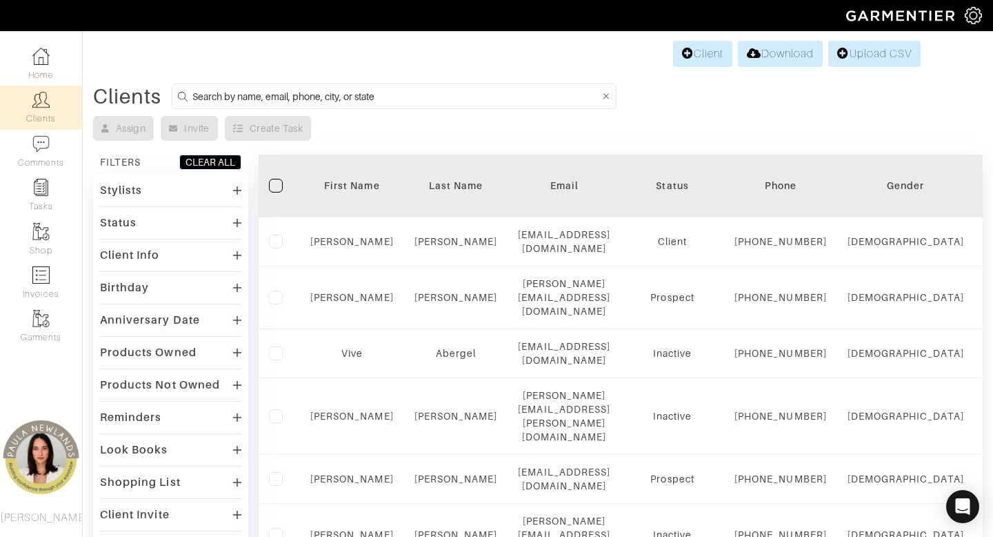
click at [486, 99] on input at bounding box center [396, 96] width 408 height 17
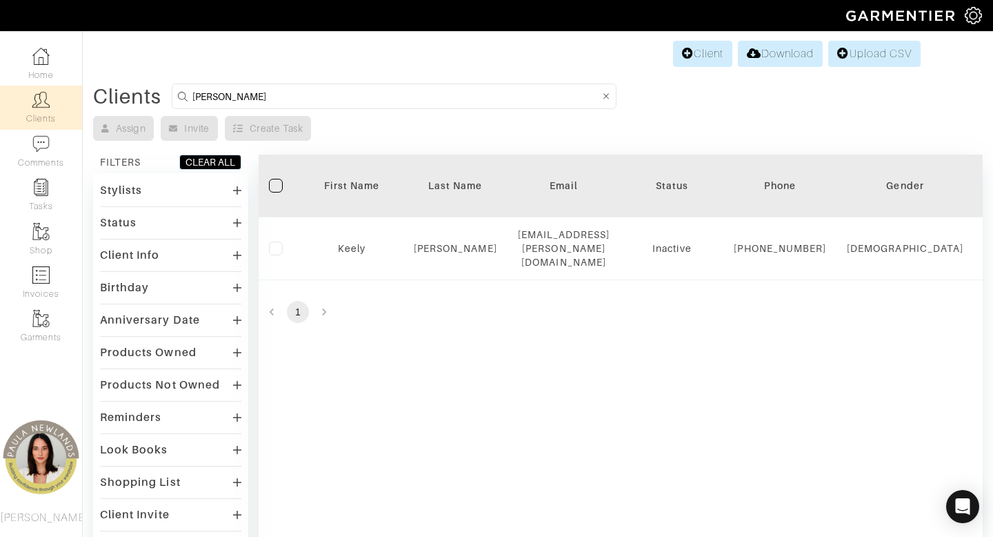
click at [338, 90] on input "keeny" at bounding box center [396, 96] width 408 height 17
type input "kerry"
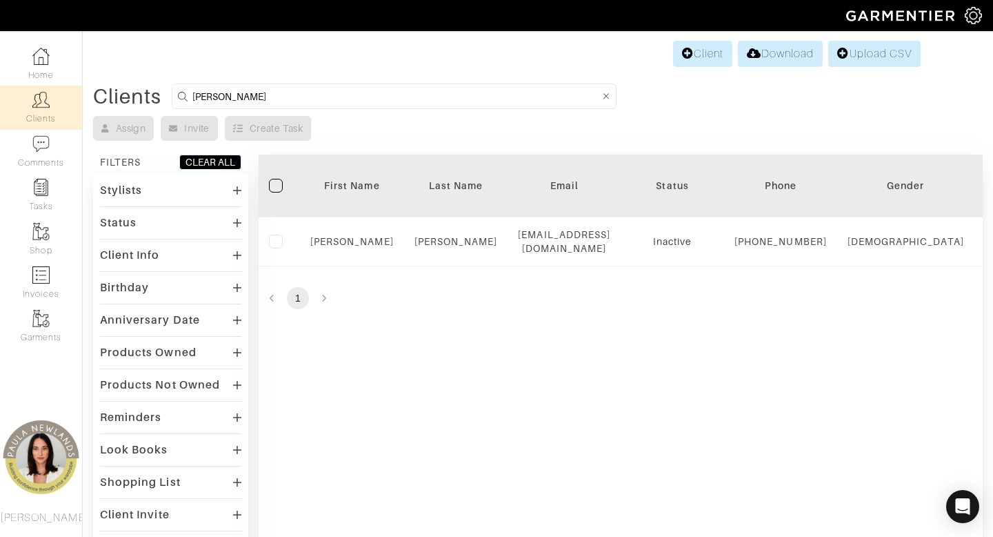
click at [42, 107] on img at bounding box center [40, 99] width 17 height 17
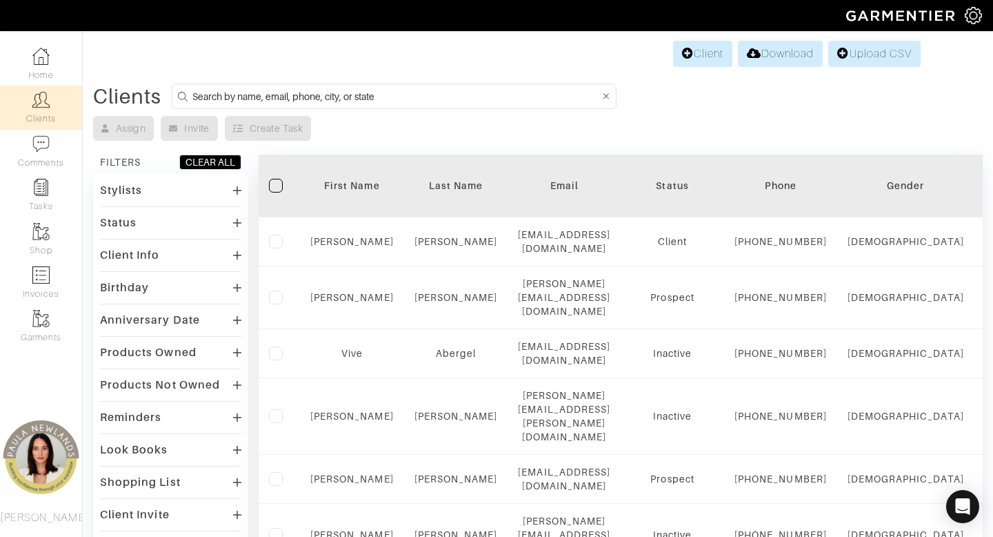
click at [253, 99] on input at bounding box center [396, 96] width 408 height 17
type input "[US_STATE]"
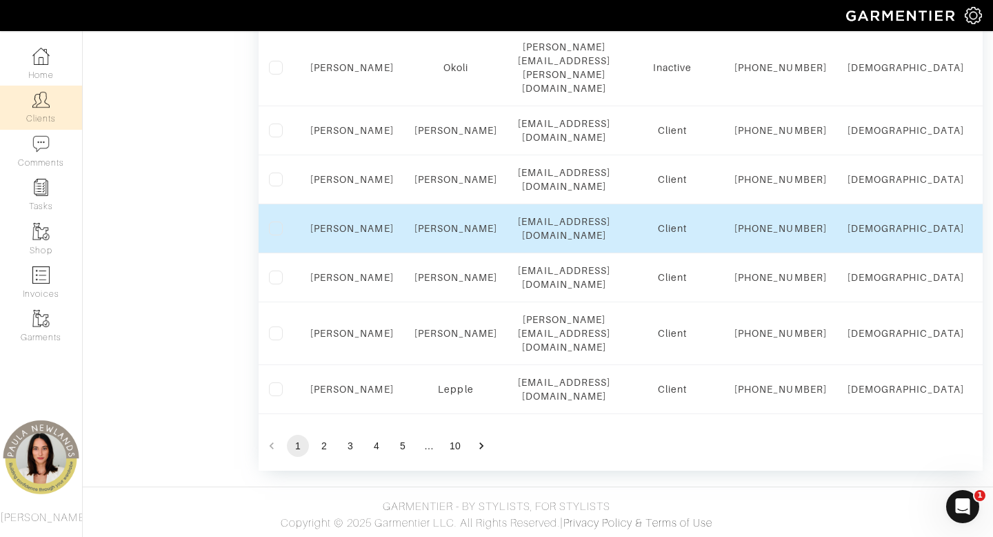
scroll to position [1355, 0]
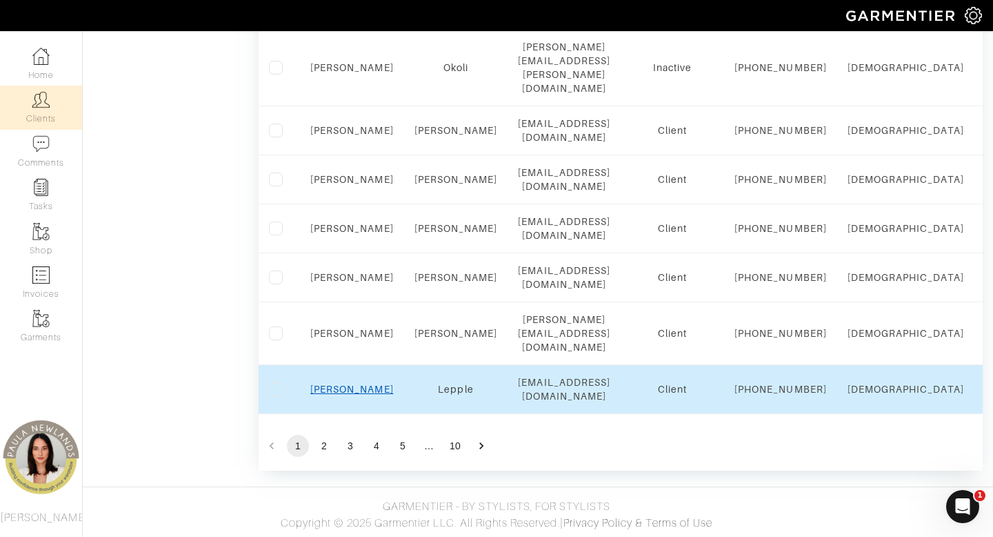
click at [353, 395] on link "Jody" at bounding box center [351, 389] width 83 height 11
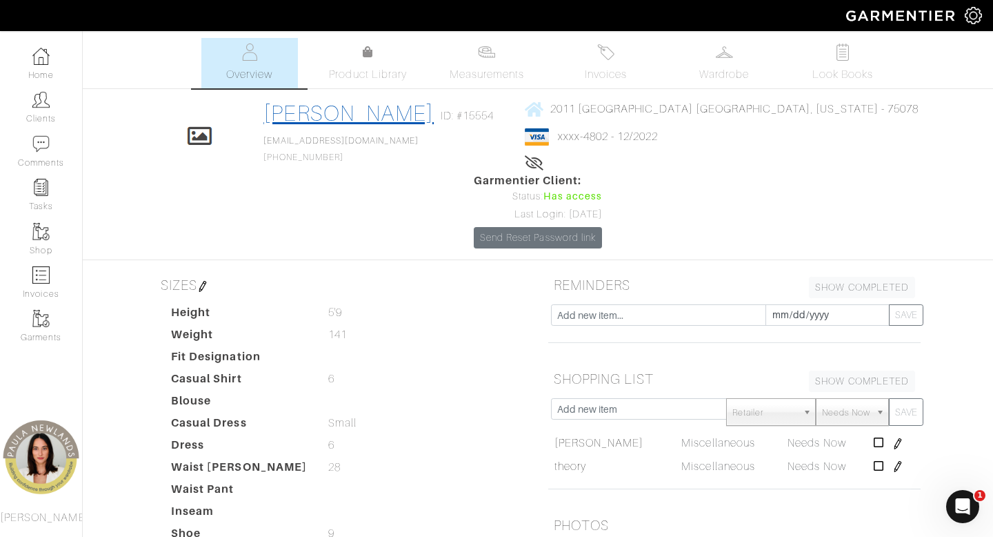
click at [361, 112] on link "Jody Lepple" at bounding box center [349, 113] width 170 height 25
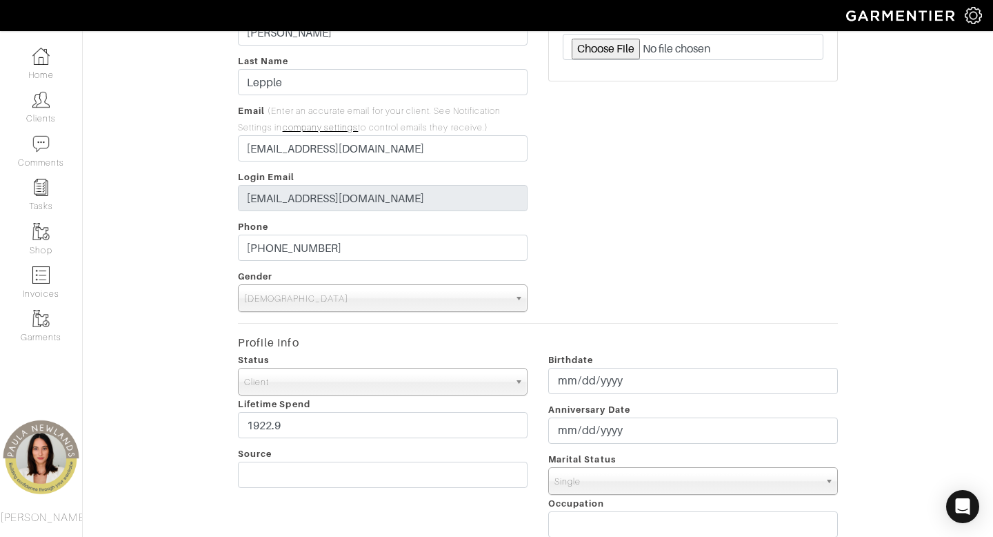
scroll to position [122, 0]
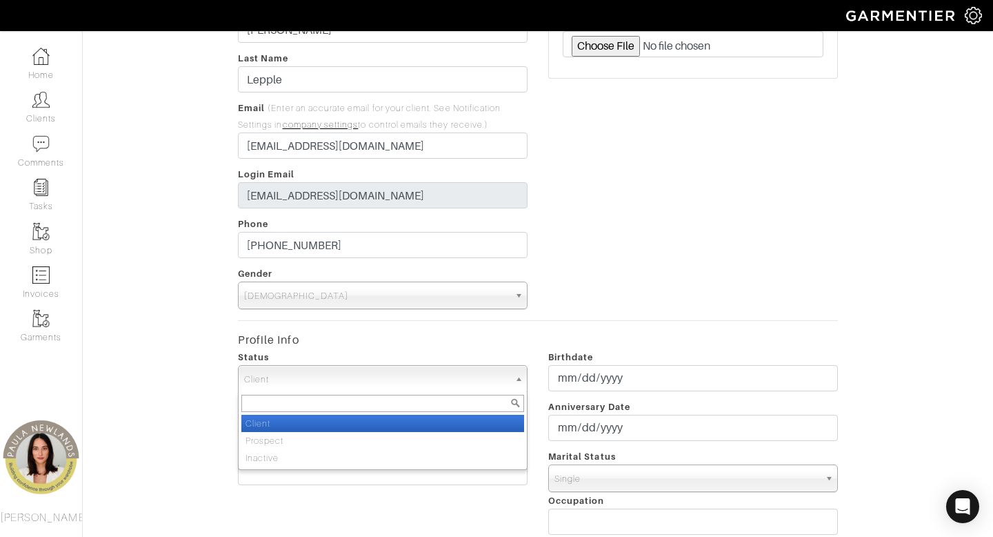
click at [426, 379] on span "Client" at bounding box center [376, 380] width 265 height 28
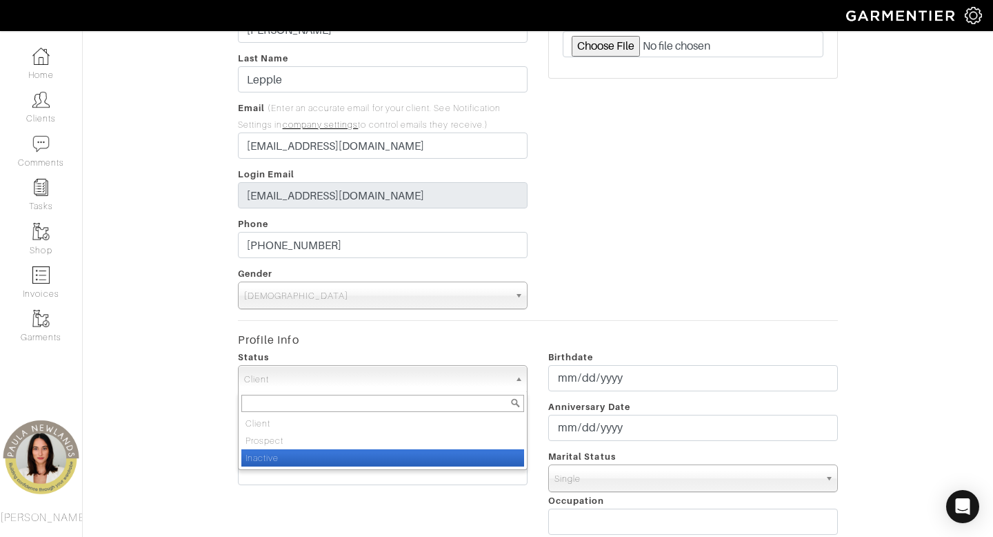
click at [412, 463] on li "Inactive" at bounding box center [382, 457] width 283 height 17
select select "Inactive"
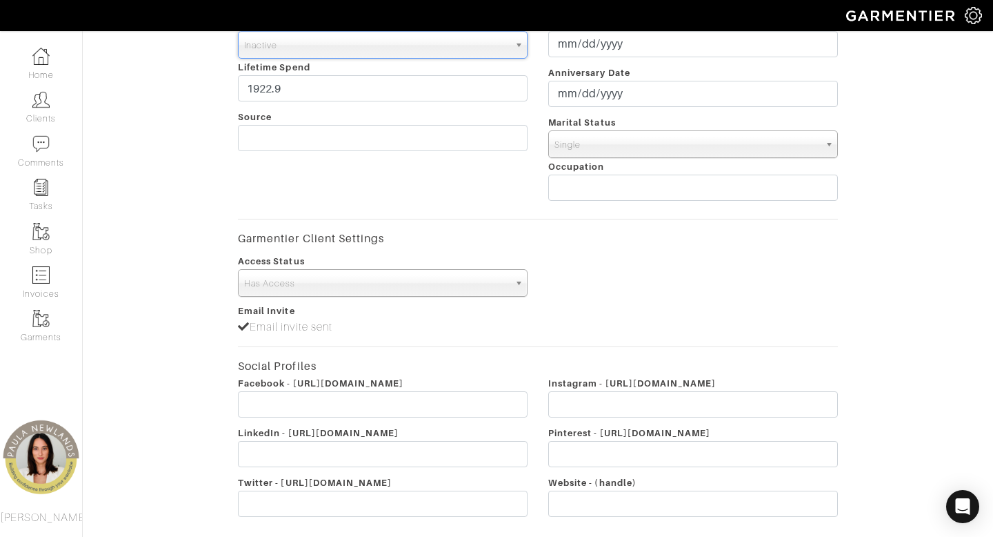
scroll to position [575, 0]
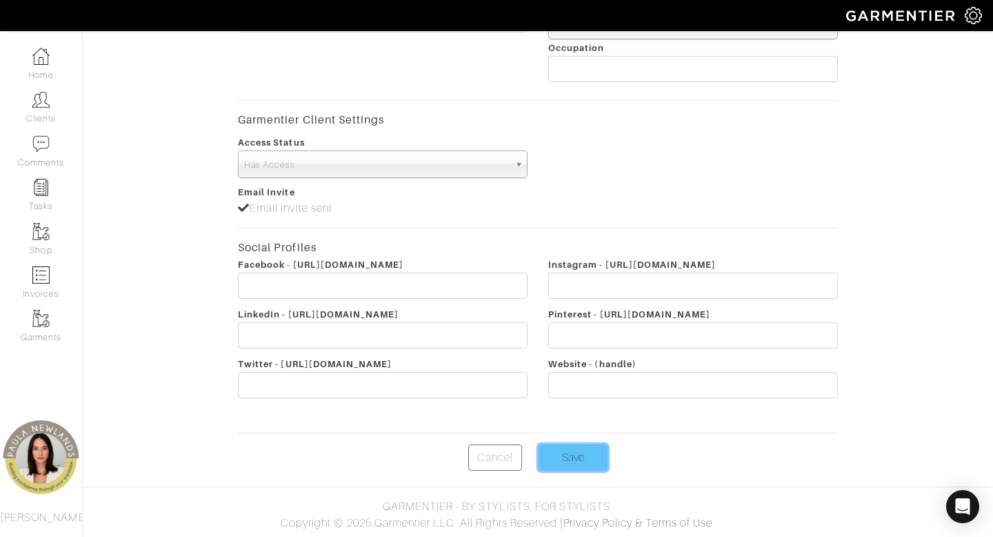
click at [564, 462] on input "Save" at bounding box center [573, 457] width 69 height 26
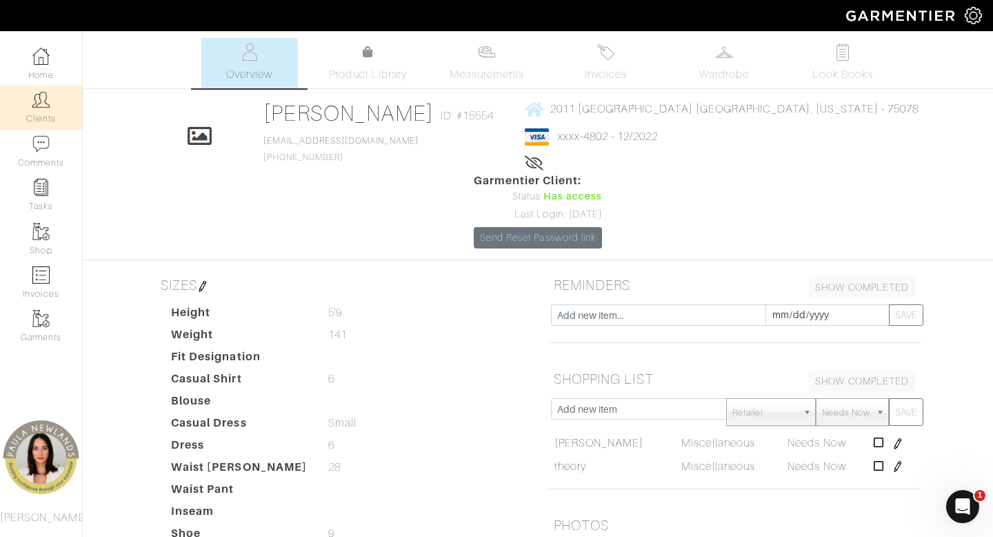
click at [42, 115] on link "Clients" at bounding box center [41, 107] width 82 height 43
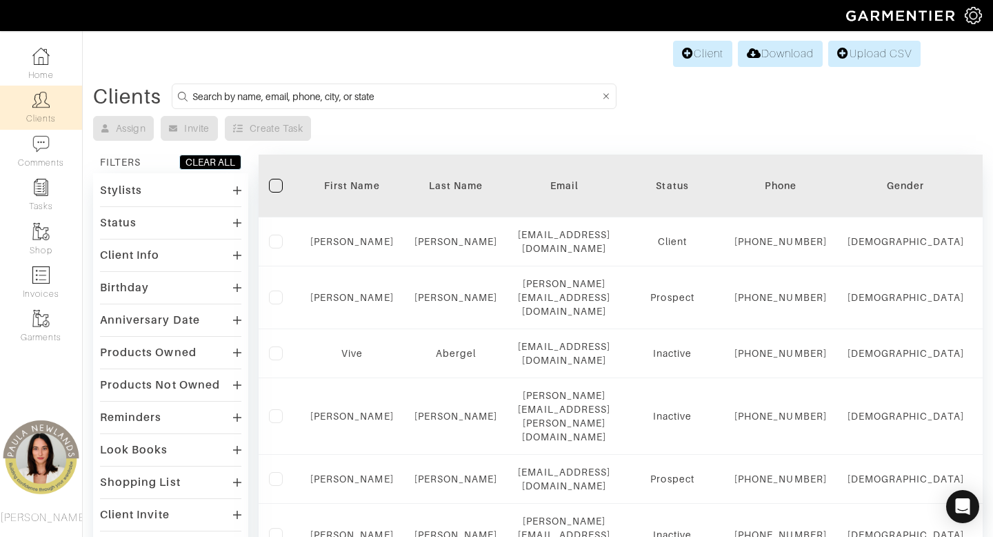
click at [398, 101] on input at bounding box center [396, 96] width 408 height 17
type input "texas"
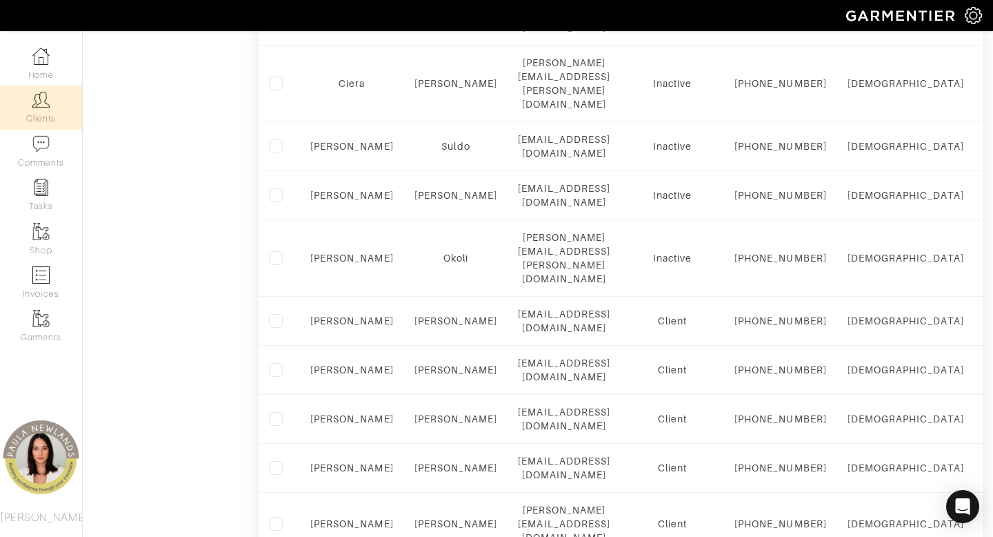
scroll to position [1373, 0]
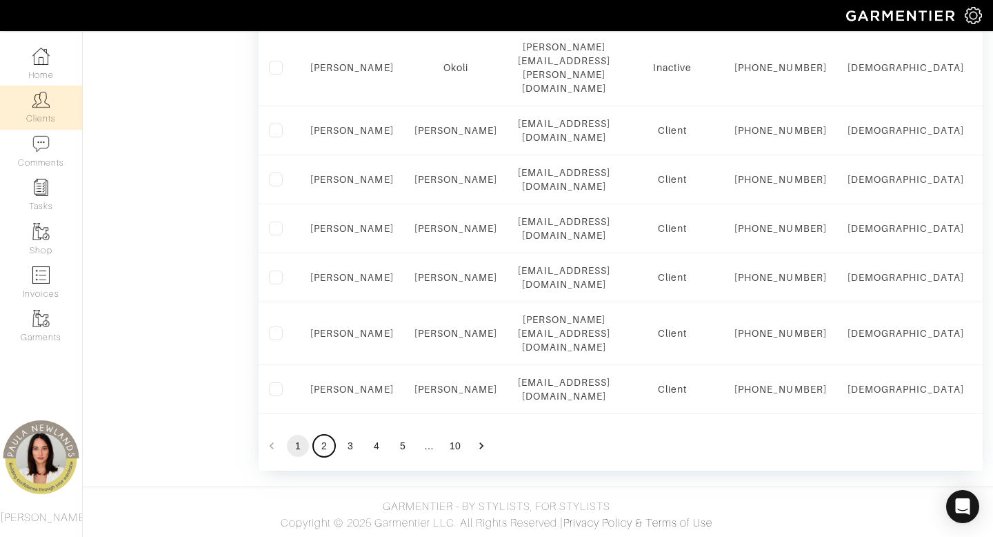
click at [323, 446] on button "2" at bounding box center [324, 446] width 22 height 22
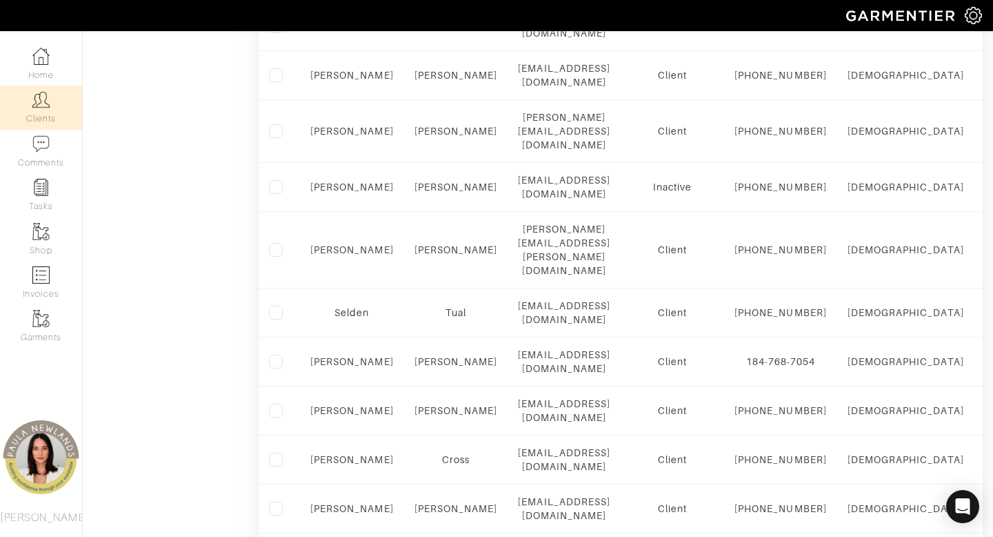
scroll to position [800, 0]
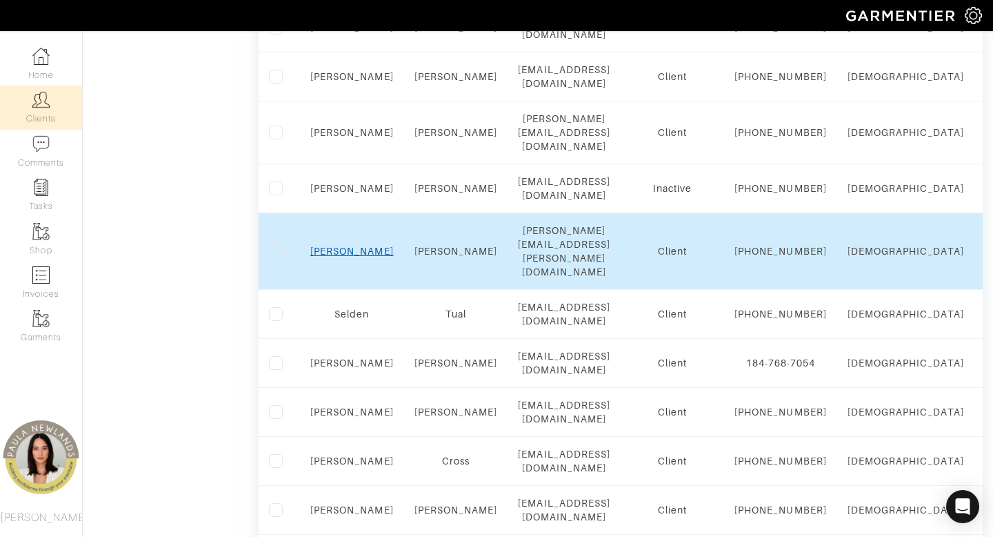
click at [357, 257] on link "Daniel" at bounding box center [351, 251] width 83 height 11
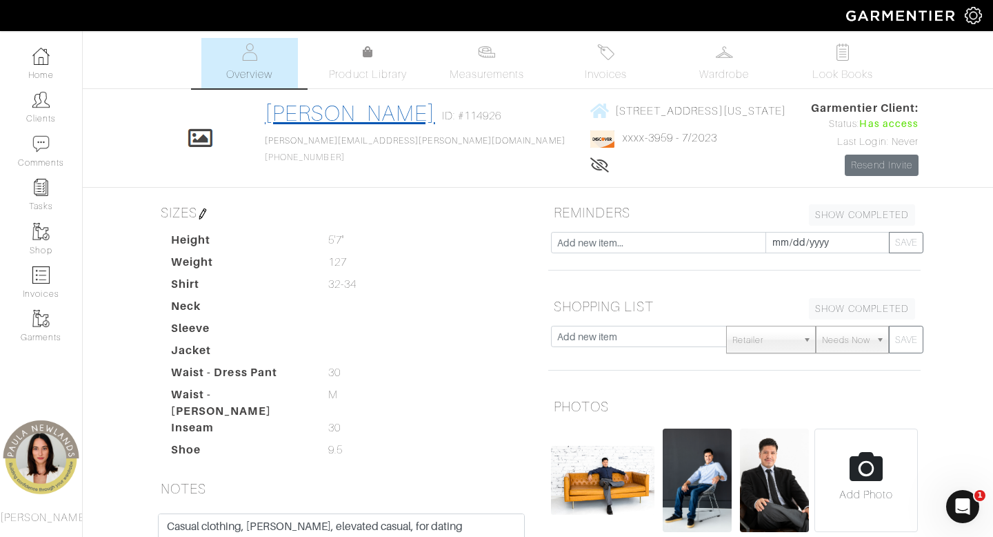
click at [351, 112] on link "[PERSON_NAME]" at bounding box center [350, 113] width 170 height 25
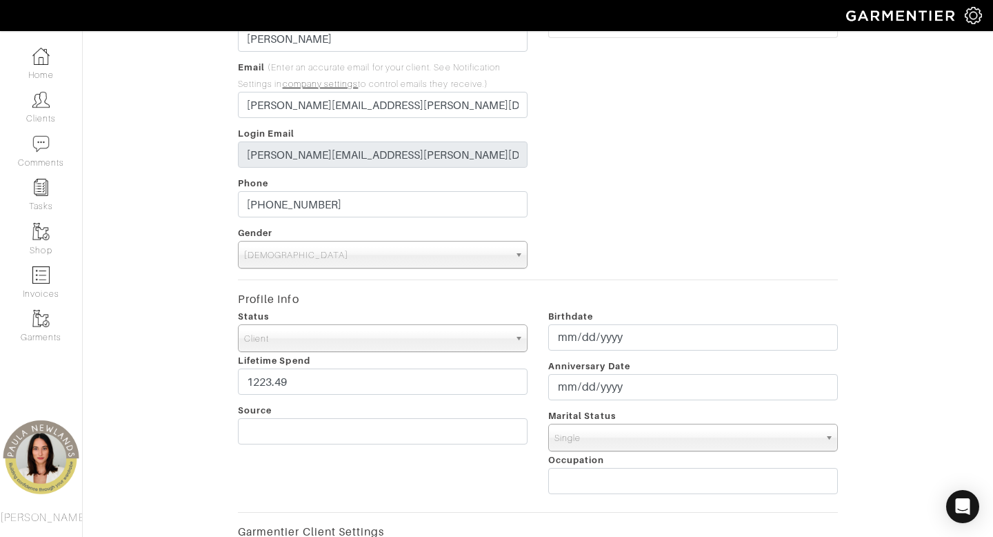
scroll to position [167, 0]
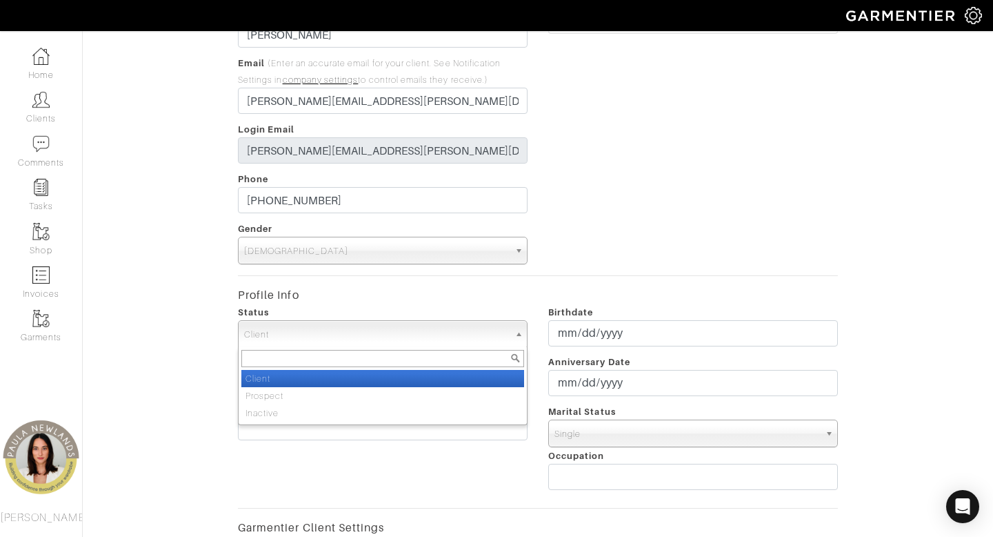
click at [368, 333] on span "Client" at bounding box center [376, 335] width 265 height 28
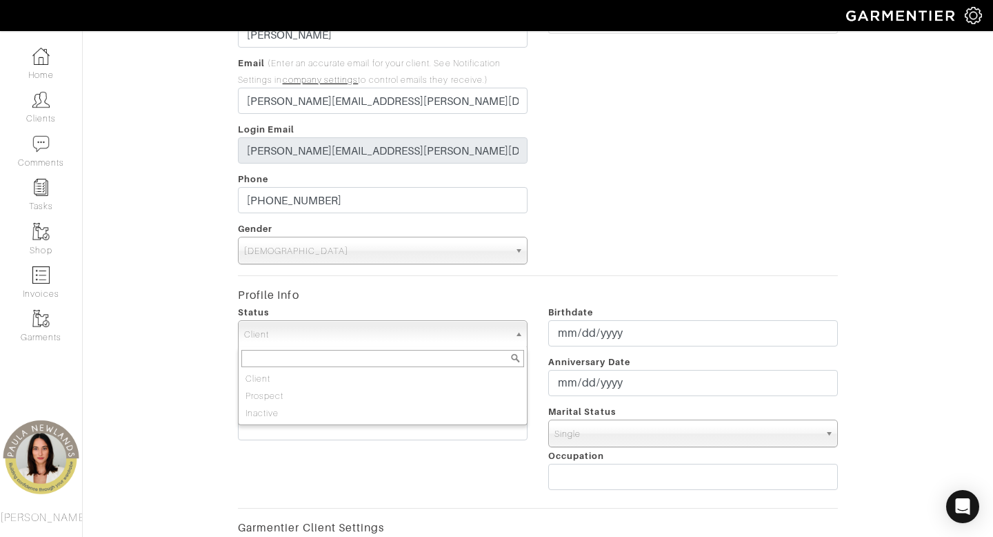
click at [183, 308] on div "Edit Daniel Miranda Client Profile First Name Daniel Last Name Miranda Email (E…" at bounding box center [537, 405] width 931 height 945
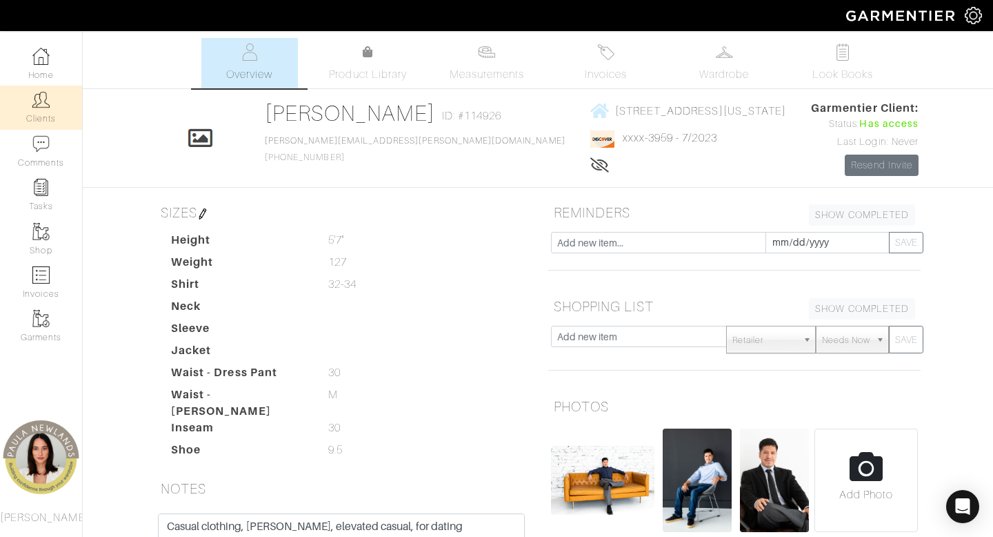
click at [49, 100] on img at bounding box center [40, 99] width 17 height 17
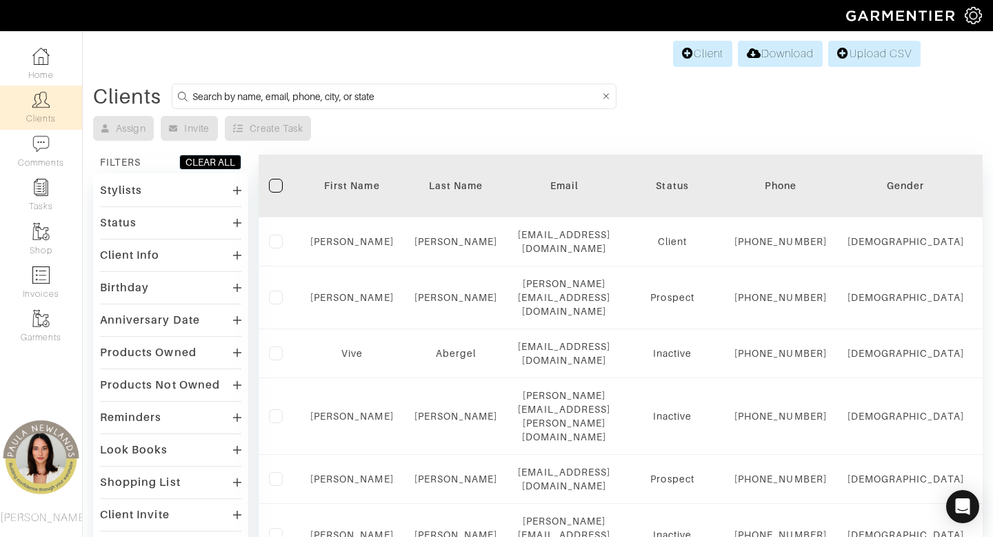
click at [439, 92] on input at bounding box center [396, 96] width 408 height 17
type input "texas"
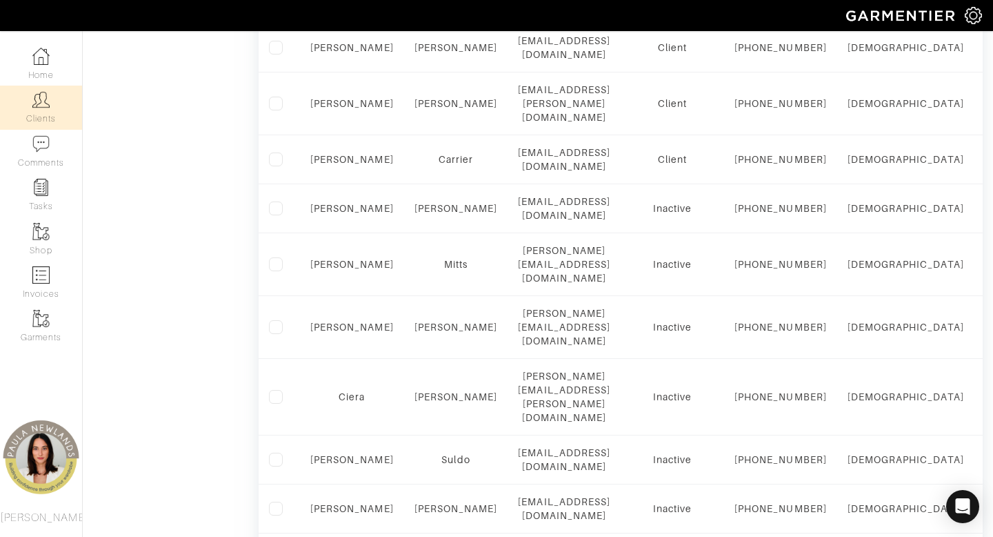
scroll to position [1373, 0]
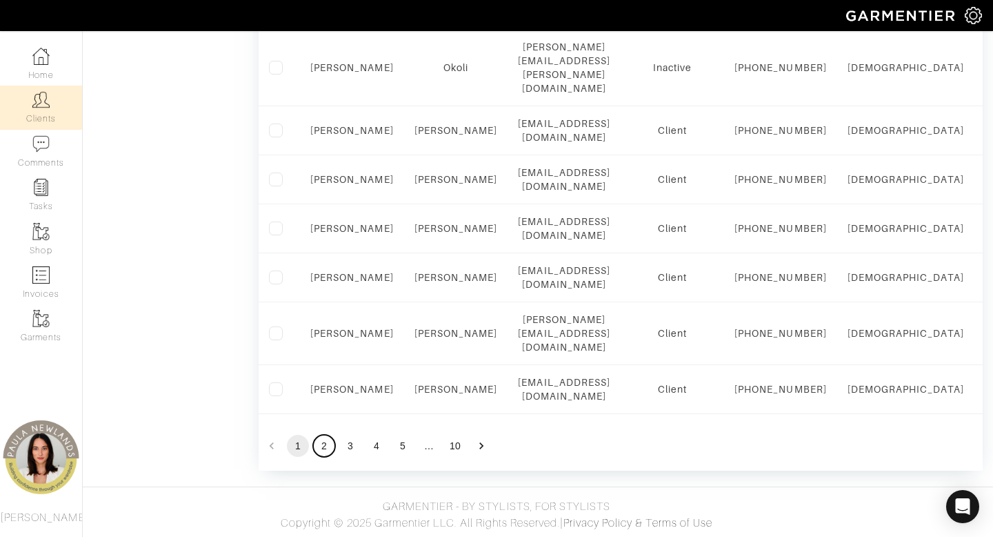
click at [324, 448] on button "2" at bounding box center [324, 446] width 22 height 22
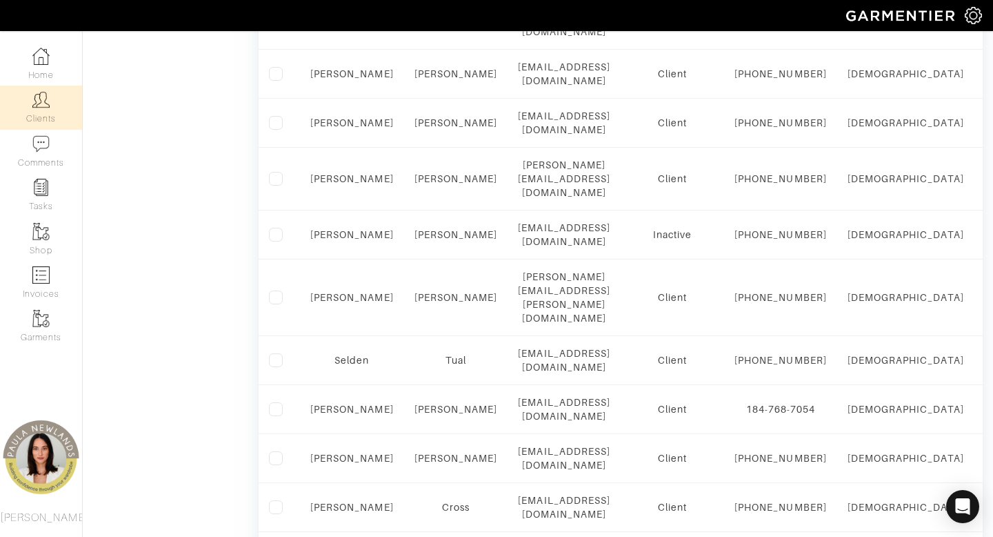
scroll to position [748, 0]
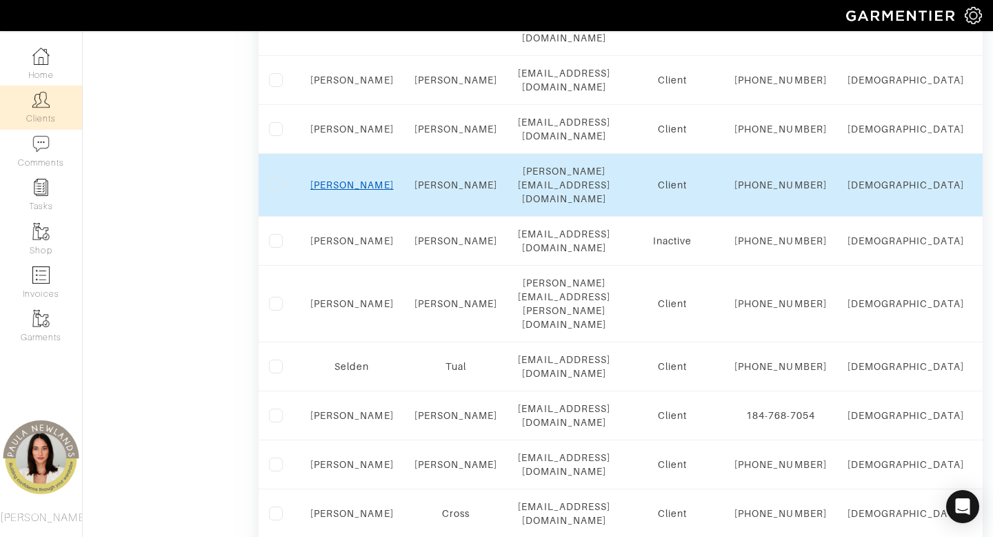
click at [351, 190] on link "Alexandra" at bounding box center [351, 184] width 83 height 11
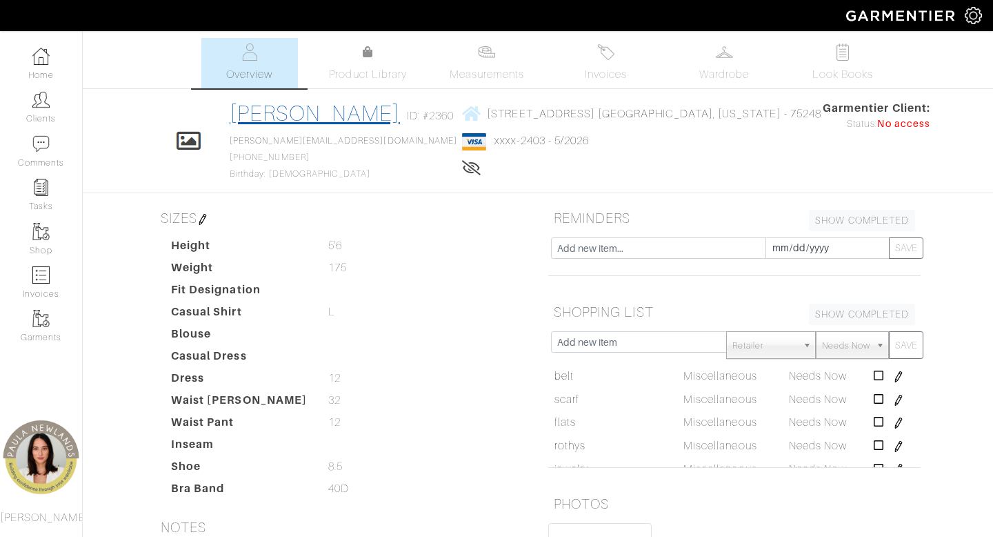
click at [352, 110] on link "[PERSON_NAME]" at bounding box center [315, 113] width 170 height 25
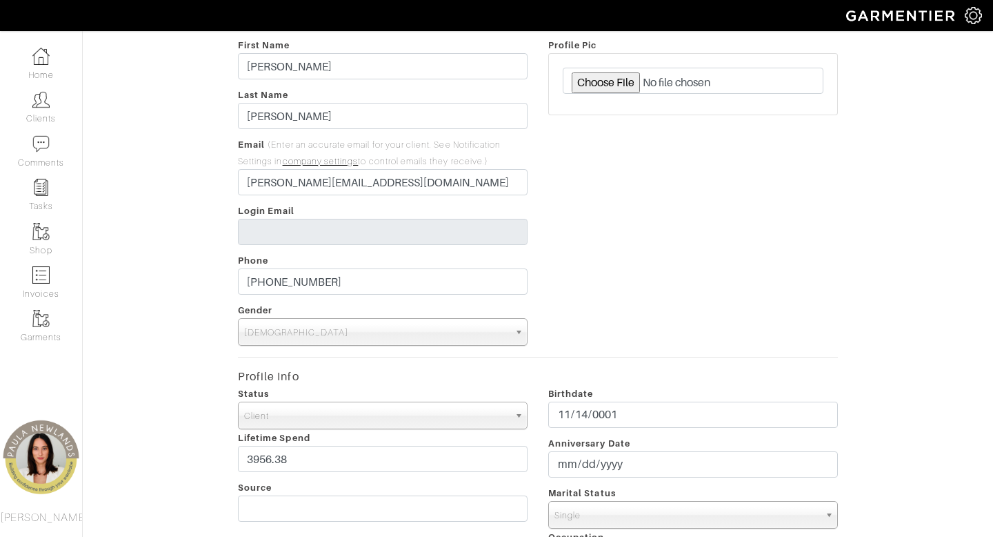
scroll to position [88, 0]
click at [359, 419] on span "Client" at bounding box center [376, 414] width 265 height 28
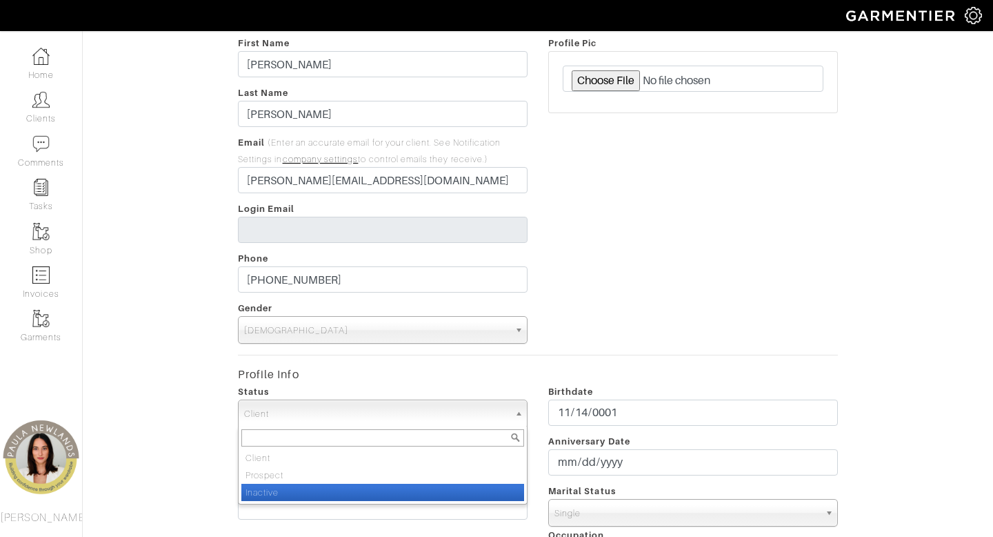
click at [347, 490] on li "Inactive" at bounding box center [382, 492] width 283 height 17
select select "Inactive"
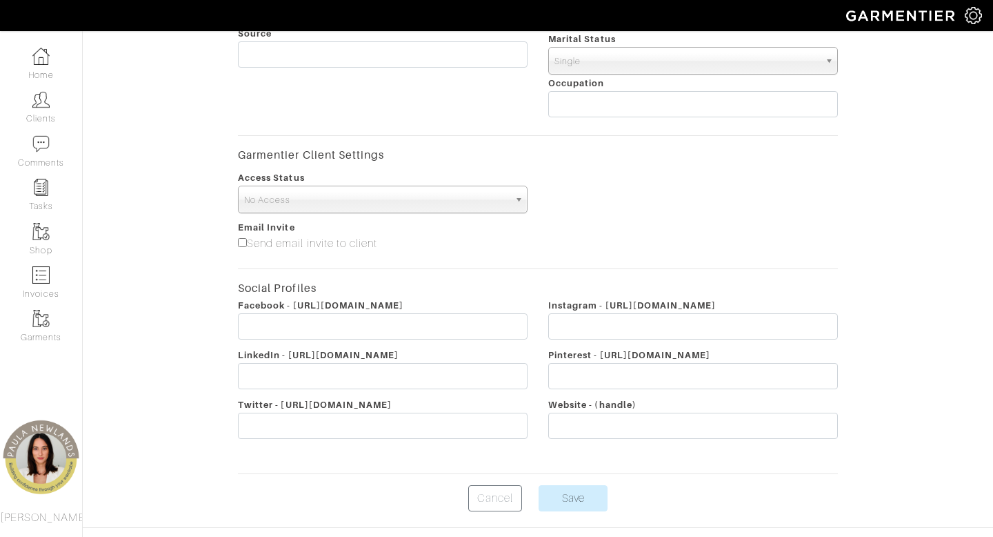
scroll to position [566, 0]
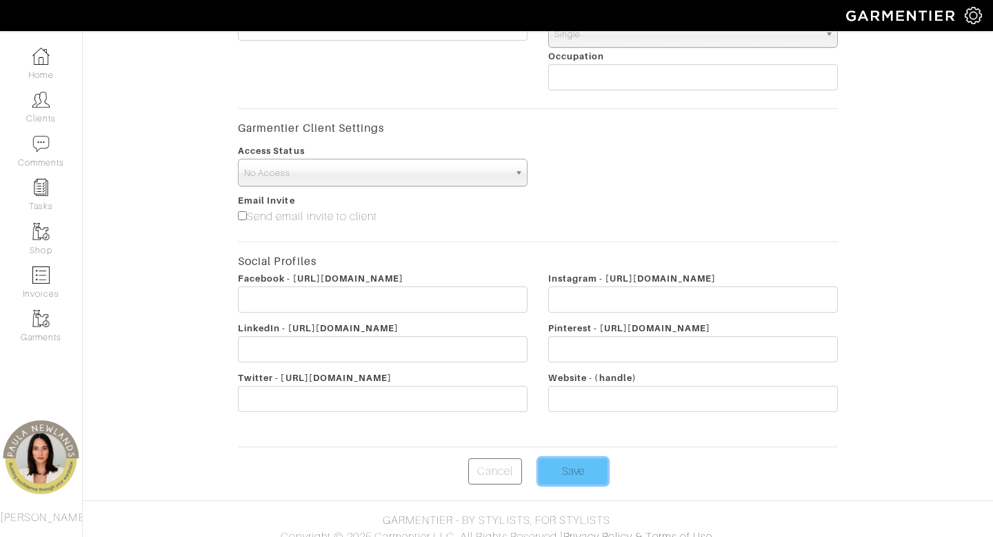
click at [565, 479] on input "Save" at bounding box center [573, 471] width 69 height 26
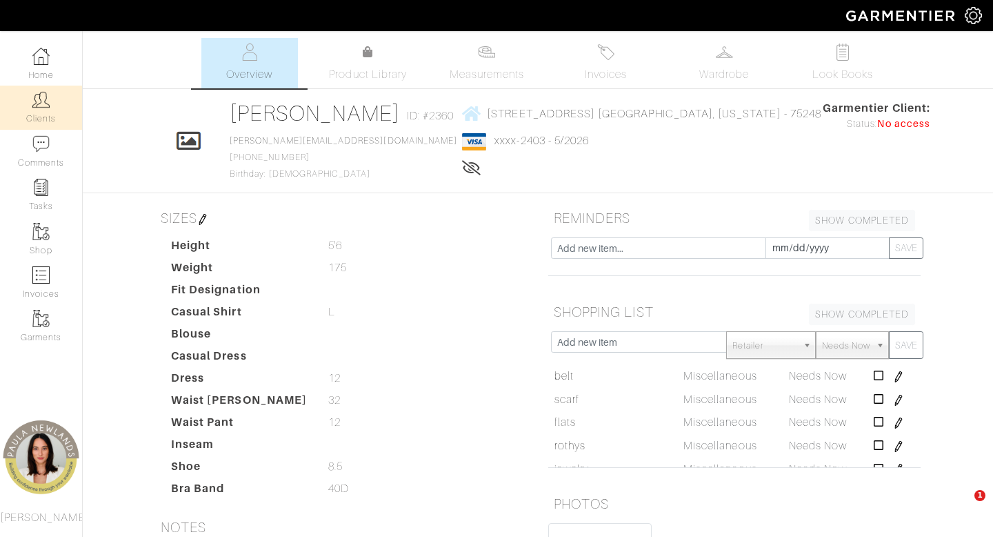
click at [47, 109] on link "Clients" at bounding box center [41, 107] width 82 height 43
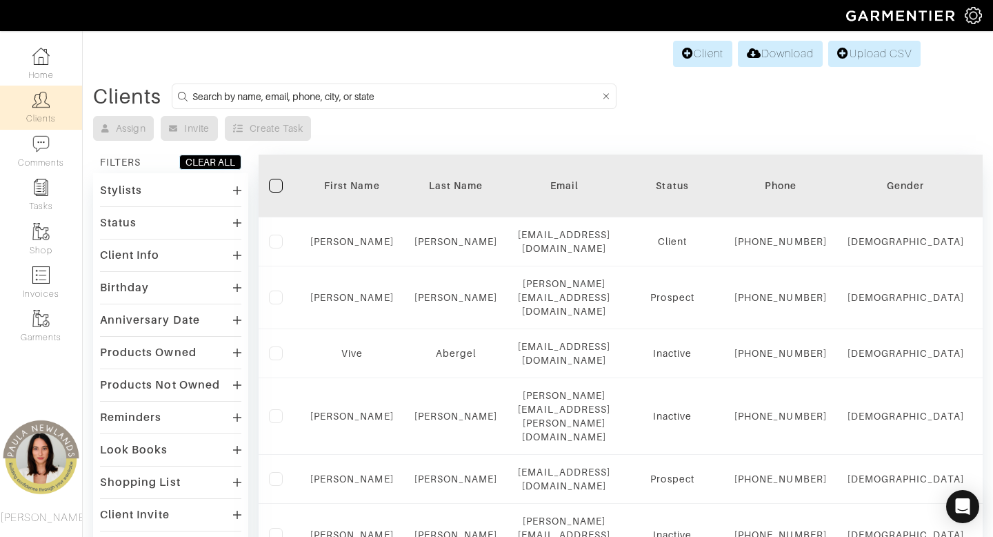
click at [424, 95] on input at bounding box center [396, 96] width 408 height 17
type input "alexandra"
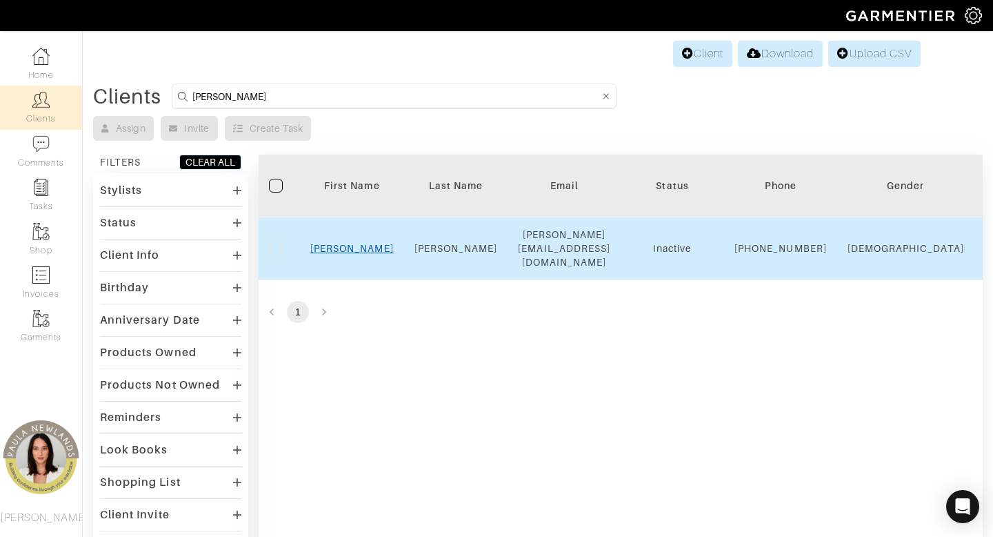
click at [361, 249] on link "Alexandra" at bounding box center [351, 248] width 83 height 11
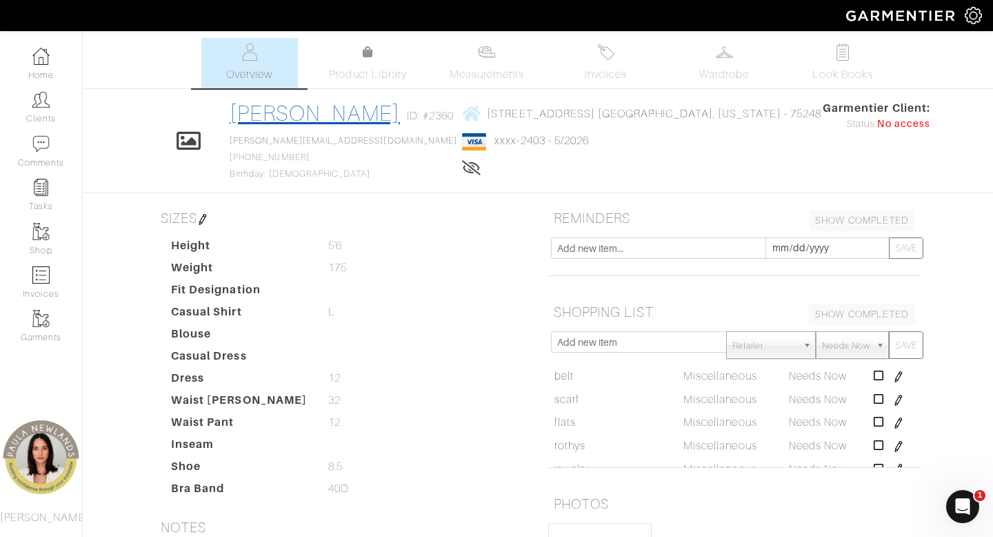
click at [372, 119] on link "[PERSON_NAME]" at bounding box center [315, 113] width 170 height 25
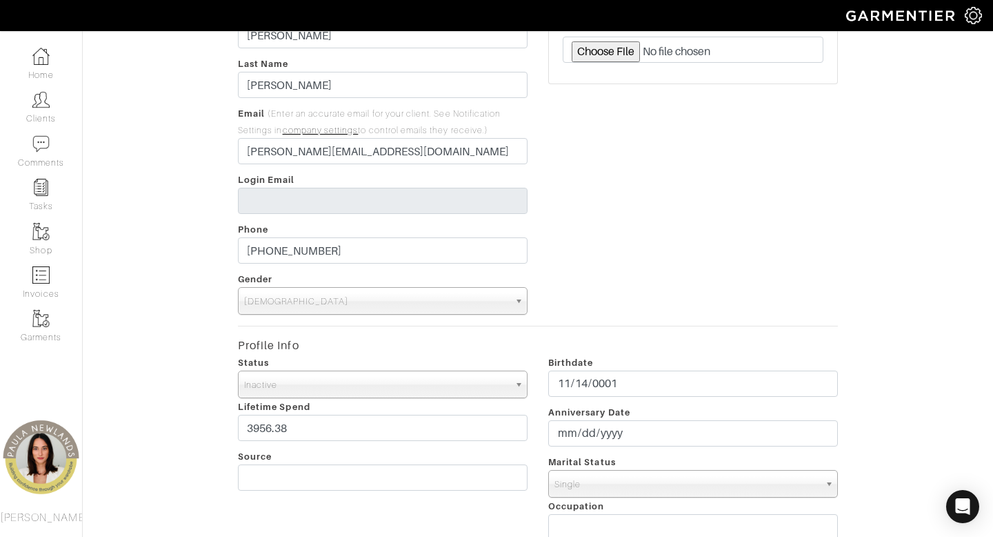
scroll to position [157, 0]
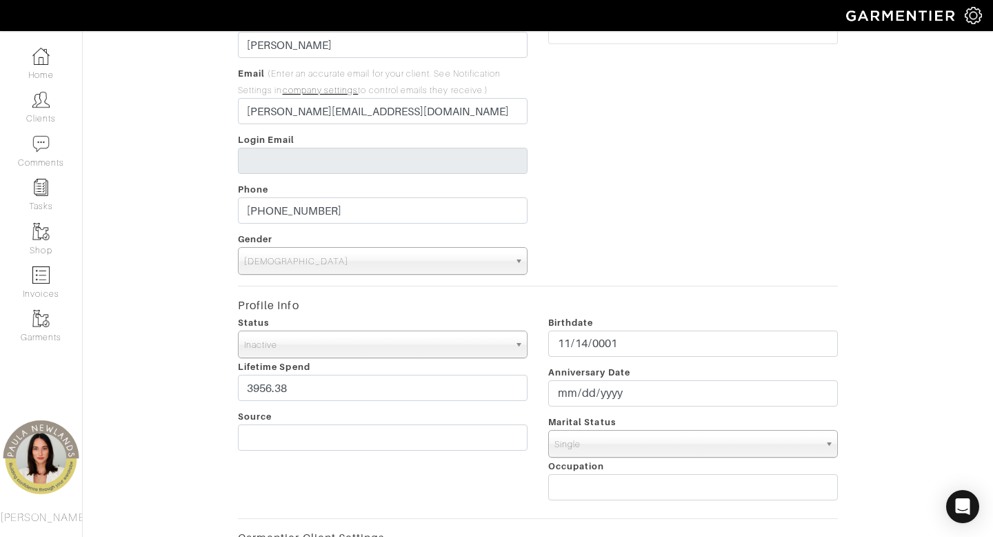
click at [364, 345] on span "Inactive" at bounding box center [376, 345] width 265 height 28
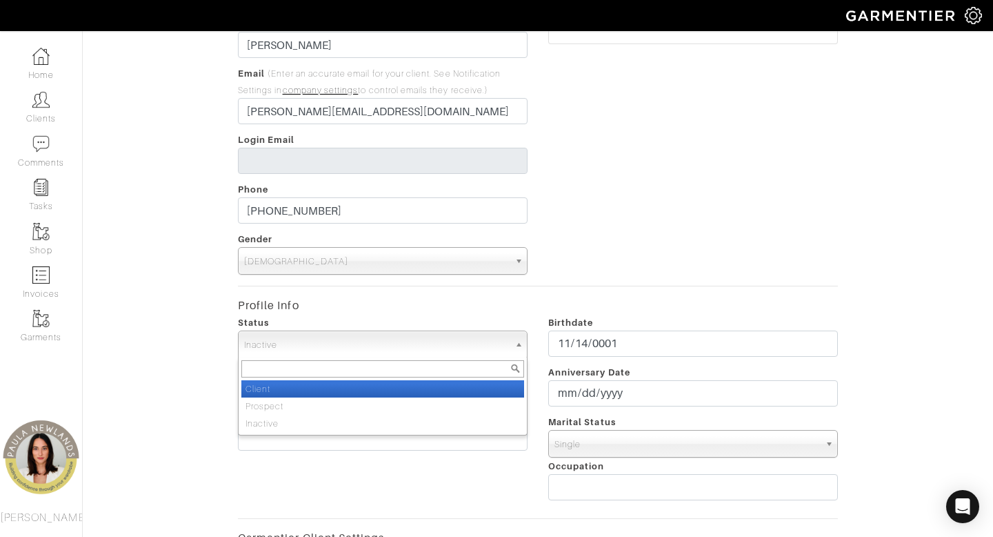
click at [349, 389] on li "Client" at bounding box center [382, 388] width 283 height 17
select select "Client"
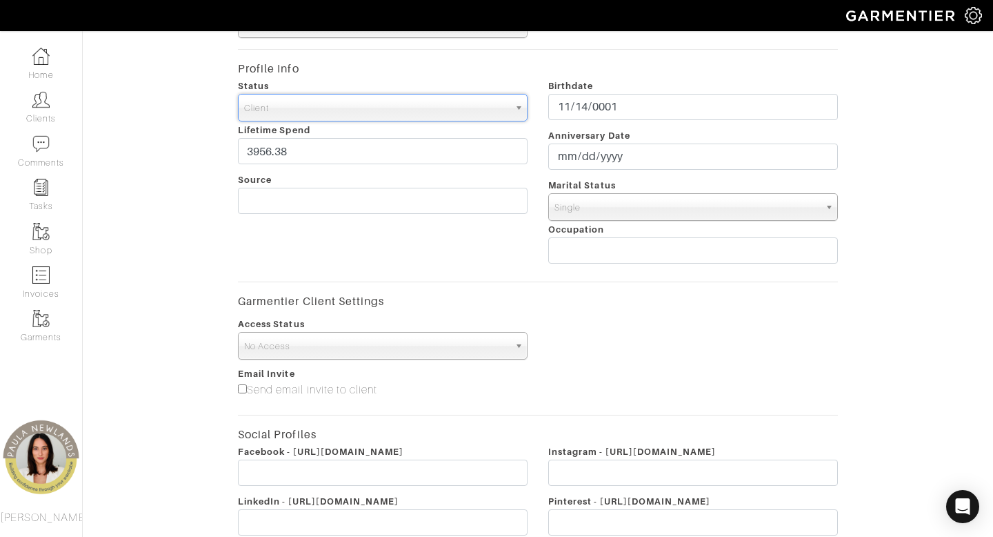
scroll to position [580, 0]
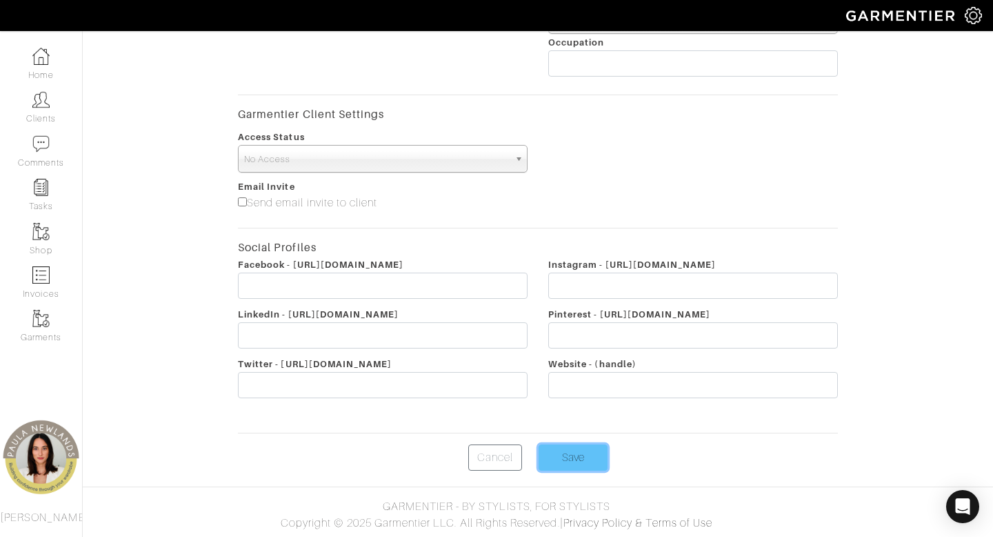
click at [567, 456] on input "Save" at bounding box center [573, 457] width 69 height 26
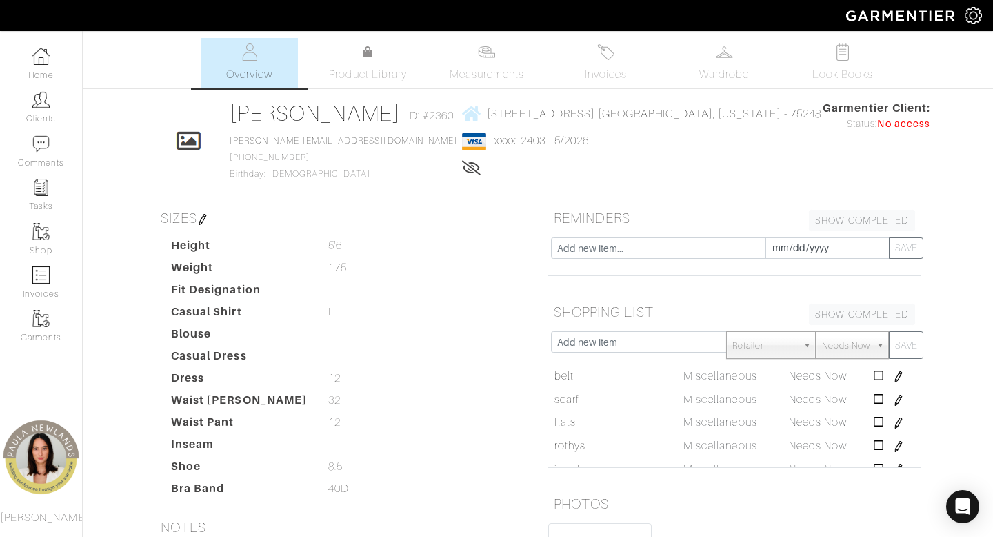
click at [34, 108] on img at bounding box center [40, 99] width 17 height 17
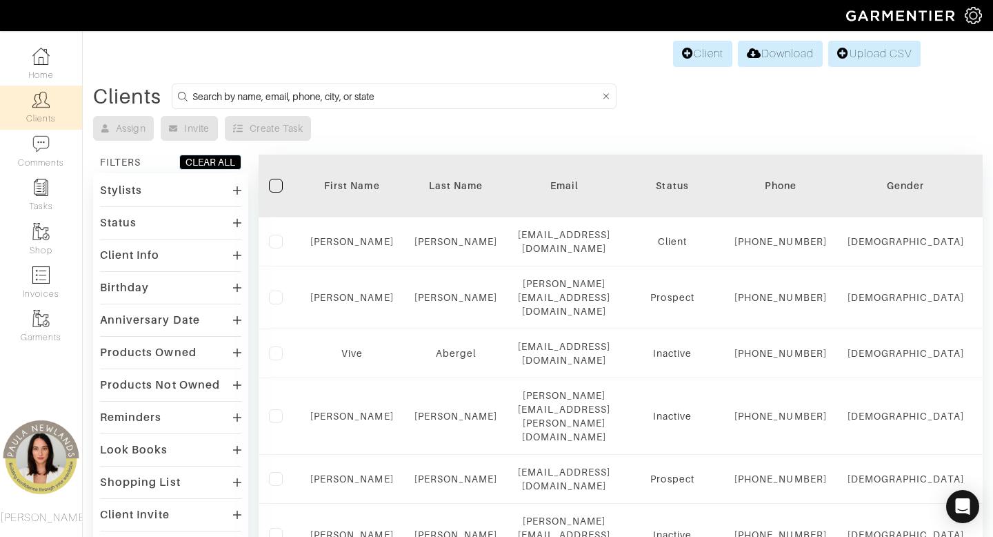
click at [389, 99] on input at bounding box center [396, 96] width 408 height 17
type input "texas"
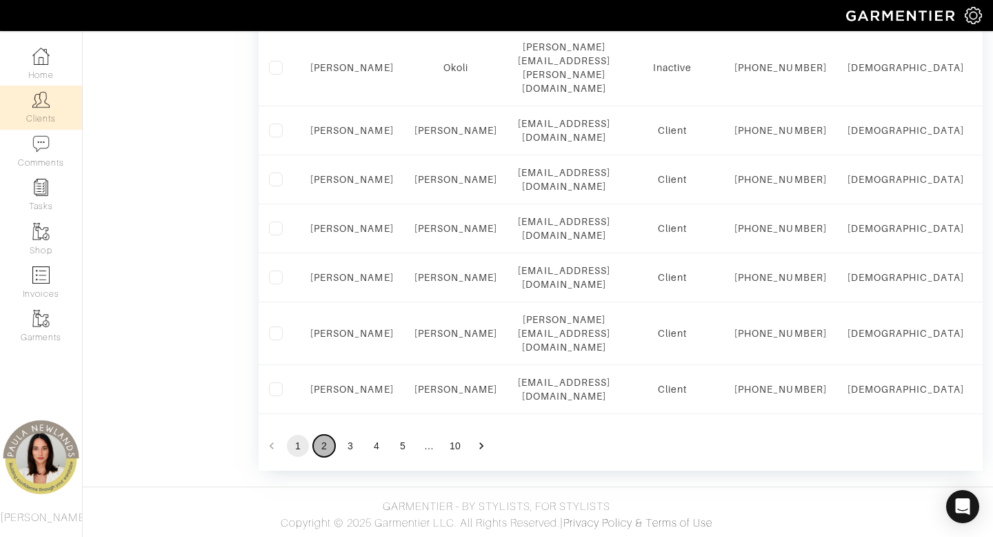
click at [329, 442] on button "2" at bounding box center [324, 446] width 22 height 22
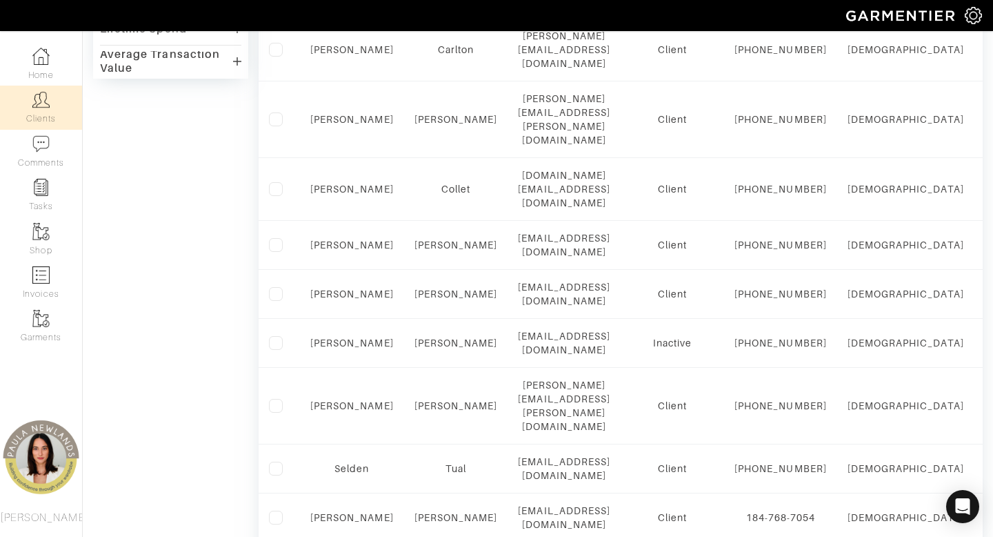
scroll to position [573, 0]
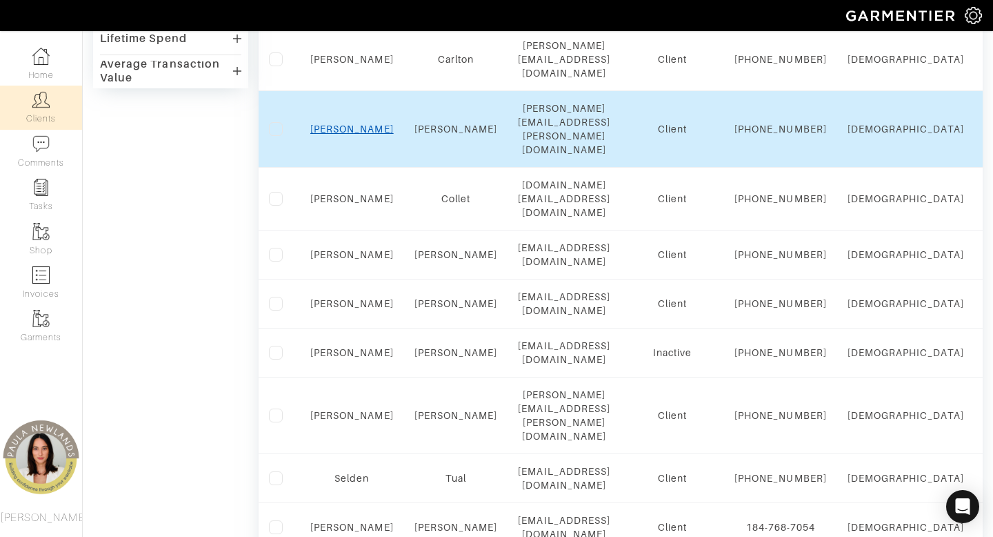
click at [355, 135] on link "Katie" at bounding box center [351, 128] width 83 height 11
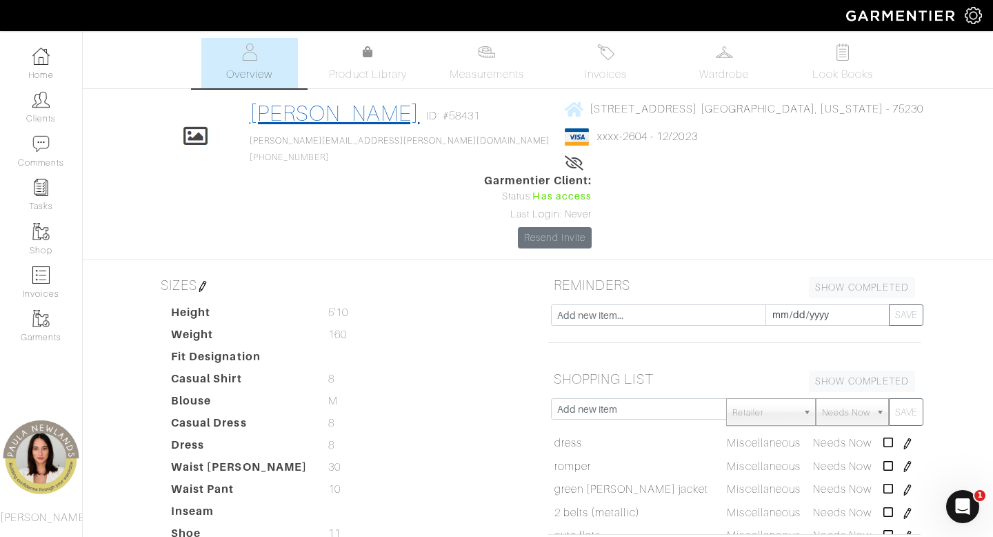
click at [371, 112] on link "[PERSON_NAME]" at bounding box center [335, 113] width 170 height 25
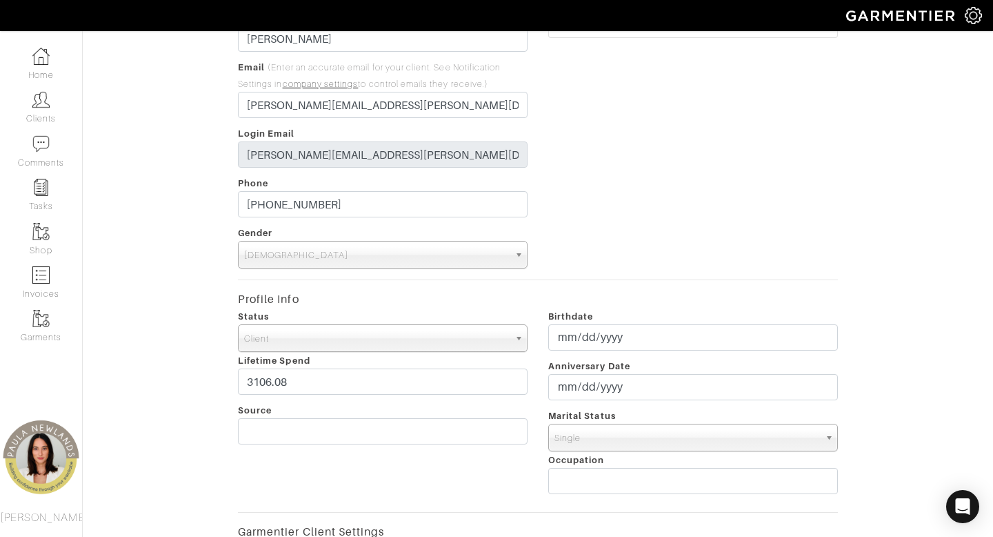
scroll to position [165, 0]
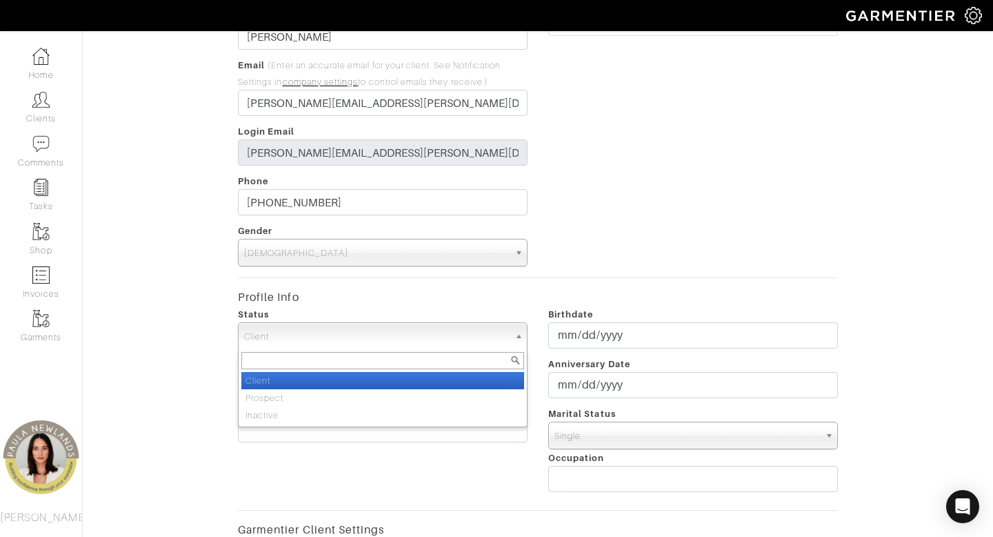
click at [362, 337] on span "Client" at bounding box center [376, 337] width 265 height 28
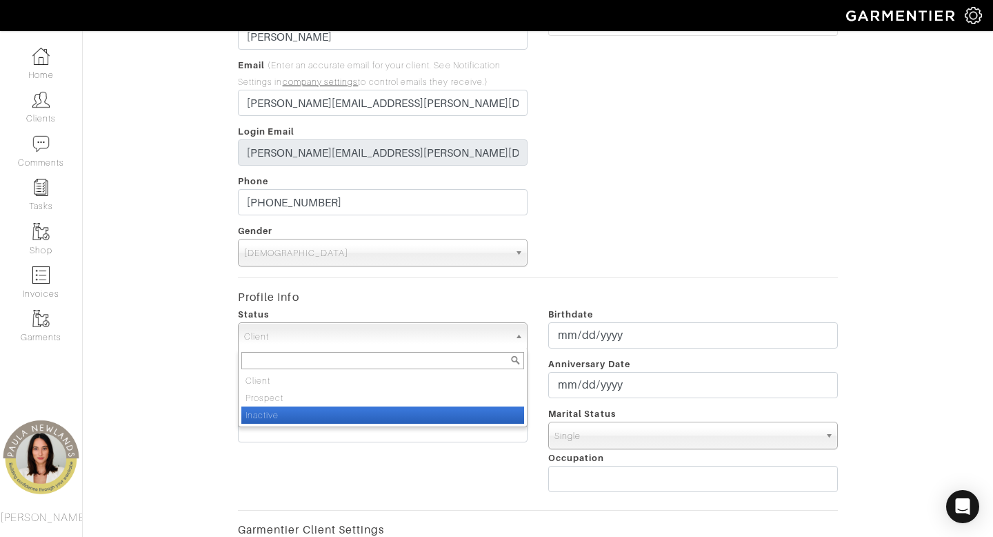
click at [347, 416] on li "Inactive" at bounding box center [382, 414] width 283 height 17
select select "Inactive"
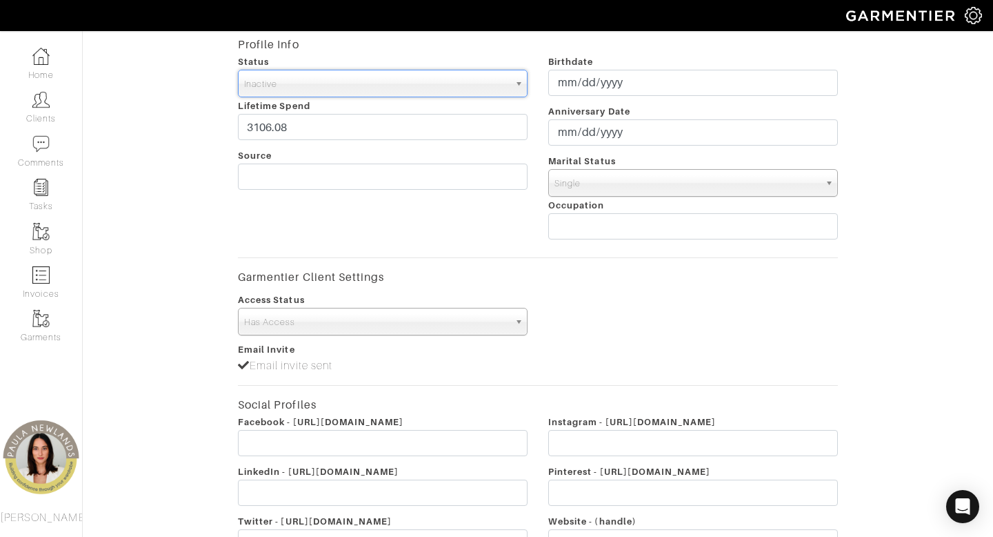
scroll to position [575, 0]
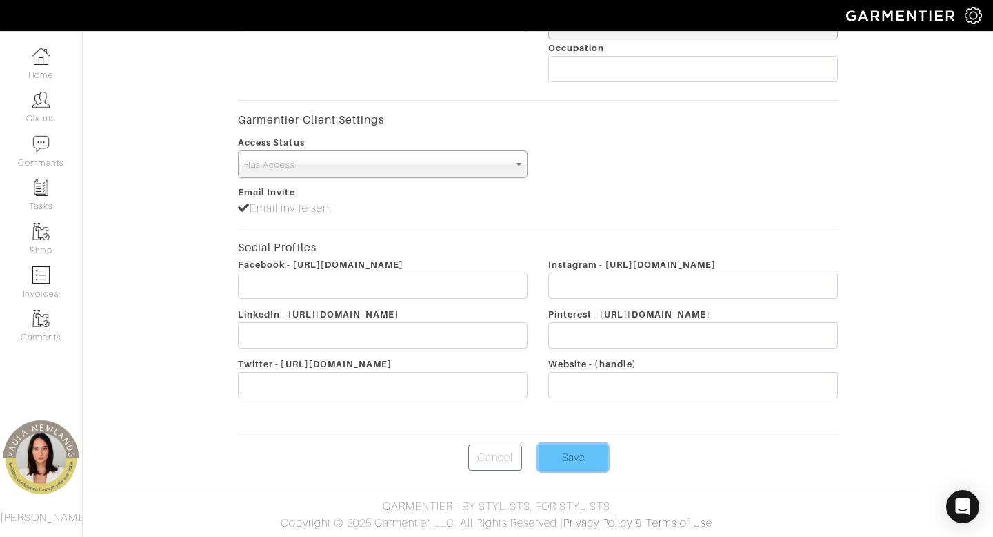
click at [577, 459] on input "Save" at bounding box center [573, 457] width 69 height 26
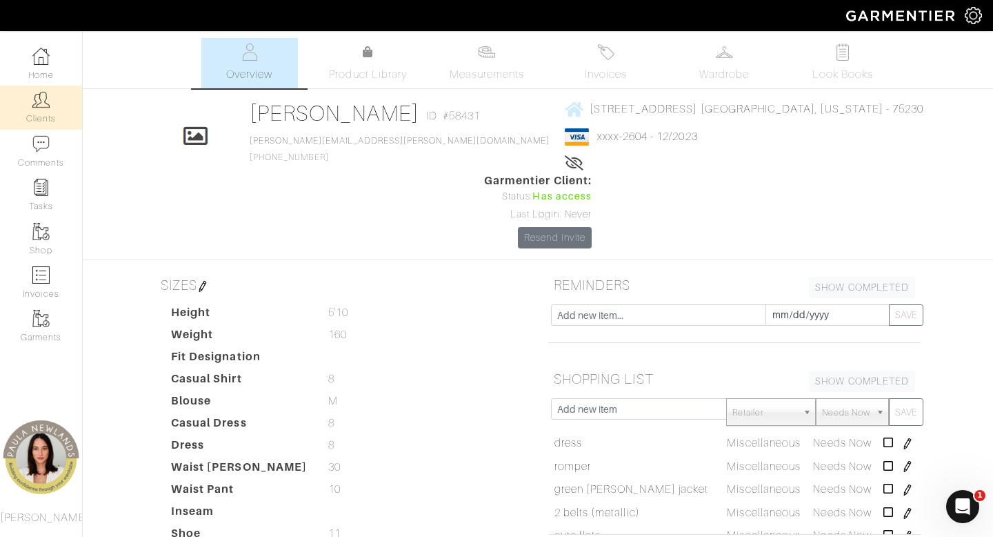
click at [46, 115] on link "Clients" at bounding box center [41, 107] width 82 height 43
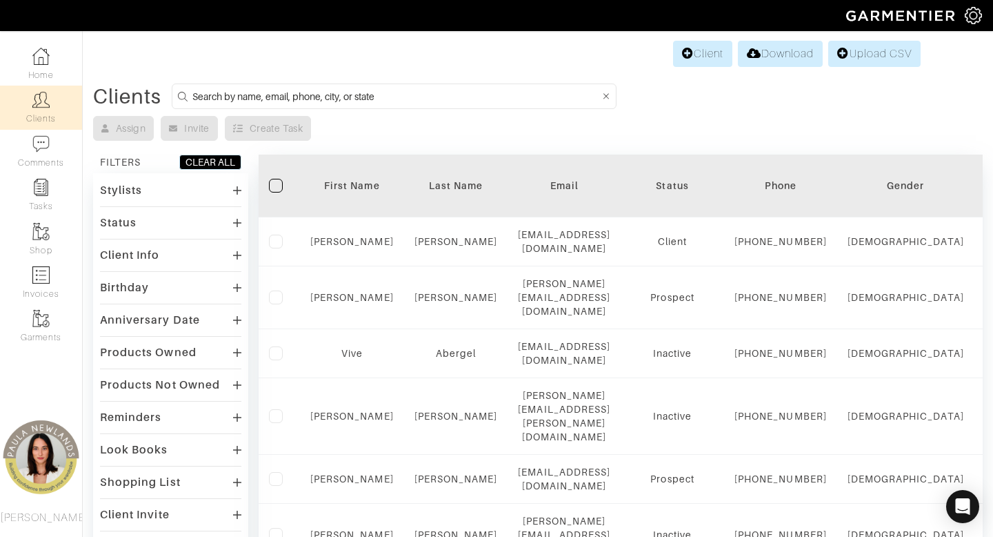
click at [361, 92] on input at bounding box center [396, 96] width 408 height 17
type input "texas"
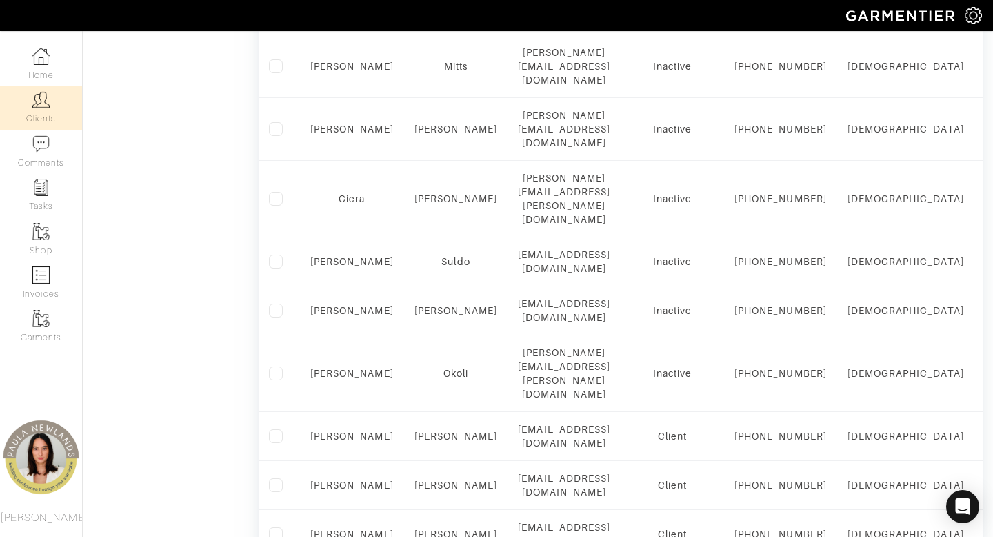
scroll to position [1373, 0]
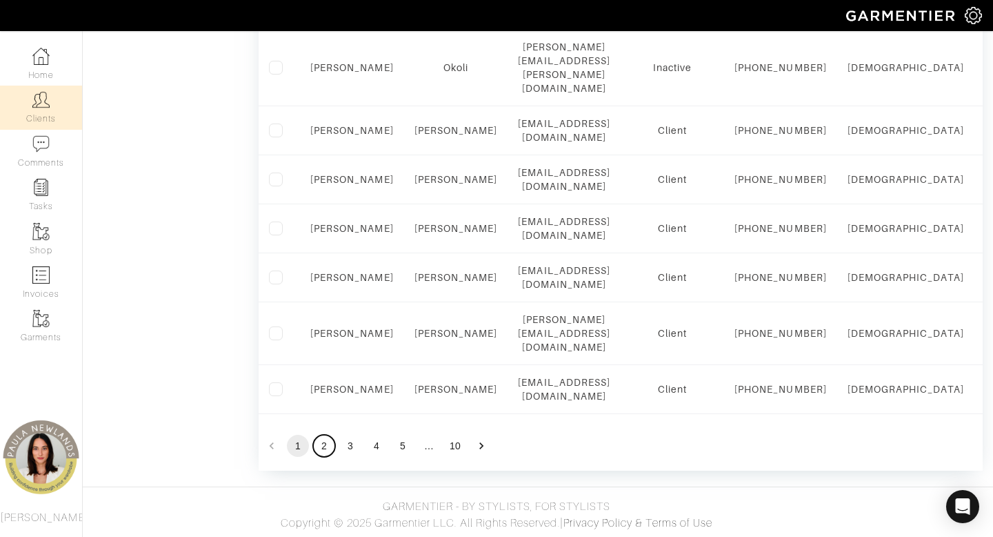
click at [324, 446] on button "2" at bounding box center [324, 446] width 22 height 22
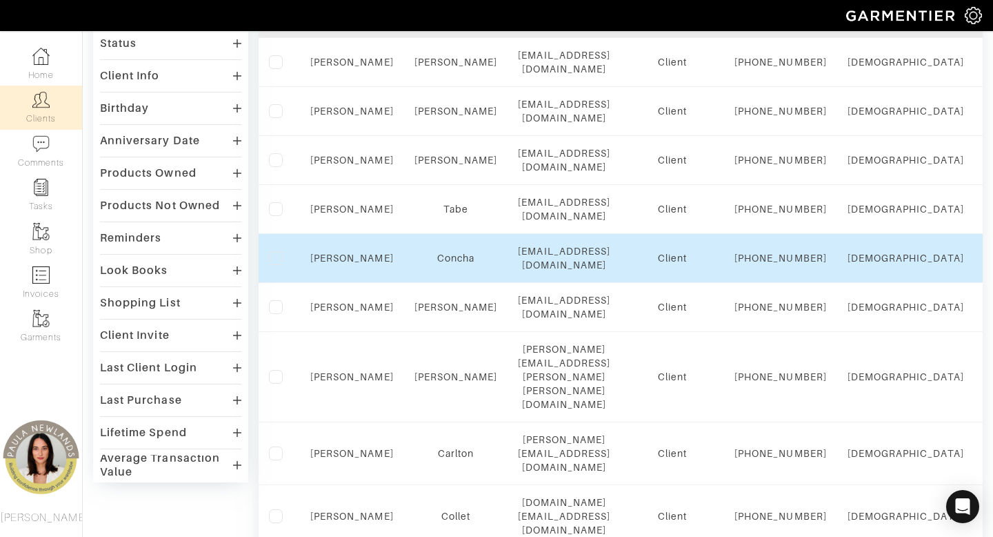
scroll to position [181, 0]
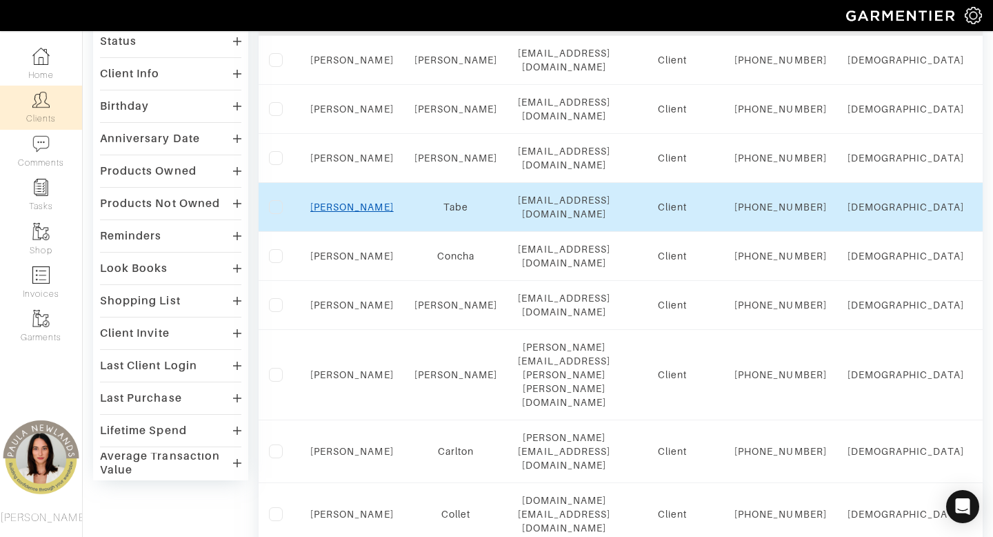
click at [347, 212] on link "Hiwot" at bounding box center [351, 206] width 83 height 11
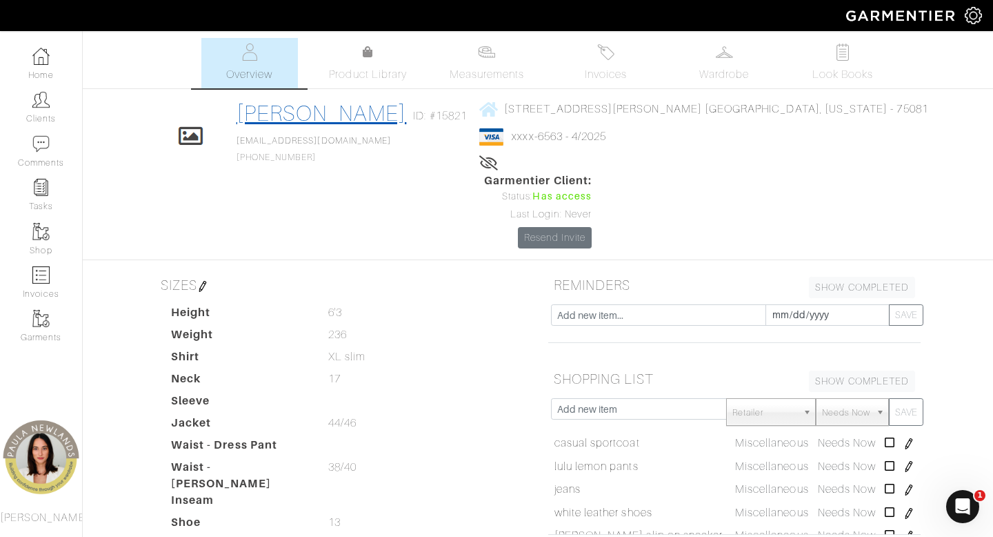
click at [339, 112] on link "[PERSON_NAME]" at bounding box center [322, 113] width 170 height 25
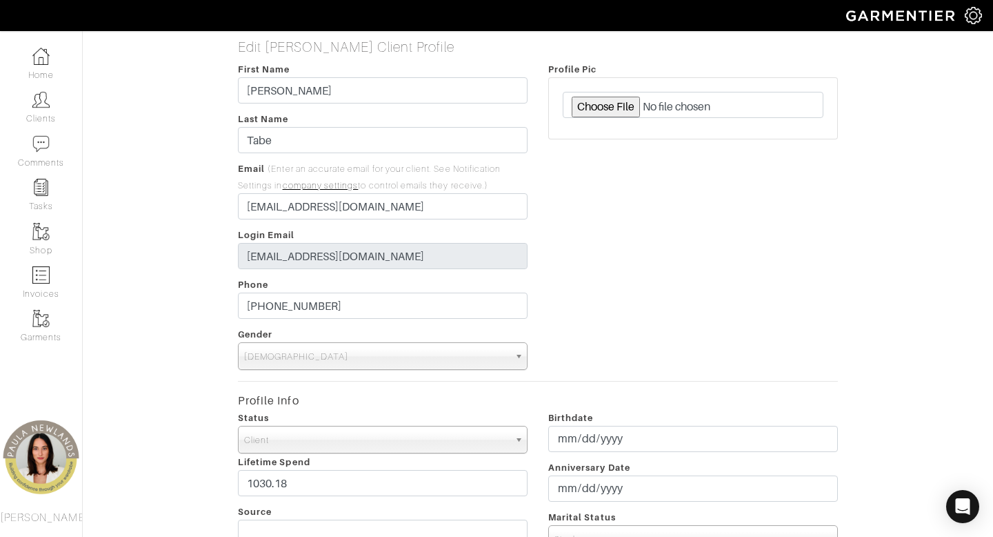
scroll to position [65, 0]
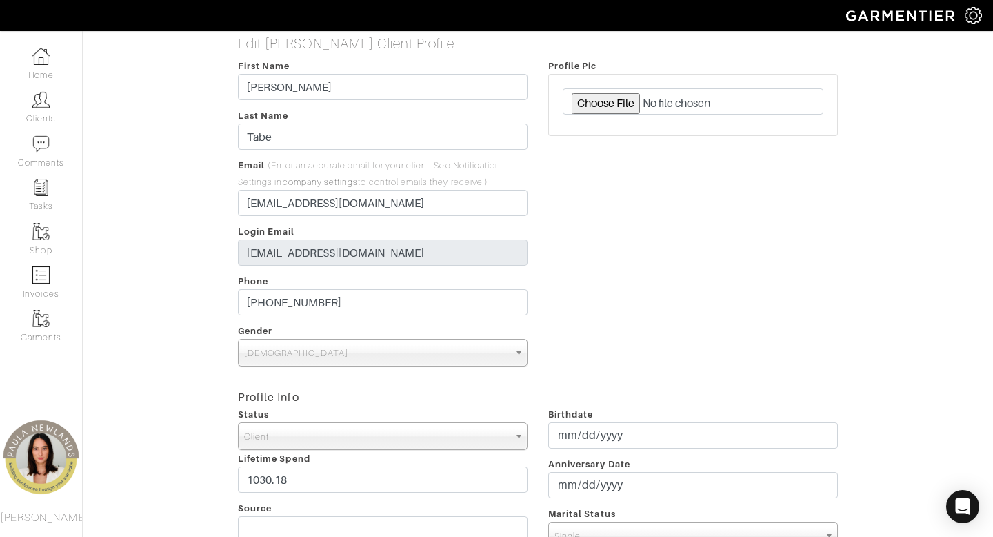
click at [404, 433] on span "Client" at bounding box center [376, 437] width 265 height 28
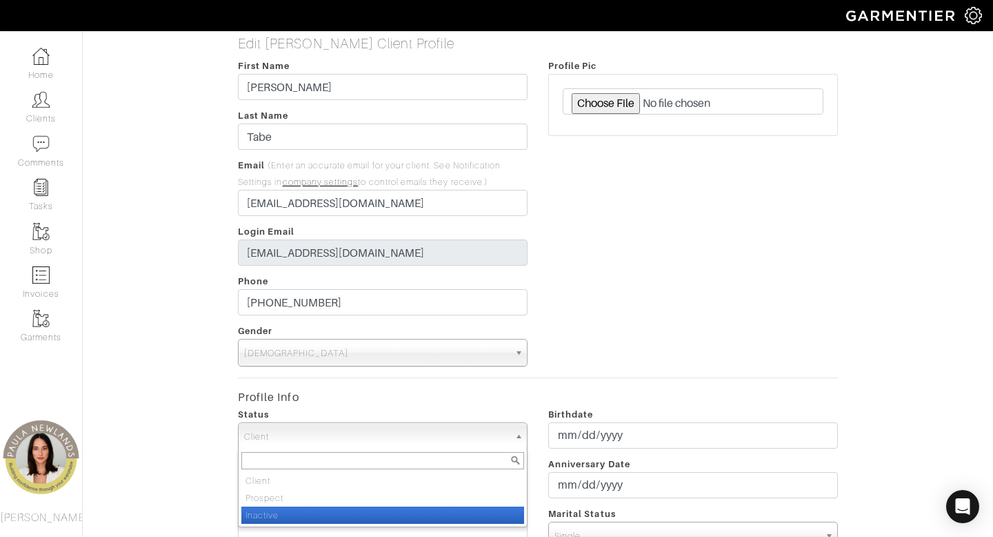
click at [400, 516] on li "Inactive" at bounding box center [382, 514] width 283 height 17
select select "Inactive"
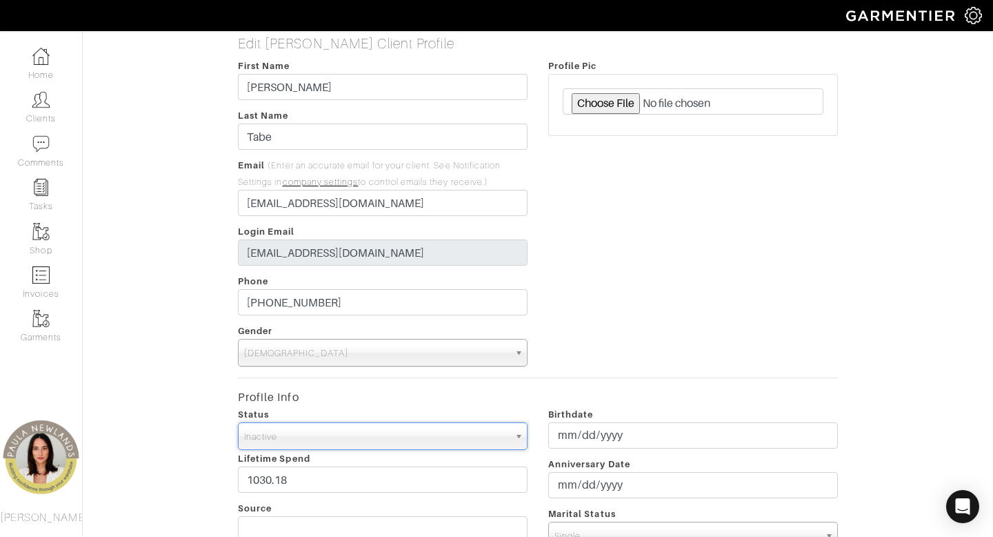
scroll to position [575, 0]
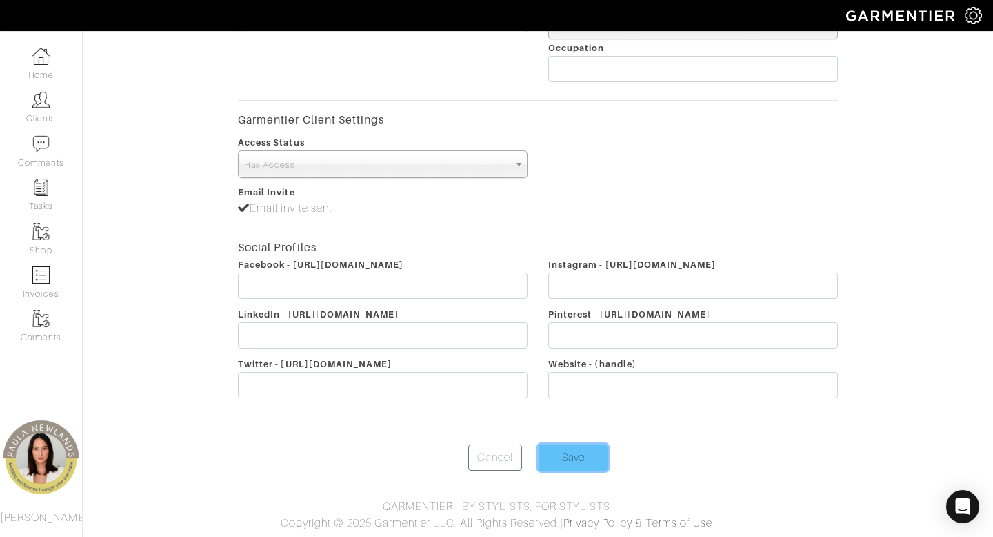
click at [577, 457] on input "Save" at bounding box center [573, 457] width 69 height 26
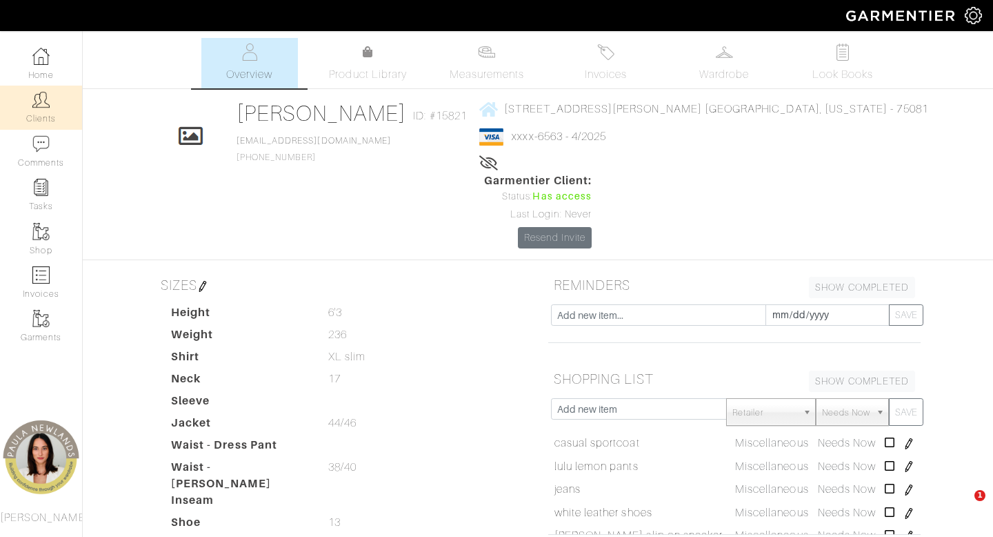
click at [48, 108] on img at bounding box center [40, 99] width 17 height 17
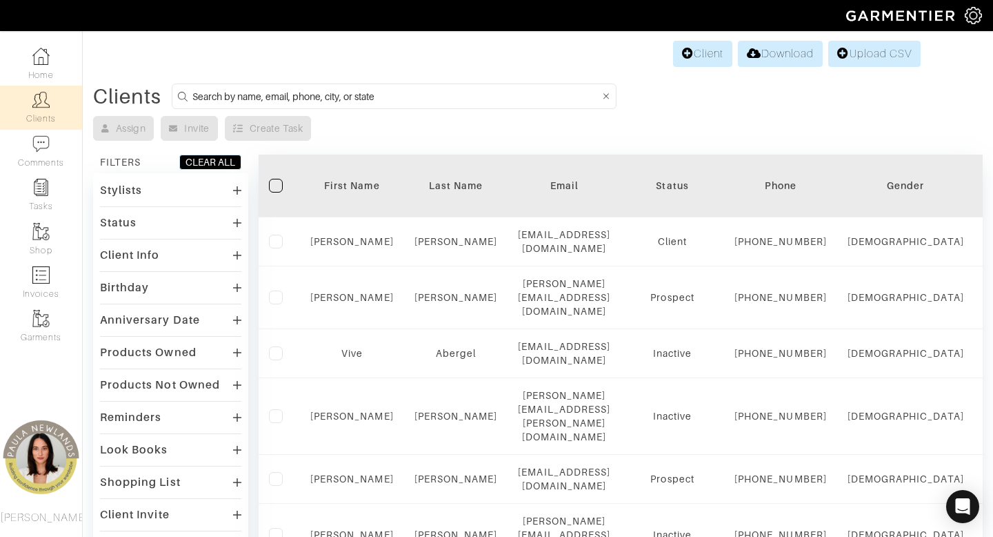
click at [359, 104] on input at bounding box center [396, 96] width 408 height 17
type input "texas"
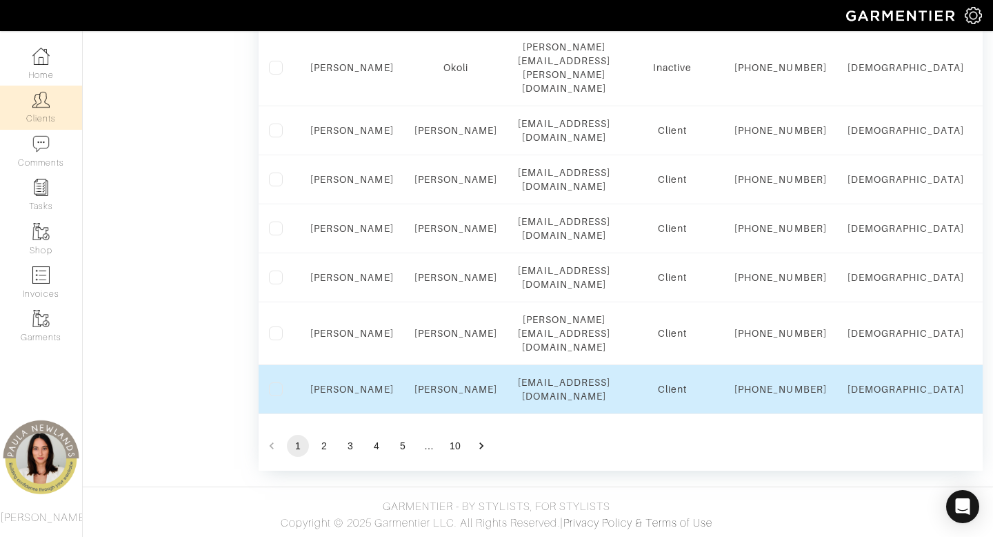
scroll to position [1373, 0]
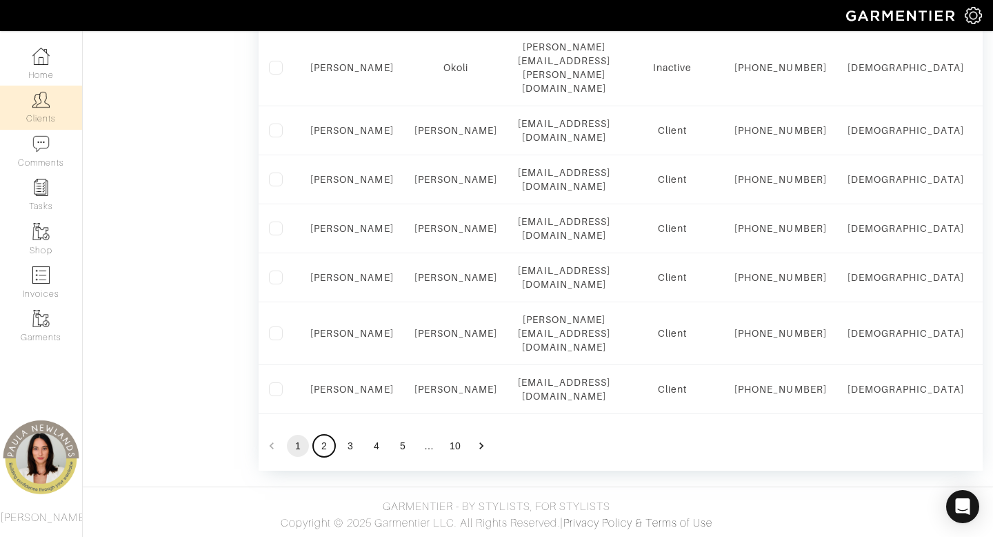
click at [326, 445] on button "2" at bounding box center [324, 446] width 22 height 22
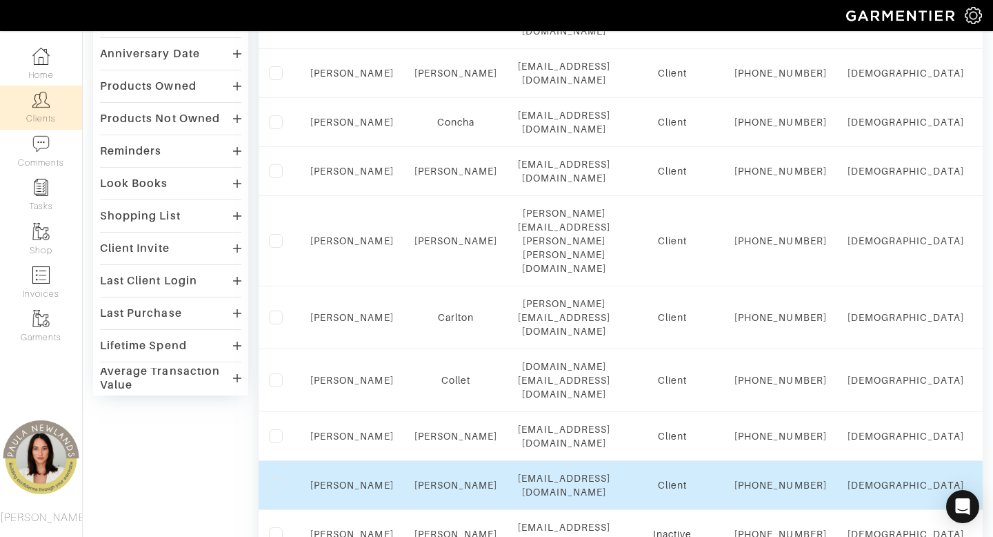
scroll to position [264, 0]
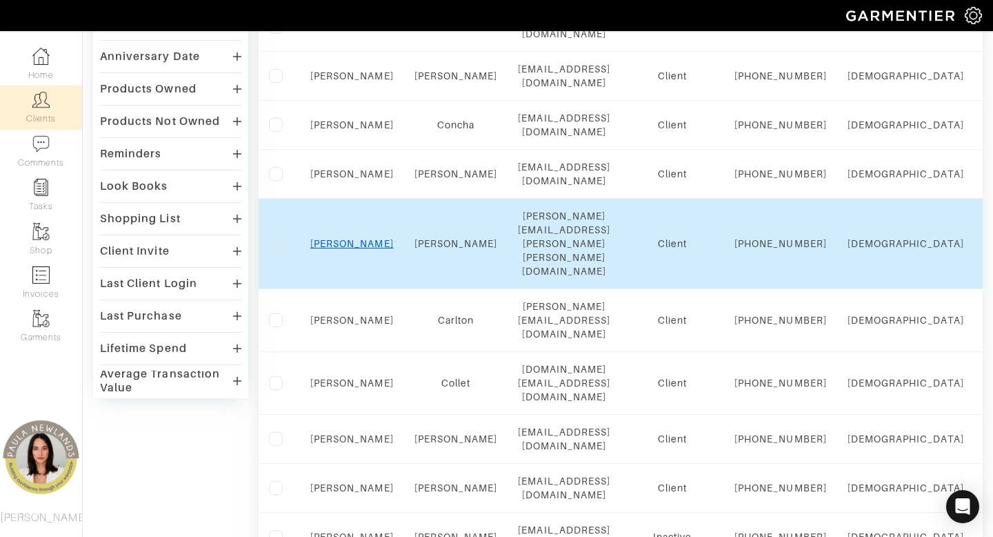
click at [351, 249] on link "[PERSON_NAME]" at bounding box center [351, 243] width 83 height 11
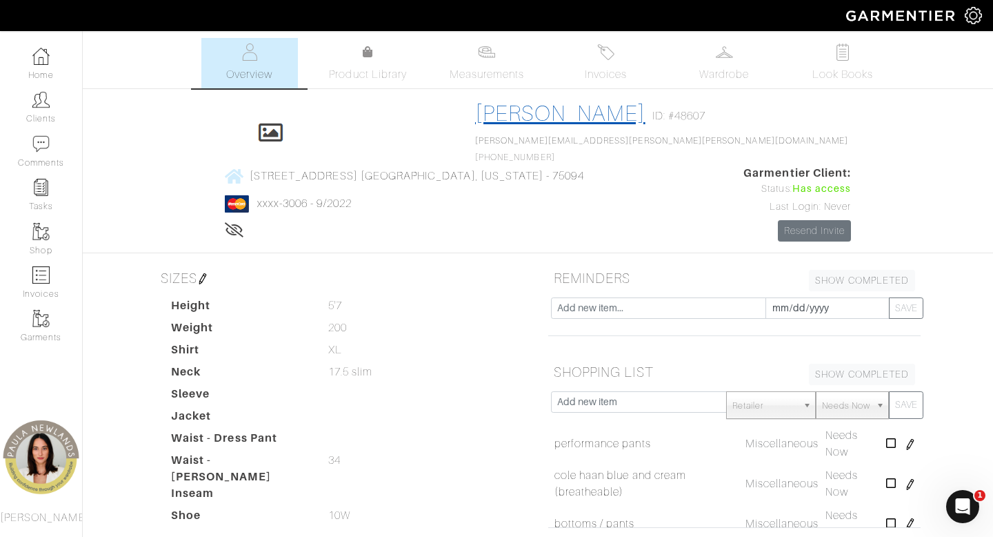
click at [475, 112] on link "[PERSON_NAME]" at bounding box center [560, 113] width 170 height 25
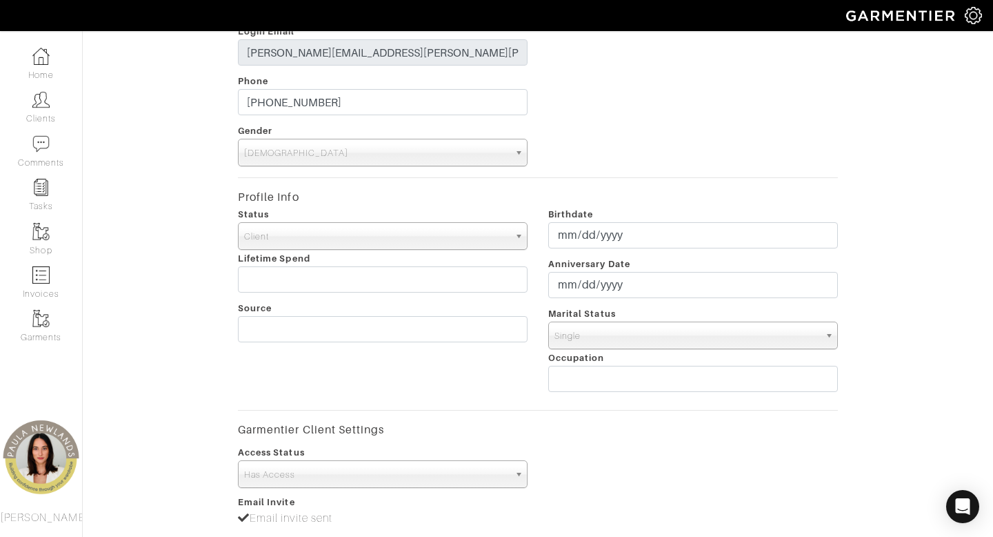
scroll to position [277, 0]
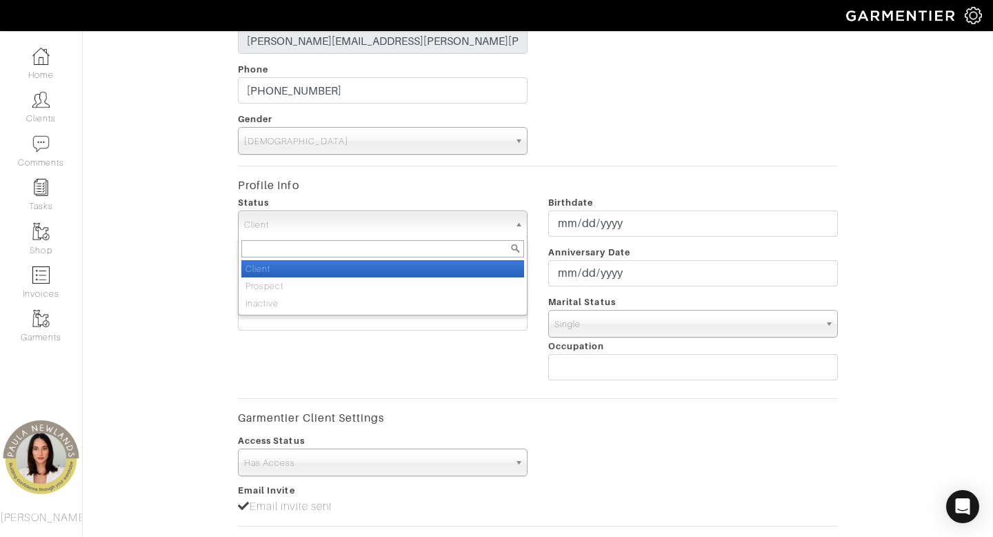
click at [366, 223] on span "Client" at bounding box center [376, 225] width 265 height 28
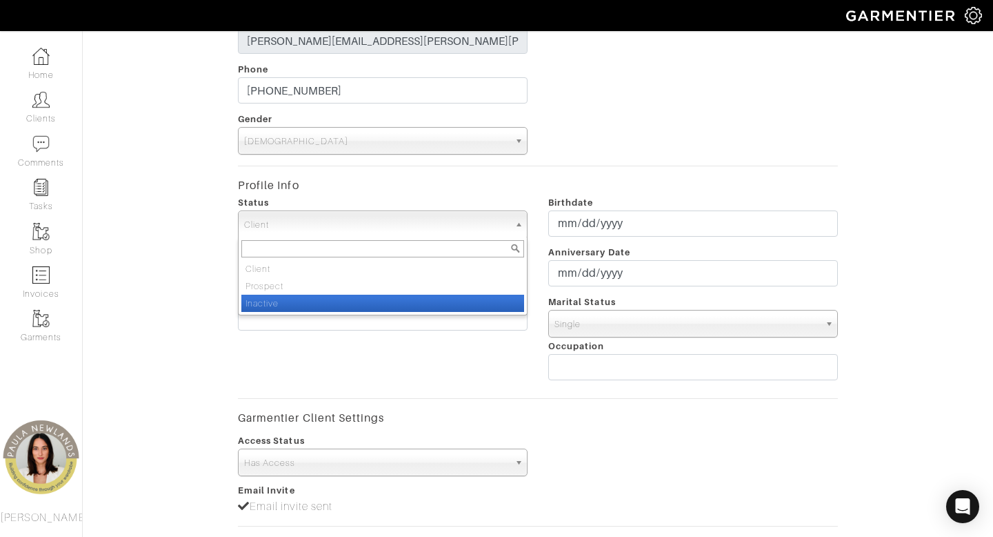
click at [366, 306] on li "Inactive" at bounding box center [382, 303] width 283 height 17
select select "Inactive"
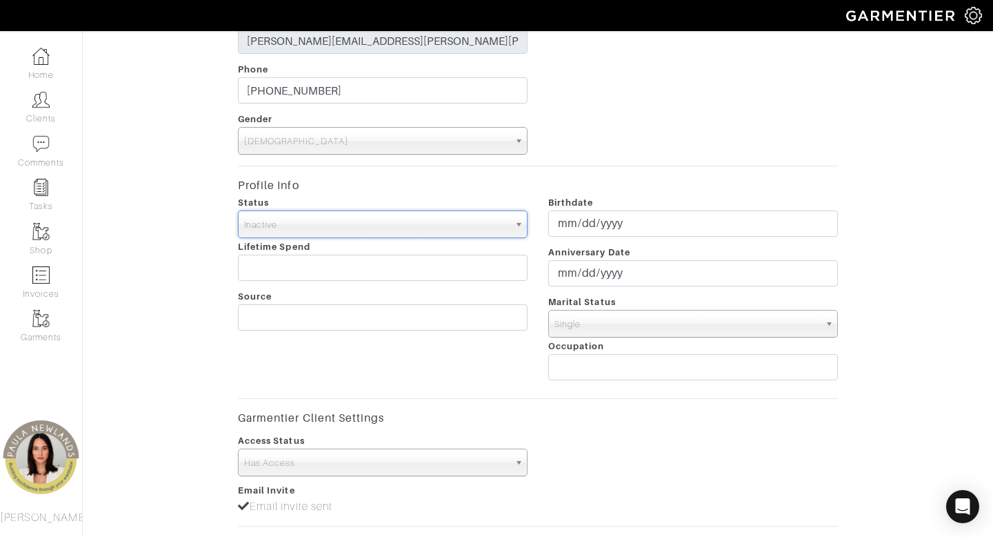
scroll to position [575, 0]
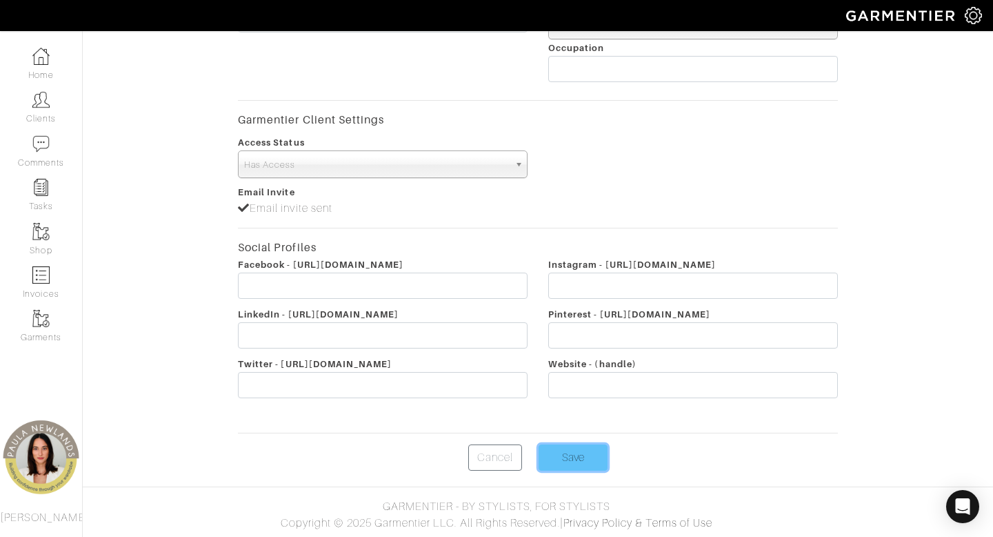
click at [585, 455] on input "Save" at bounding box center [573, 457] width 69 height 26
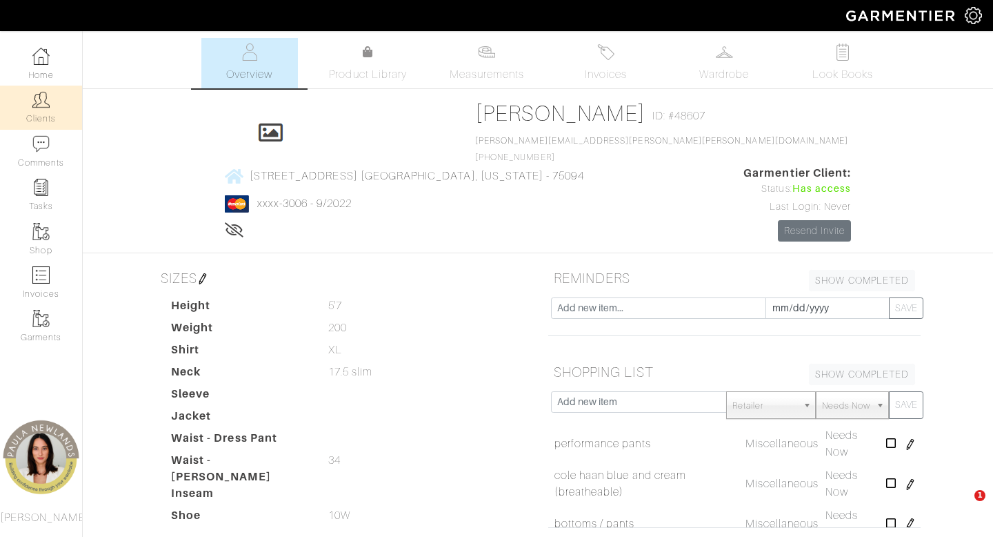
click at [46, 113] on link "Clients" at bounding box center [41, 107] width 82 height 43
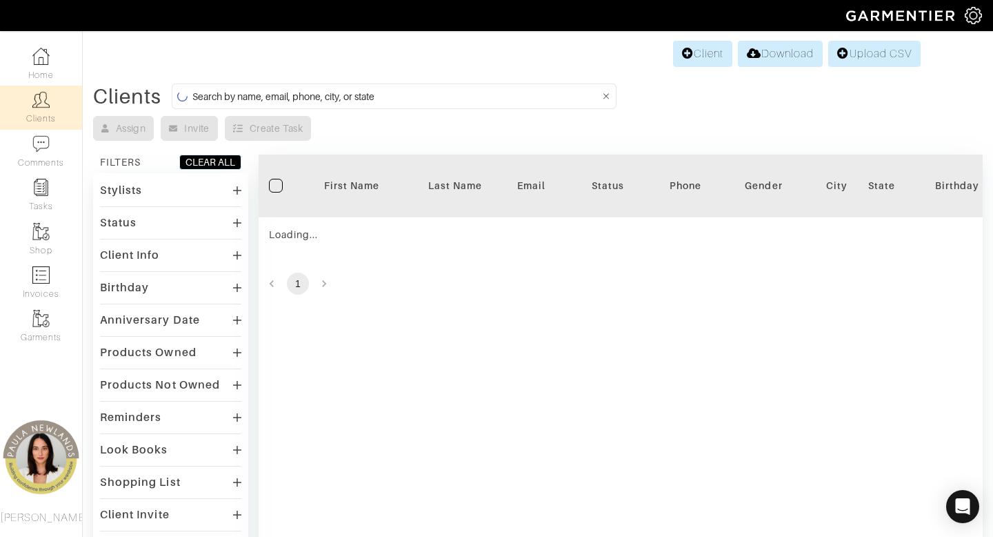
click at [352, 97] on input at bounding box center [396, 96] width 408 height 17
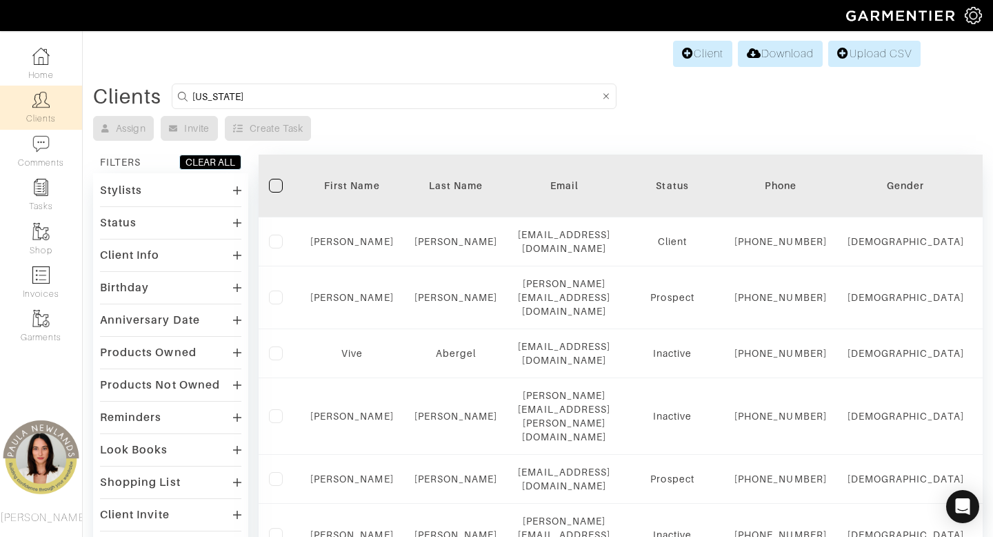
type input "texas"
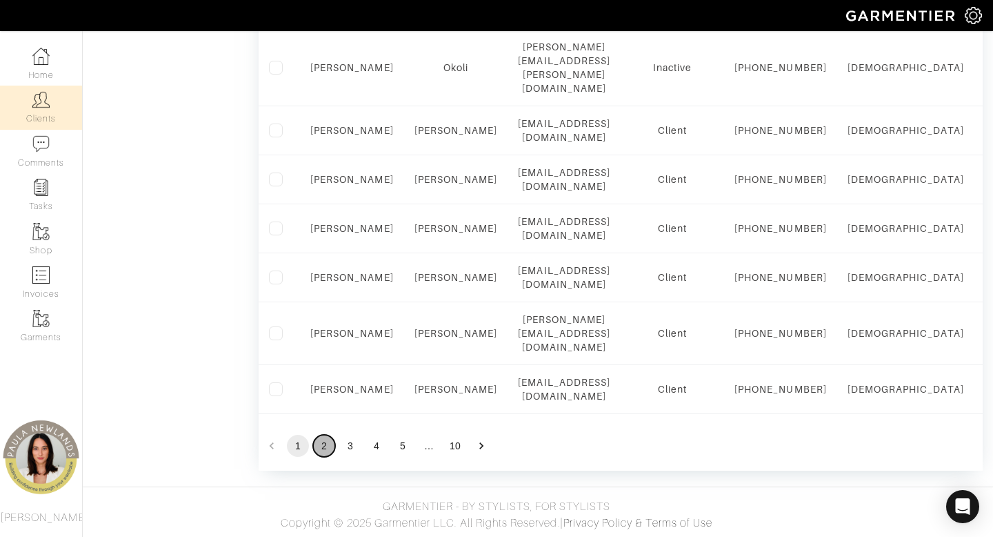
click at [326, 447] on button "2" at bounding box center [324, 446] width 22 height 22
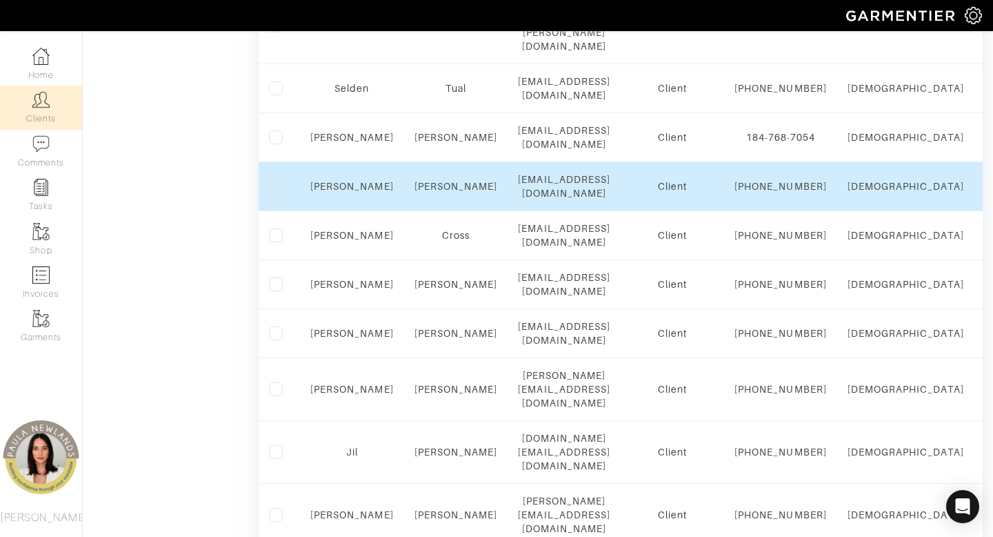
scroll to position [757, 0]
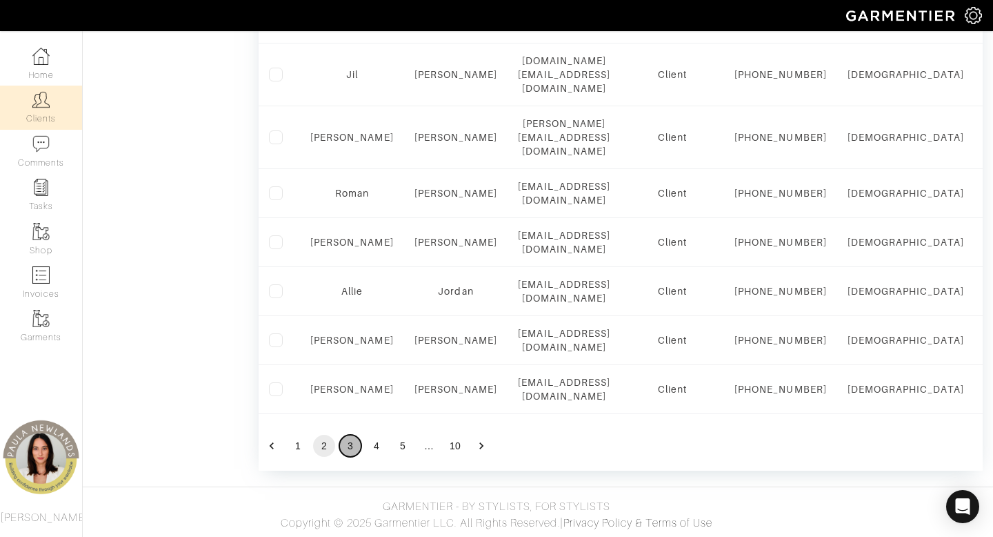
click at [349, 457] on button "3" at bounding box center [350, 446] width 22 height 22
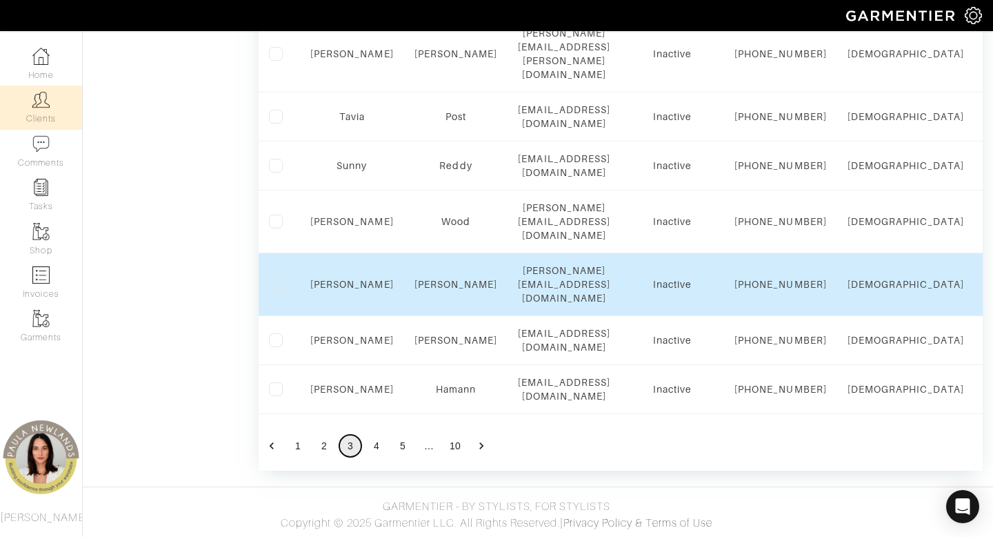
scroll to position [1352, 0]
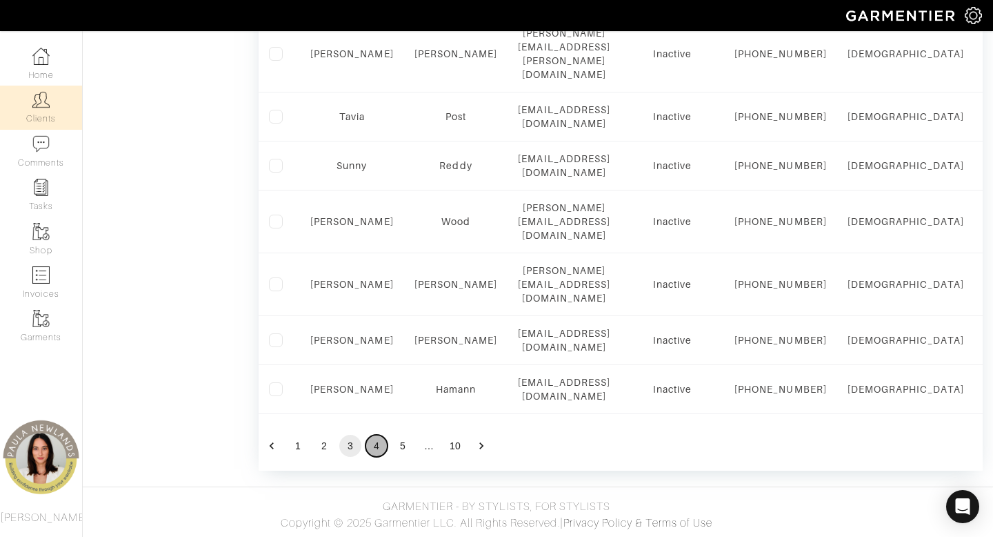
click at [379, 451] on button "4" at bounding box center [377, 446] width 22 height 22
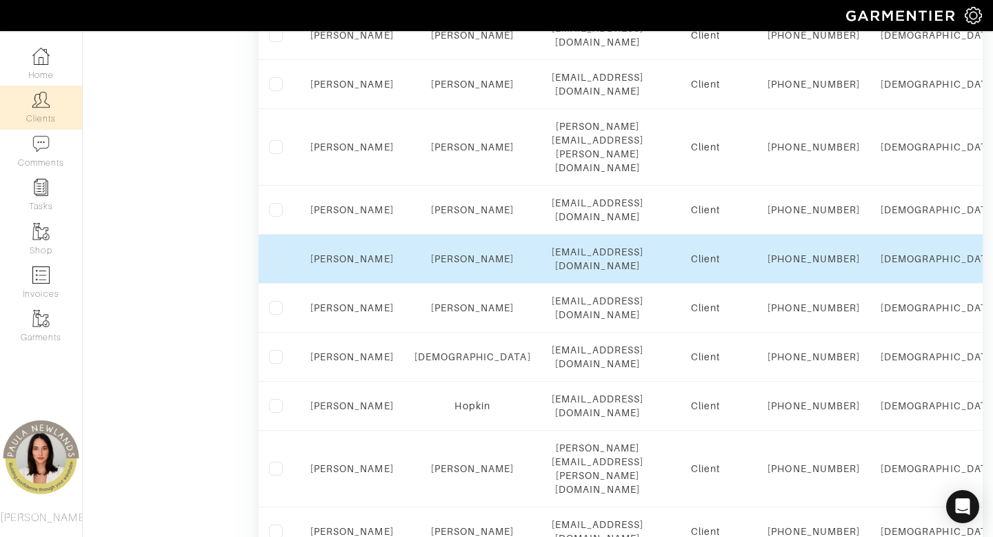
scroll to position [1002, 0]
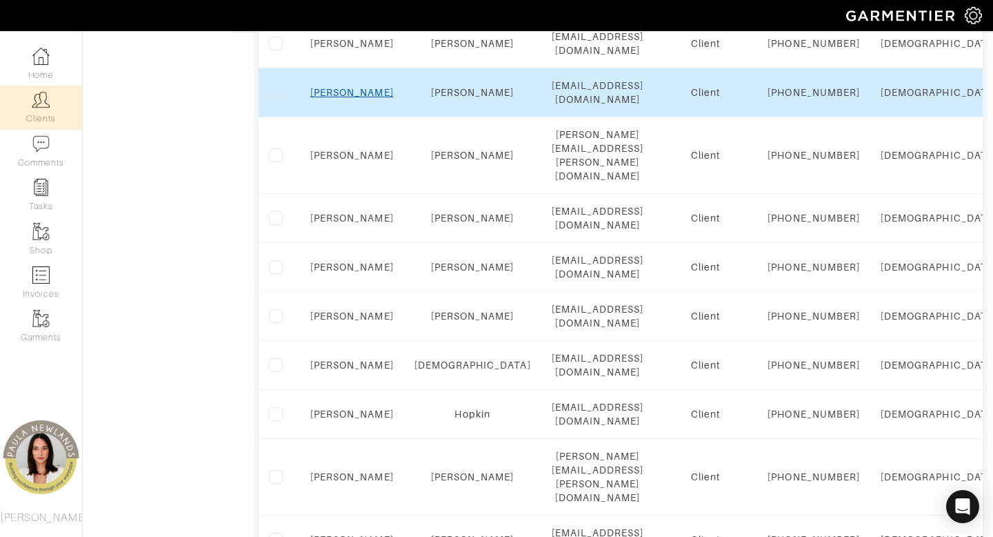
click at [352, 98] on link "Kristy" at bounding box center [351, 92] width 83 height 11
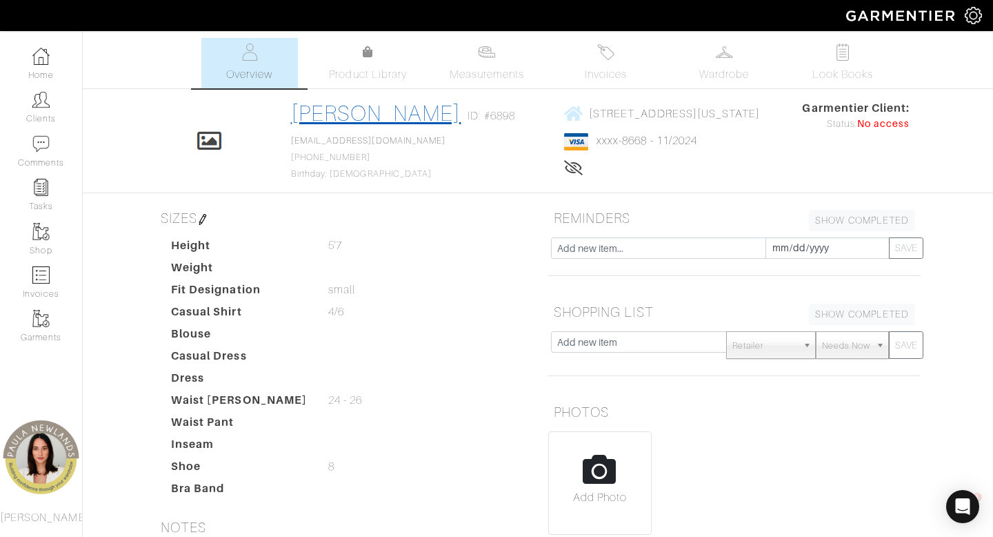
click at [362, 112] on link "Kristy Kerns" at bounding box center [376, 113] width 170 height 25
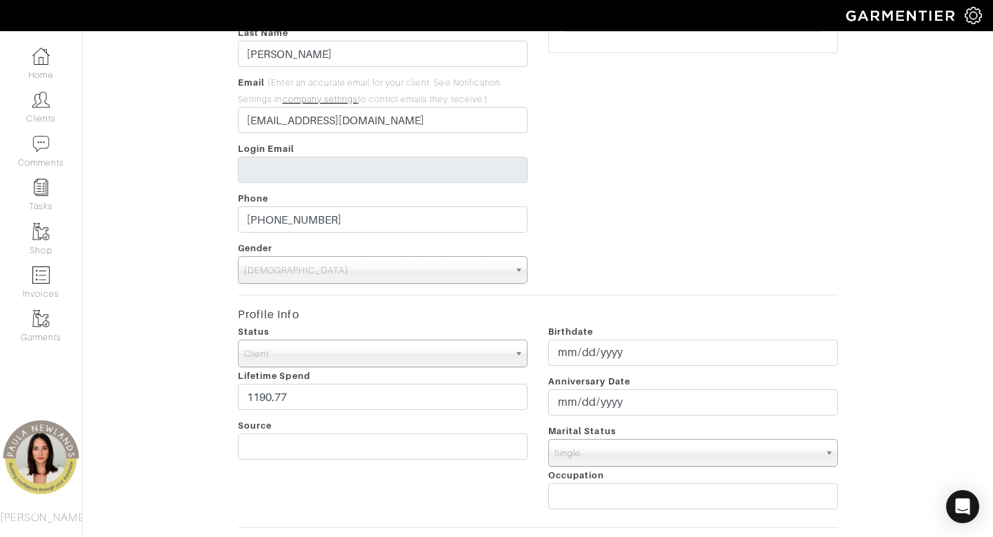
scroll to position [150, 0]
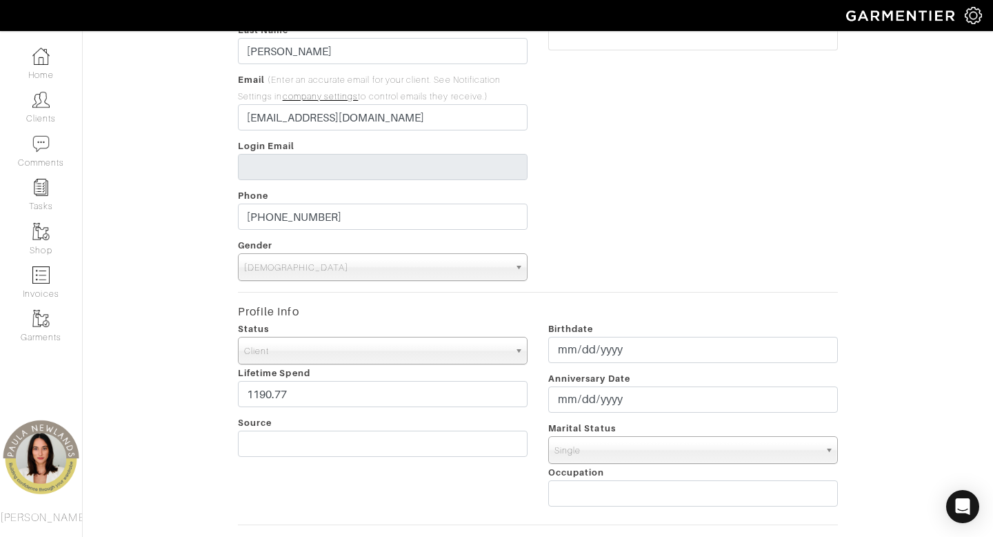
click at [386, 352] on span "Client" at bounding box center [376, 351] width 265 height 28
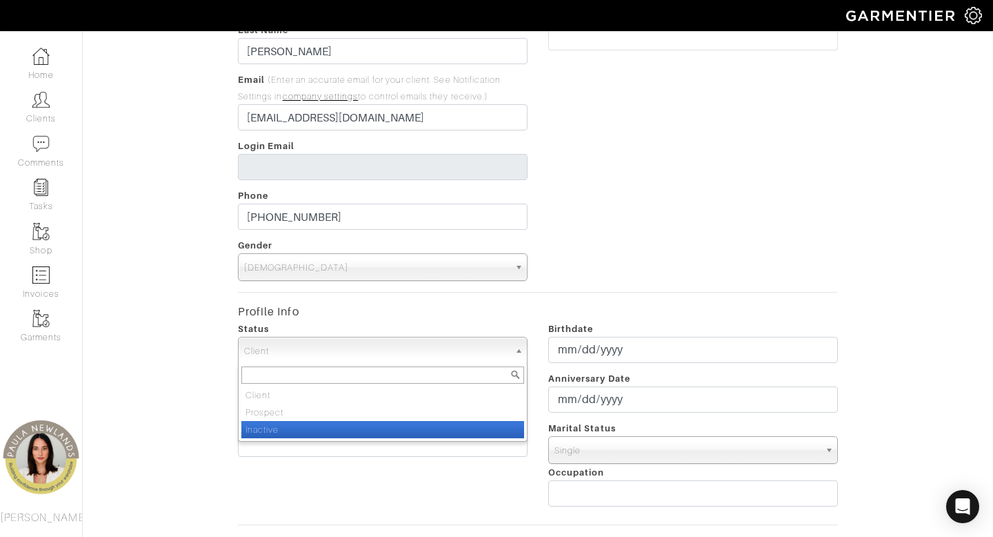
click at [386, 430] on li "Inactive" at bounding box center [382, 429] width 283 height 17
select select "Inactive"
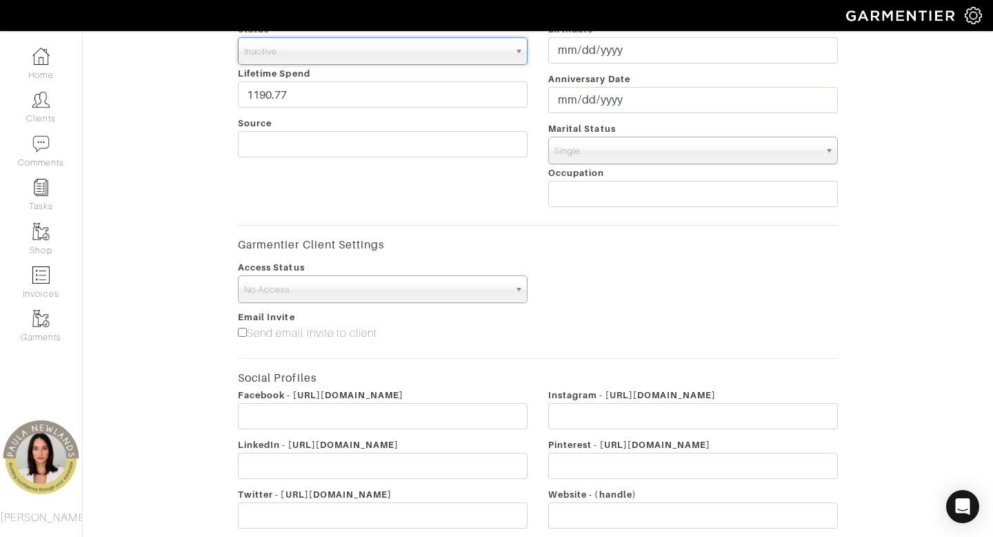
scroll to position [580, 0]
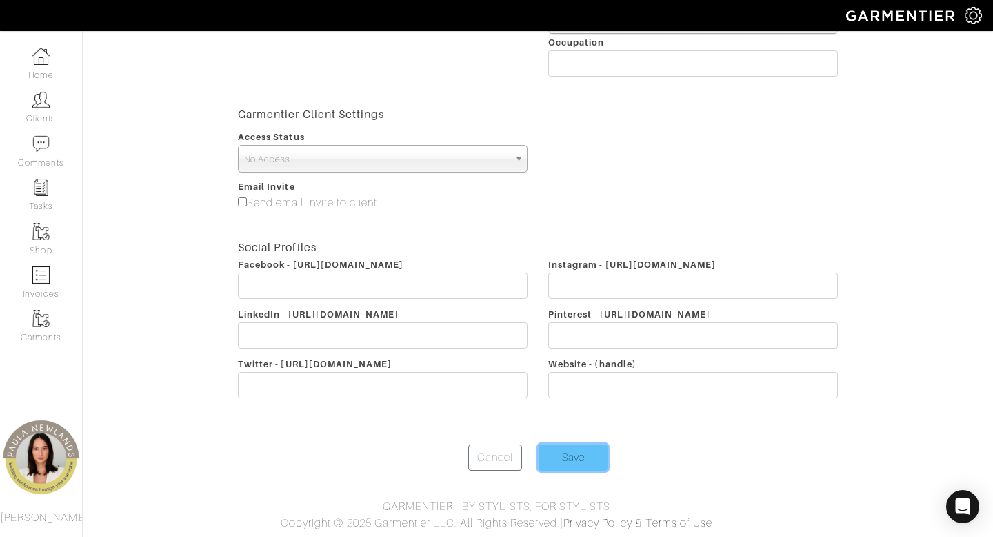
click at [557, 462] on input "Save" at bounding box center [573, 457] width 69 height 26
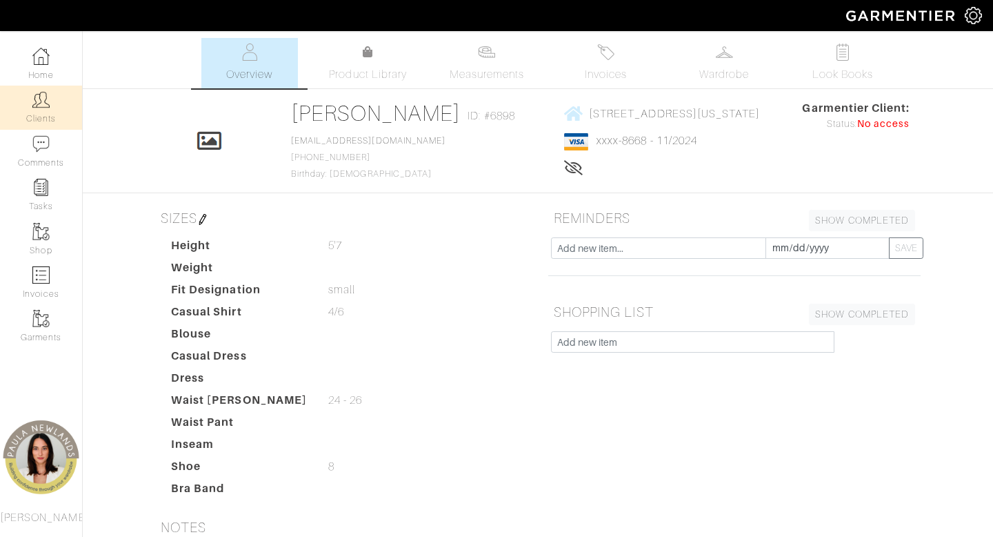
click at [47, 110] on link "Clients" at bounding box center [41, 107] width 82 height 43
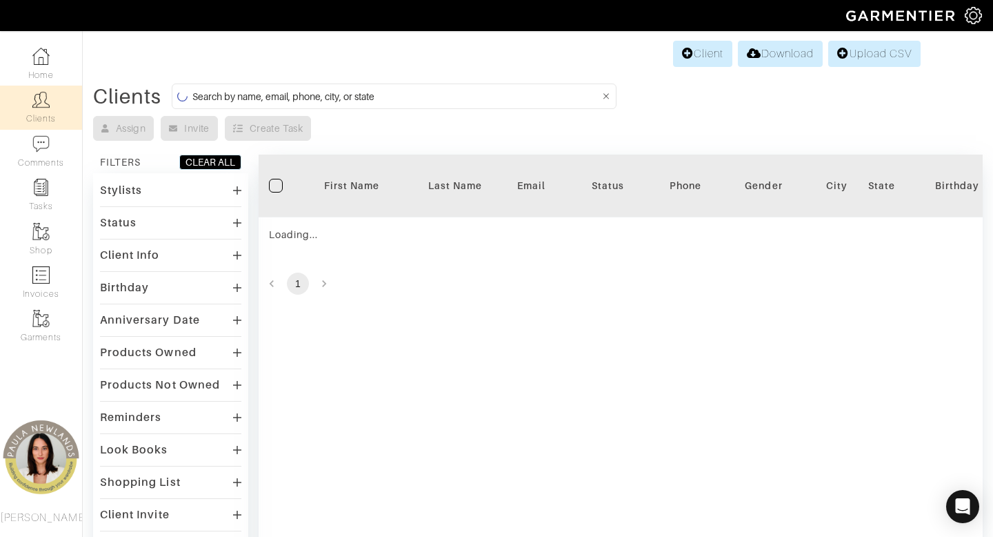
click at [380, 99] on input at bounding box center [396, 96] width 408 height 17
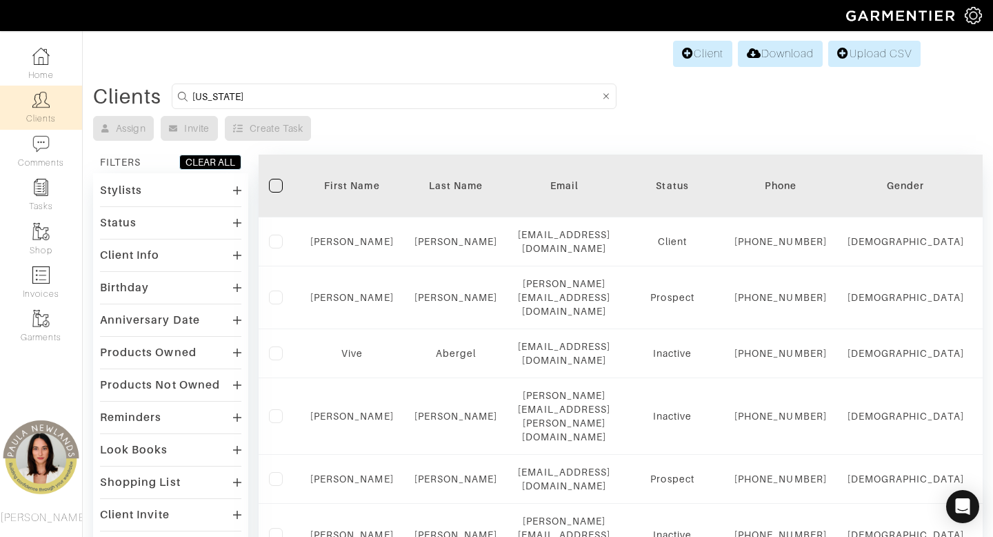
type input "texas"
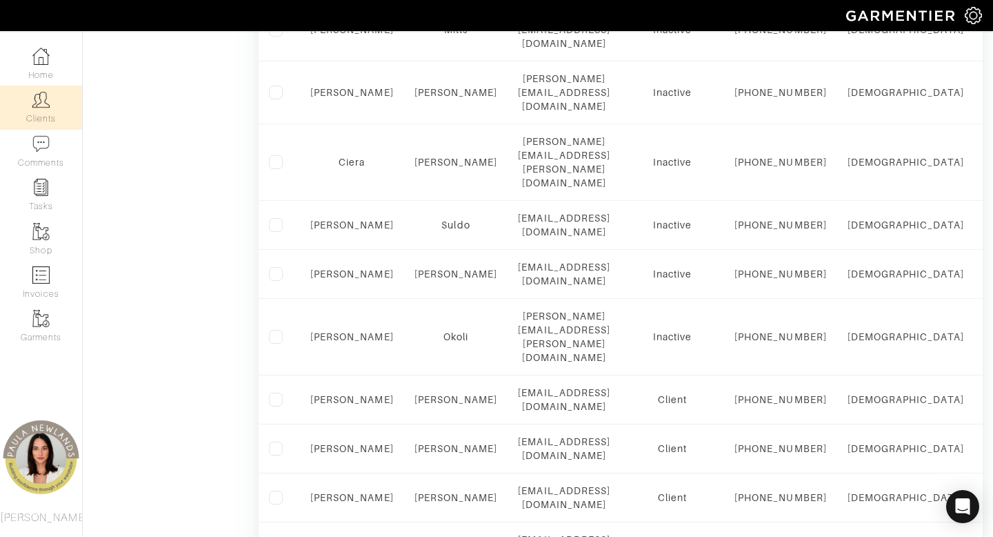
scroll to position [1373, 0]
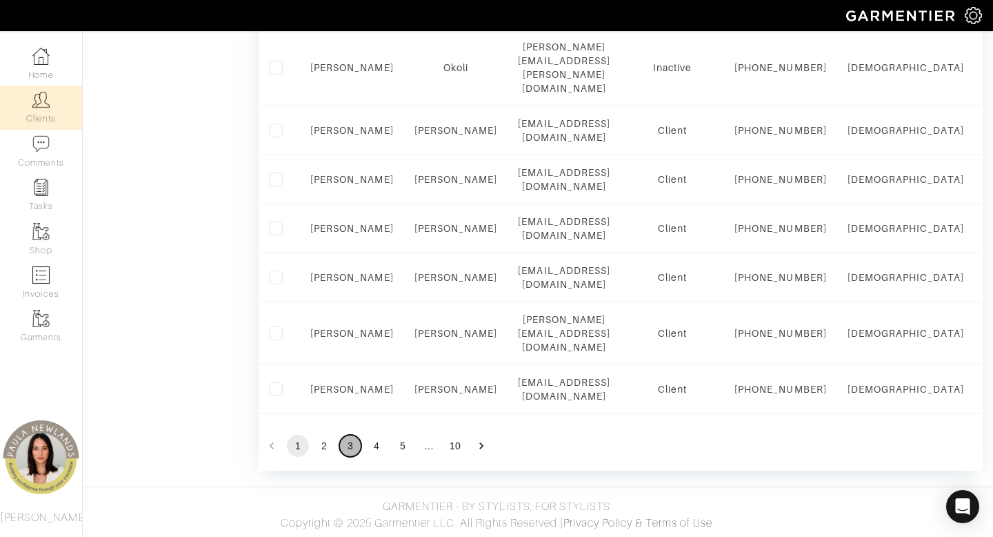
click at [348, 448] on button "3" at bounding box center [350, 446] width 22 height 22
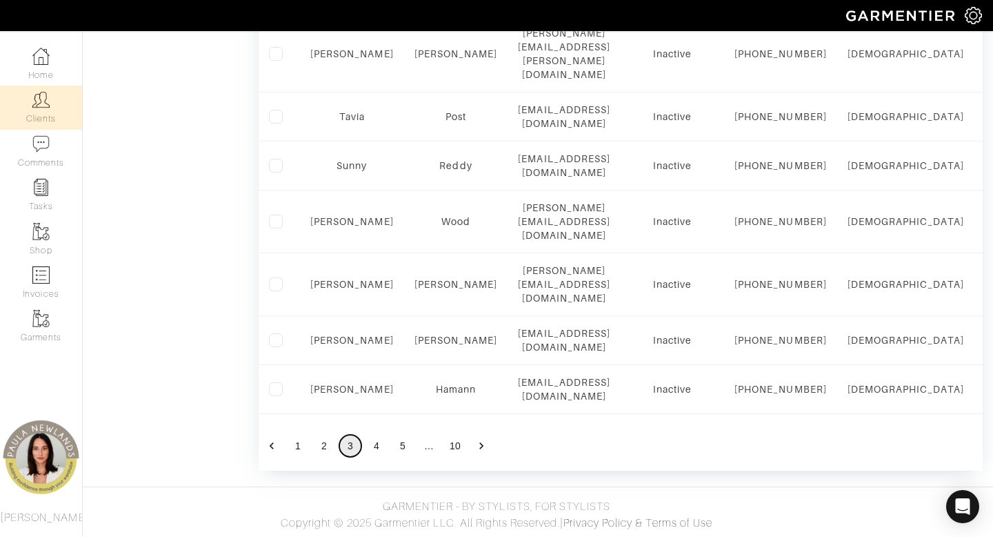
scroll to position [1332, 0]
click at [379, 457] on button "4" at bounding box center [377, 446] width 22 height 22
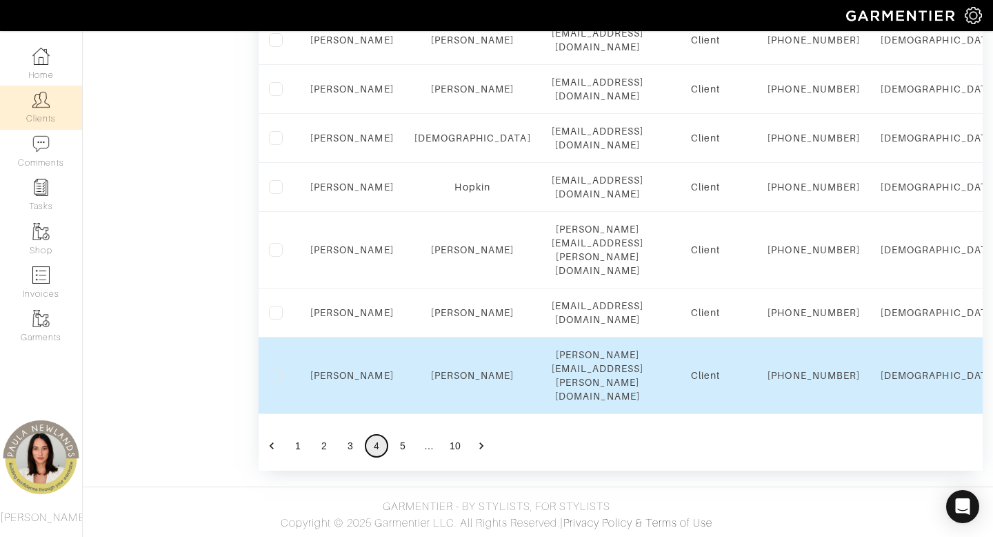
scroll to position [1196, 0]
click at [541, 212] on td "danhopkin9@gmail.com" at bounding box center [597, 187] width 113 height 49
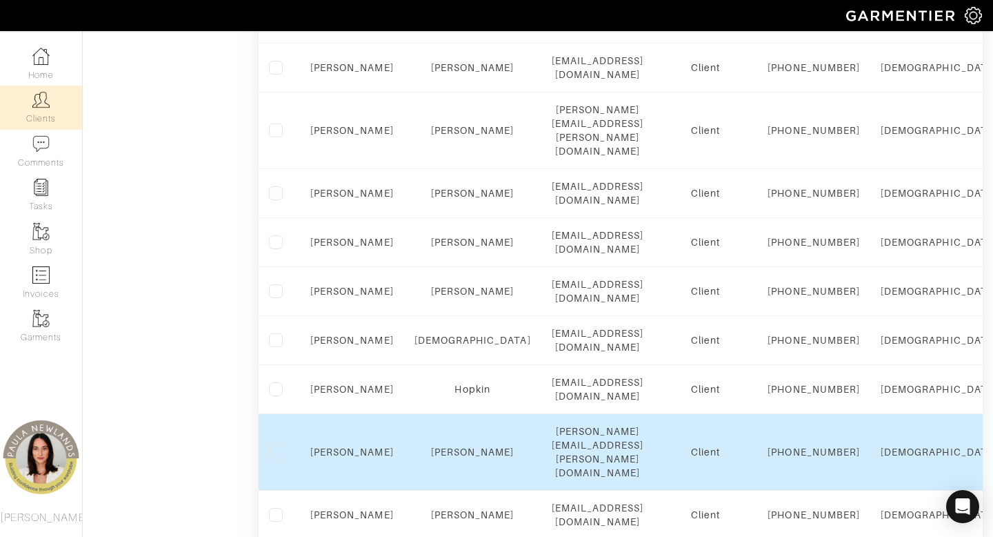
scroll to position [977, 0]
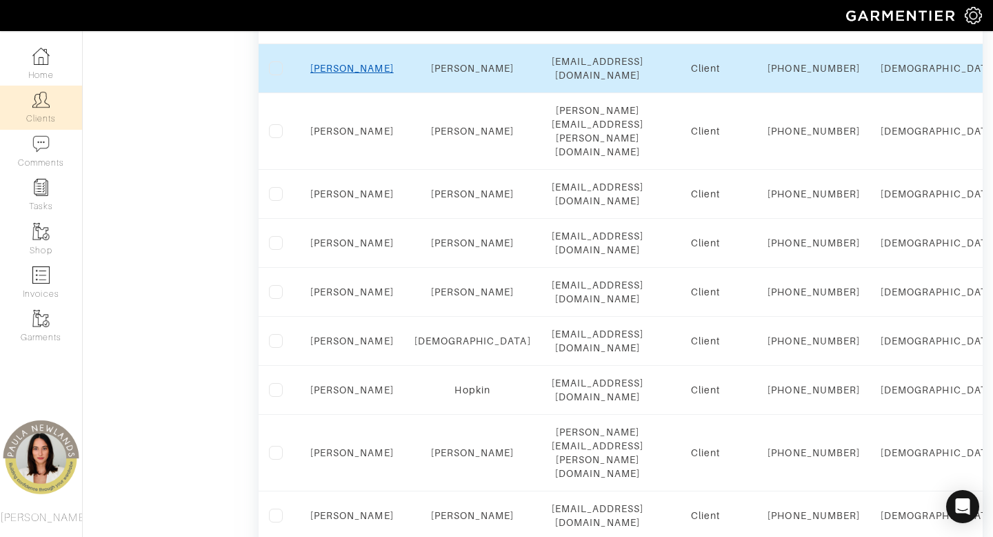
click at [355, 74] on link "[PERSON_NAME]" at bounding box center [351, 68] width 83 height 11
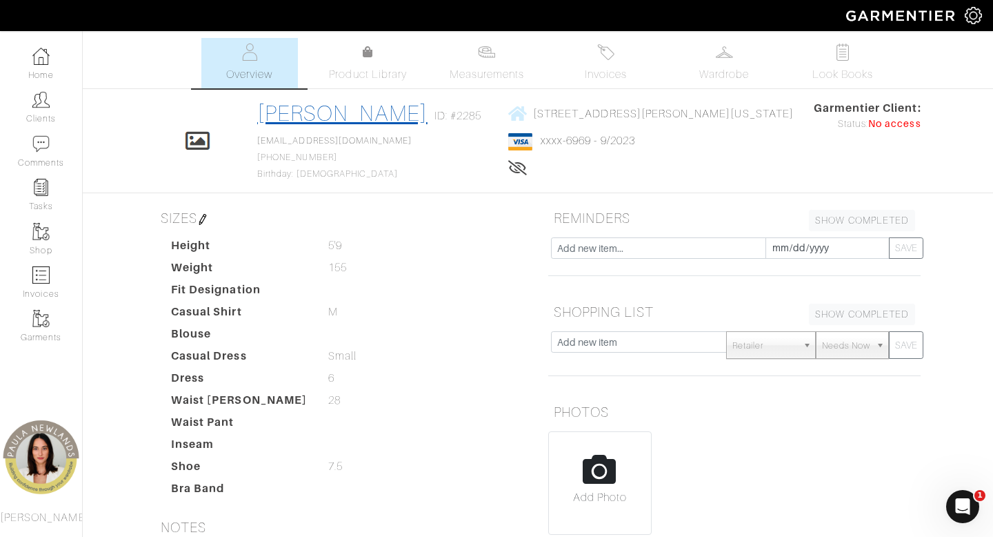
click at [366, 106] on link "[PERSON_NAME]" at bounding box center [342, 113] width 170 height 25
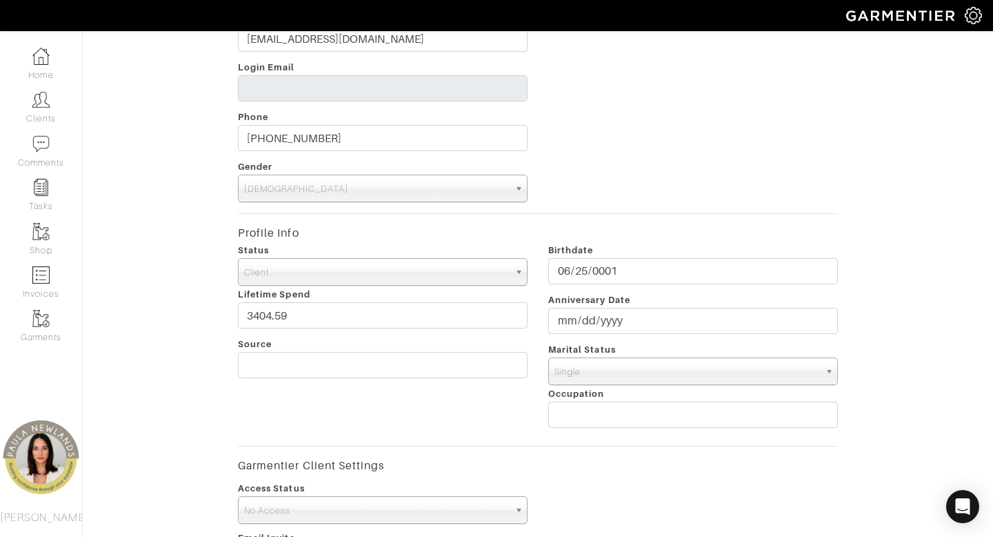
scroll to position [232, 0]
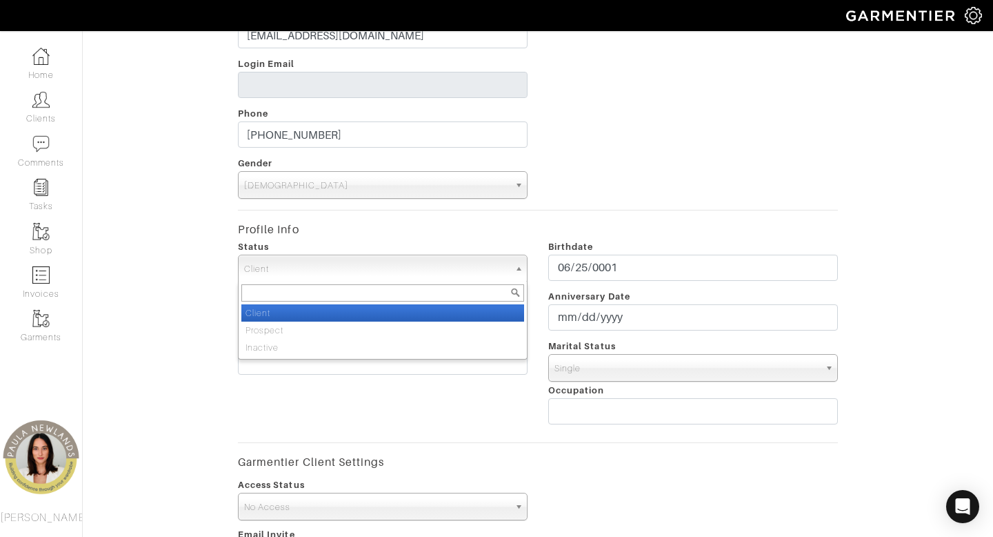
click at [429, 270] on span "Client" at bounding box center [376, 269] width 265 height 28
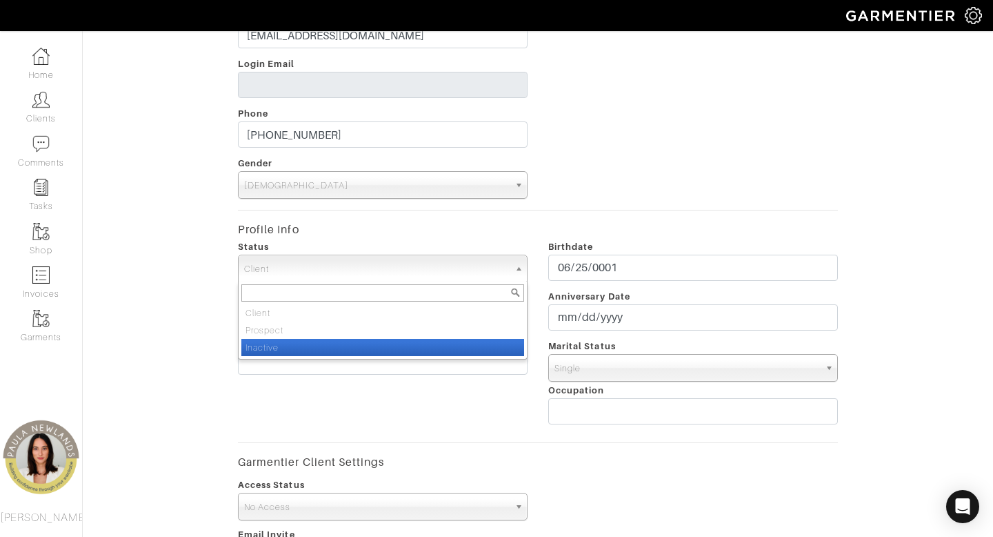
click at [424, 350] on li "Inactive" at bounding box center [382, 347] width 283 height 17
select select "Inactive"
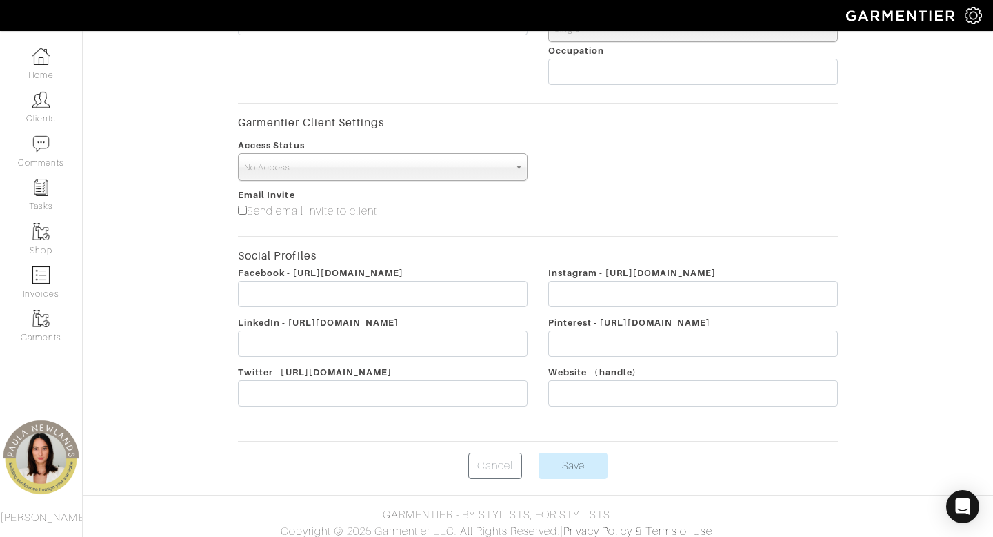
scroll to position [580, 0]
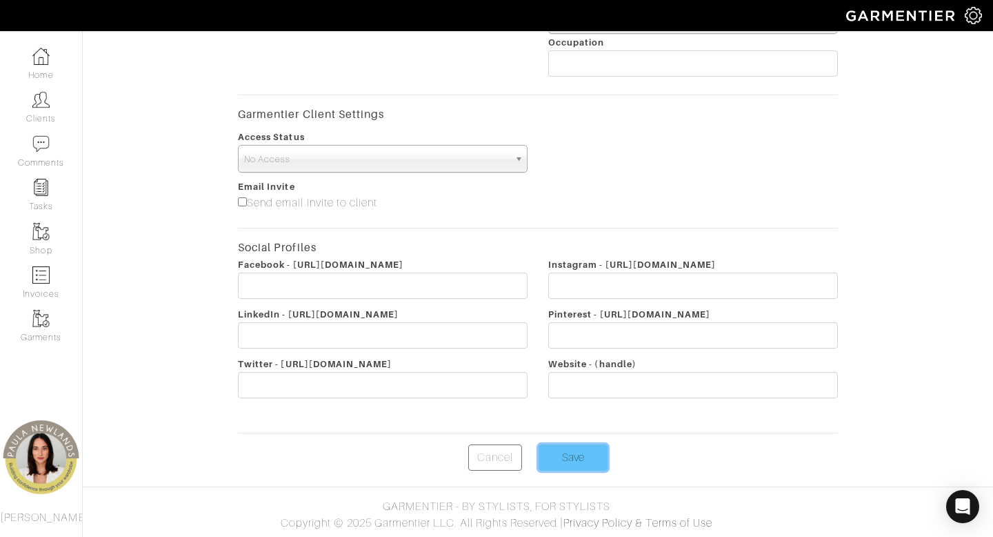
click at [581, 465] on input "Save" at bounding box center [573, 457] width 69 height 26
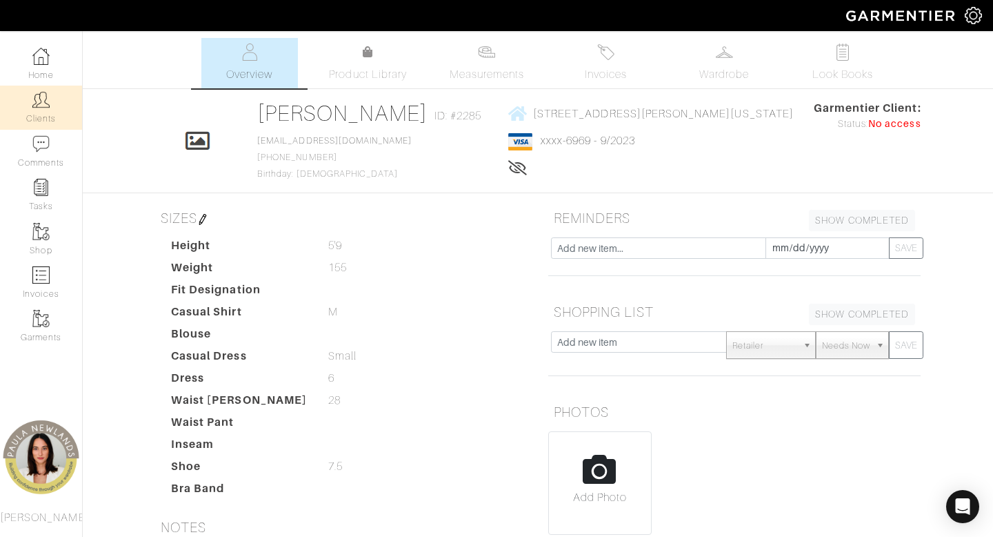
click at [45, 121] on link "Clients" at bounding box center [41, 107] width 82 height 43
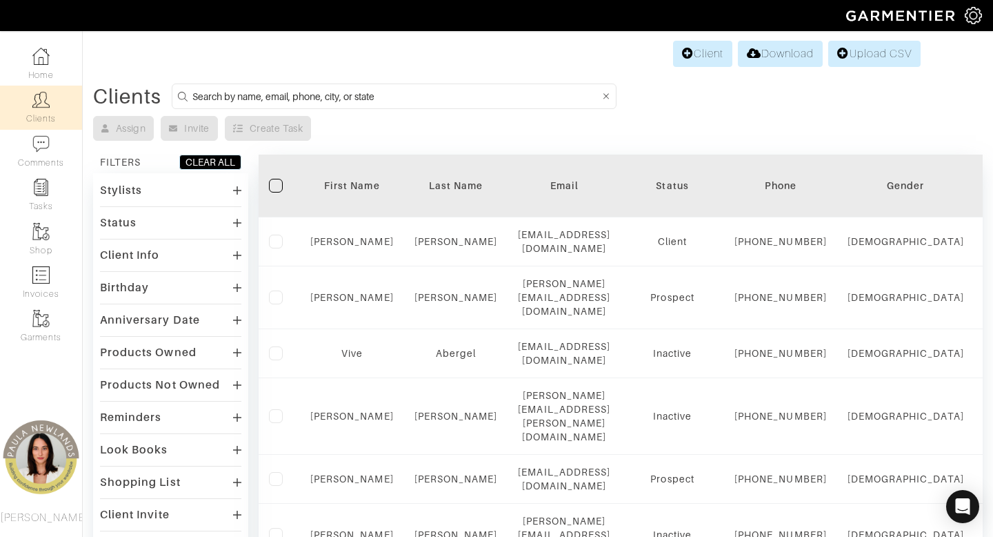
click at [395, 99] on input at bounding box center [396, 96] width 408 height 17
type input "texas"
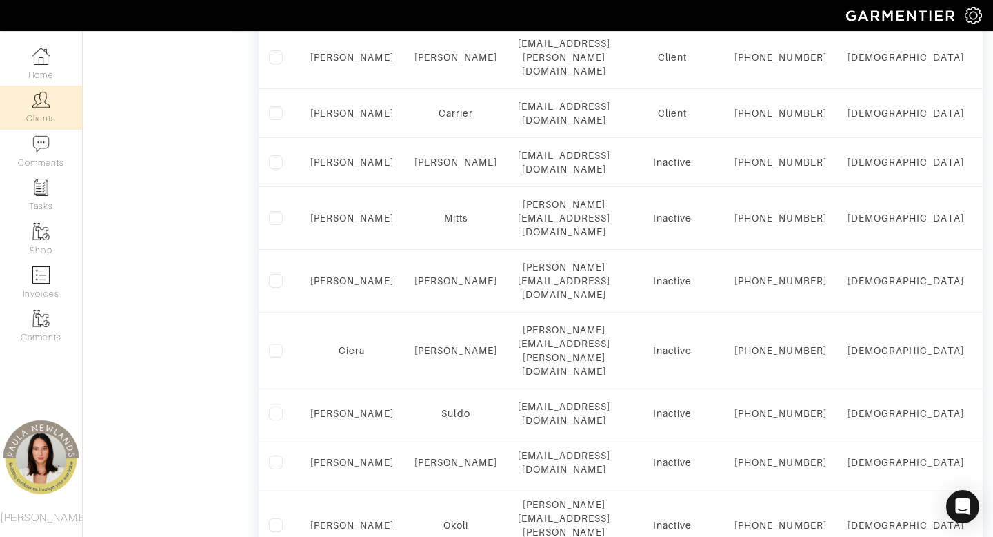
scroll to position [1373, 0]
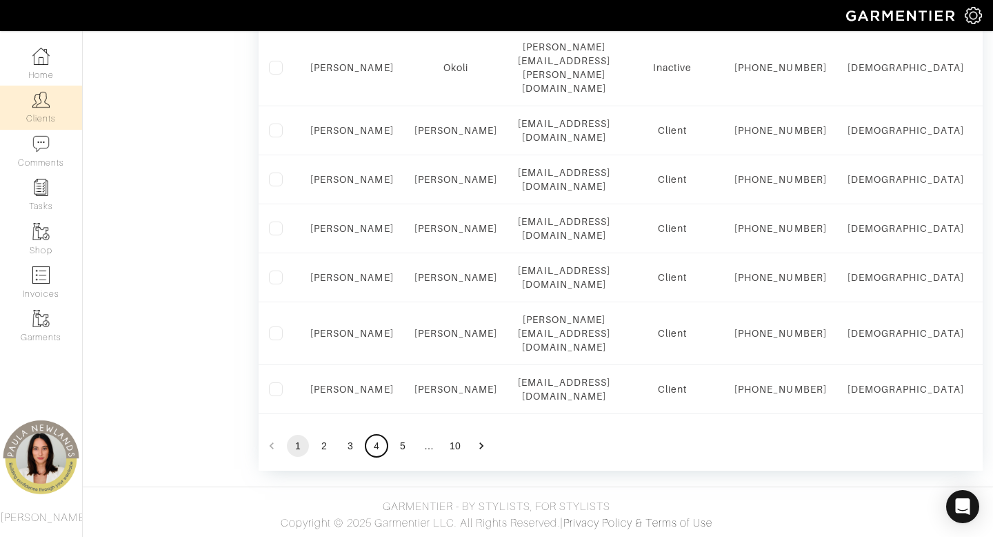
click at [371, 450] on button "4" at bounding box center [377, 446] width 22 height 22
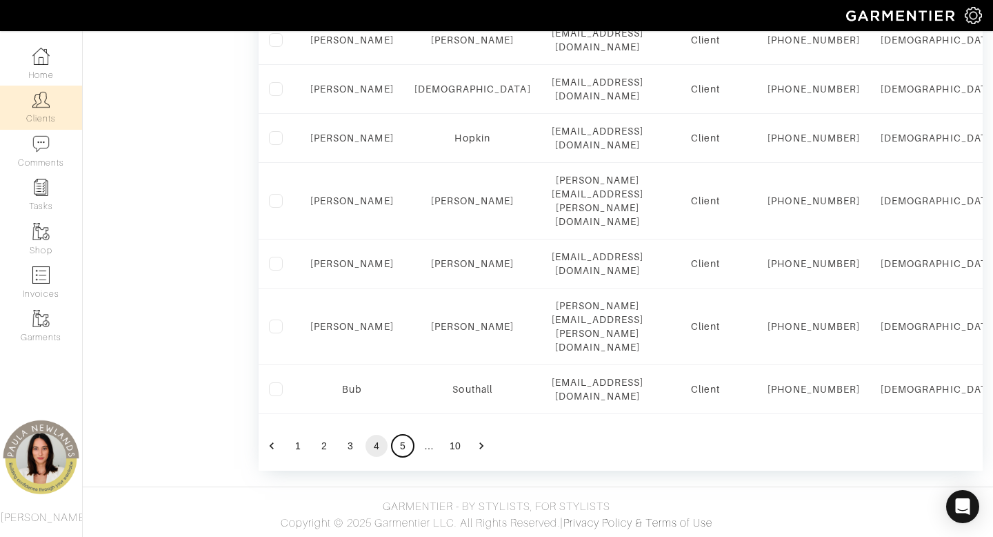
click at [406, 447] on button "5" at bounding box center [403, 446] width 22 height 22
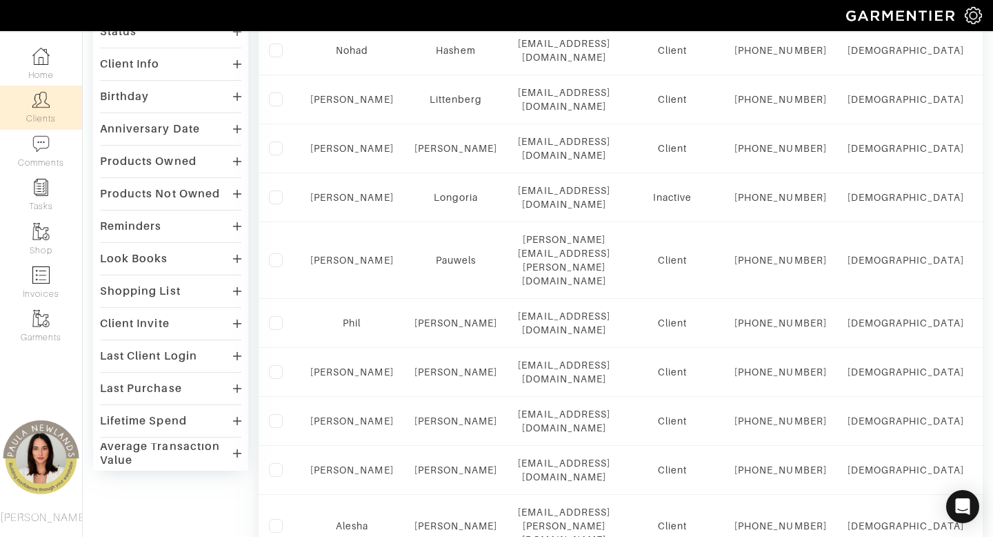
scroll to position [1021, 0]
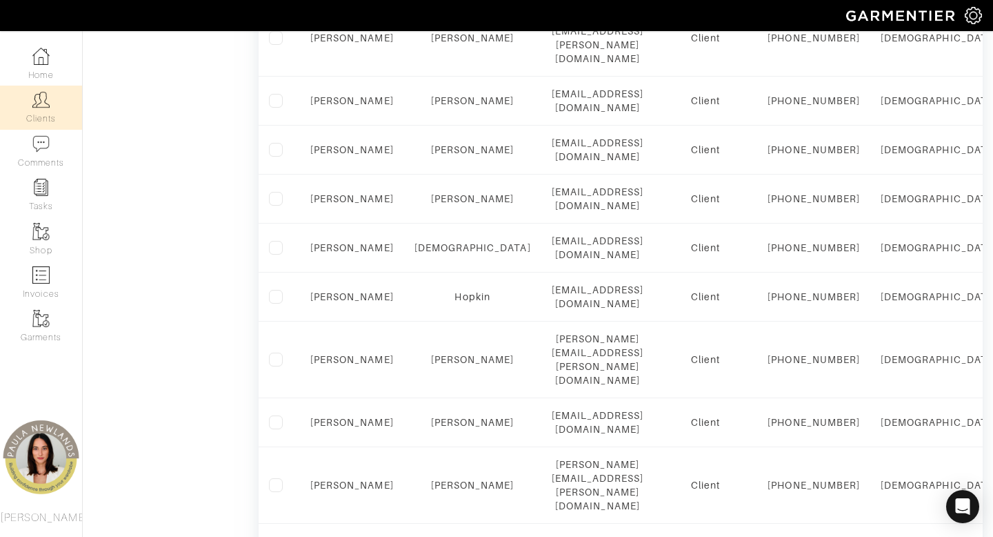
scroll to position [1373, 0]
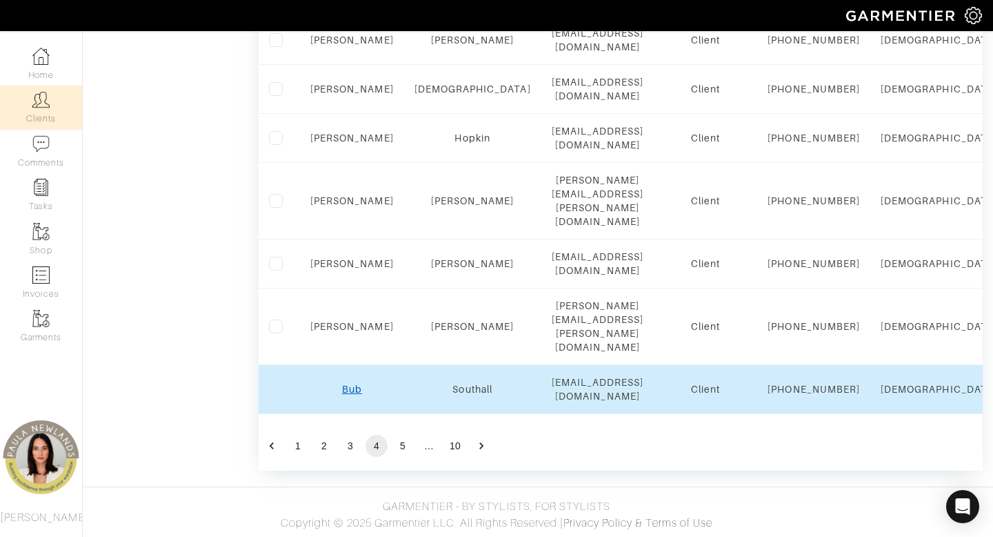
click at [350, 384] on link "Bub" at bounding box center [352, 389] width 20 height 11
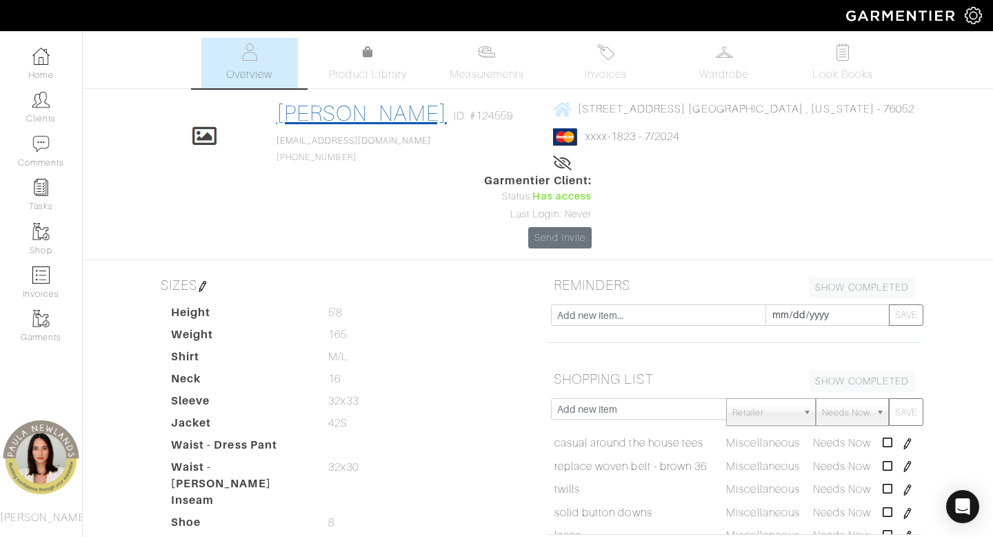
click at [373, 117] on link "[PERSON_NAME]" at bounding box center [362, 113] width 170 height 25
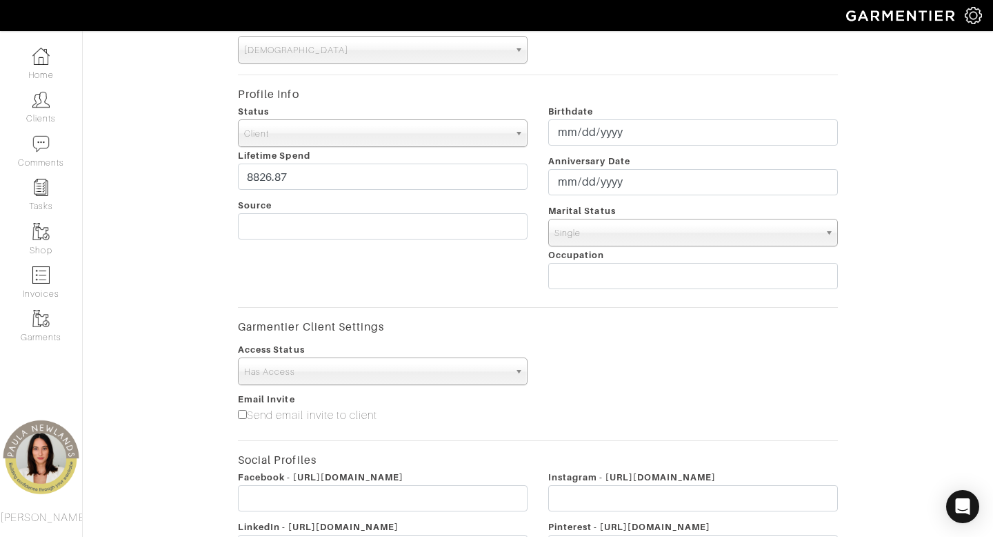
scroll to position [366, 0]
click at [408, 132] on span "Client" at bounding box center [376, 135] width 265 height 28
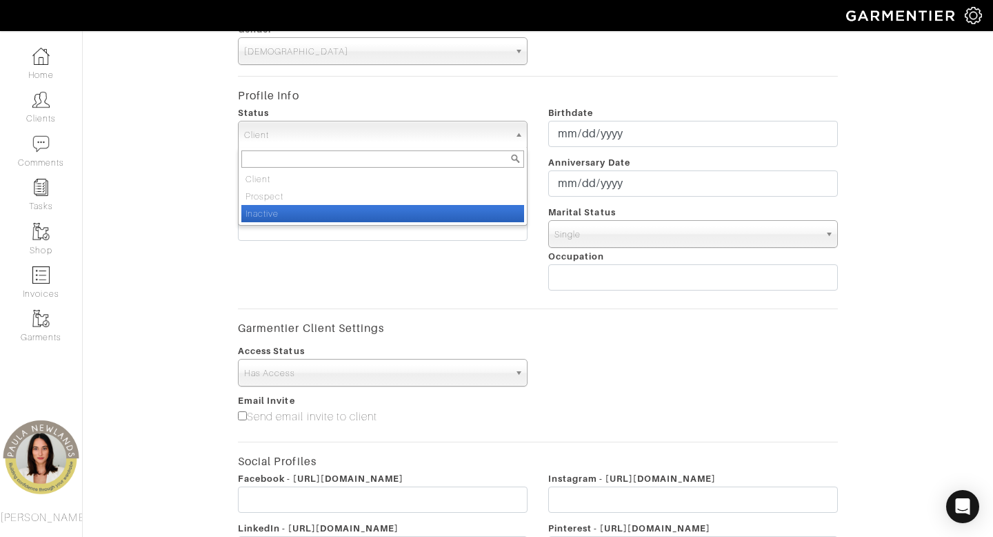
click at [399, 210] on li "Inactive" at bounding box center [382, 213] width 283 height 17
select select "Inactive"
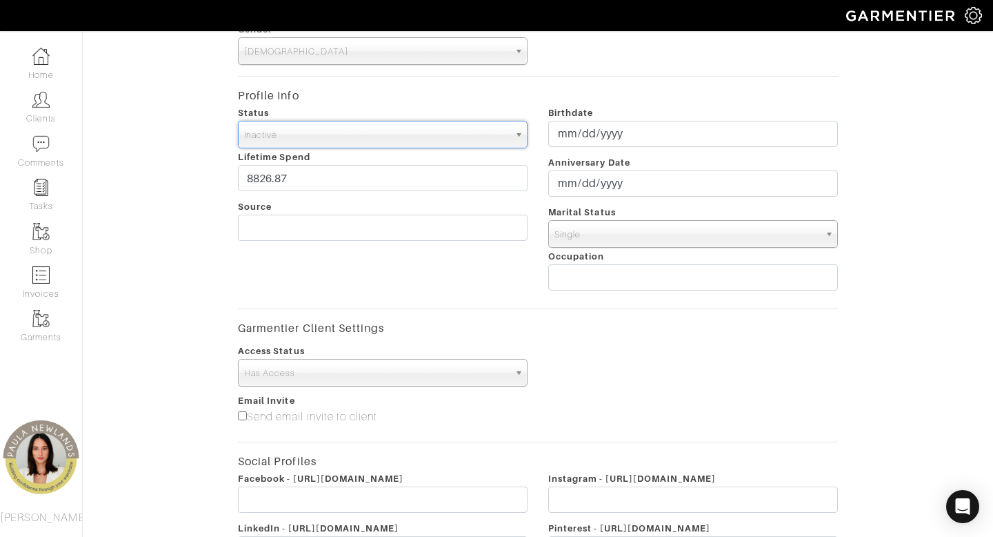
scroll to position [580, 0]
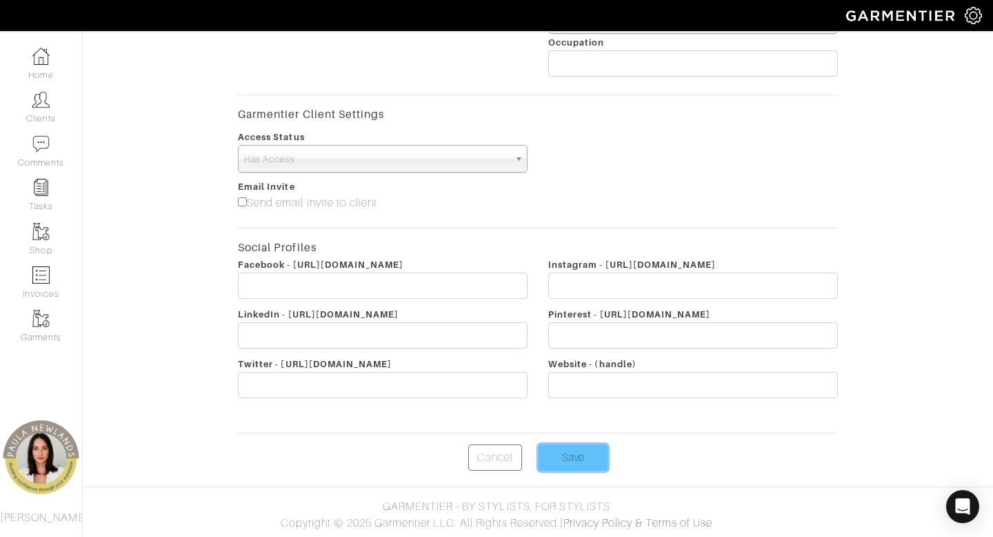
click at [577, 466] on input "Save" at bounding box center [573, 457] width 69 height 26
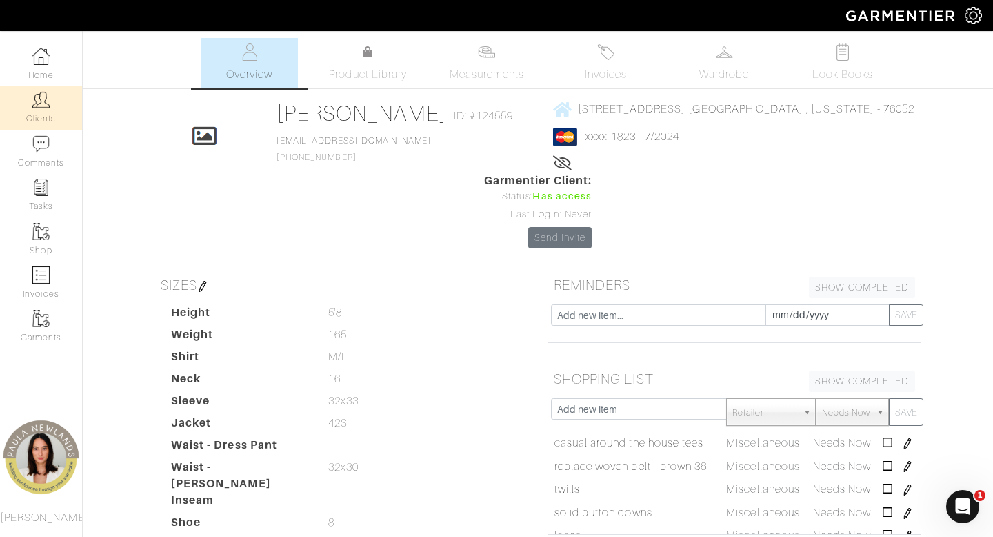
click at [50, 110] on link "Clients" at bounding box center [41, 107] width 82 height 43
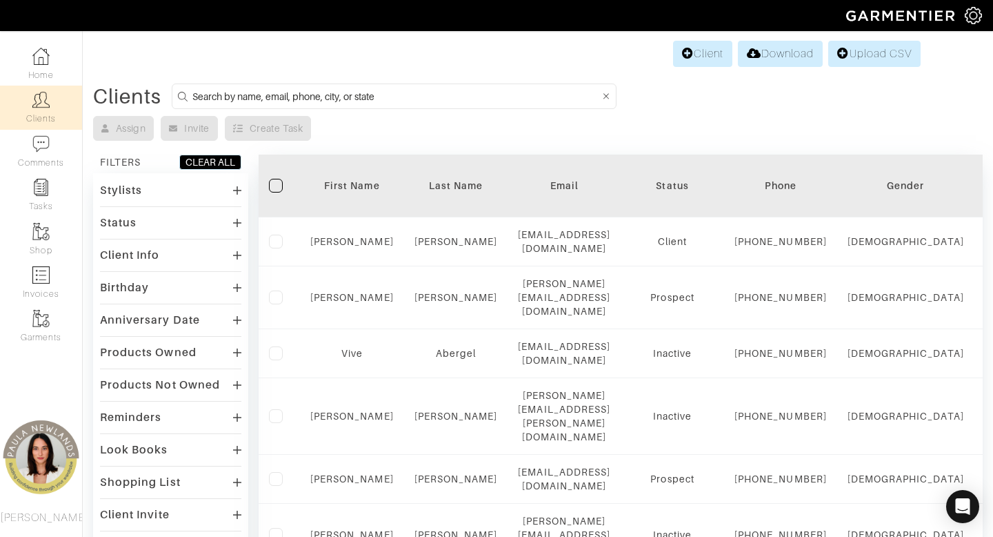
click at [473, 97] on input at bounding box center [396, 96] width 408 height 17
type input "texas"
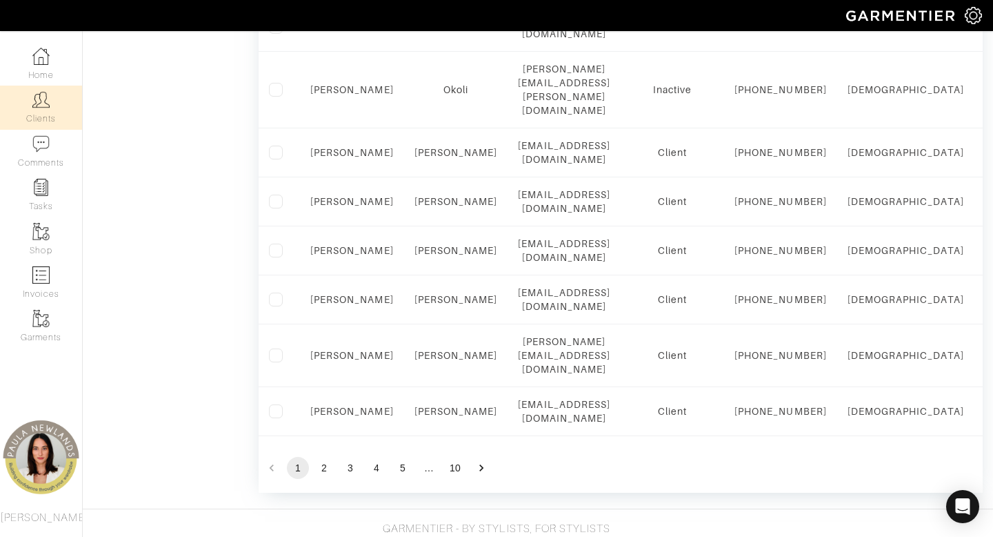
scroll to position [1373, 0]
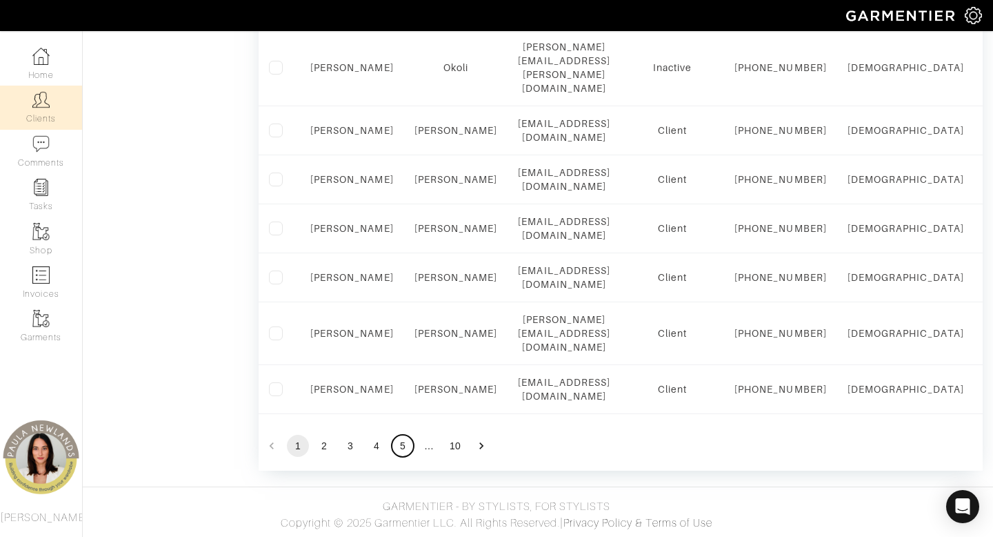
click at [401, 450] on button "5" at bounding box center [403, 446] width 22 height 22
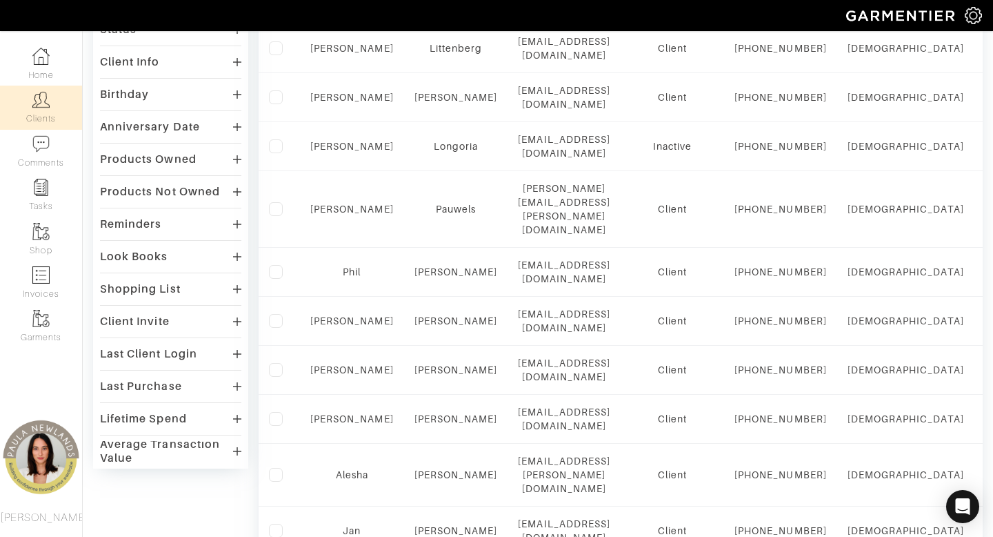
scroll to position [197, 0]
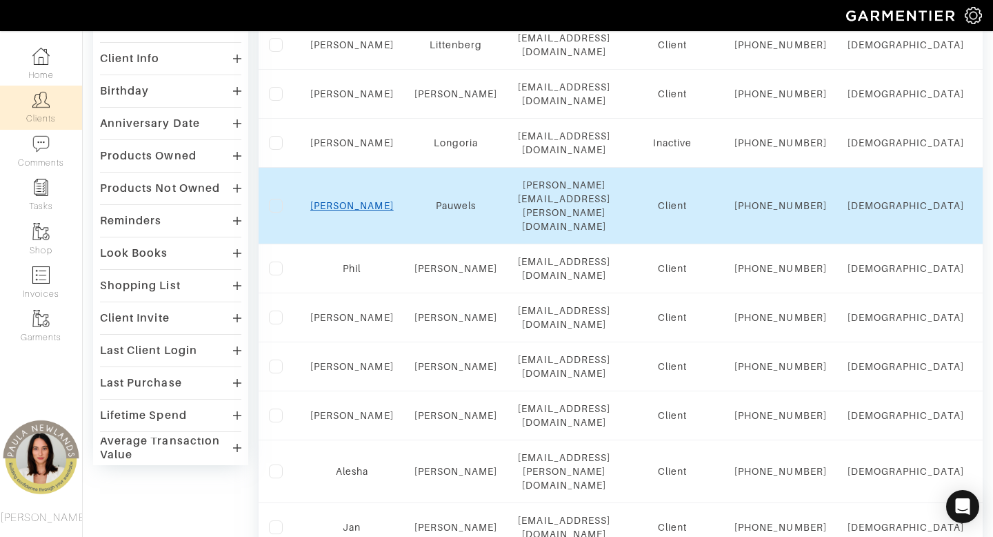
click at [356, 200] on link "Linda" at bounding box center [351, 205] width 83 height 11
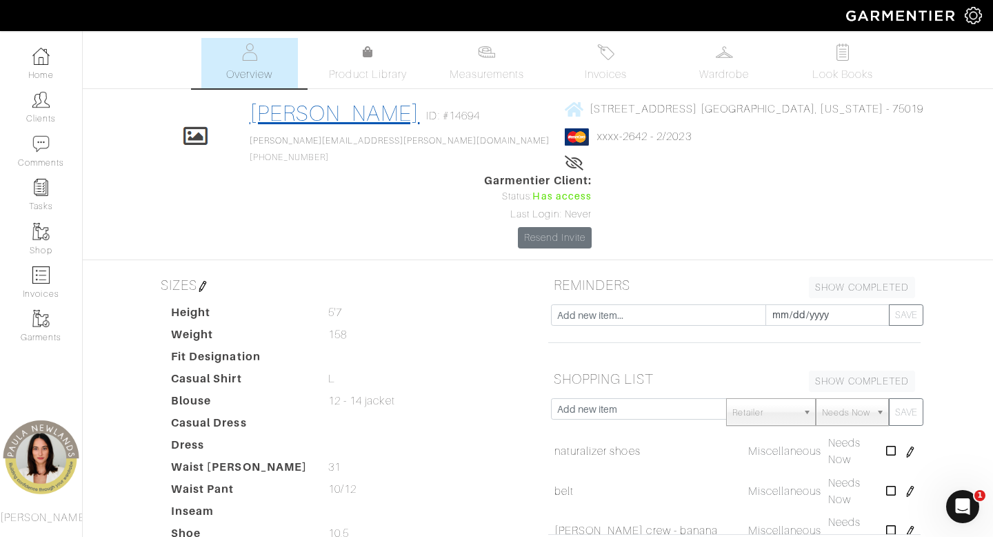
click at [368, 116] on link "[PERSON_NAME]" at bounding box center [335, 113] width 170 height 25
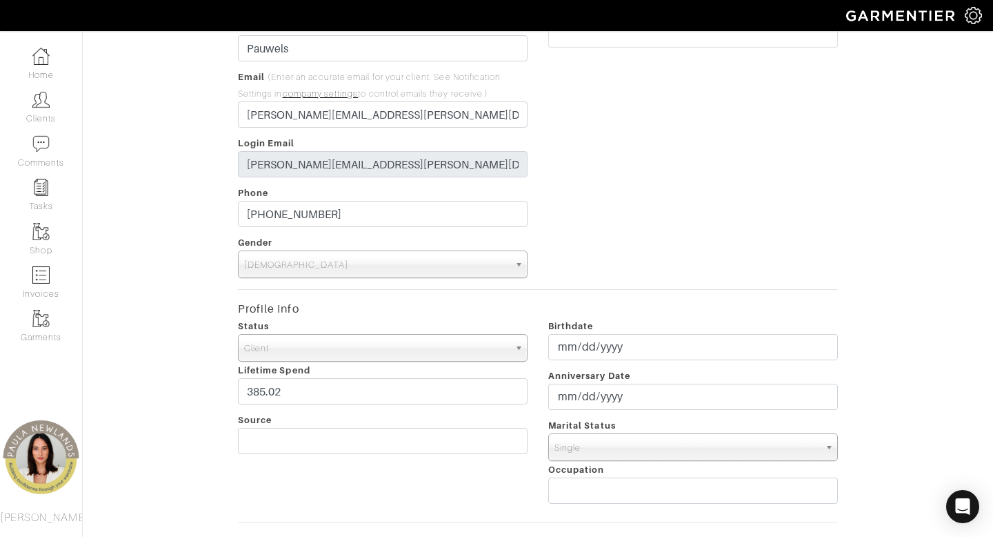
scroll to position [155, 0]
click at [393, 347] on span "Client" at bounding box center [376, 347] width 265 height 28
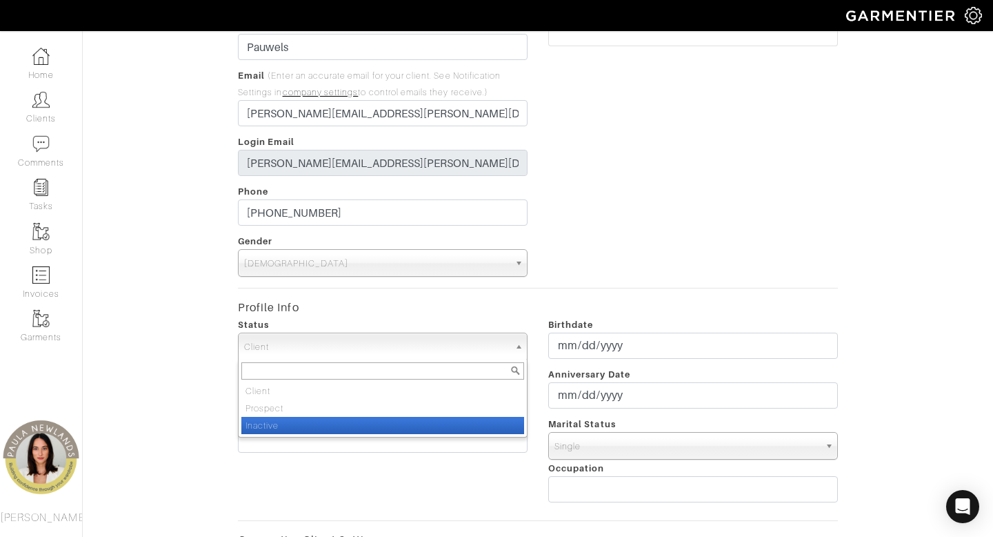
click at [387, 431] on li "Inactive" at bounding box center [382, 425] width 283 height 17
select select "Inactive"
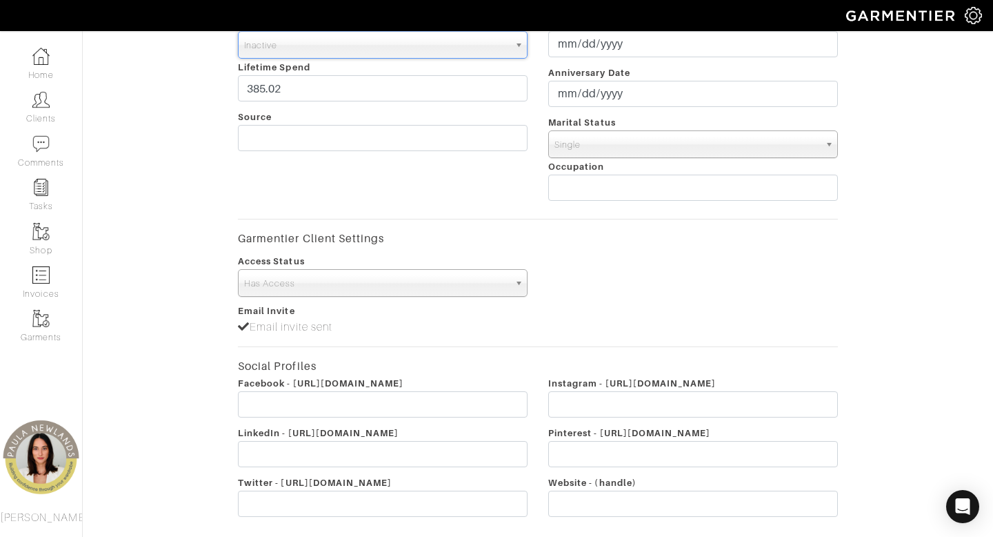
scroll to position [575, 0]
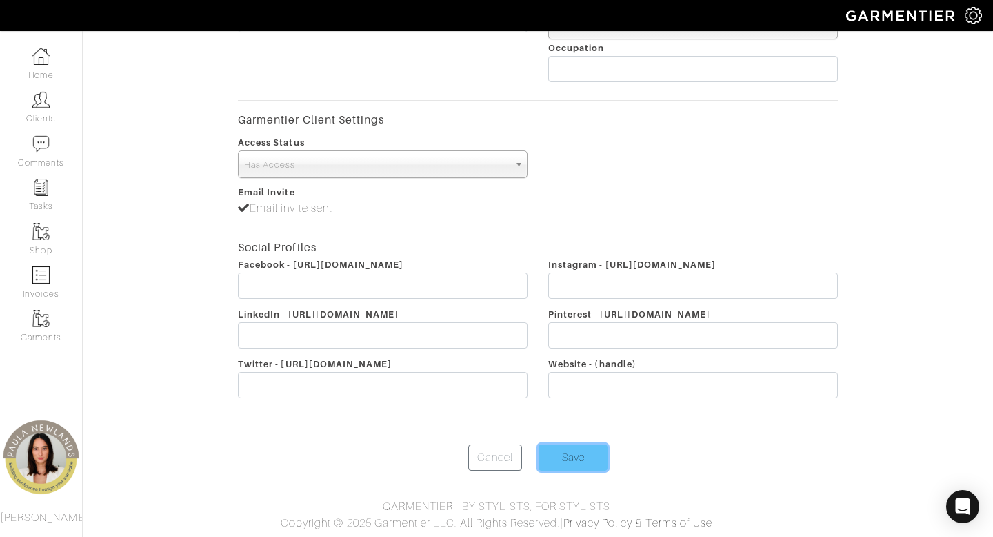
click at [570, 461] on input "Save" at bounding box center [573, 457] width 69 height 26
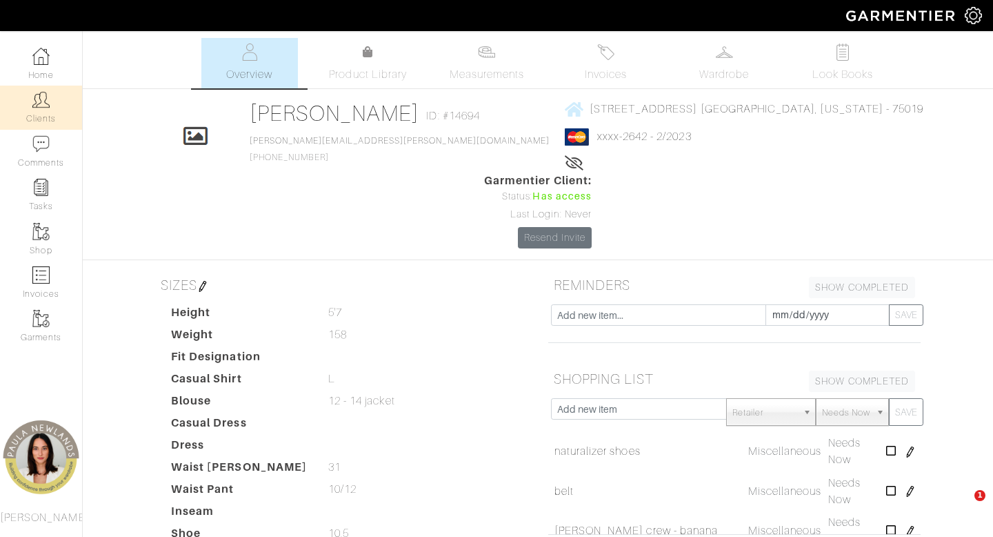
click at [43, 103] on img at bounding box center [40, 99] width 17 height 17
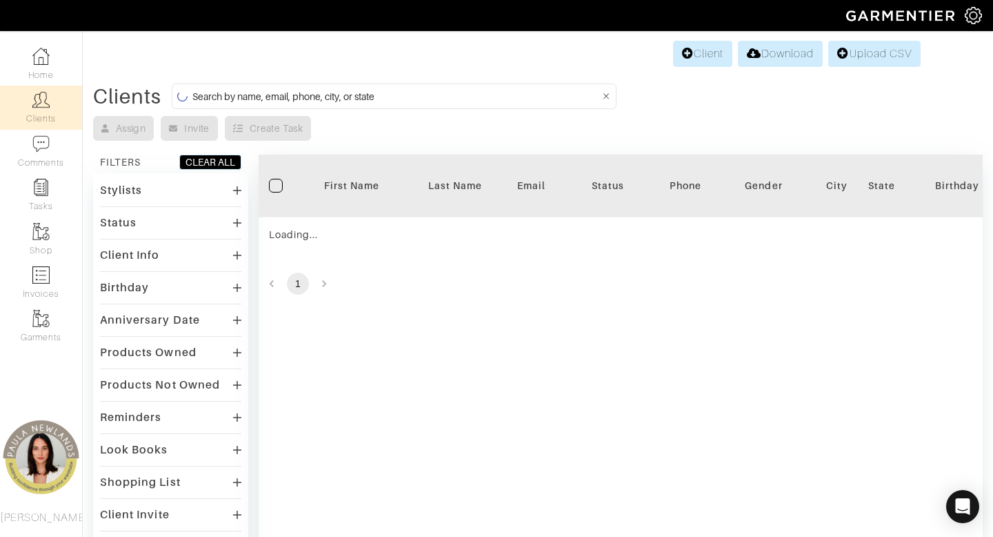
click at [397, 98] on input at bounding box center [396, 96] width 408 height 17
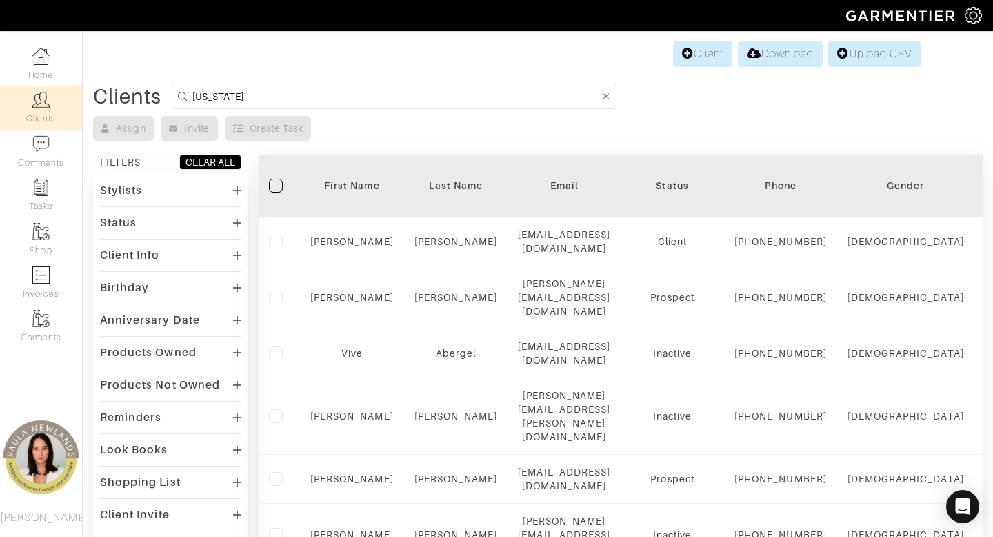
type input "[US_STATE]"
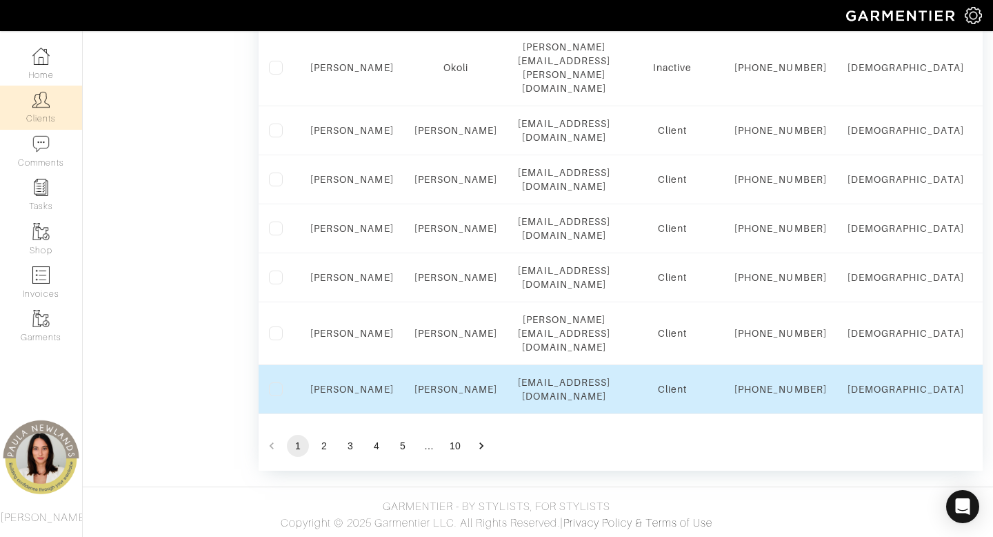
scroll to position [1373, 0]
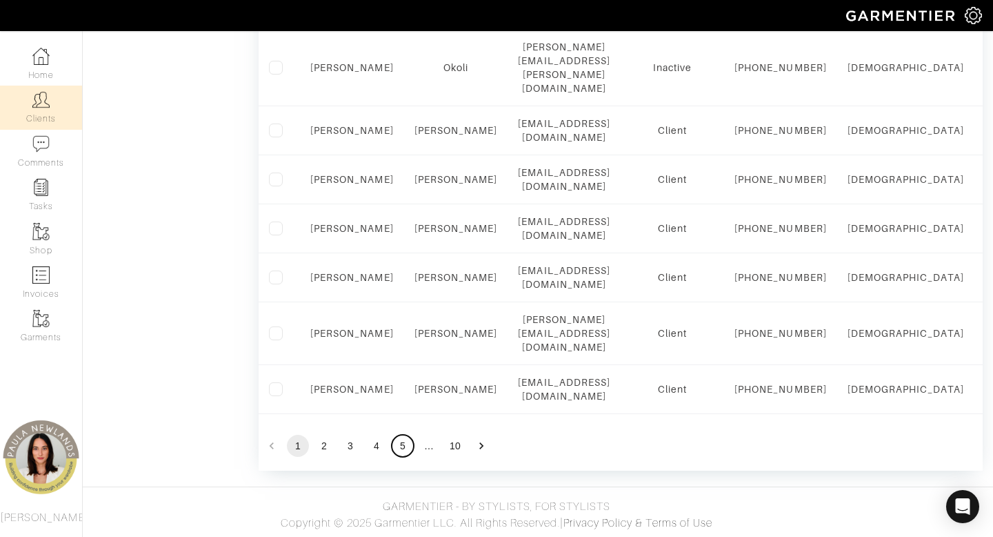
click at [401, 445] on button "5" at bounding box center [403, 446] width 22 height 22
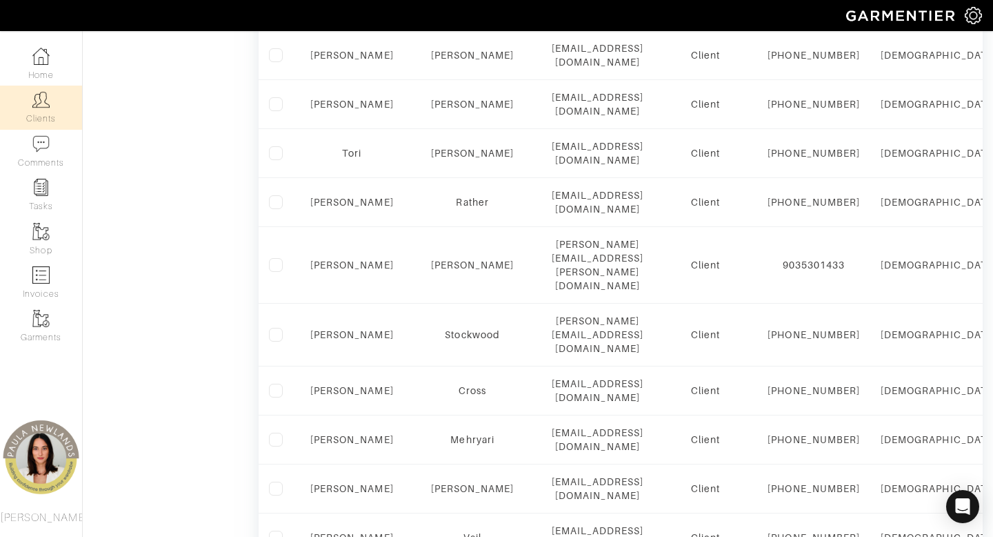
scroll to position [1021, 0]
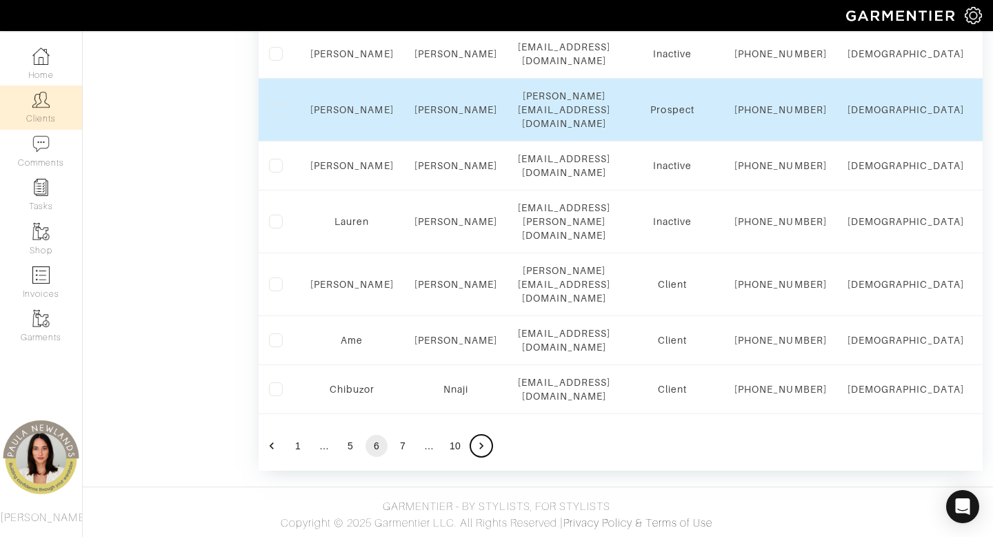
scroll to position [1373, 0]
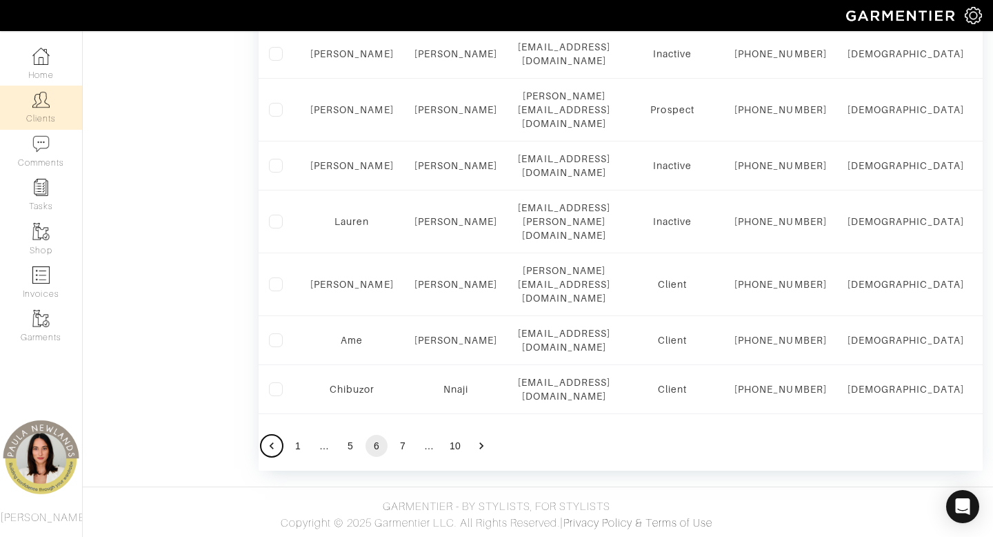
click at [269, 446] on icon "Go to previous page" at bounding box center [272, 446] width 14 height 14
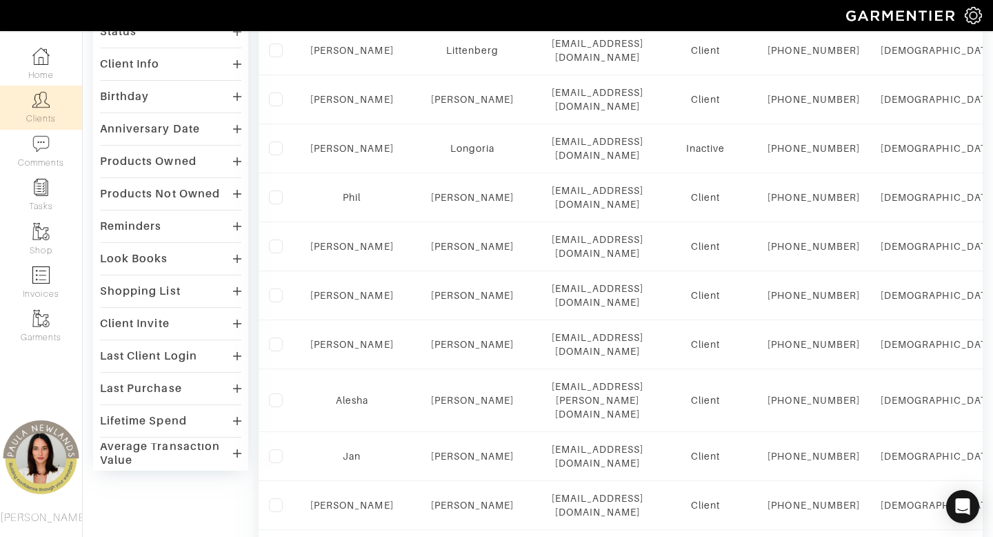
scroll to position [1021, 0]
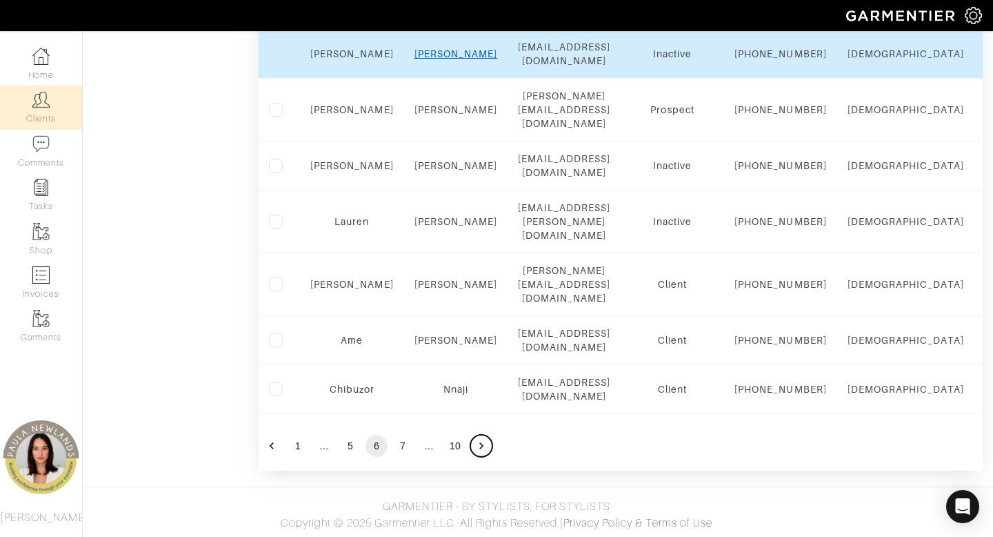
scroll to position [1360, 0]
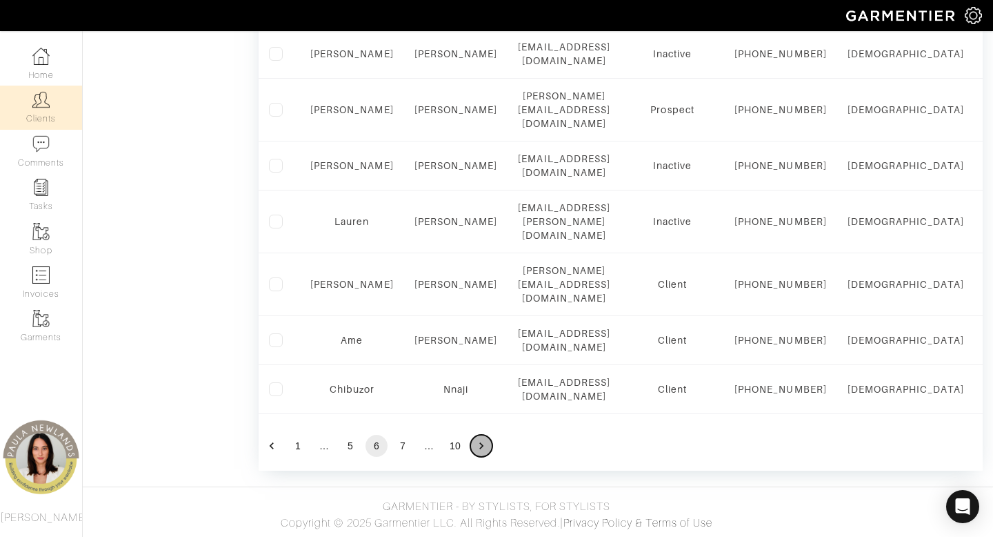
click at [483, 453] on icon "Go to next page" at bounding box center [482, 446] width 14 height 14
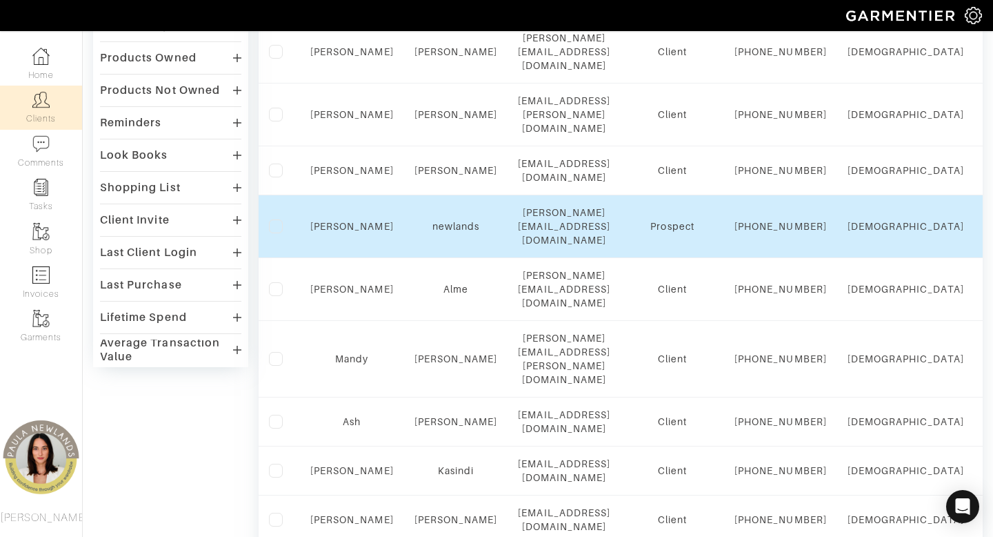
scroll to position [312, 0]
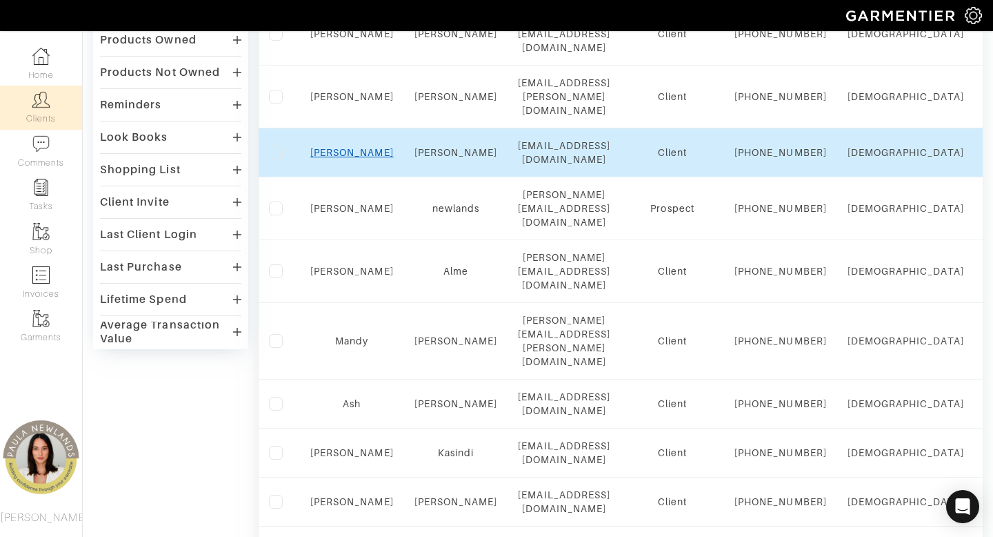
click at [353, 158] on link "Silvia" at bounding box center [351, 152] width 83 height 11
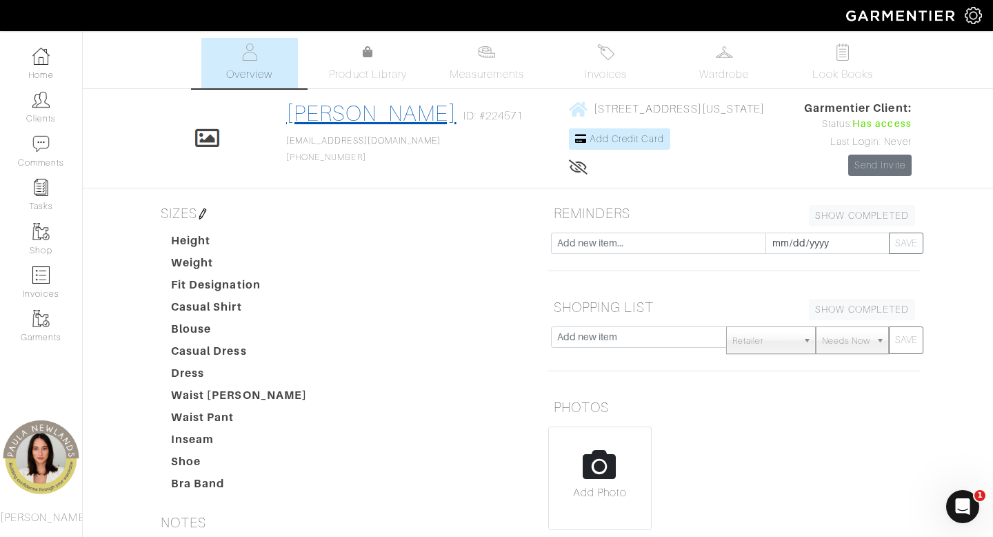
click at [347, 112] on link "[PERSON_NAME]" at bounding box center [371, 113] width 170 height 25
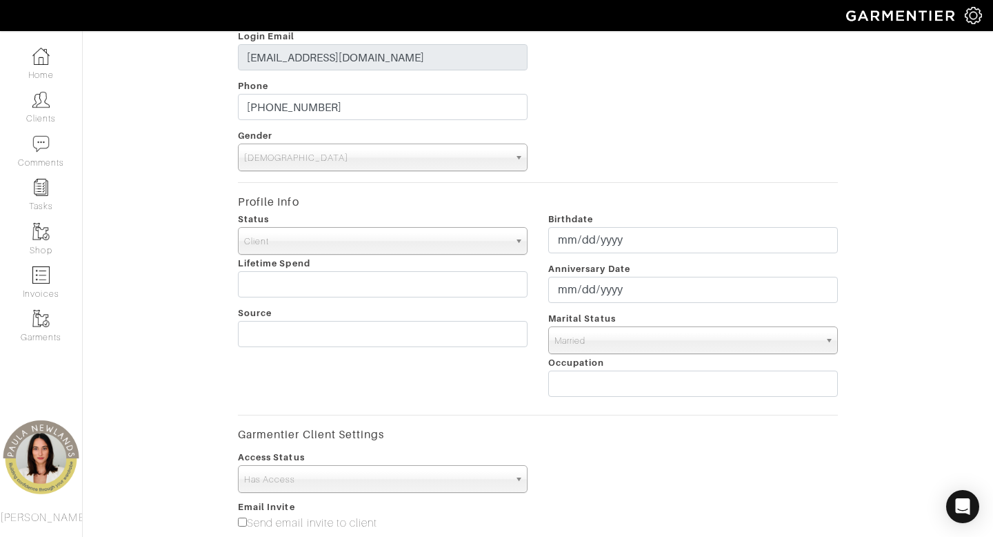
scroll to position [295, 0]
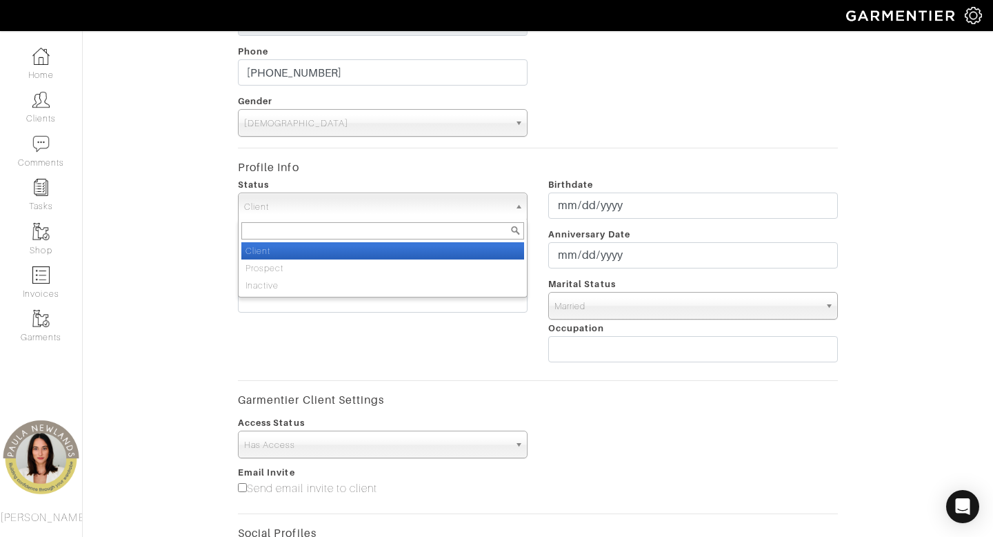
click at [384, 209] on span "Client" at bounding box center [376, 207] width 265 height 28
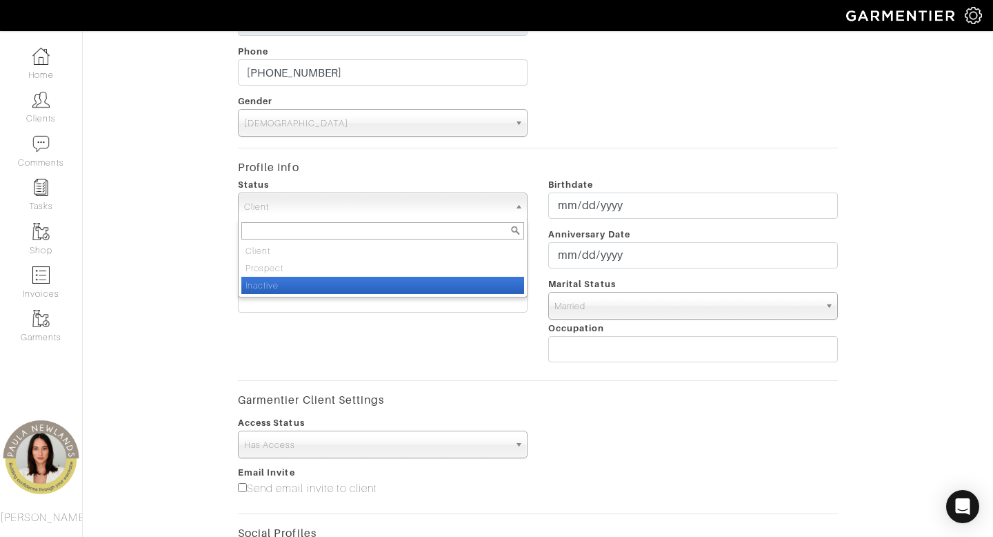
click at [381, 290] on li "Inactive" at bounding box center [382, 285] width 283 height 17
select select "Inactive"
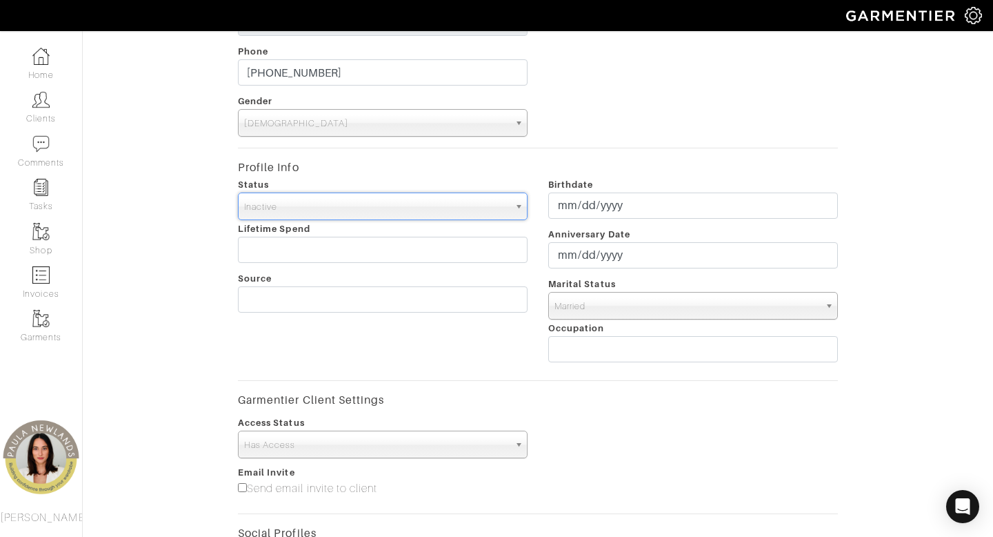
scroll to position [580, 0]
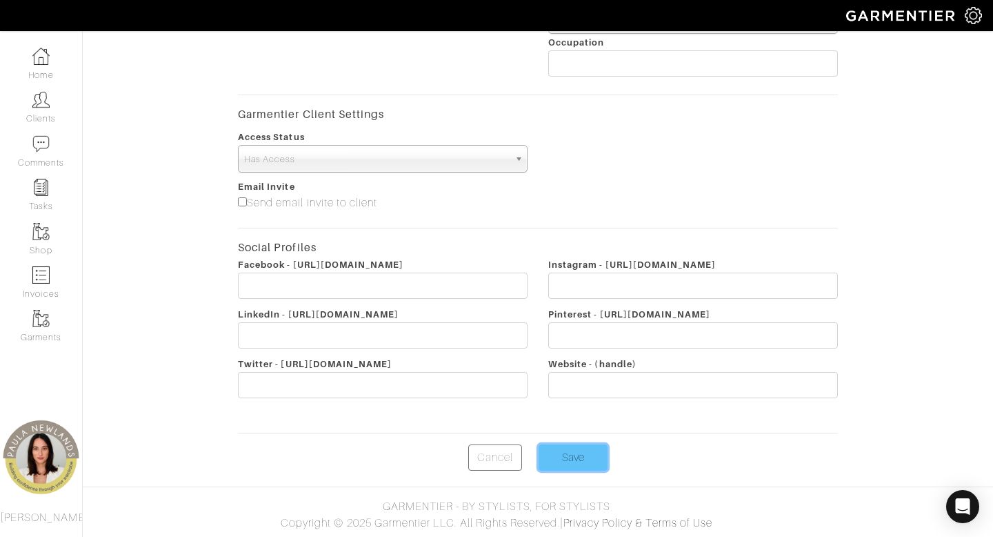
click at [575, 459] on input "Save" at bounding box center [573, 457] width 69 height 26
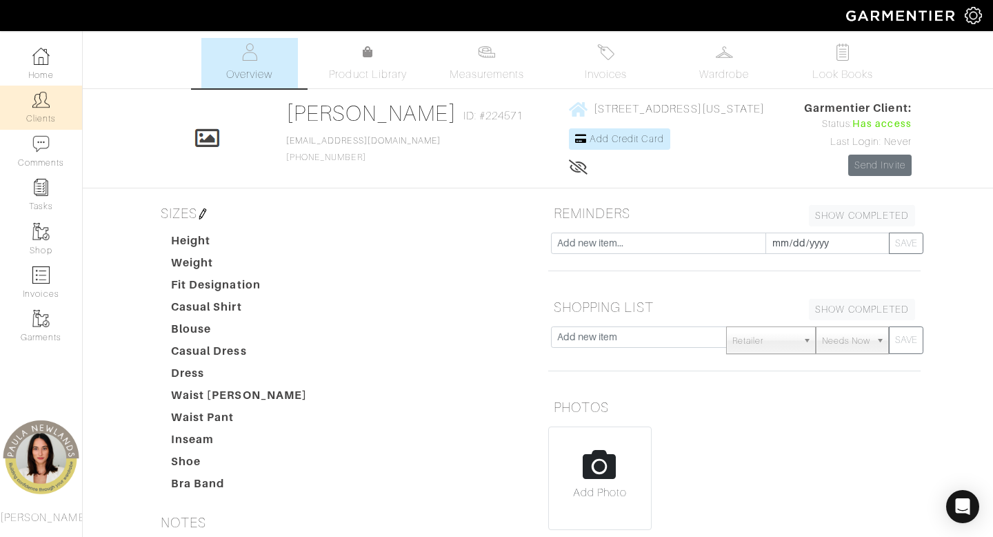
click at [56, 119] on link "Clients" at bounding box center [41, 107] width 82 height 43
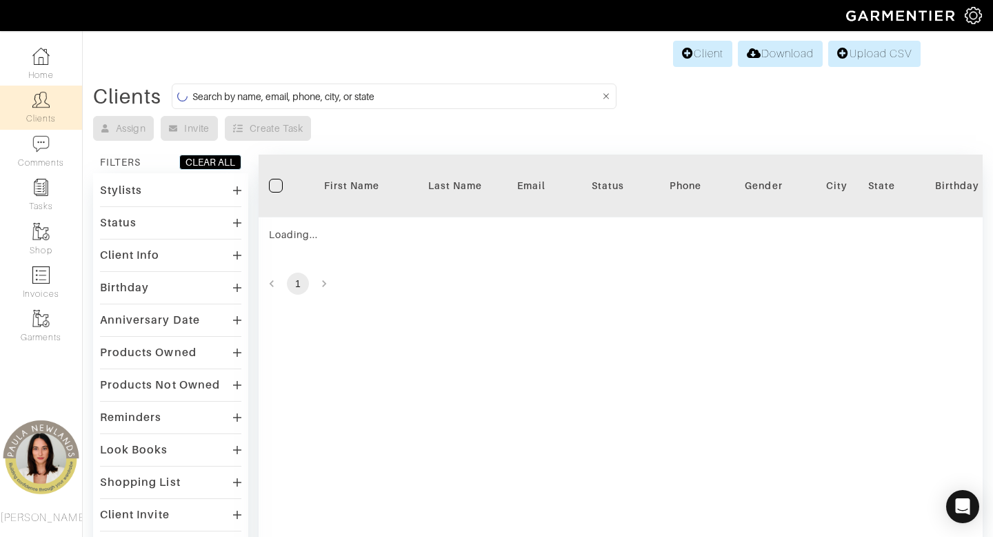
click at [449, 90] on input at bounding box center [396, 96] width 408 height 17
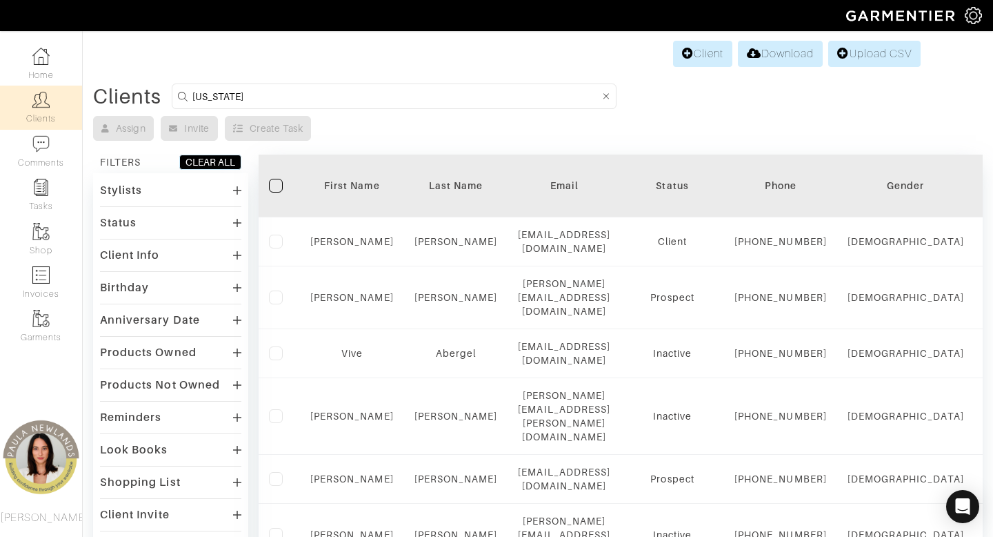
type input "texas"
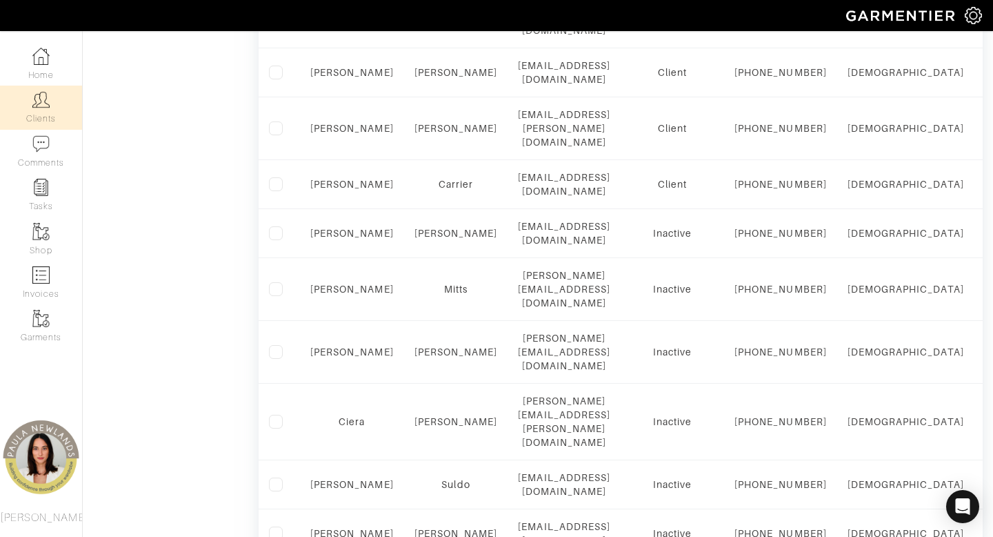
scroll to position [1373, 0]
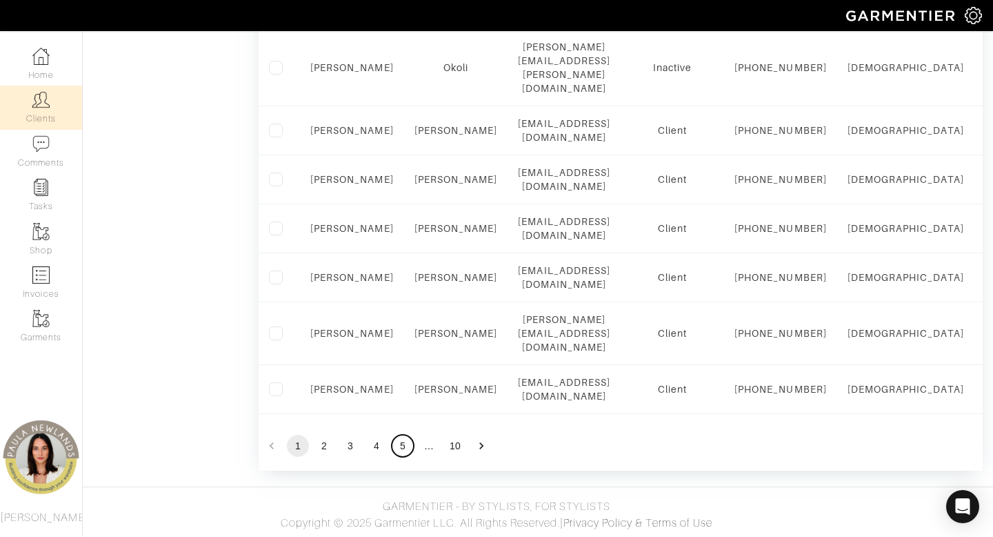
click at [404, 445] on button "5" at bounding box center [403, 446] width 22 height 22
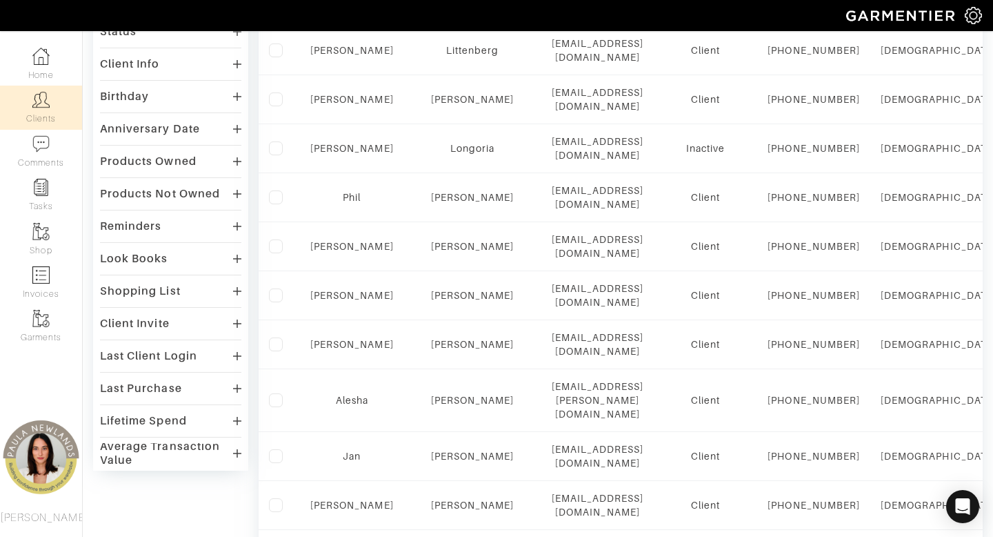
scroll to position [1021, 0]
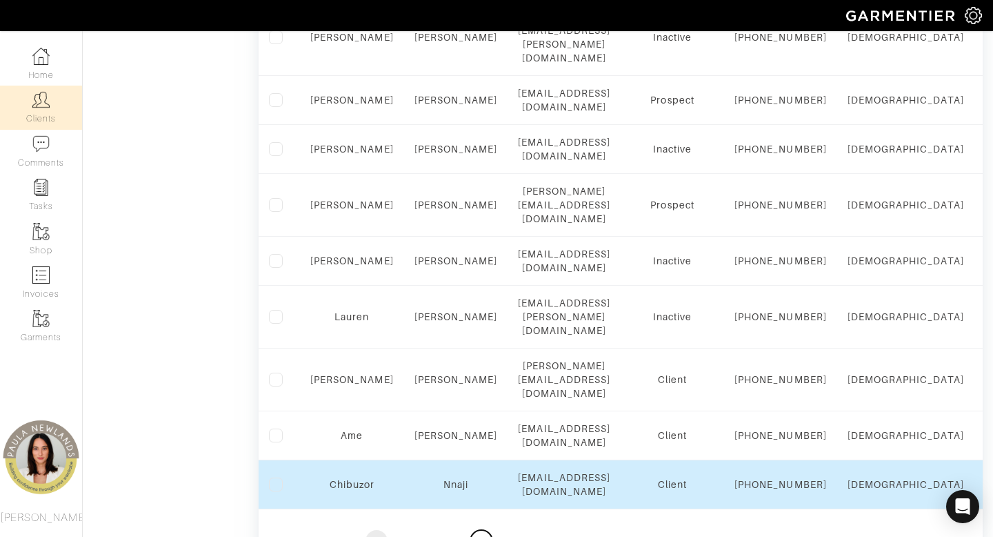
scroll to position [1373, 0]
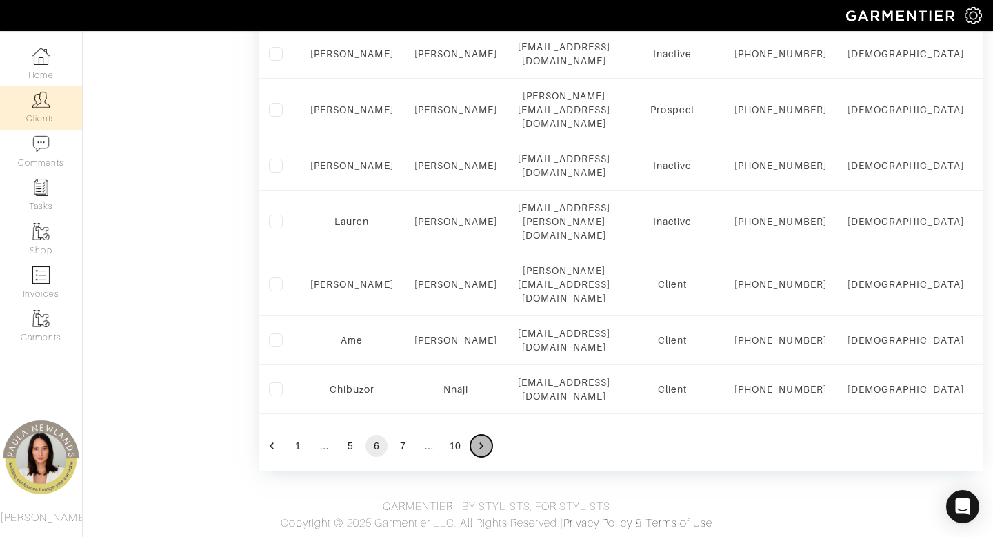
click at [485, 448] on icon "Go to next page" at bounding box center [482, 446] width 14 height 14
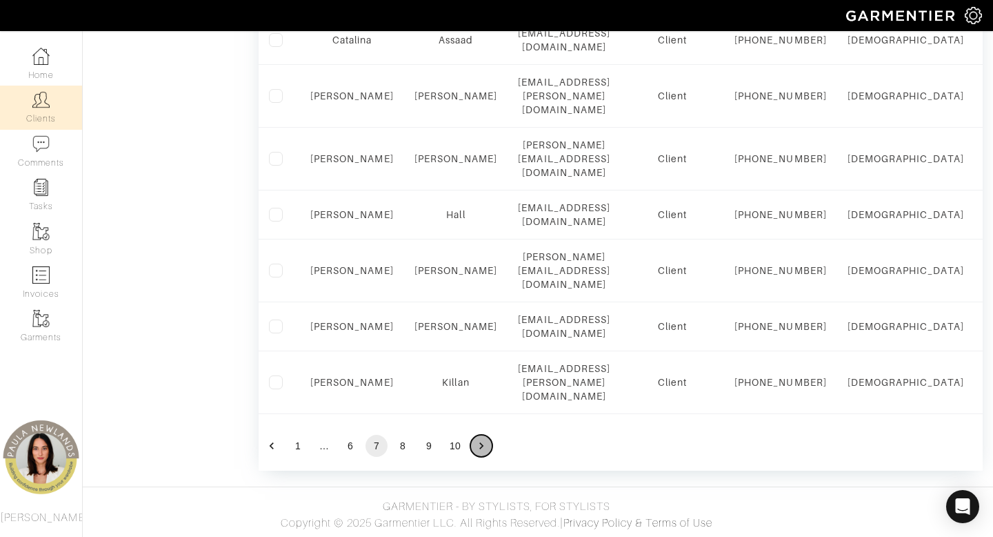
click at [483, 448] on icon "Go to next page" at bounding box center [482, 446] width 14 height 14
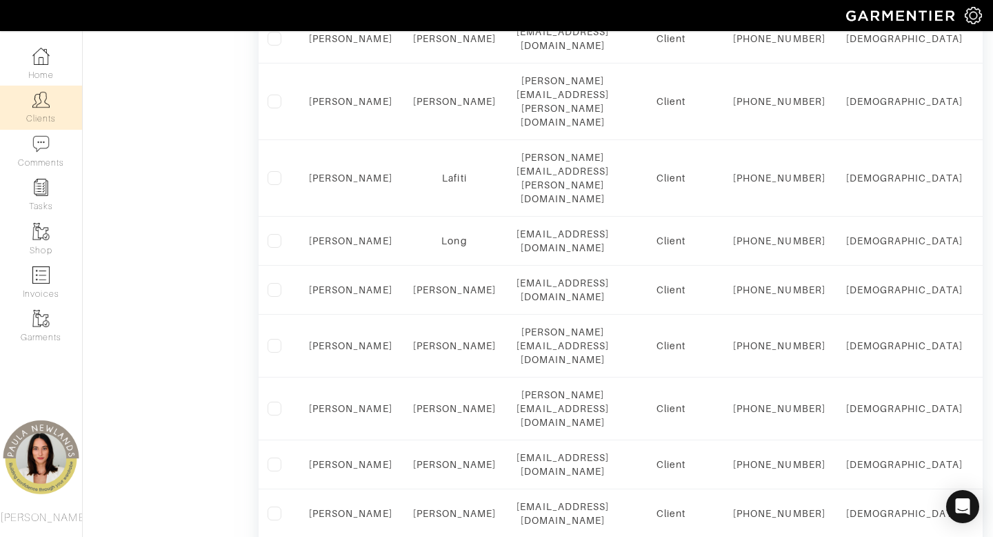
scroll to position [993, 0]
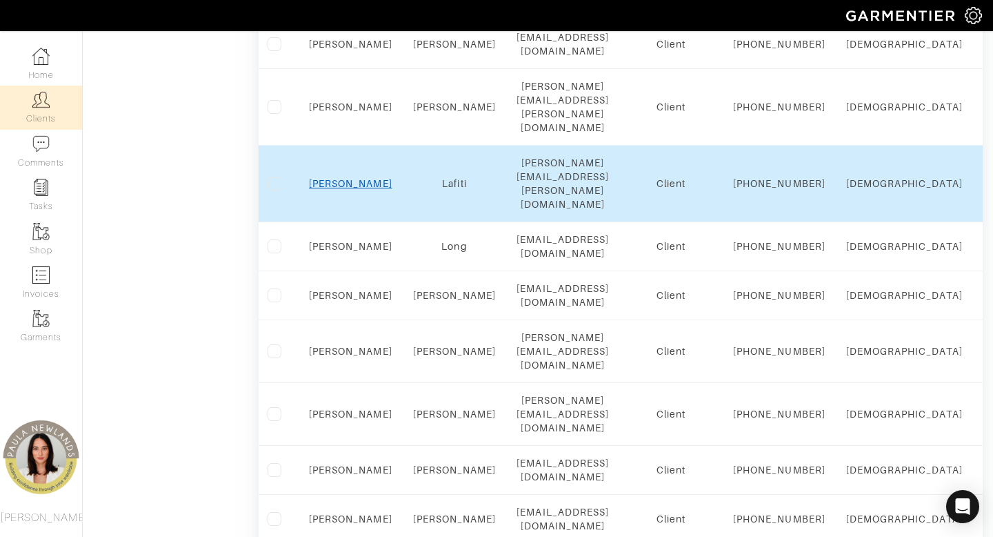
click at [354, 189] on link "[PERSON_NAME]" at bounding box center [350, 183] width 83 height 11
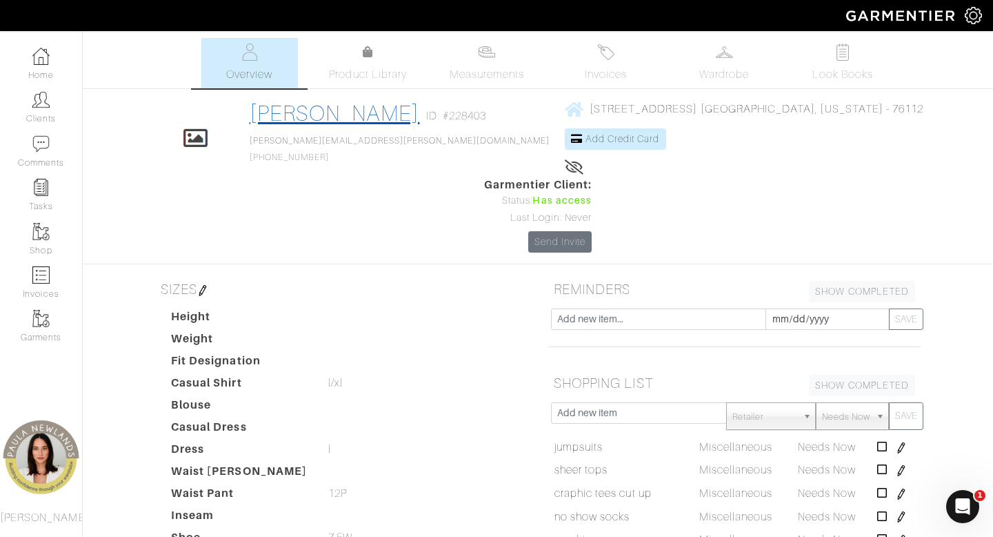
click at [372, 111] on link "[PERSON_NAME]" at bounding box center [335, 113] width 170 height 25
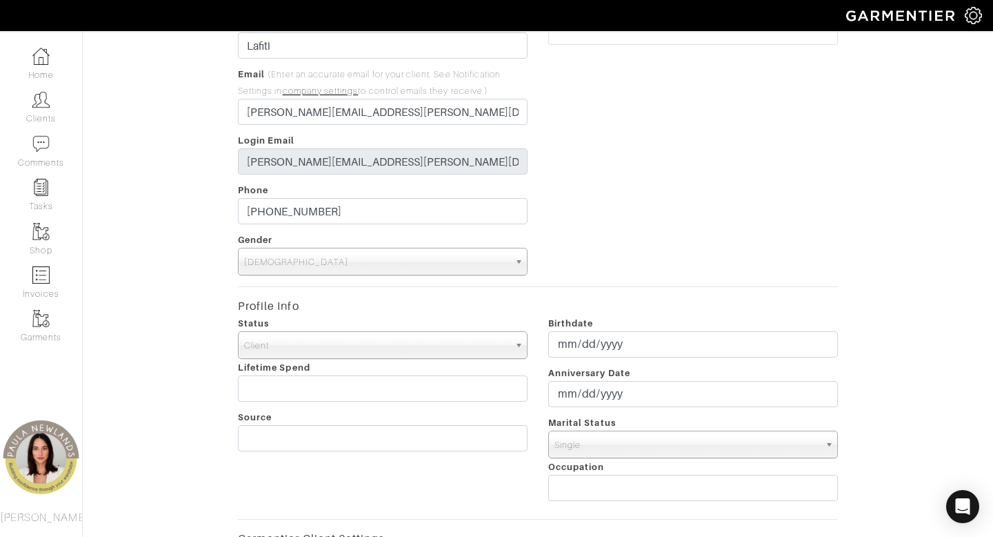
scroll to position [158, 0]
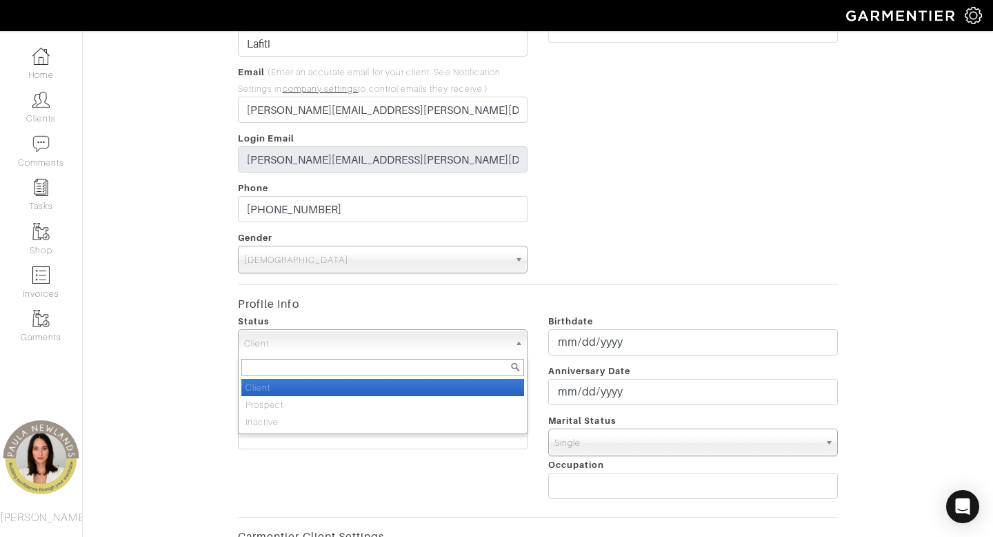
click at [409, 341] on span "Client" at bounding box center [376, 344] width 265 height 28
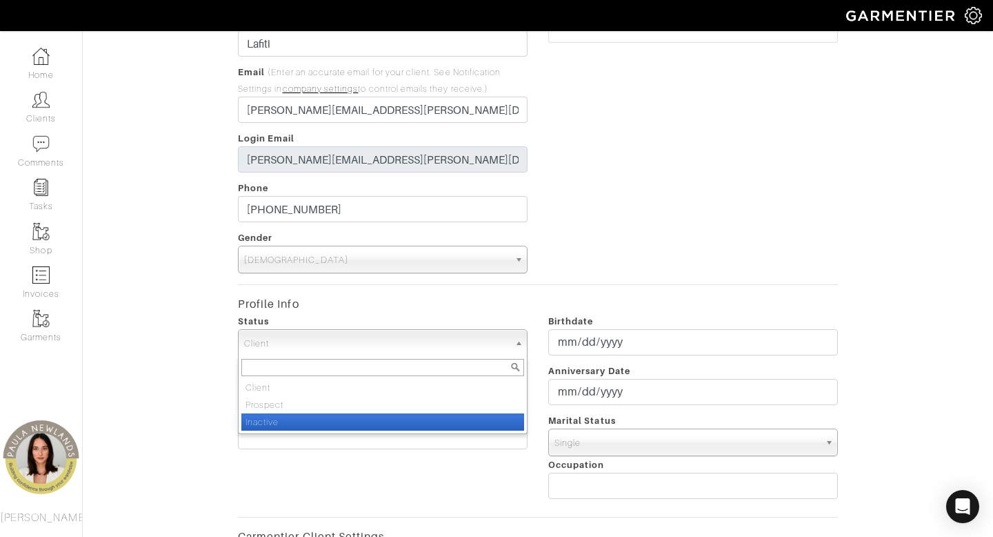
click at [397, 426] on li "Inactive" at bounding box center [382, 421] width 283 height 17
select select "Inactive"
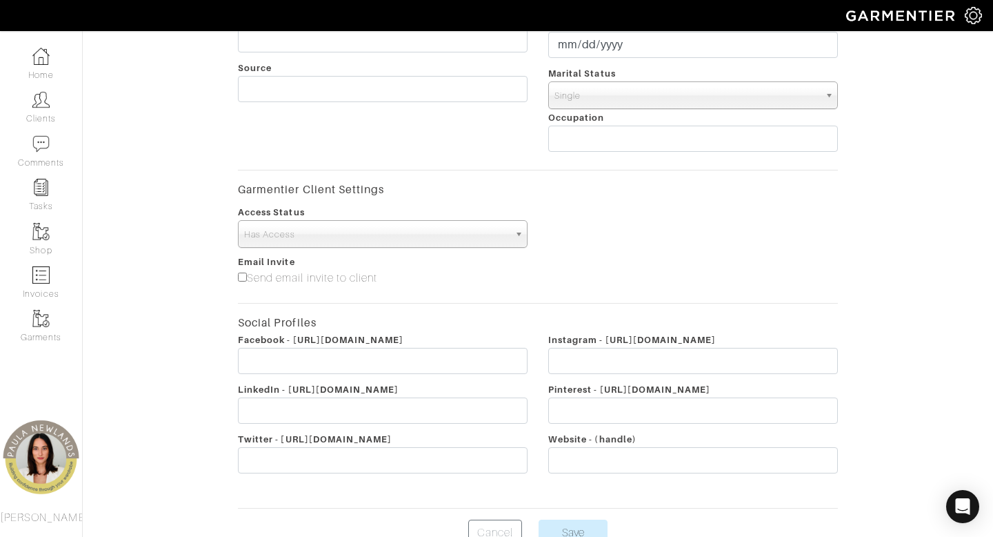
scroll to position [580, 0]
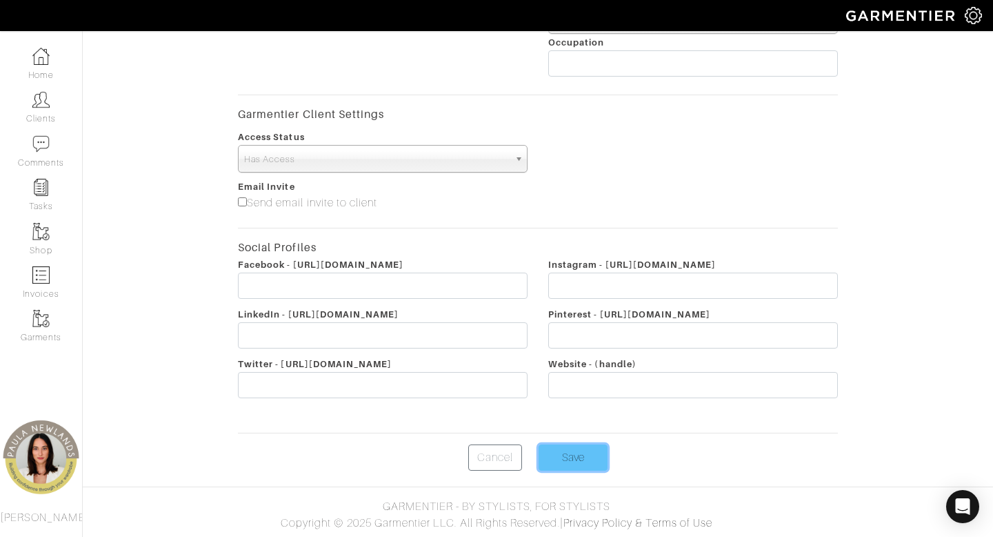
click at [580, 458] on input "Save" at bounding box center [573, 457] width 69 height 26
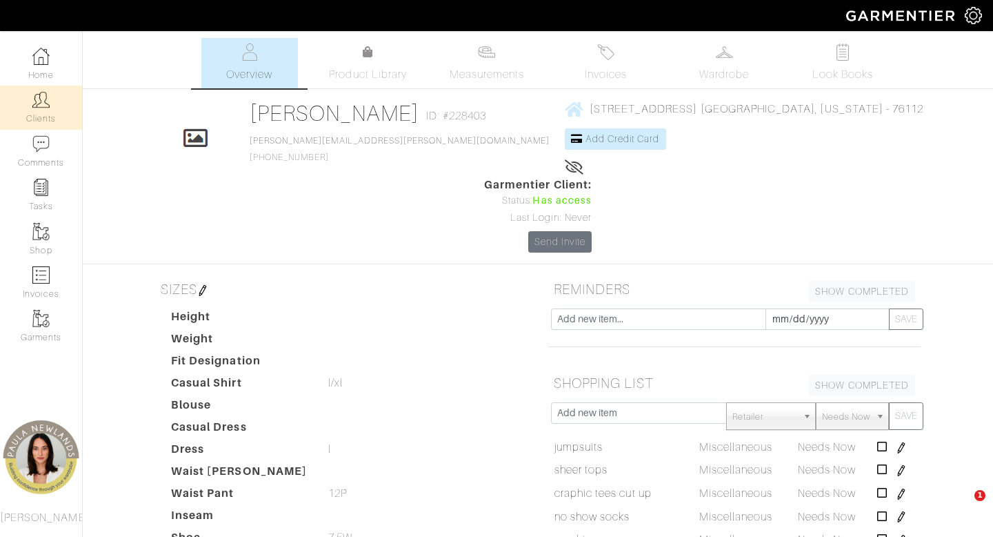
click at [40, 106] on img at bounding box center [40, 99] width 17 height 17
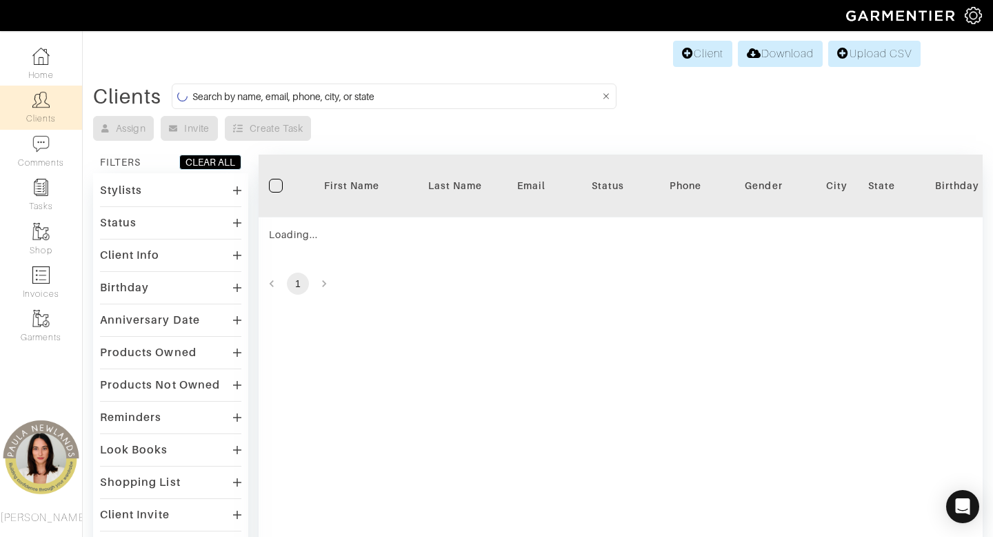
click at [378, 106] on form at bounding box center [394, 96] width 445 height 26
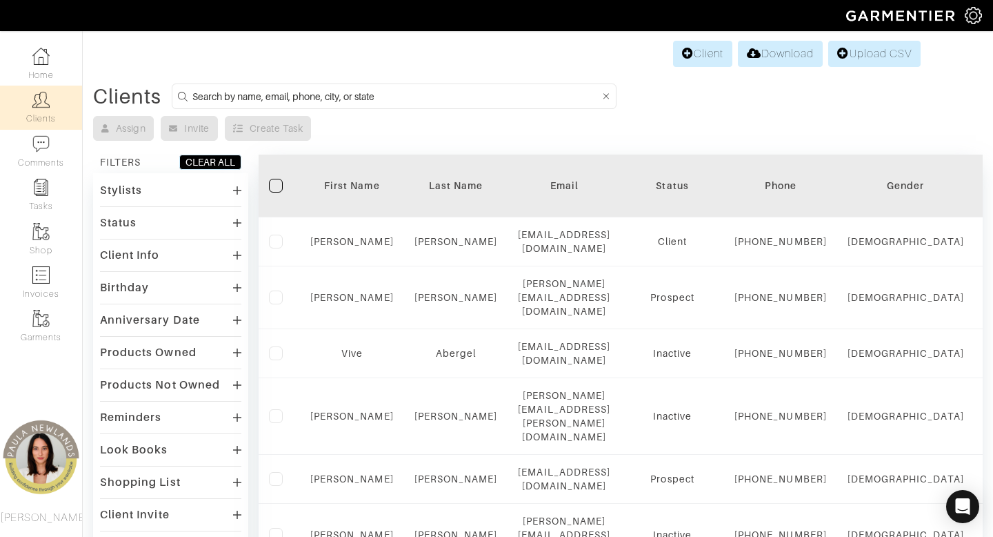
click at [401, 96] on input at bounding box center [396, 96] width 408 height 17
type input "[US_STATE]"
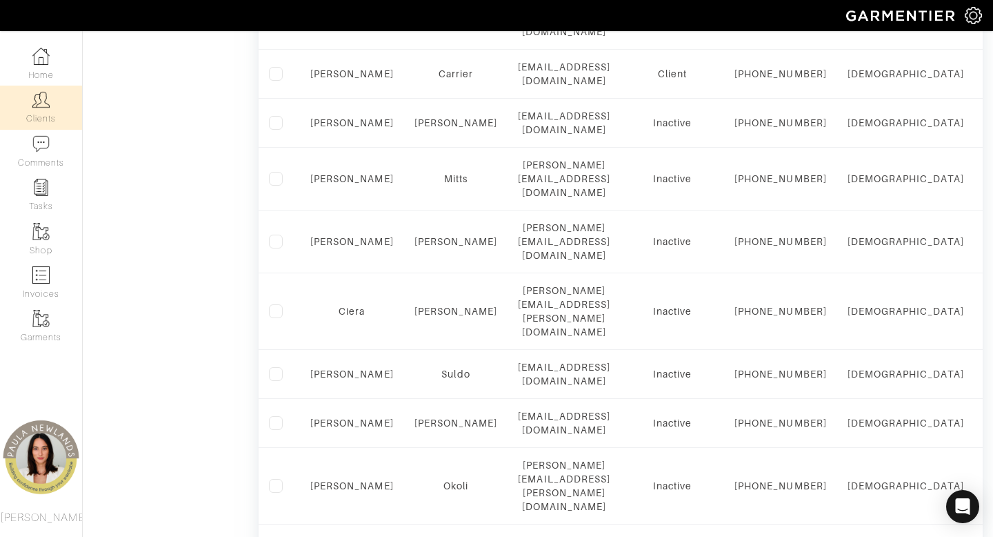
scroll to position [1373, 0]
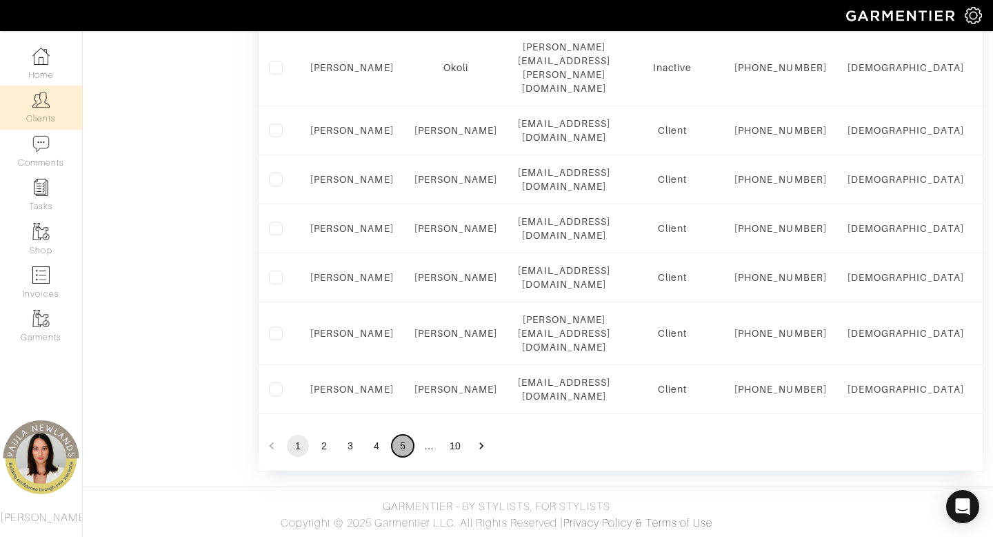
click at [402, 449] on button "5" at bounding box center [403, 446] width 22 height 22
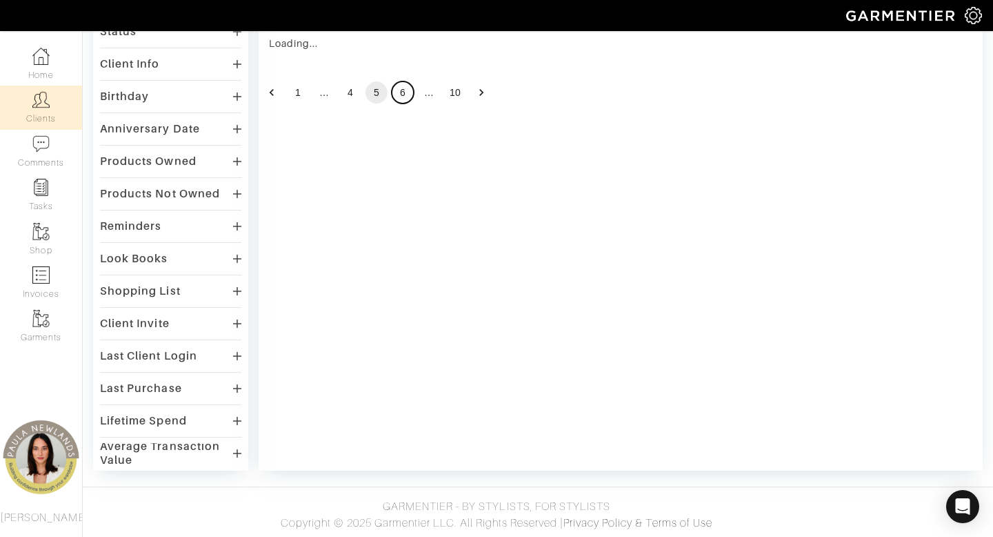
scroll to position [1021, 0]
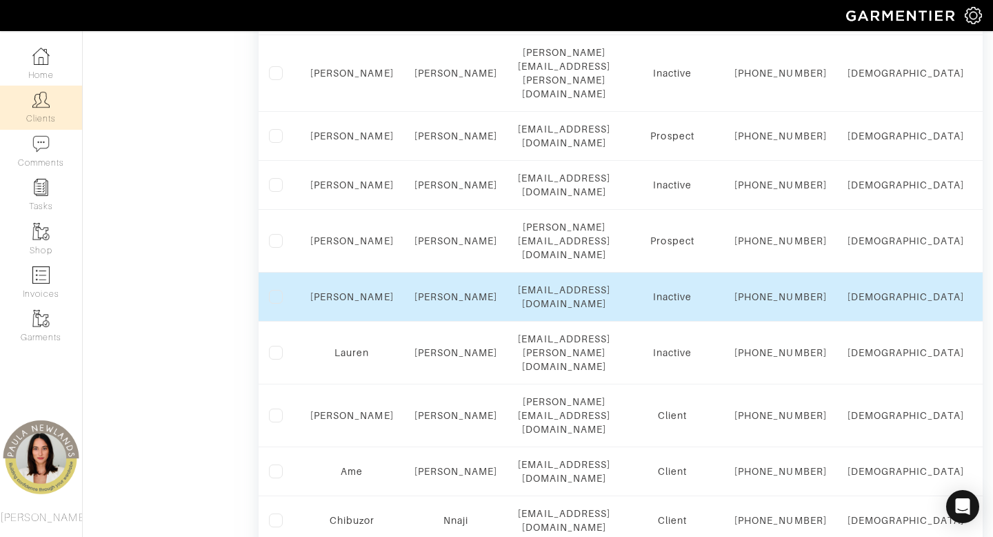
scroll to position [1373, 0]
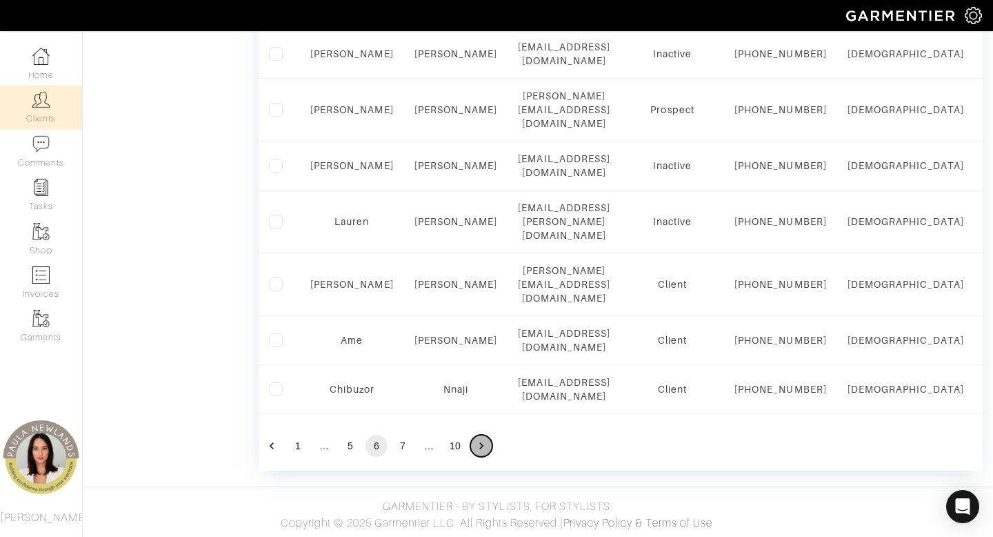
click at [481, 449] on icon "Go to next page" at bounding box center [482, 446] width 14 height 14
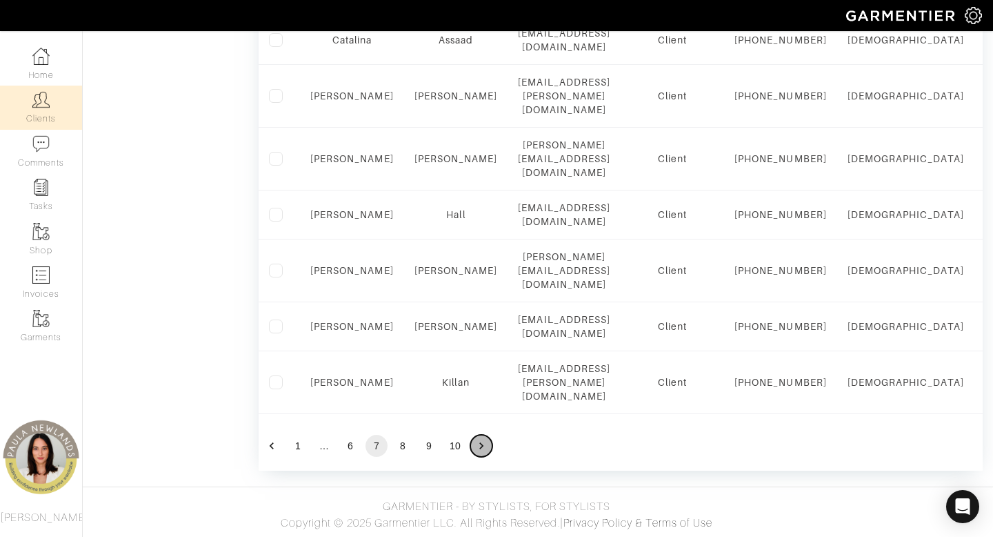
click at [481, 449] on icon "Go to next page" at bounding box center [482, 446] width 14 height 14
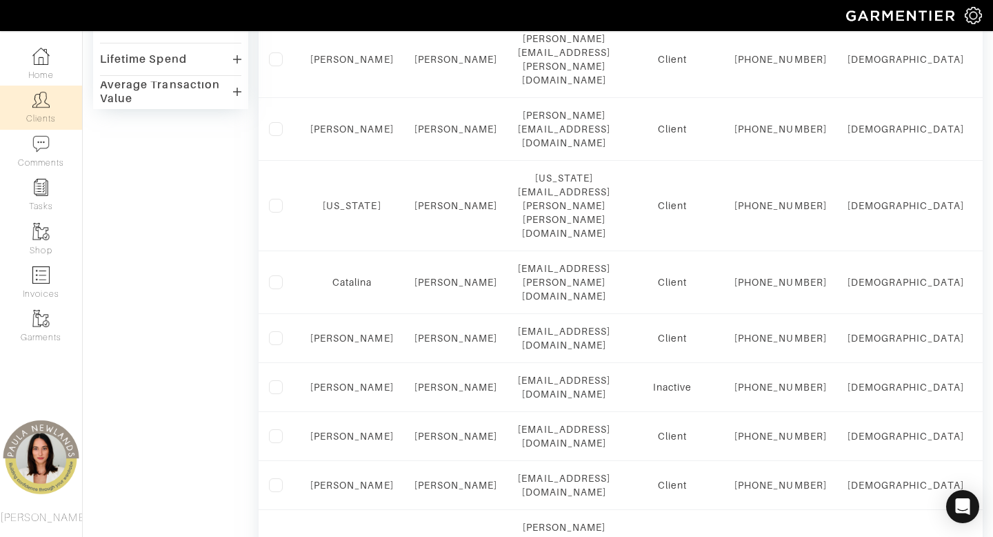
scroll to position [0, 0]
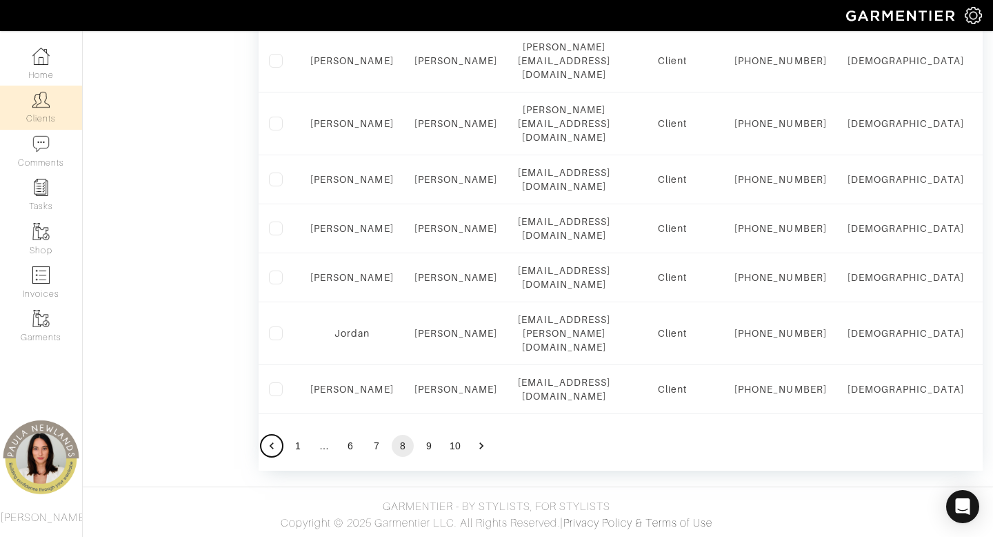
click at [272, 438] on button "Go to previous page" at bounding box center [272, 446] width 22 height 22
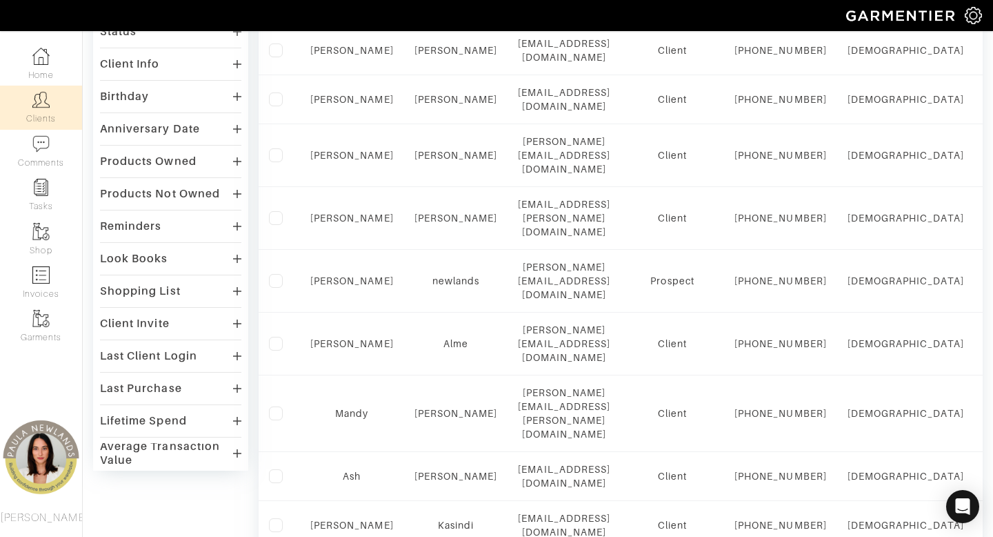
scroll to position [1373, 0]
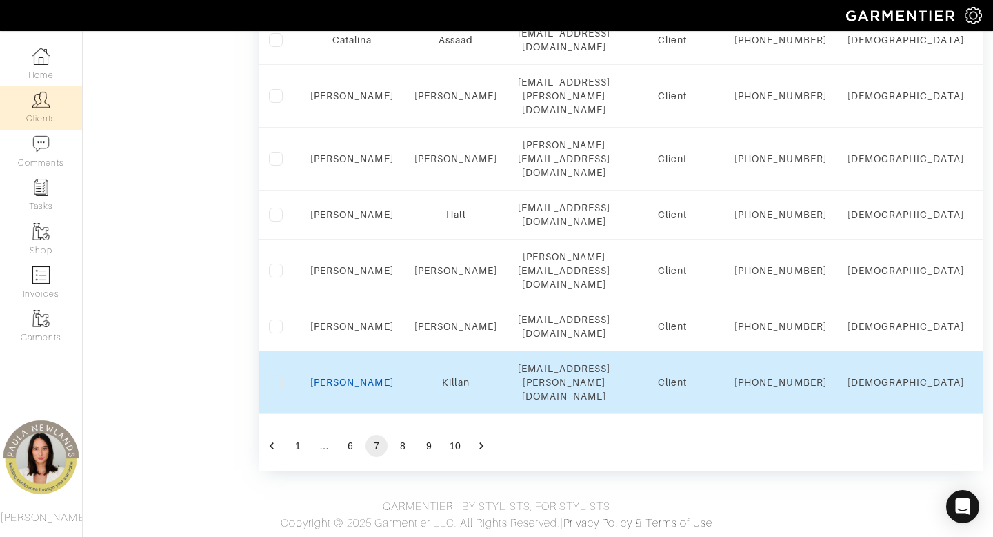
click at [361, 381] on link "Brittany" at bounding box center [351, 382] width 83 height 11
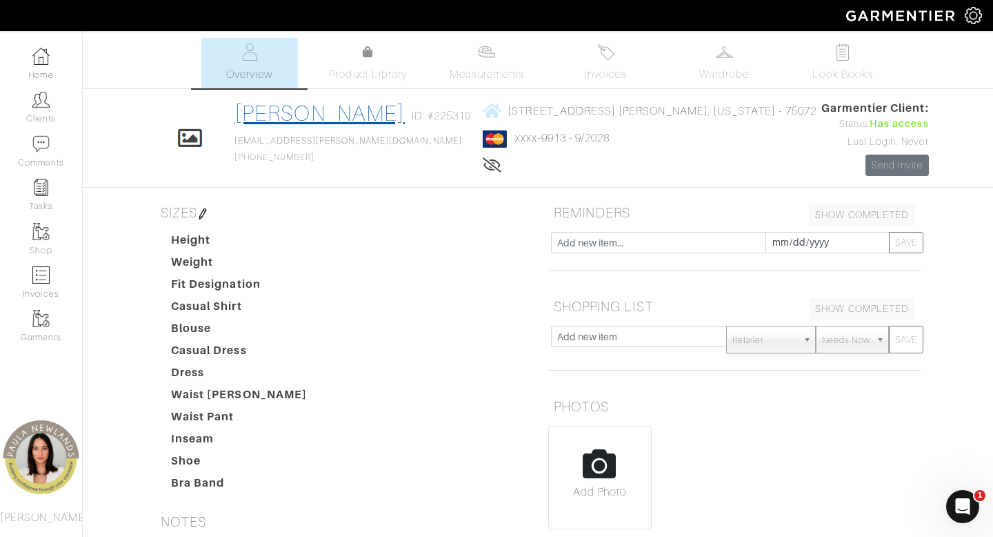
click at [333, 108] on link "[PERSON_NAME]" at bounding box center [320, 113] width 170 height 25
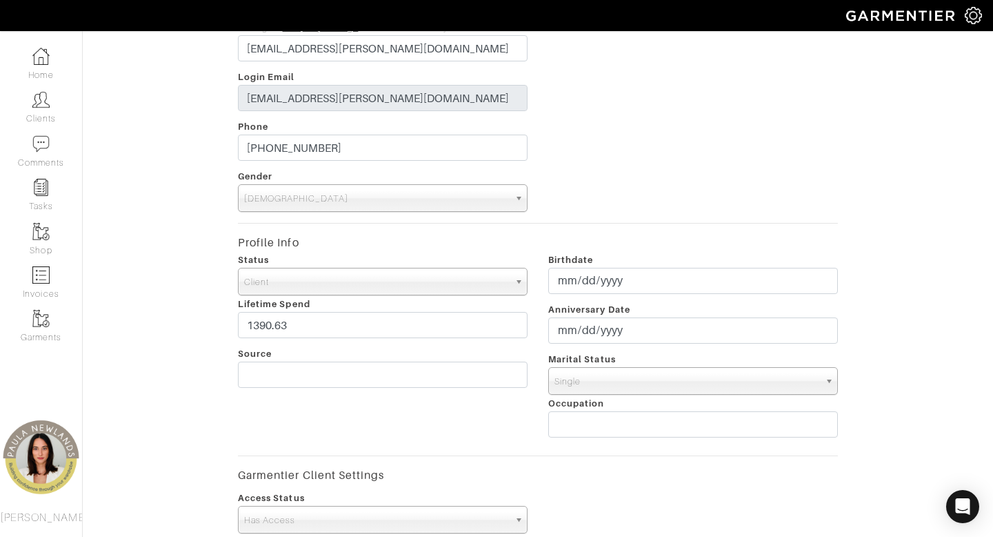
scroll to position [221, 0]
click at [391, 286] on span "Client" at bounding box center [376, 281] width 265 height 28
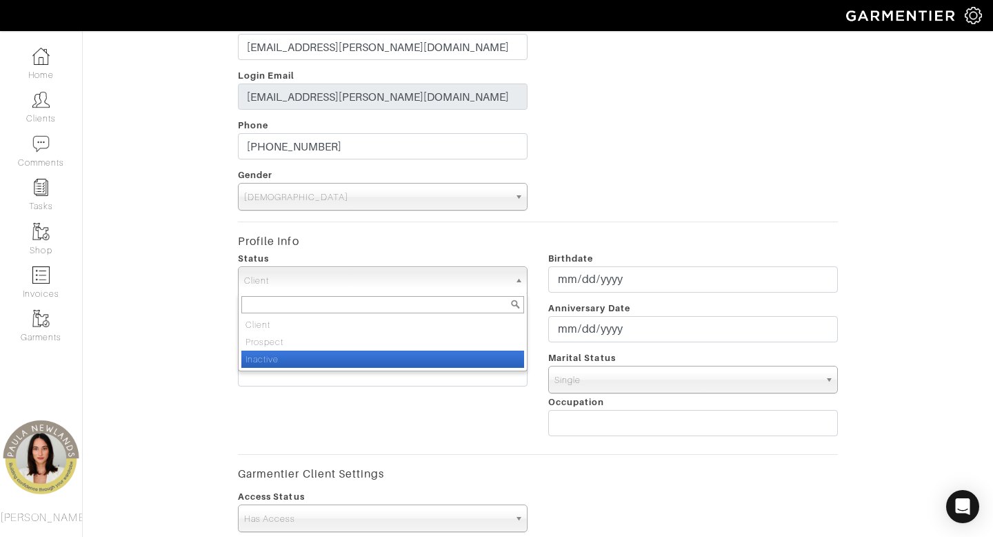
click at [377, 358] on li "Inactive" at bounding box center [382, 358] width 283 height 17
select select "Inactive"
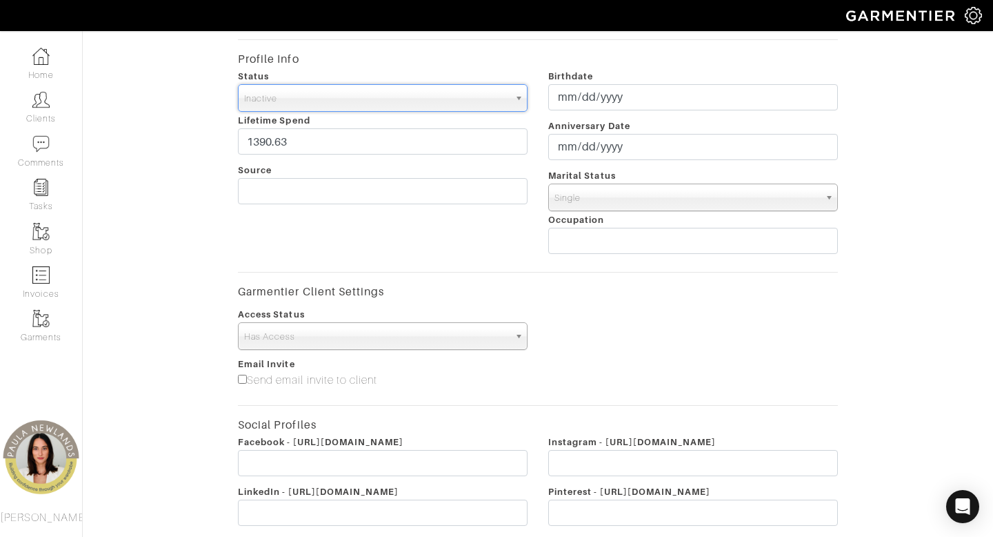
scroll to position [580, 0]
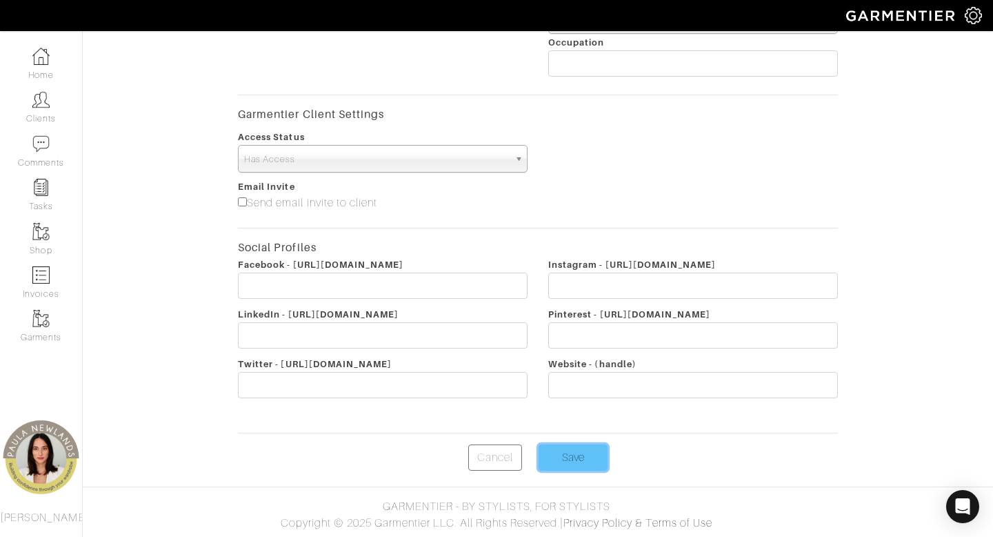
click at [570, 457] on input "Save" at bounding box center [573, 457] width 69 height 26
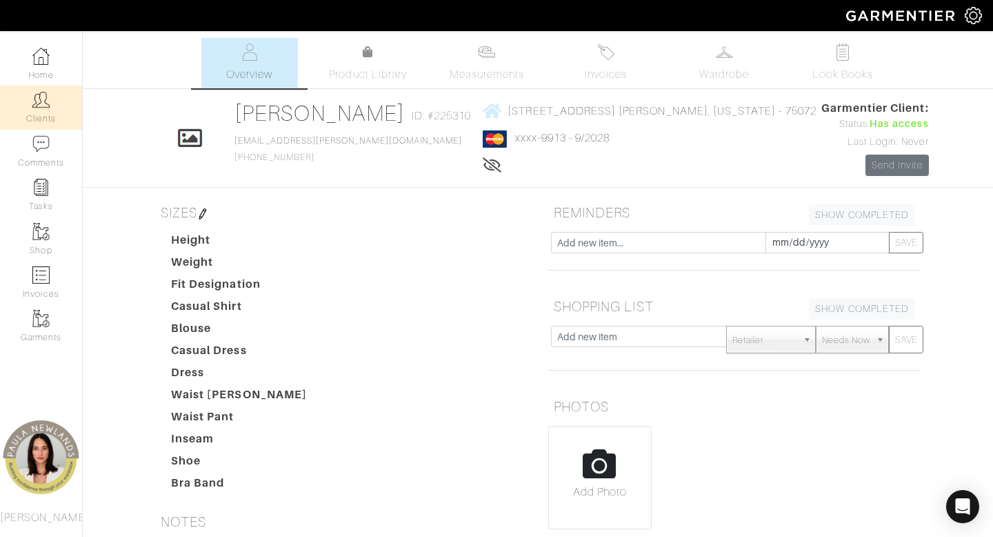
click at [50, 104] on link "Clients" at bounding box center [41, 107] width 82 height 43
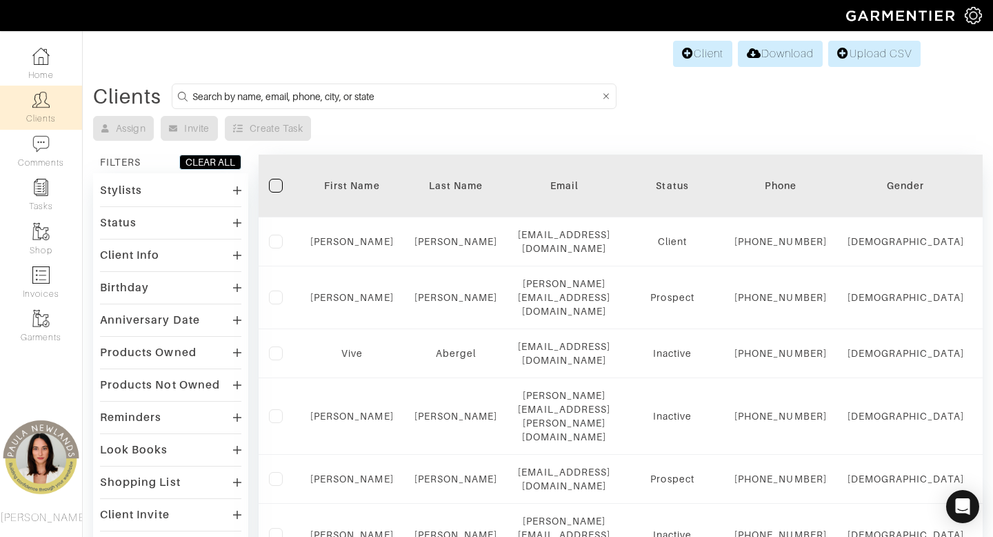
click at [460, 95] on input at bounding box center [396, 96] width 408 height 17
type input "texas"
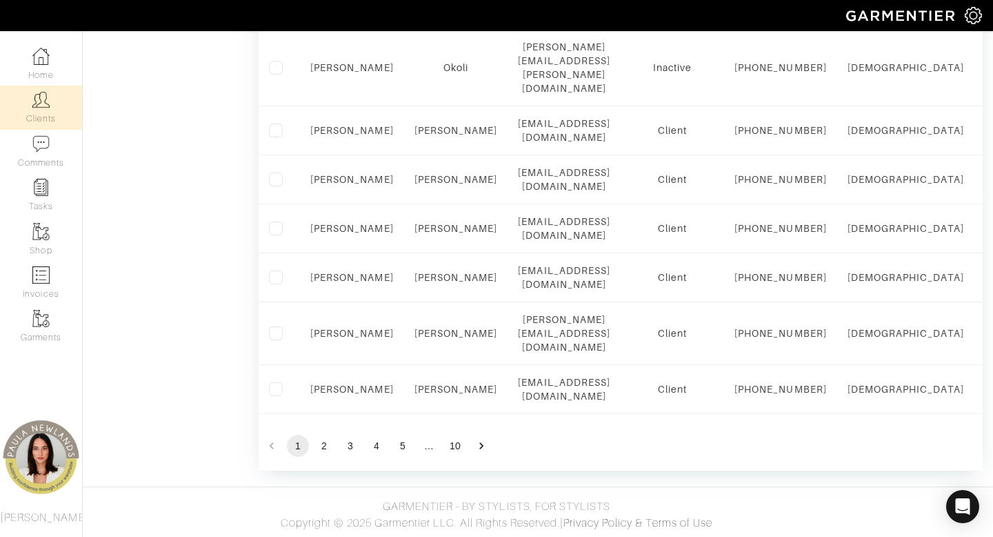
scroll to position [1373, 0]
click at [402, 444] on button "5" at bounding box center [403, 446] width 22 height 22
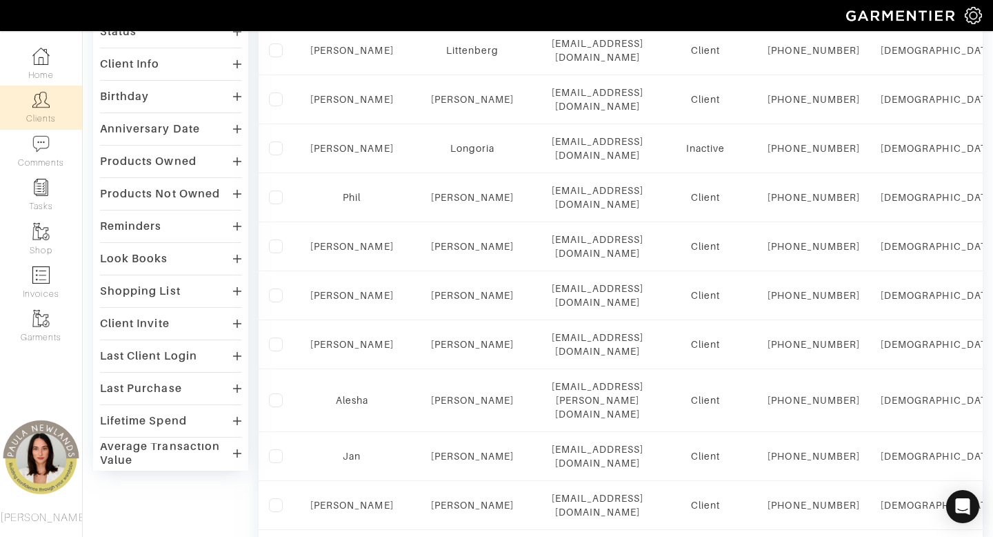
scroll to position [1021, 0]
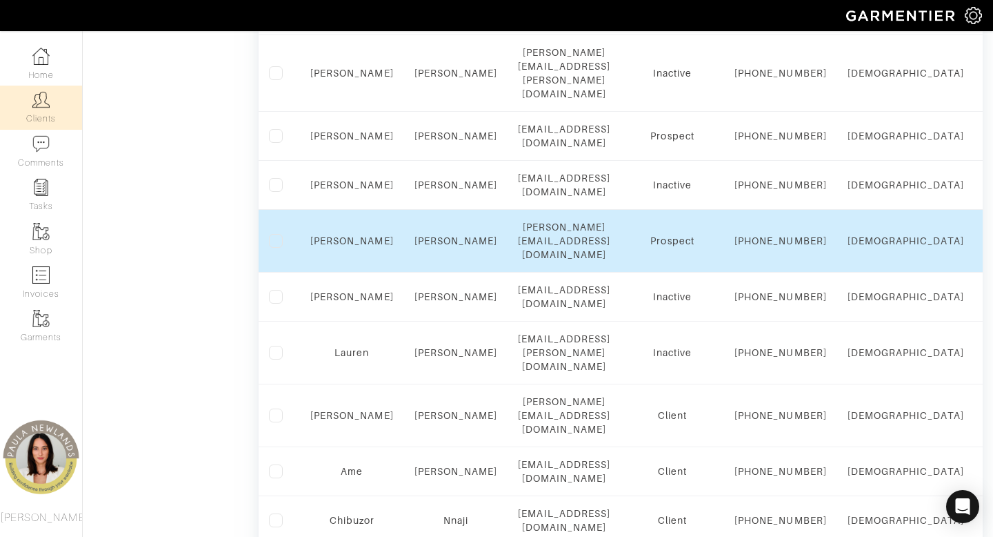
scroll to position [1373, 0]
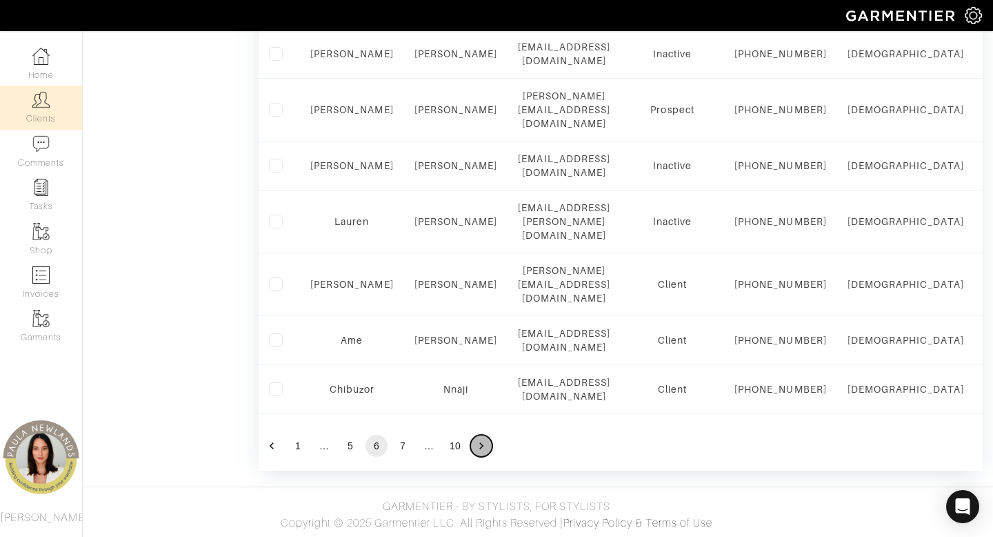
click at [481, 444] on icon "Go to next page" at bounding box center [481, 445] width 4 height 7
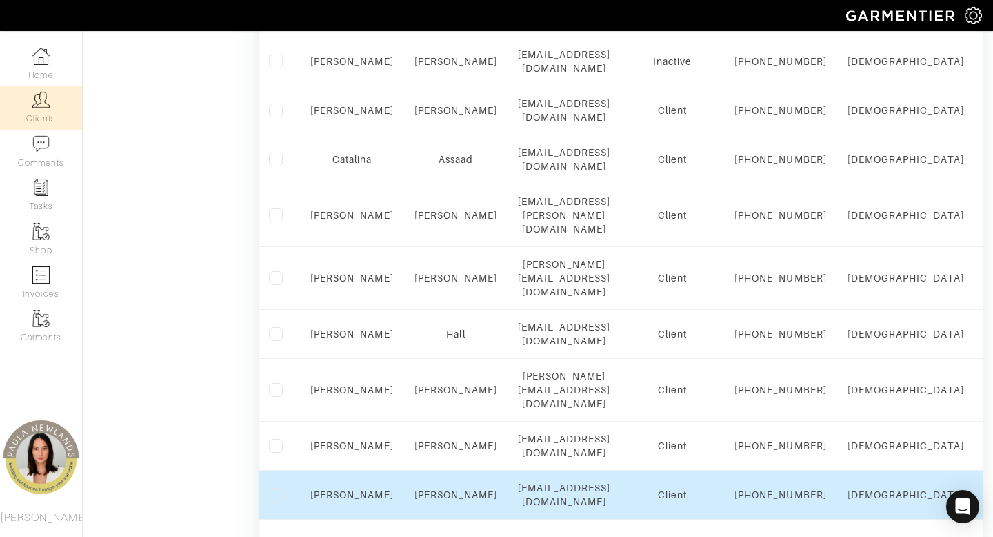
scroll to position [1111, 0]
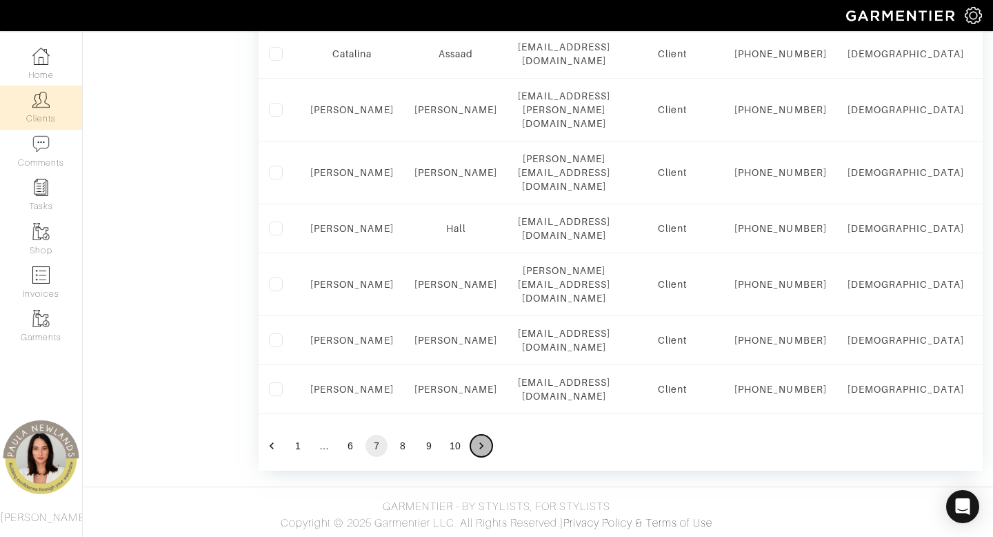
click at [479, 444] on icon "Go to next page" at bounding box center [482, 446] width 14 height 14
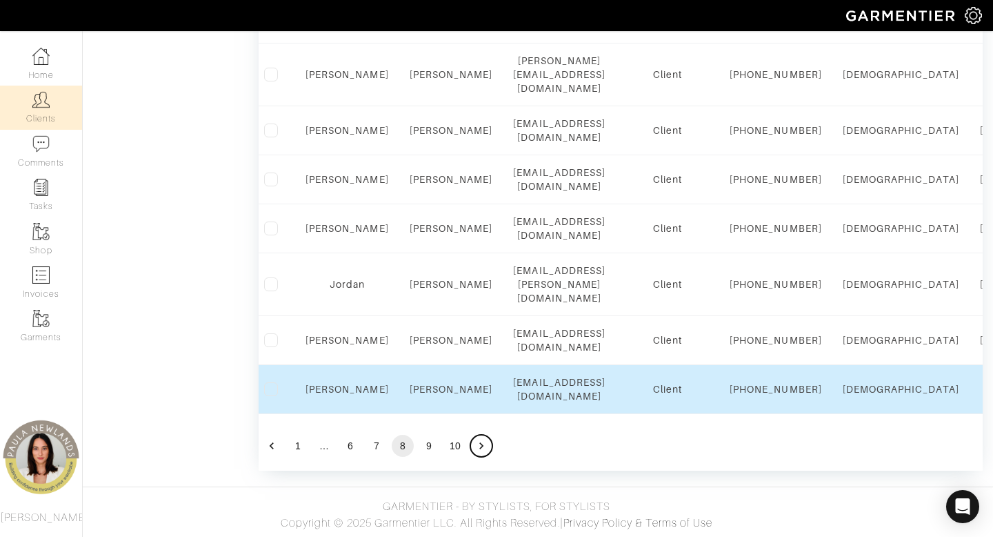
scroll to position [1373, 0]
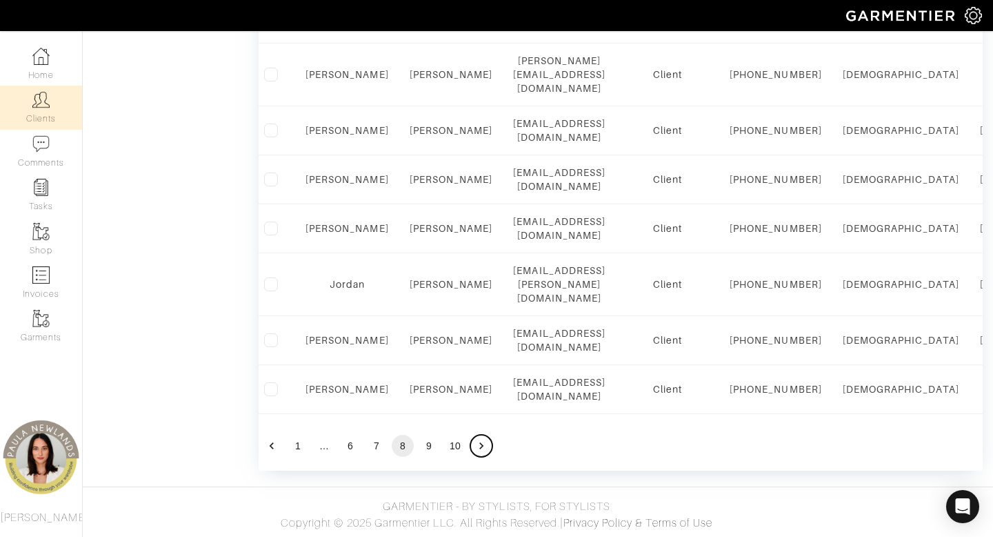
click at [481, 450] on icon "Go to next page" at bounding box center [482, 446] width 14 height 14
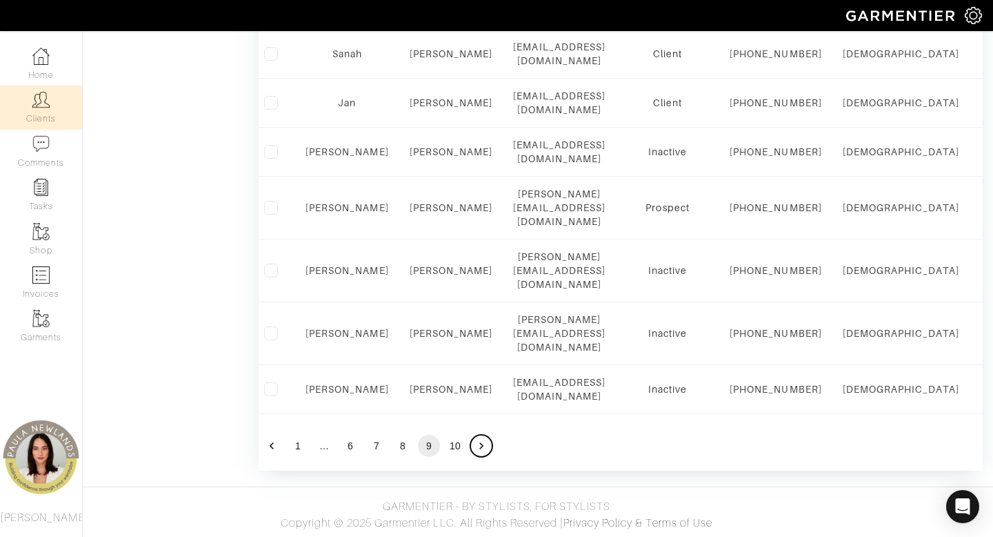
scroll to position [1352, 0]
click at [473, 446] on button "Go to next page" at bounding box center [481, 446] width 22 height 22
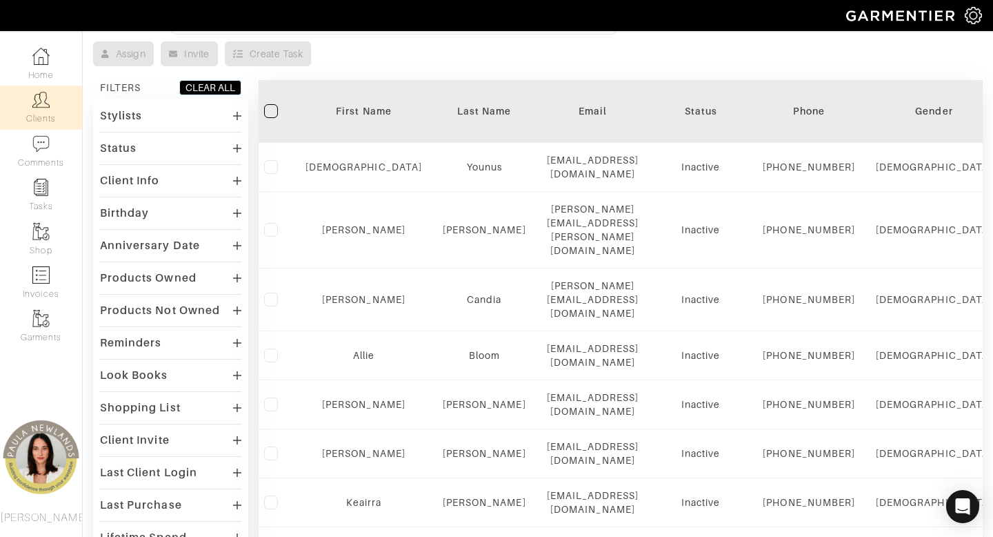
scroll to position [69, 0]
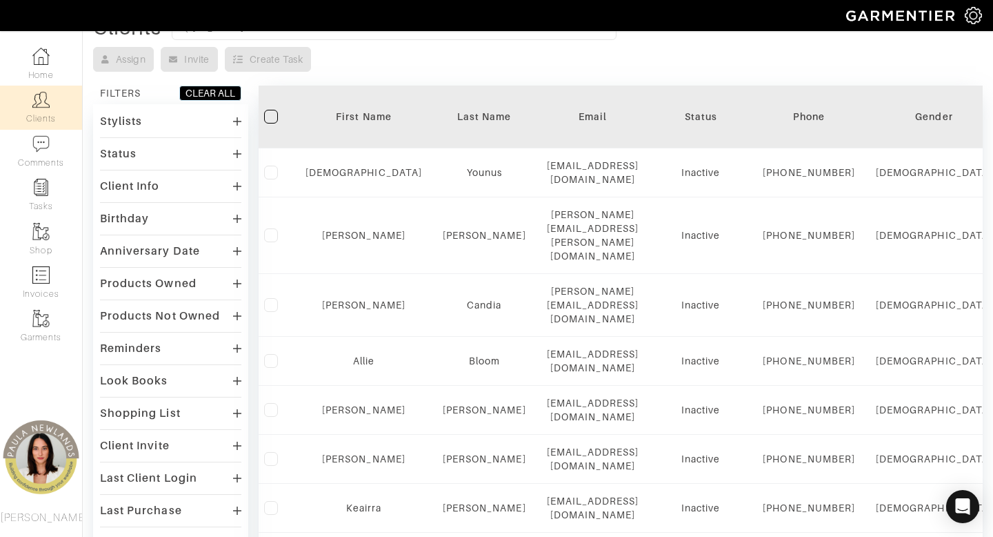
click at [175, 150] on div "Status" at bounding box center [170, 153] width 141 height 20
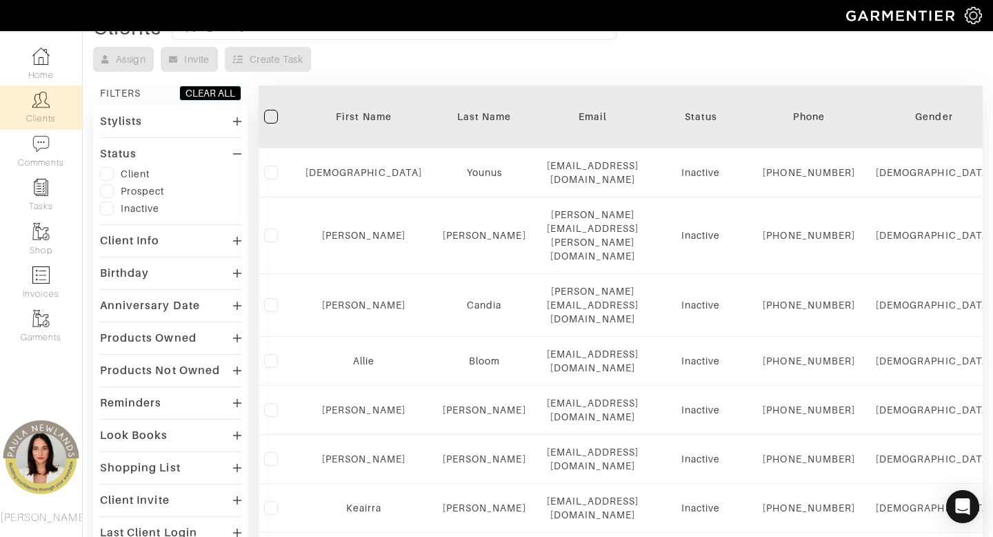
click at [109, 170] on label at bounding box center [107, 174] width 14 height 14
click at [0, 0] on input "checkbox" at bounding box center [0, 0] width 0 height 0
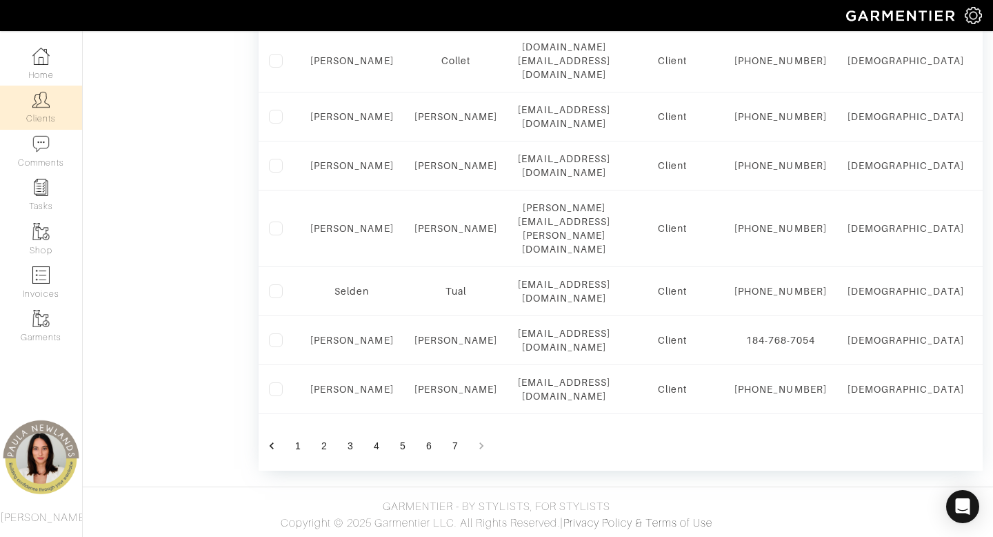
scroll to position [1314, 0]
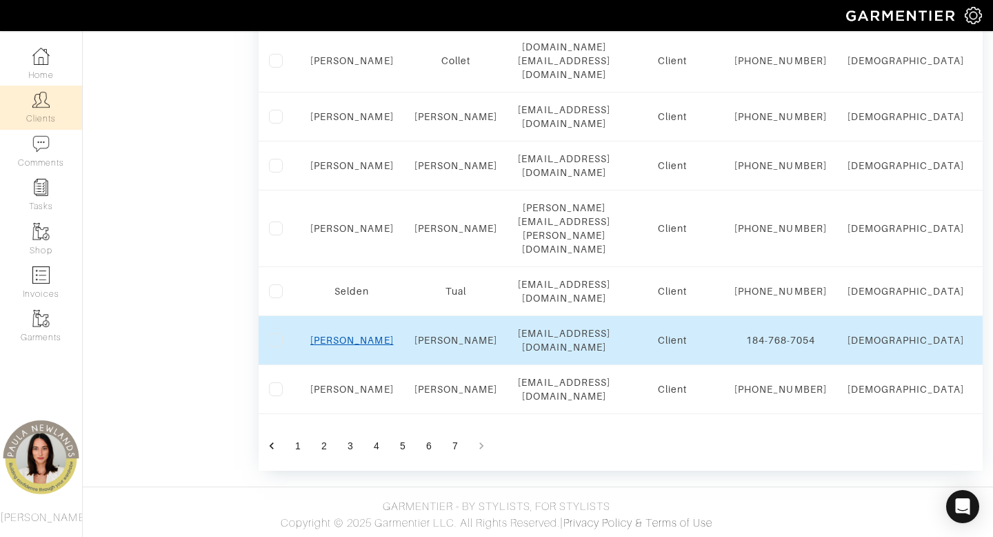
click at [363, 346] on link "[PERSON_NAME]" at bounding box center [351, 340] width 83 height 11
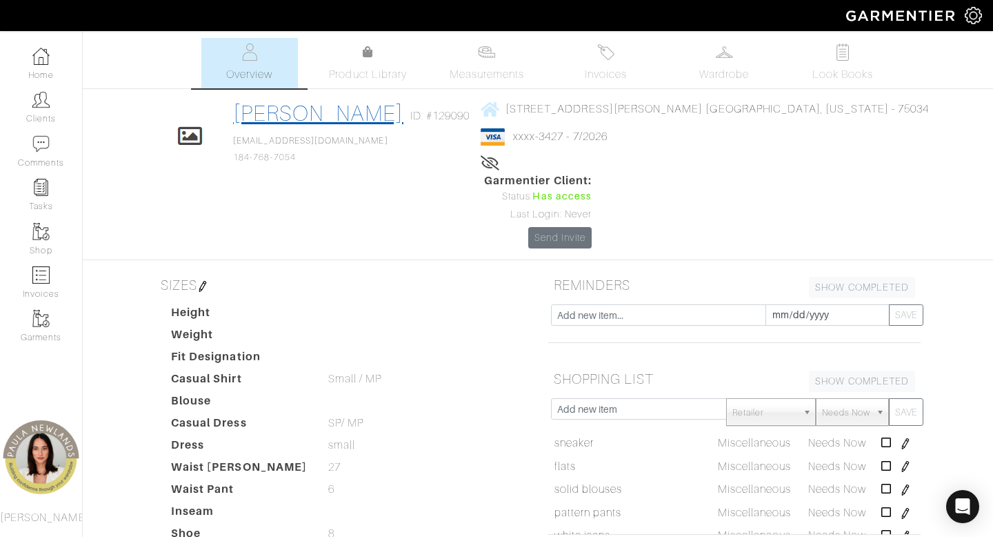
click at [404, 105] on link "[PERSON_NAME]" at bounding box center [318, 113] width 170 height 25
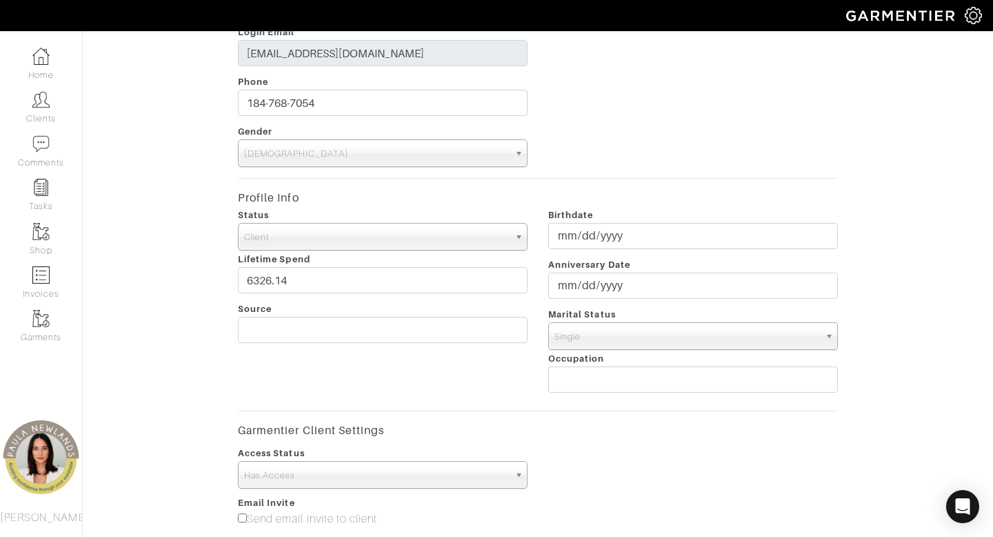
scroll to position [269, 0]
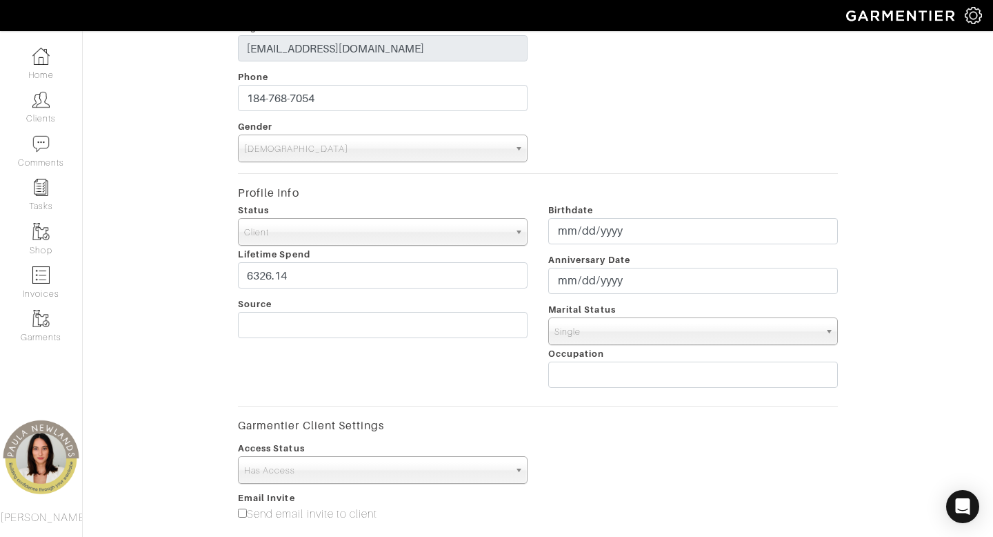
click at [386, 223] on span "Client" at bounding box center [376, 233] width 265 height 28
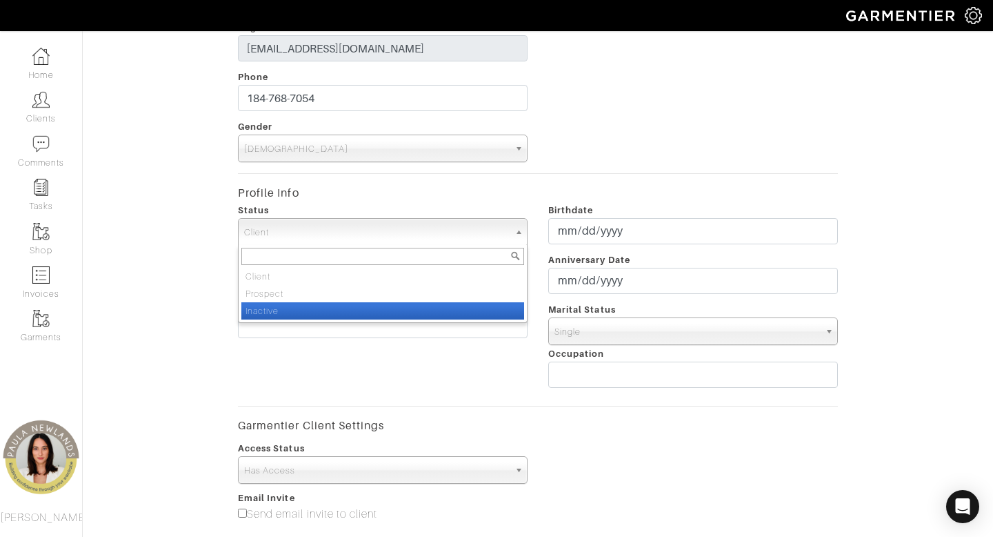
click at [386, 315] on li "Inactive" at bounding box center [382, 310] width 283 height 17
select select "Inactive"
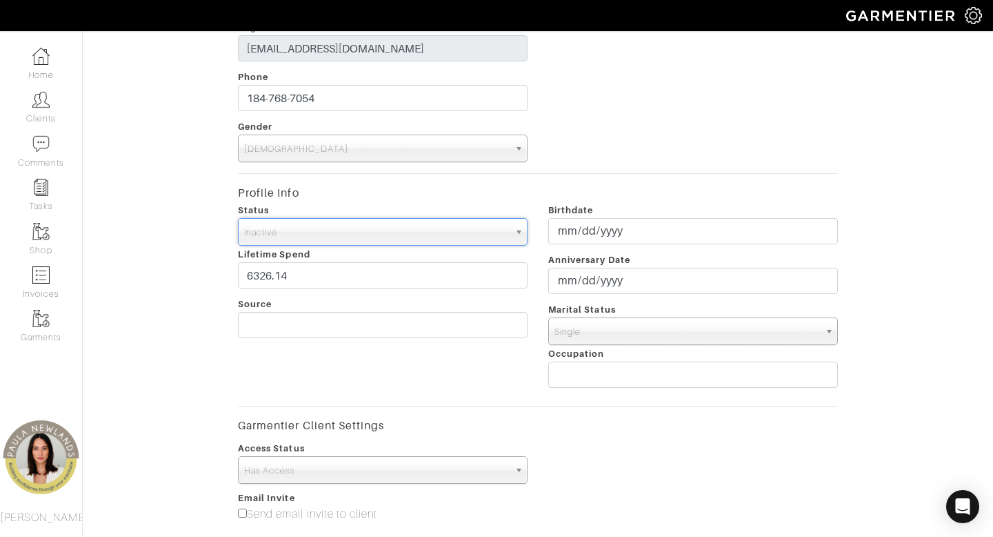
scroll to position [580, 0]
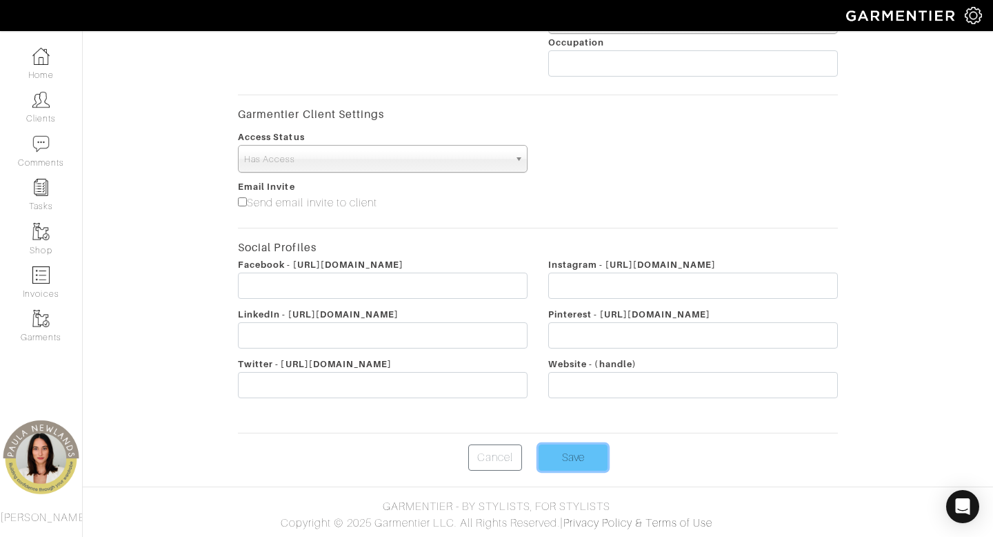
click at [584, 463] on input "Save" at bounding box center [573, 457] width 69 height 26
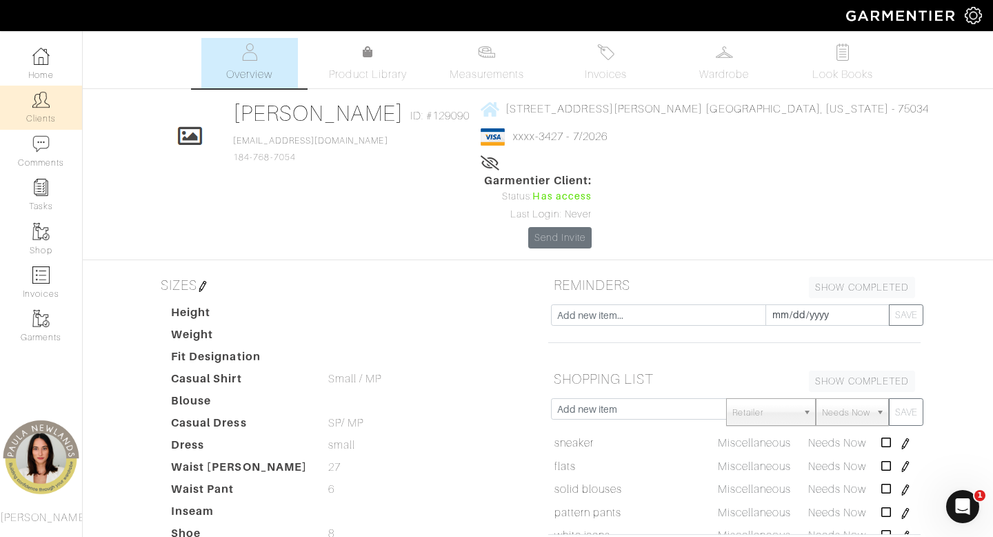
click at [28, 102] on link "Clients" at bounding box center [41, 107] width 82 height 43
click at [43, 115] on link "Clients" at bounding box center [41, 107] width 82 height 43
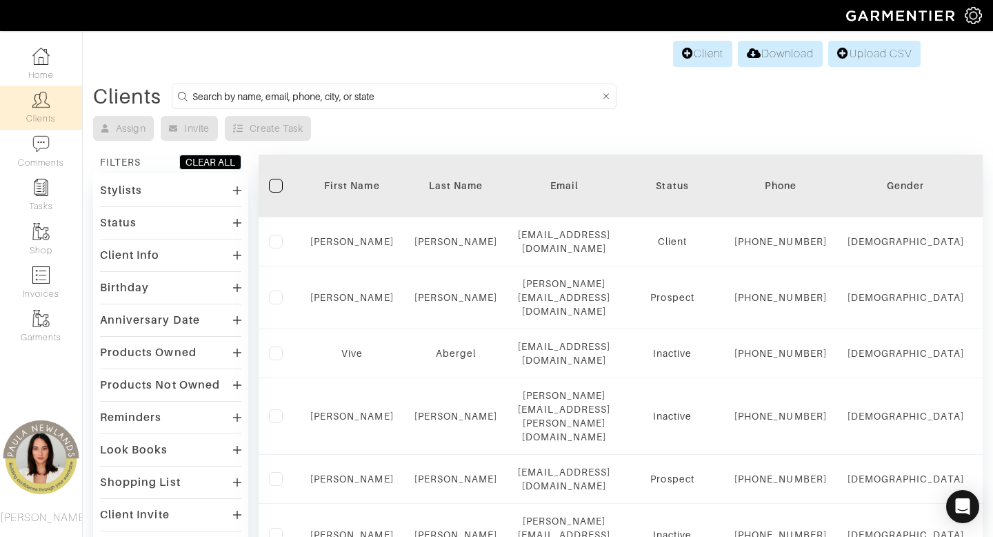
click at [333, 99] on input at bounding box center [396, 96] width 408 height 17
type input "[US_STATE]"
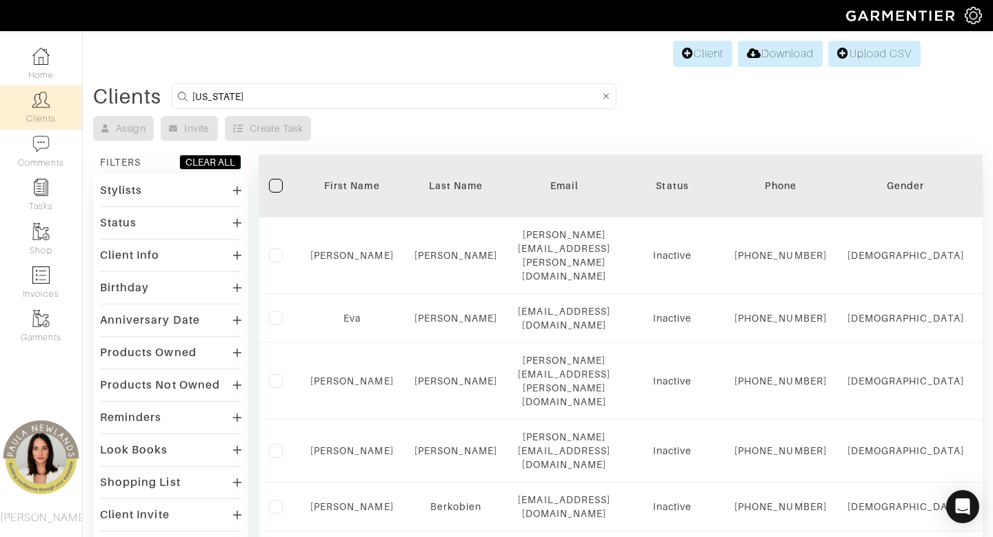
click at [163, 223] on div "Status" at bounding box center [170, 222] width 141 height 20
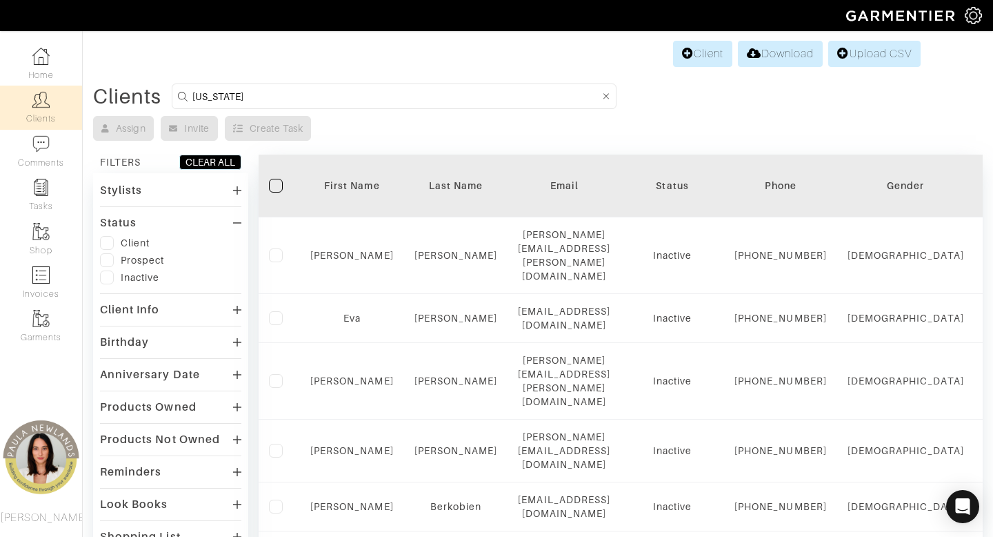
click at [132, 242] on div "Client" at bounding box center [135, 243] width 29 height 14
click at [106, 245] on label at bounding box center [107, 243] width 14 height 14
click at [0, 0] on input "checkbox" at bounding box center [0, 0] width 0 height 0
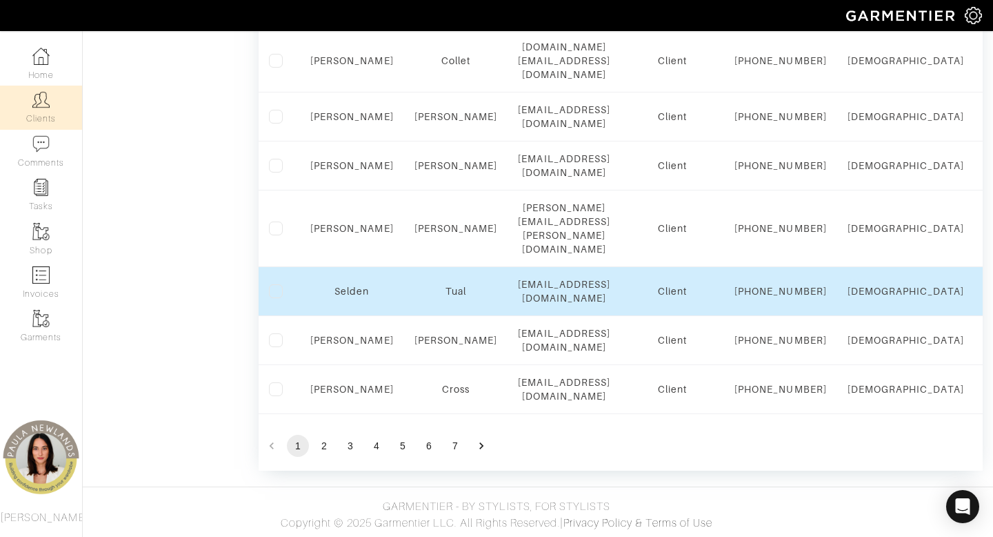
scroll to position [1373, 0]
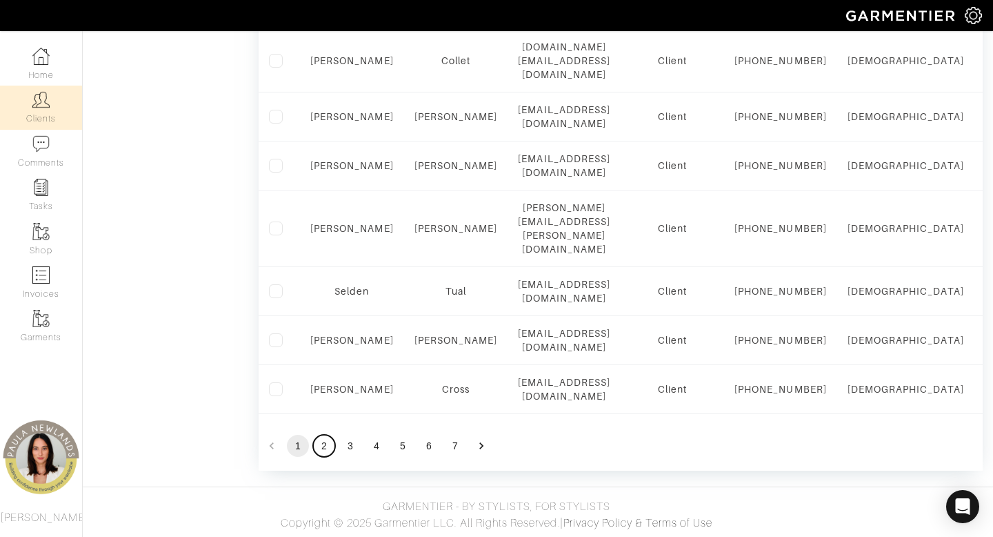
click at [323, 446] on button "2" at bounding box center [324, 446] width 22 height 22
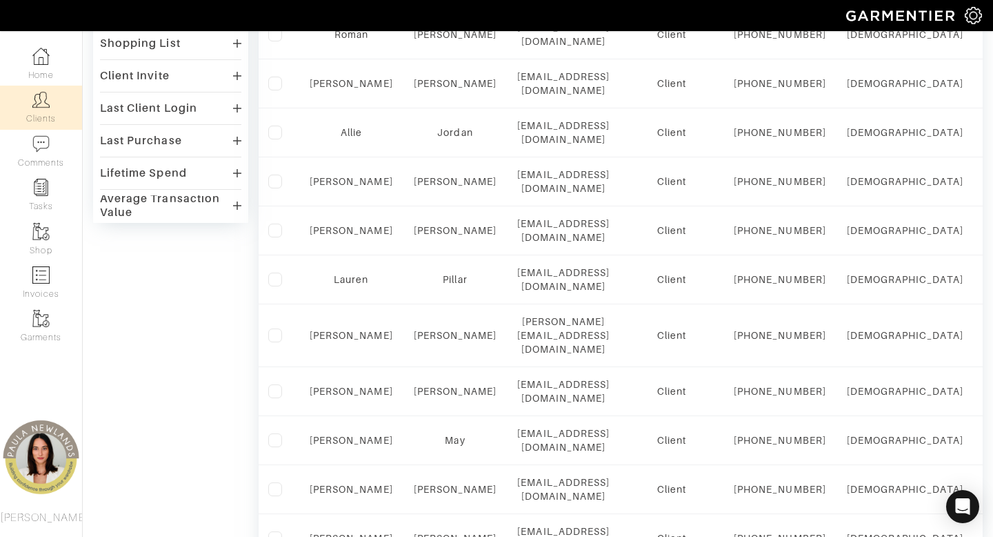
scroll to position [489, 0]
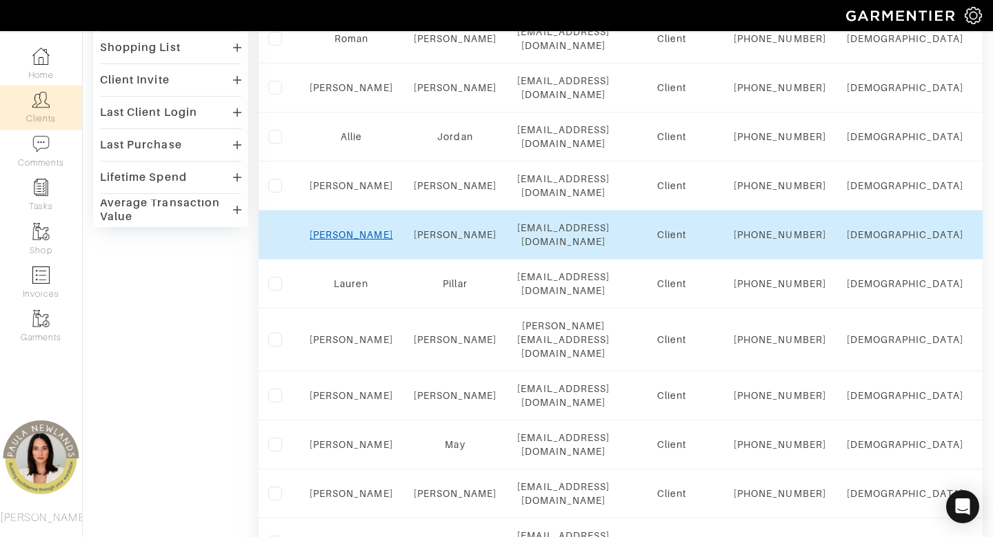
click at [350, 240] on link "Derek" at bounding box center [351, 234] width 83 height 11
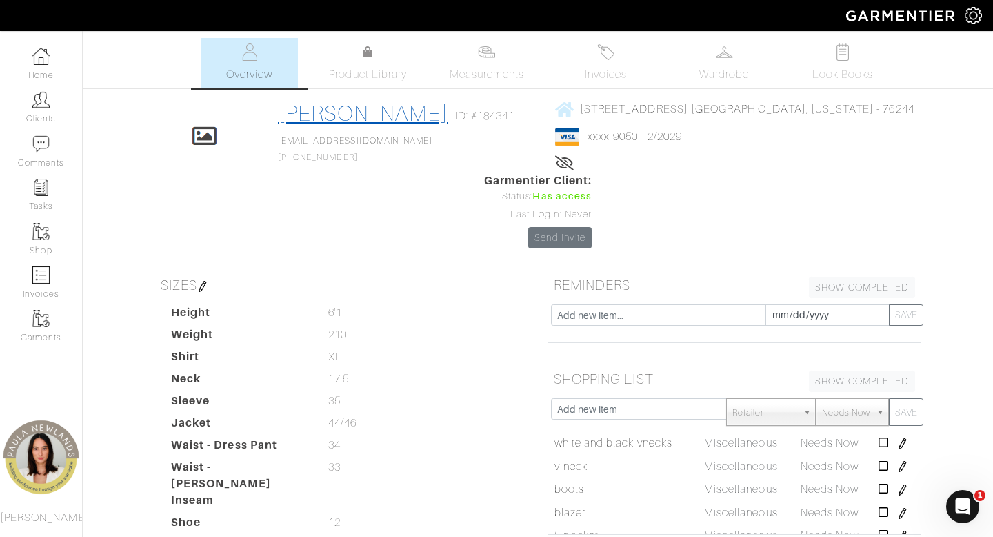
click at [386, 114] on link "[PERSON_NAME]" at bounding box center [363, 113] width 170 height 25
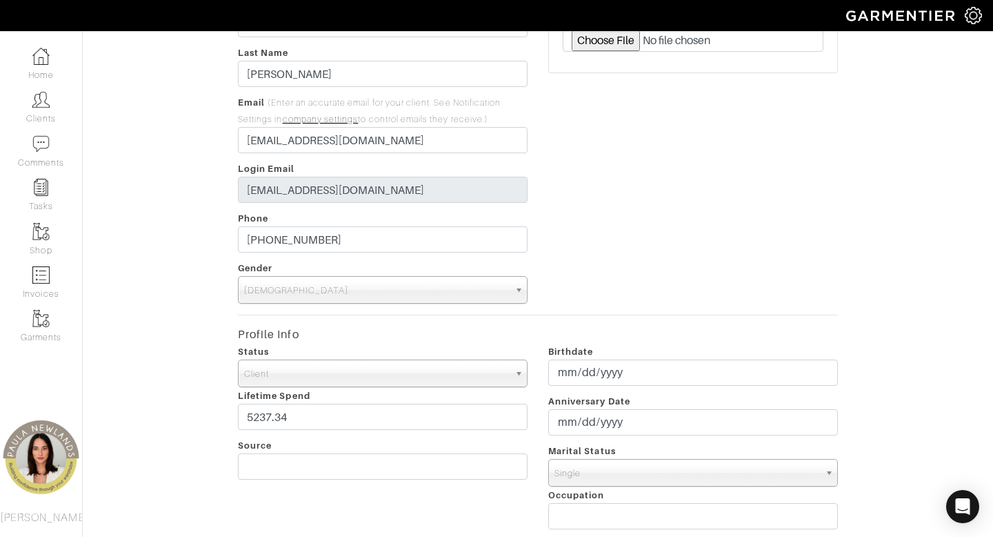
scroll to position [130, 0]
click at [361, 372] on span "Client" at bounding box center [376, 372] width 265 height 28
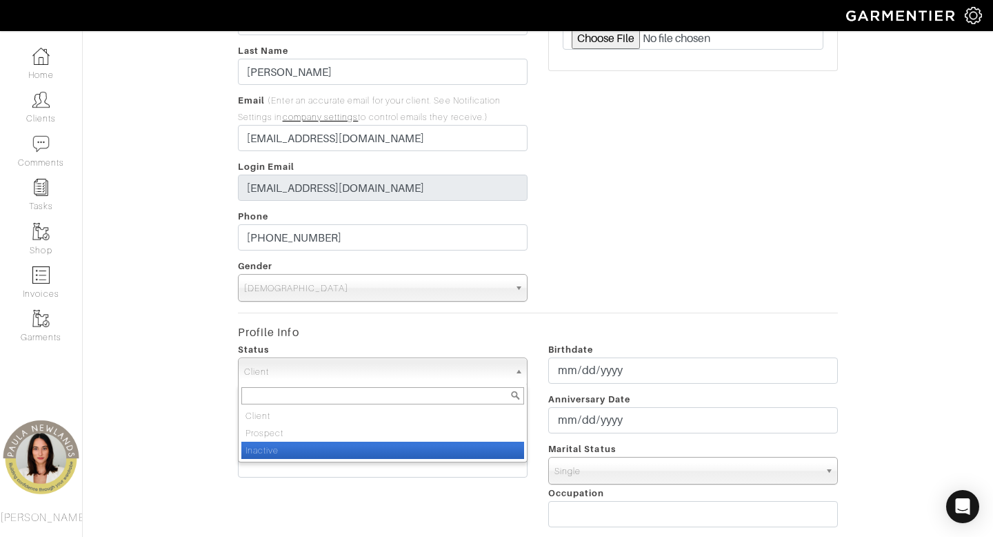
click at [348, 447] on li "Inactive" at bounding box center [382, 449] width 283 height 17
select select "Inactive"
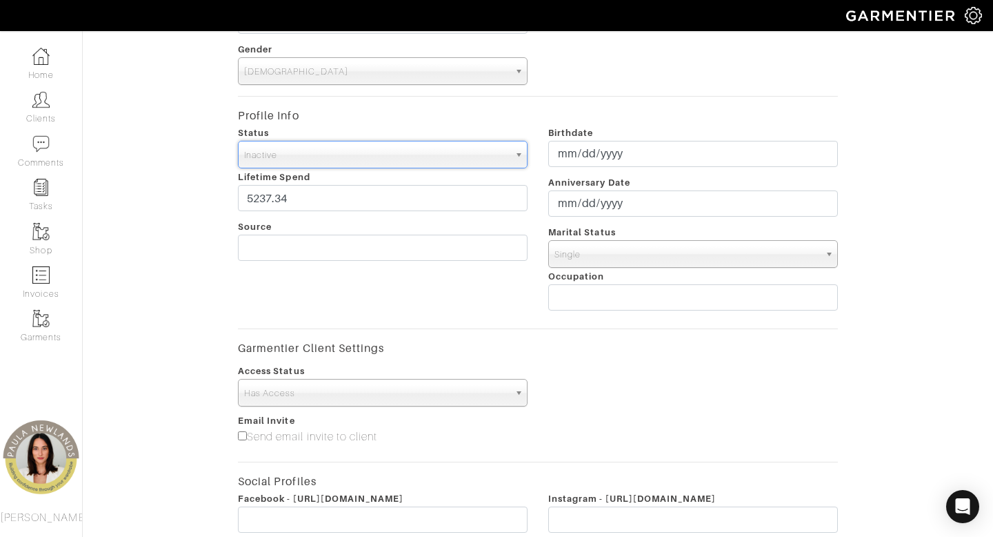
scroll to position [580, 0]
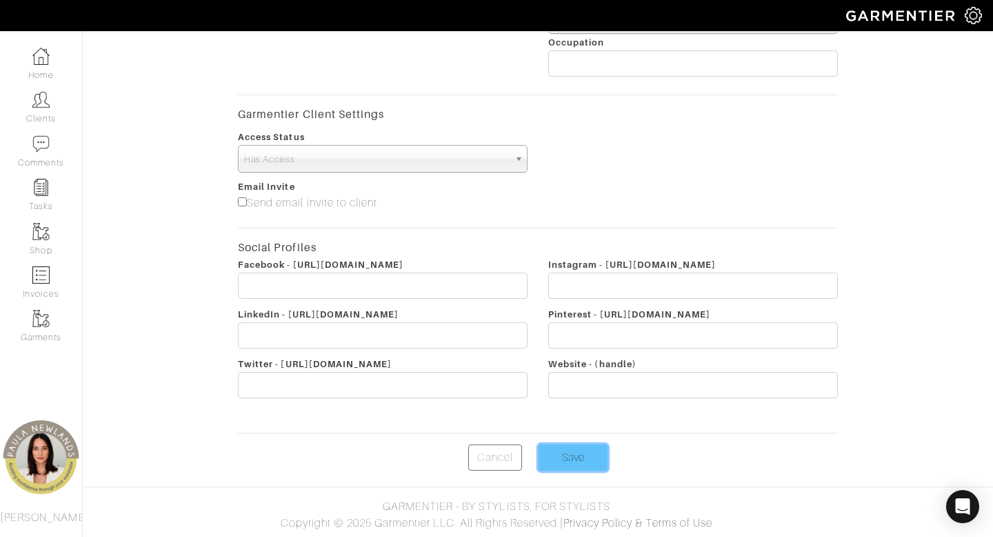
click at [572, 457] on input "Save" at bounding box center [573, 457] width 69 height 26
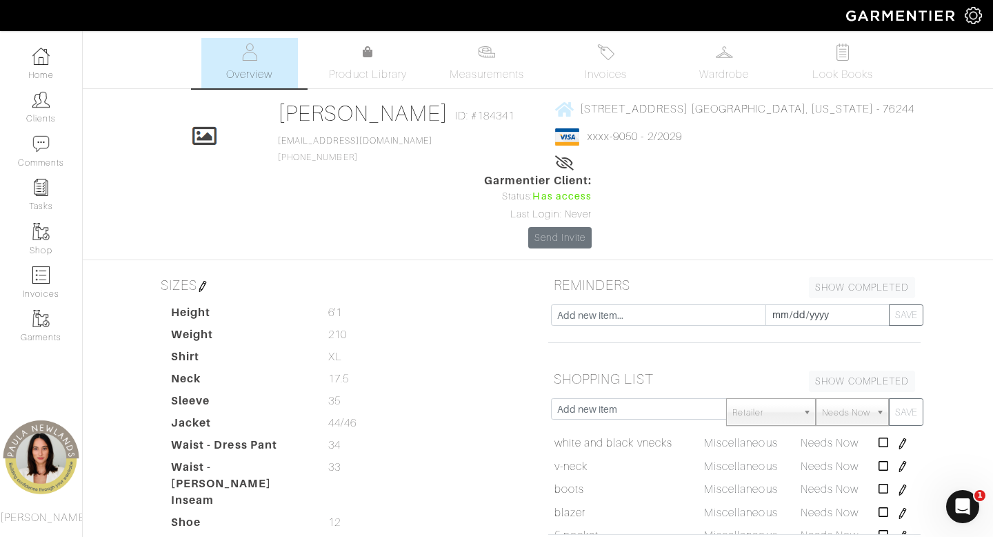
click at [43, 112] on link "Clients" at bounding box center [41, 107] width 82 height 43
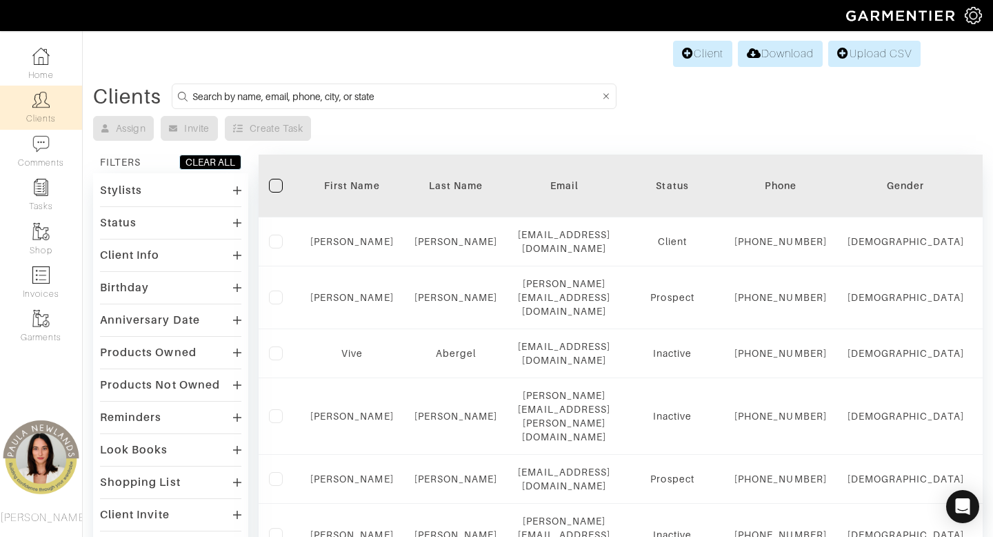
click at [336, 97] on input at bounding box center [396, 96] width 408 height 17
type input "[US_STATE]"
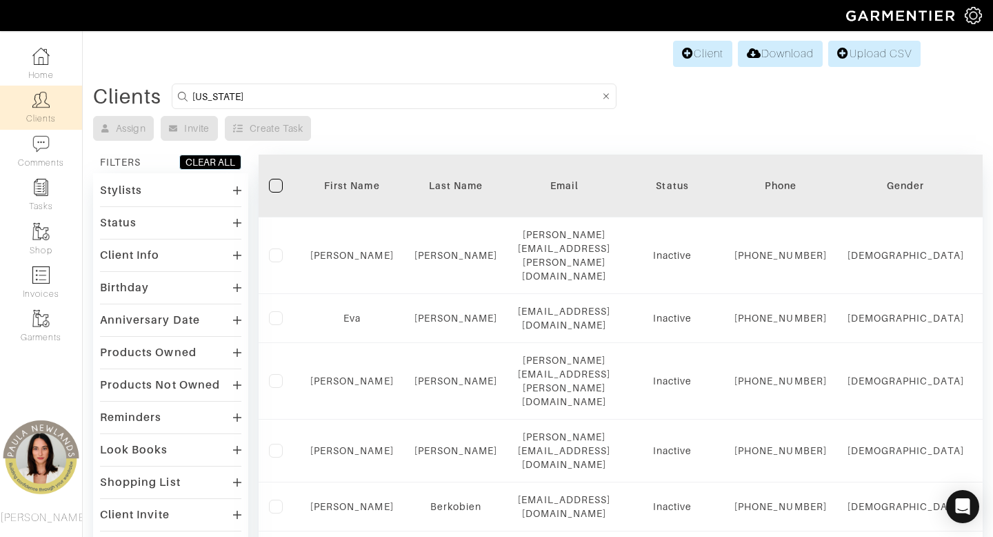
click at [158, 223] on div "Status" at bounding box center [170, 222] width 141 height 20
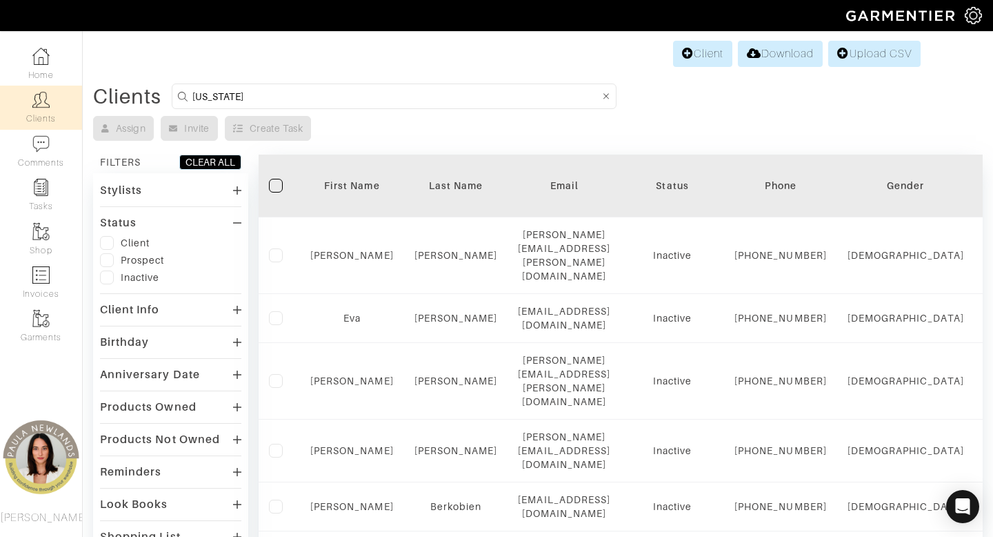
click at [107, 240] on label at bounding box center [107, 243] width 14 height 14
click at [0, 0] on input "checkbox" at bounding box center [0, 0] width 0 height 0
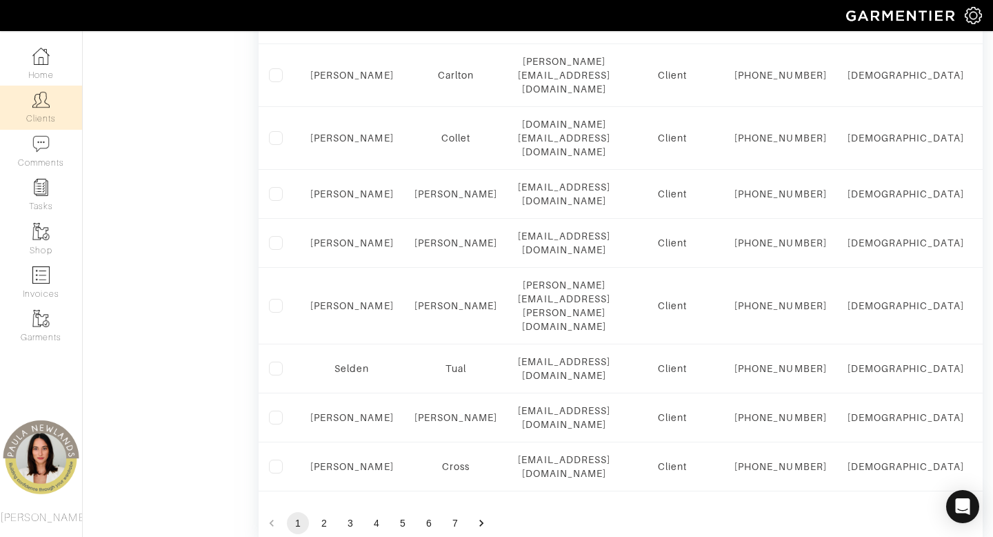
scroll to position [1373, 0]
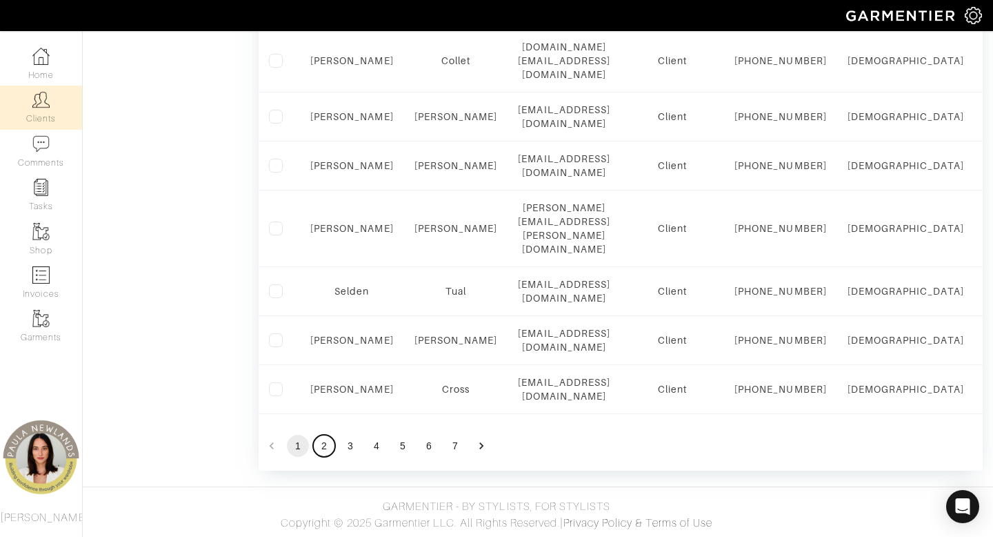
click at [323, 446] on button "2" at bounding box center [324, 446] width 22 height 22
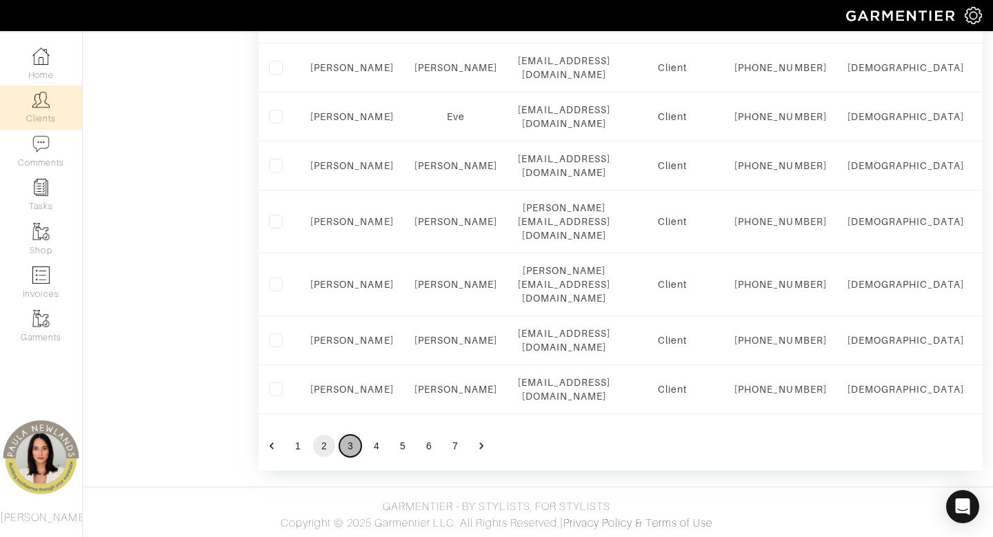
click at [352, 445] on button "3" at bounding box center [350, 446] width 22 height 22
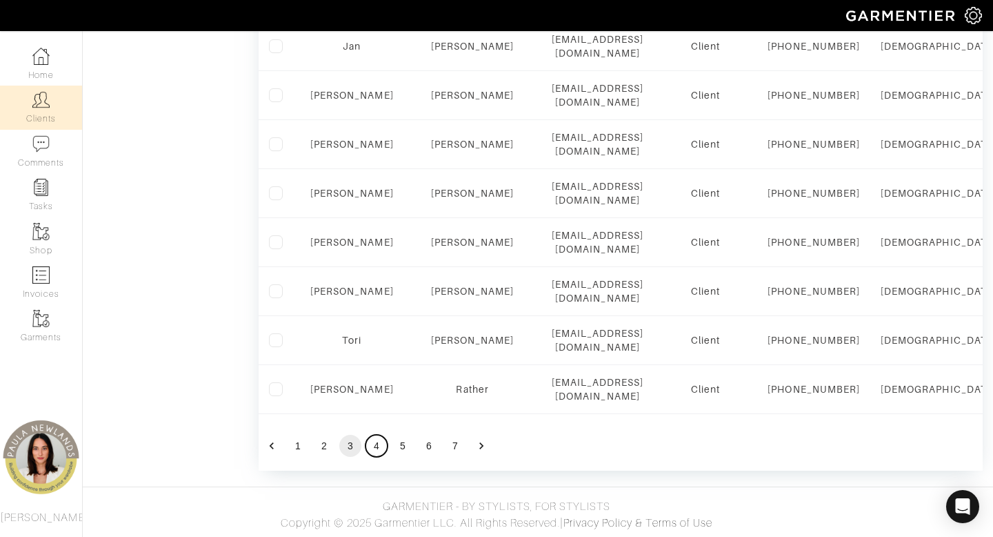
click at [378, 448] on button "4" at bounding box center [377, 446] width 22 height 22
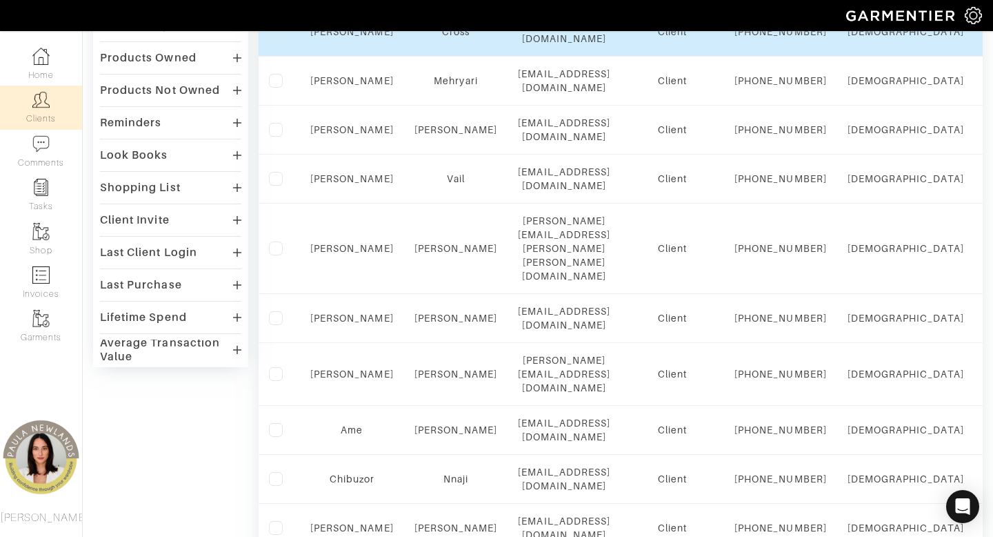
scroll to position [1021, 0]
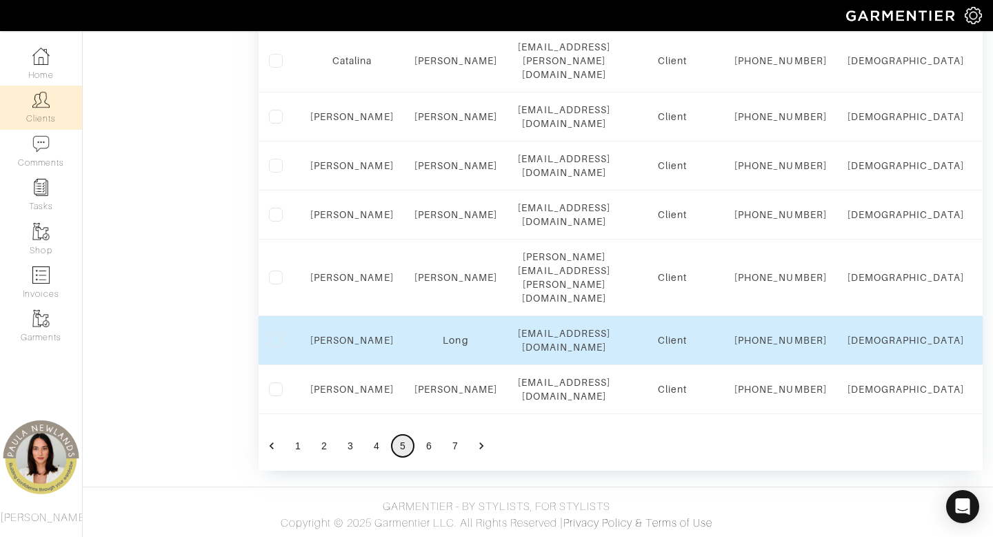
scroll to position [1373, 0]
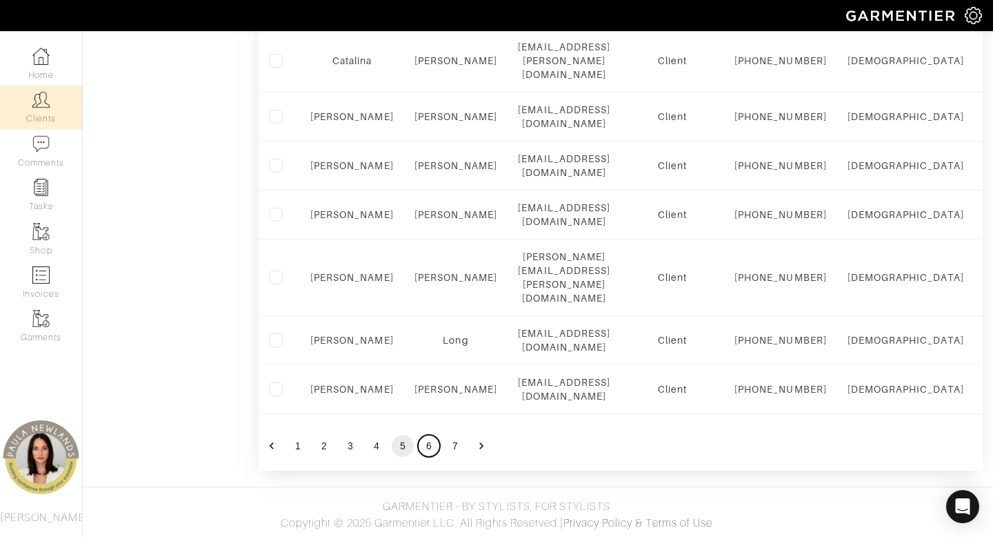
click at [427, 450] on button "6" at bounding box center [429, 446] width 22 height 22
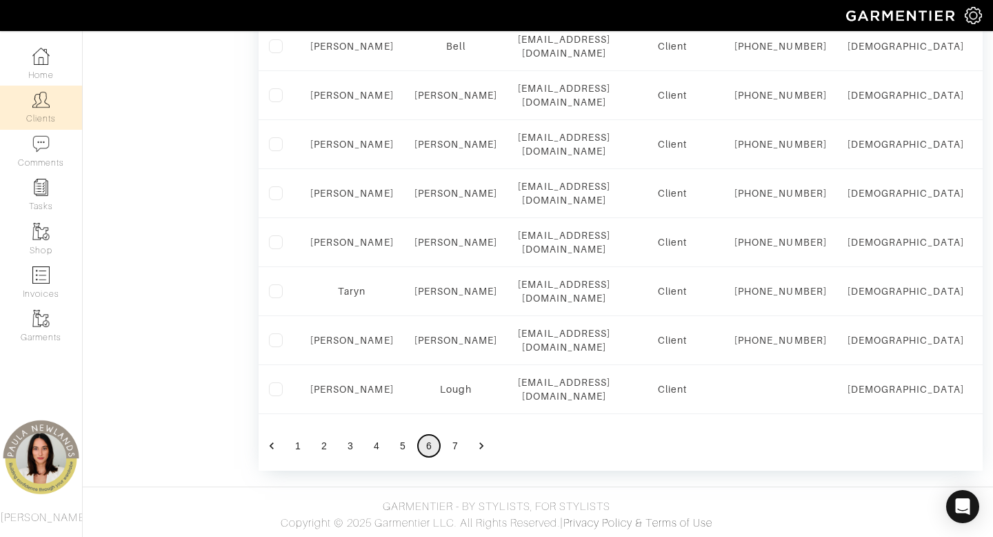
scroll to position [1352, 0]
click at [457, 446] on button "7" at bounding box center [455, 446] width 22 height 22
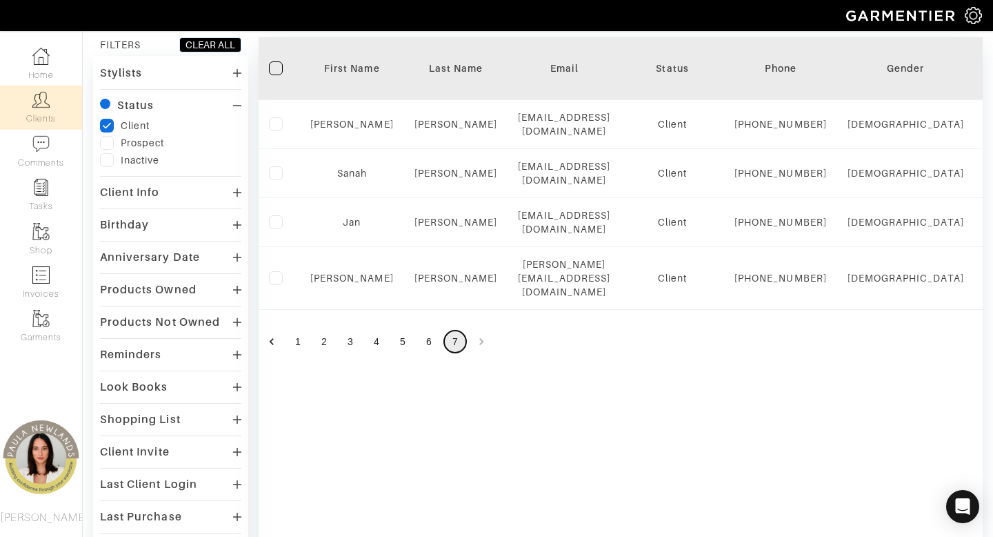
scroll to position [113, 0]
